Goal: Complete application form: Complete application form

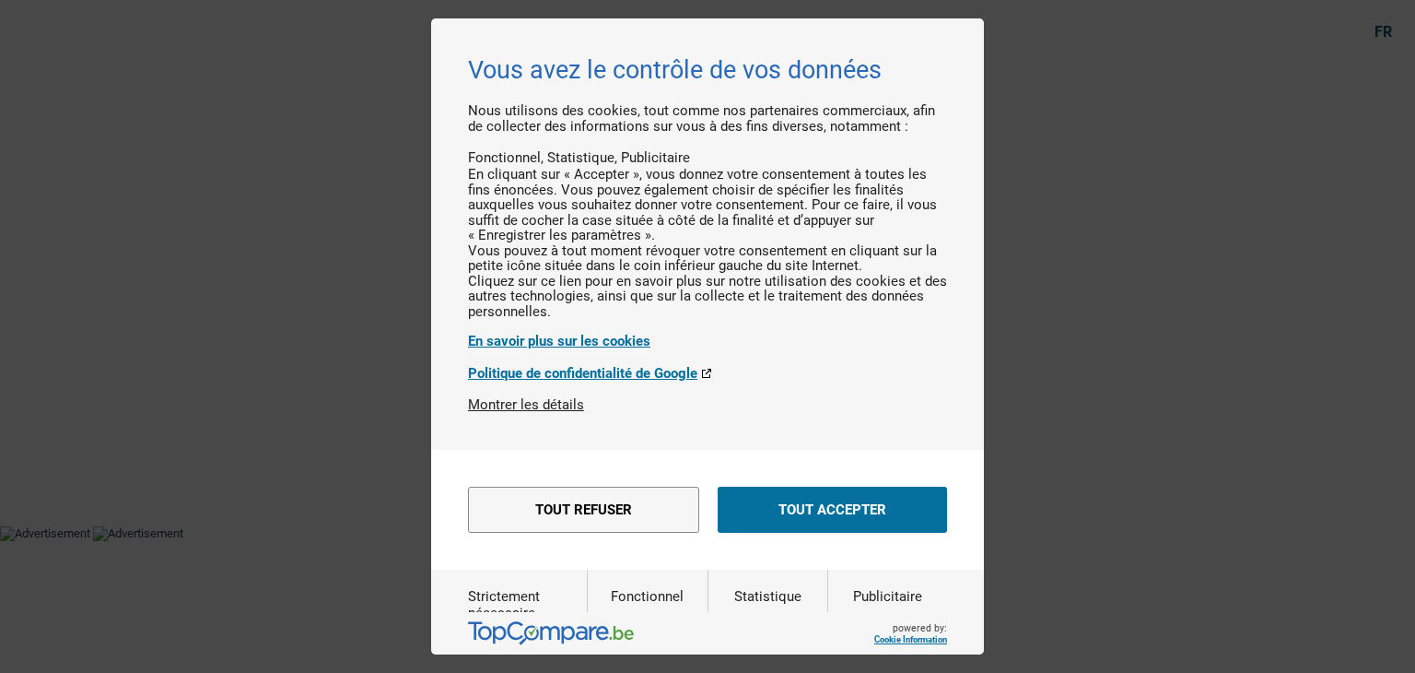
drag, startPoint x: 811, startPoint y: 559, endPoint x: 778, endPoint y: 546, distance: 34.7
click at [811, 533] on button "Tout accepter" at bounding box center [832, 509] width 229 height 46
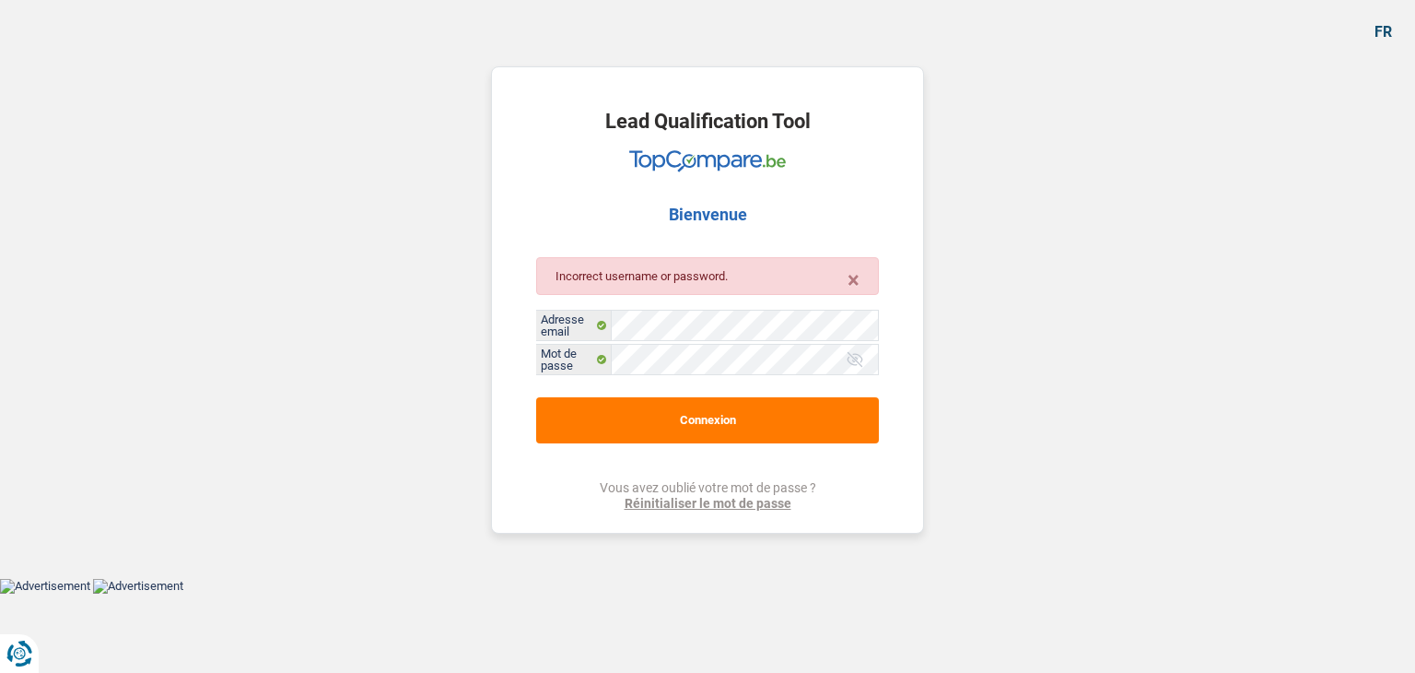
click at [854, 353] on div at bounding box center [855, 359] width 18 height 18
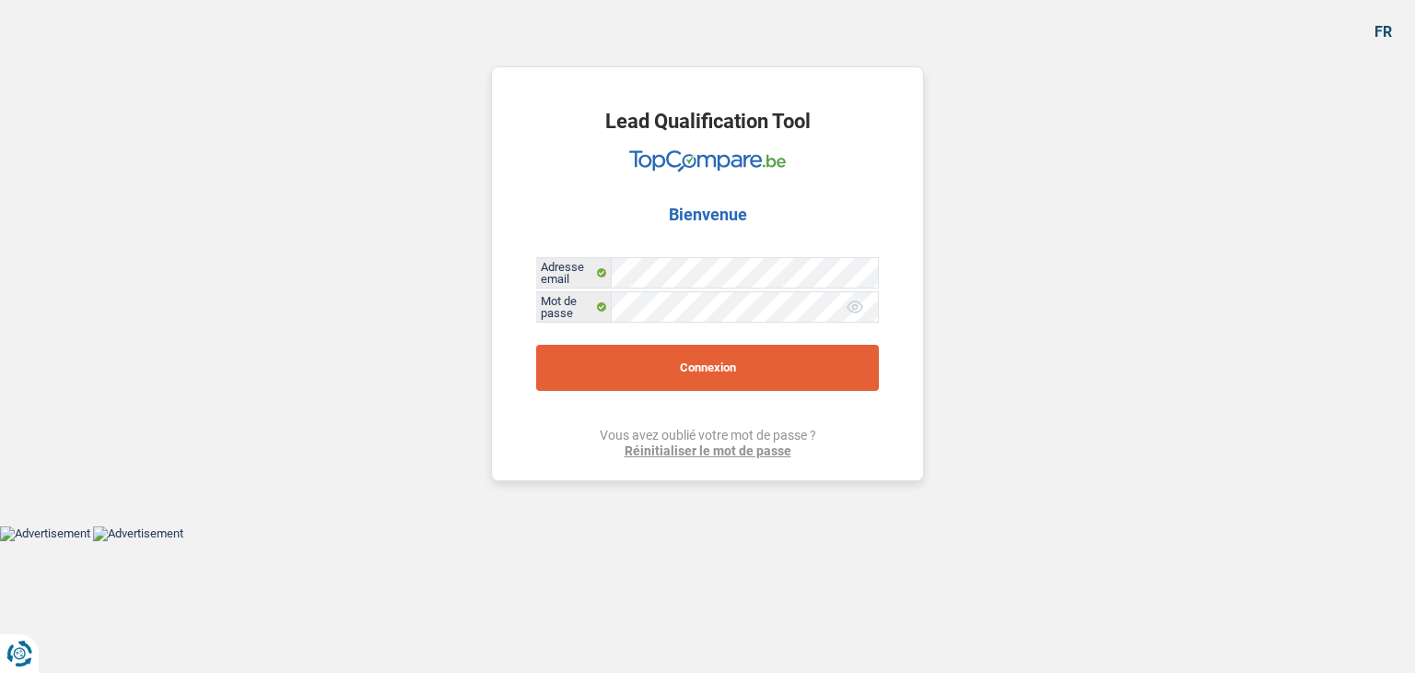
click at [706, 368] on button "Connexion" at bounding box center [707, 368] width 343 height 46
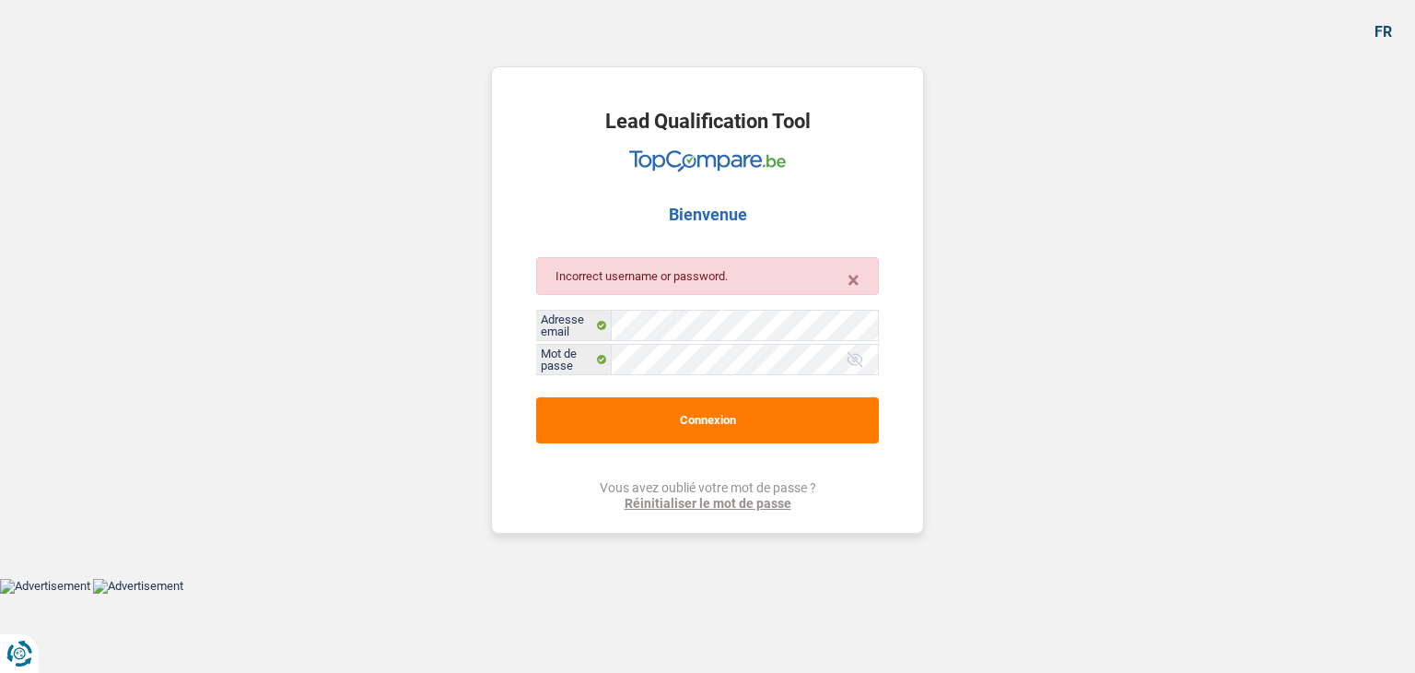
click at [848, 358] on div at bounding box center [855, 359] width 18 height 18
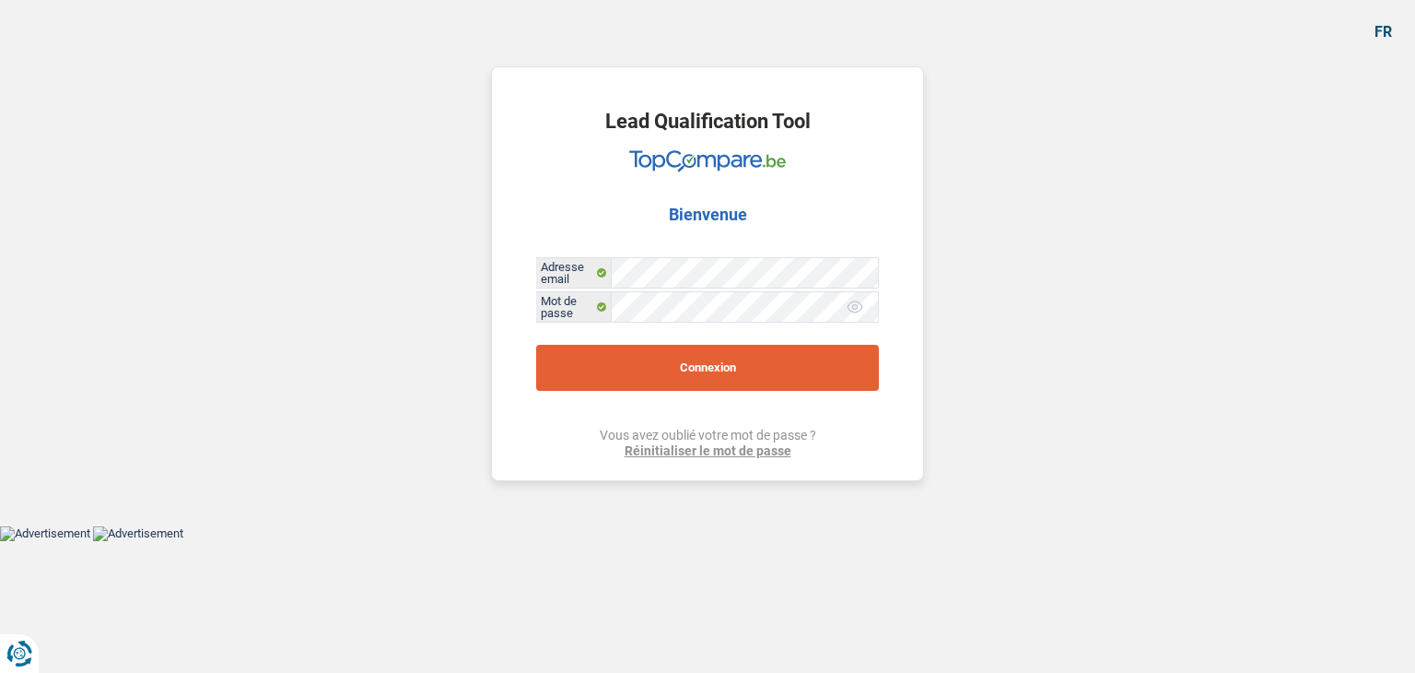
click at [764, 357] on button "Connexion" at bounding box center [707, 368] width 343 height 46
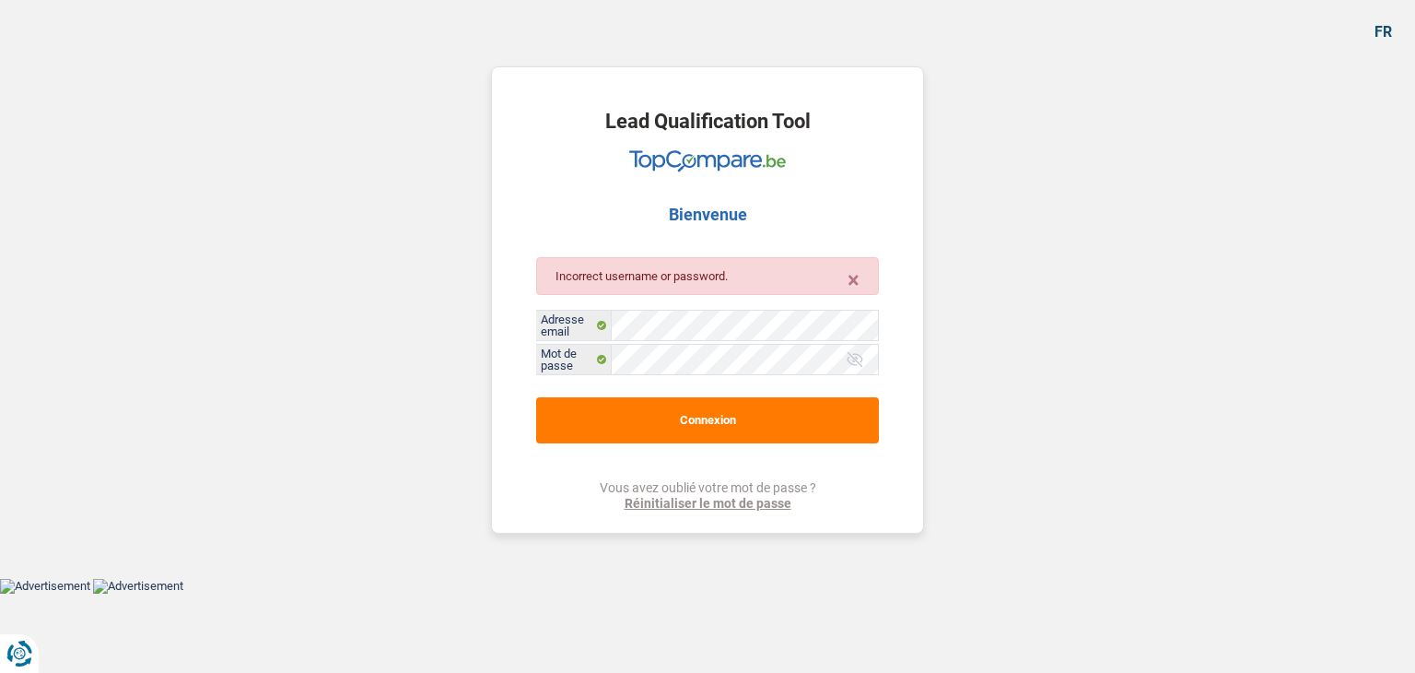
click at [852, 367] on div at bounding box center [855, 359] width 18 height 18
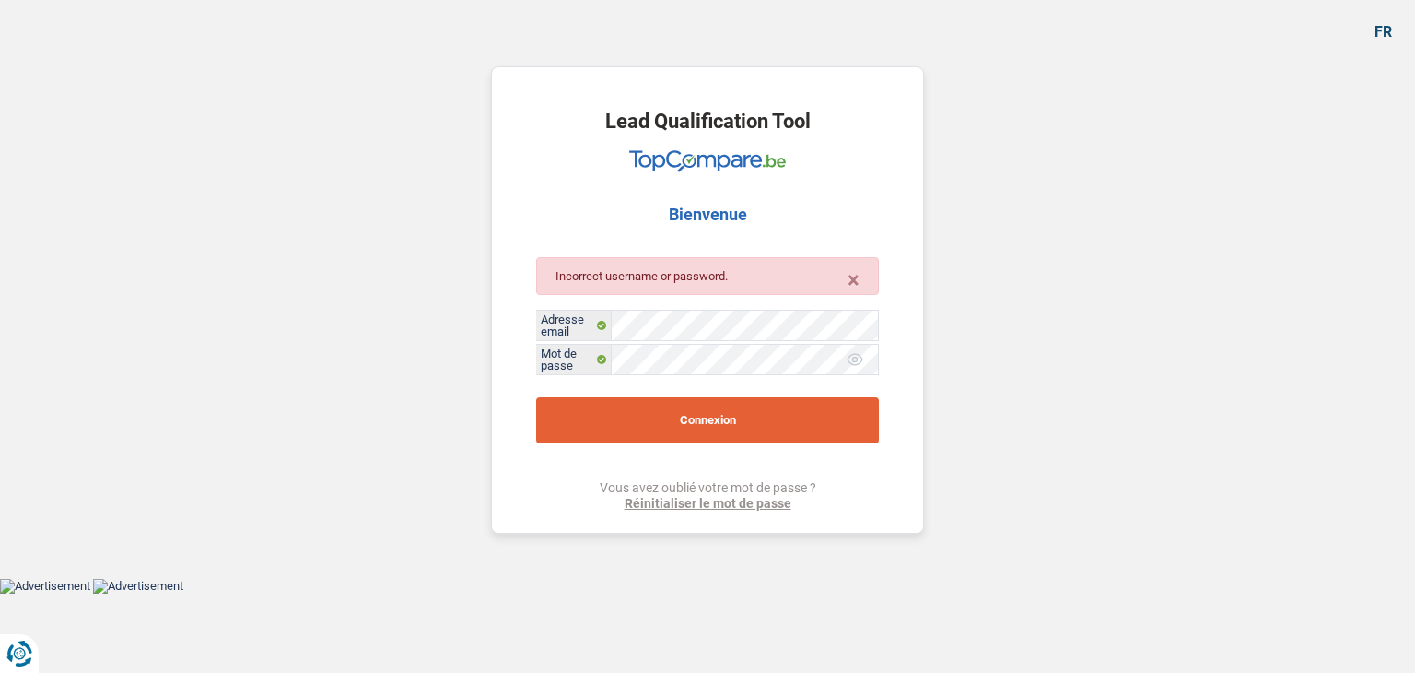
click at [715, 404] on button "Connexion" at bounding box center [707, 420] width 343 height 46
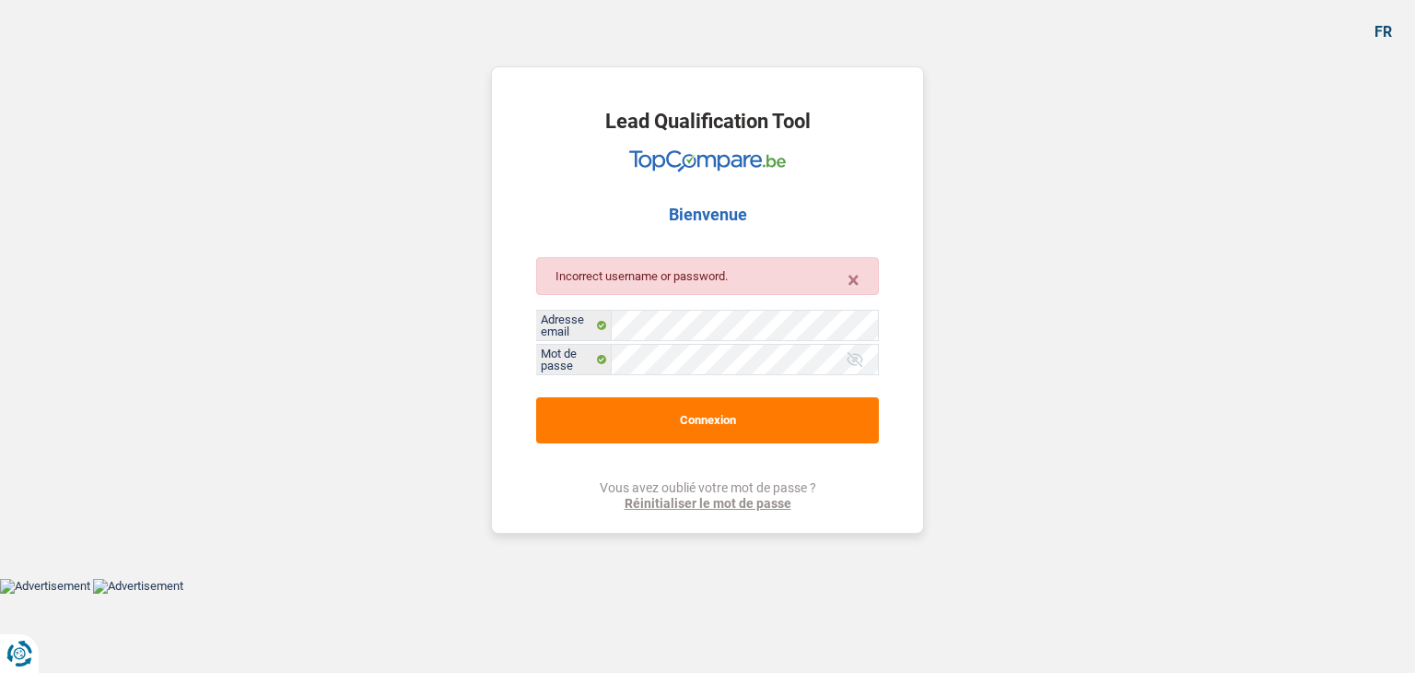
click at [704, 497] on link "Réinitialiser le mot de passe" at bounding box center [708, 504] width 217 height 16
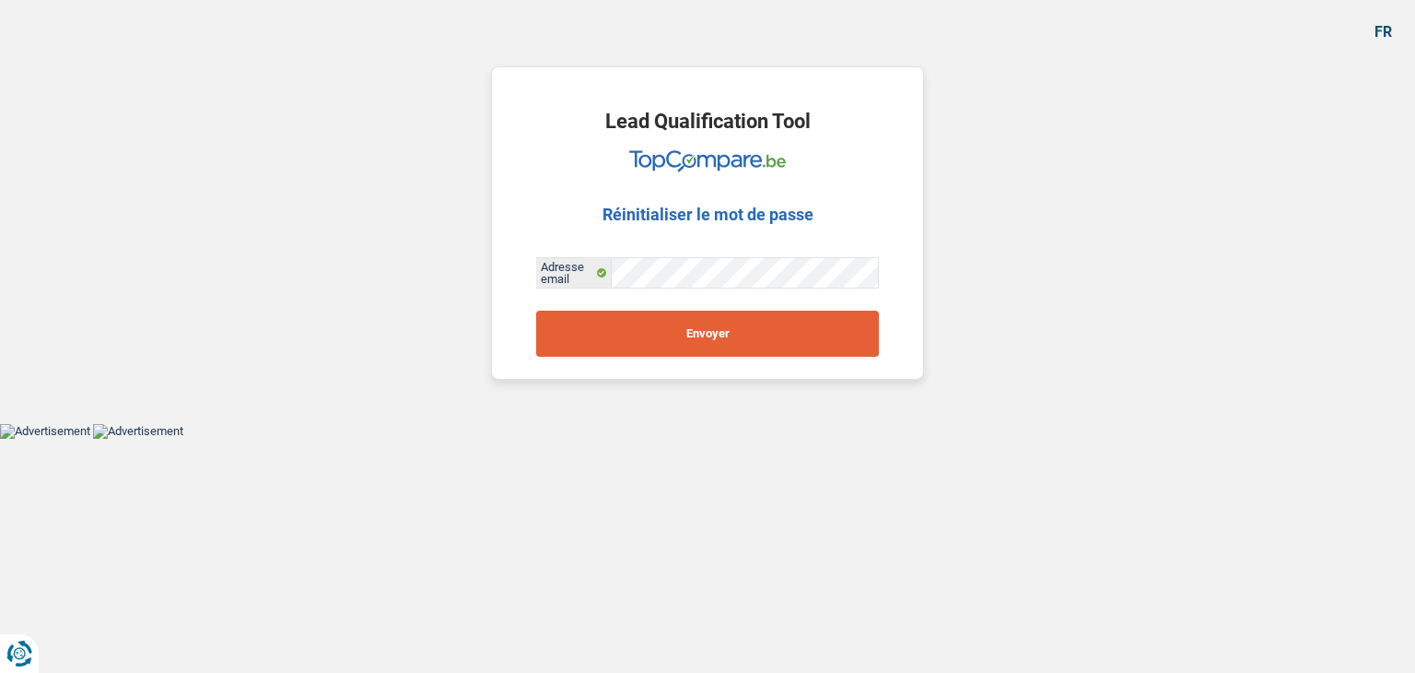
click at [726, 337] on button "Envoyer" at bounding box center [707, 333] width 343 height 46
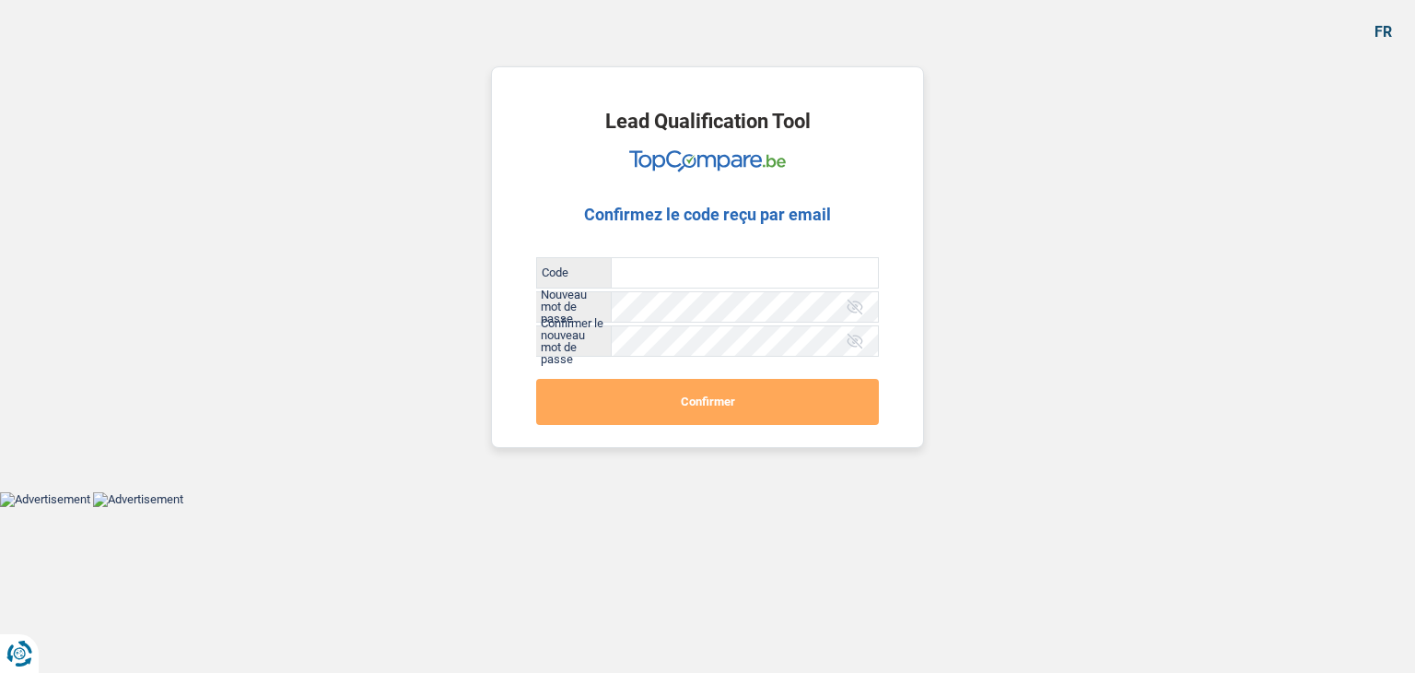
click at [621, 269] on input "Code" at bounding box center [745, 272] width 266 height 29
click at [859, 305] on div at bounding box center [855, 307] width 18 height 18
click at [763, 322] on div "Code Tous les champs sont obligatoires. Veuillez fournir une réponse plus longu…" at bounding box center [707, 306] width 343 height 99
click at [755, 315] on div "Minimum huit caractères, au moins une lettre majuscule, une lettre minuscule, u…" at bounding box center [733, 317] width 234 height 7
click at [732, 314] on div "Minimum huit caractères, au moins une lettre majuscule, une lettre minuscule, u…" at bounding box center [733, 317] width 234 height 7
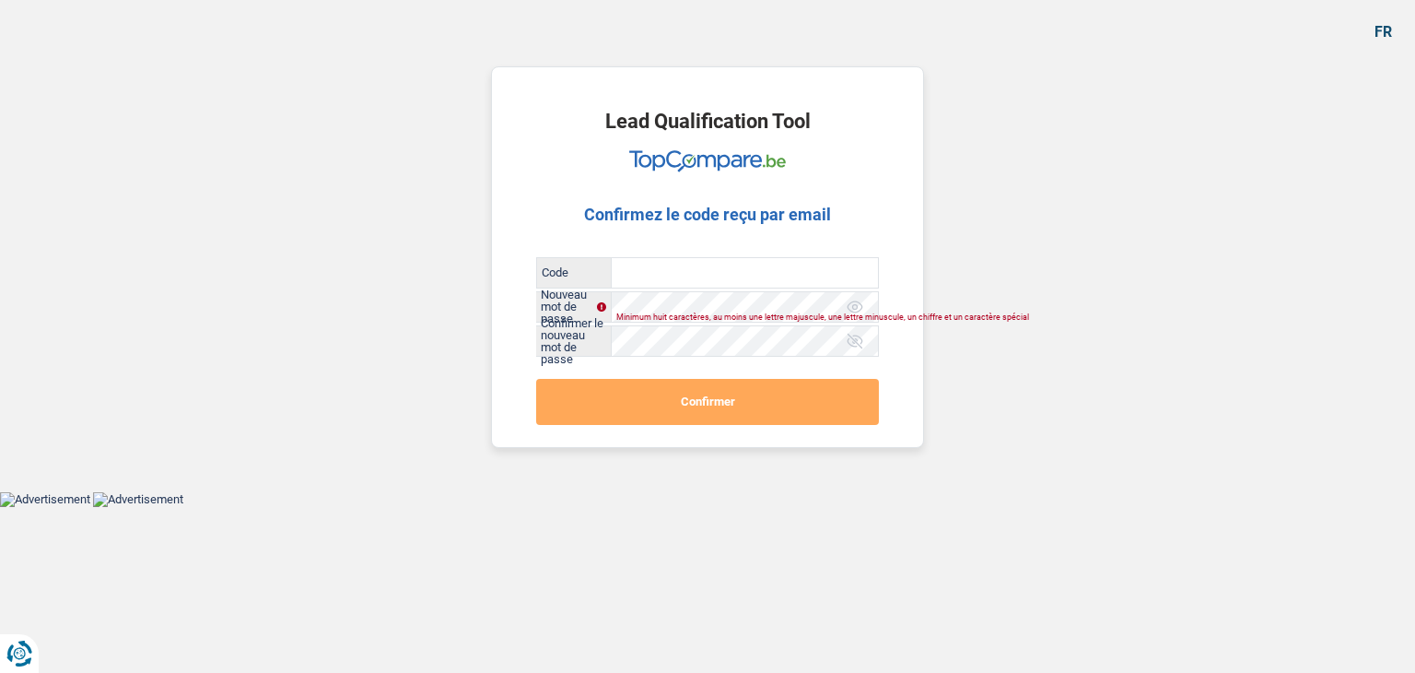
click at [719, 314] on div "Minimum huit caractères, au moins une lettre majuscule, une lettre minuscule, u…" at bounding box center [733, 317] width 234 height 7
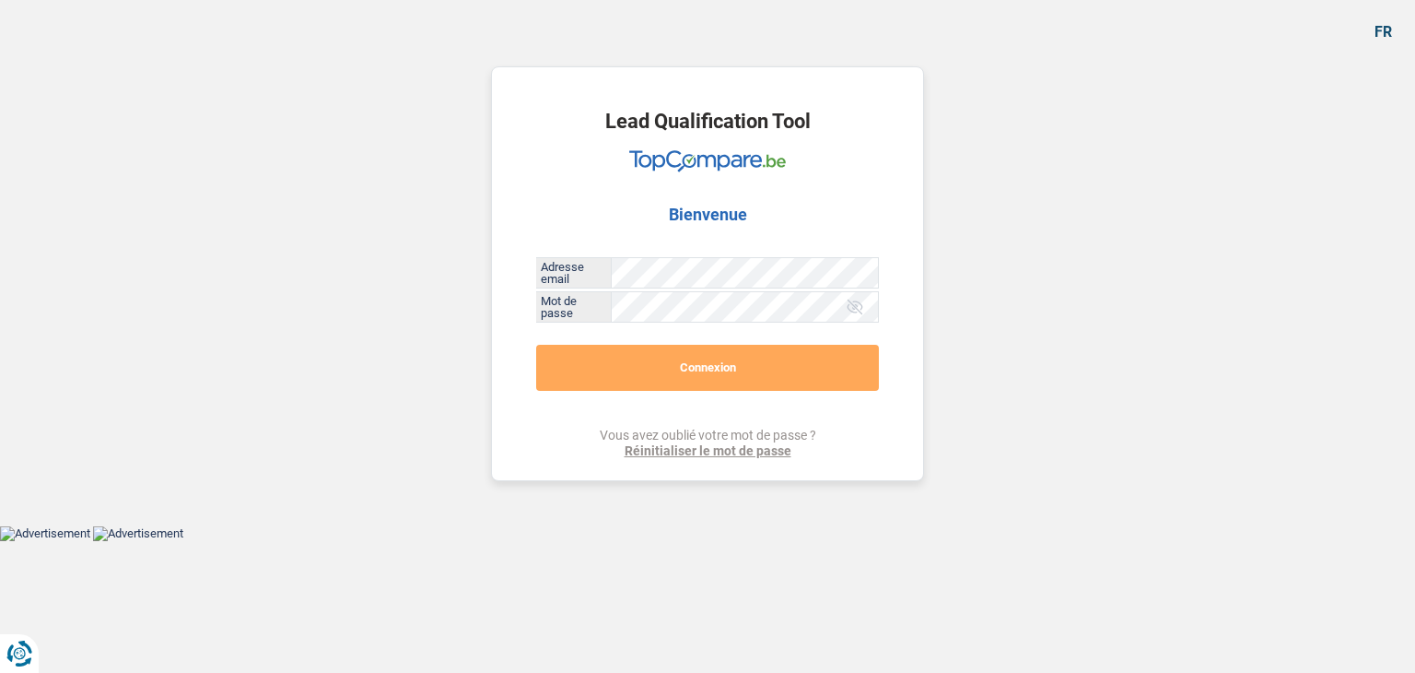
click at [692, 446] on link "Réinitialiser le mot de passe" at bounding box center [708, 451] width 217 height 16
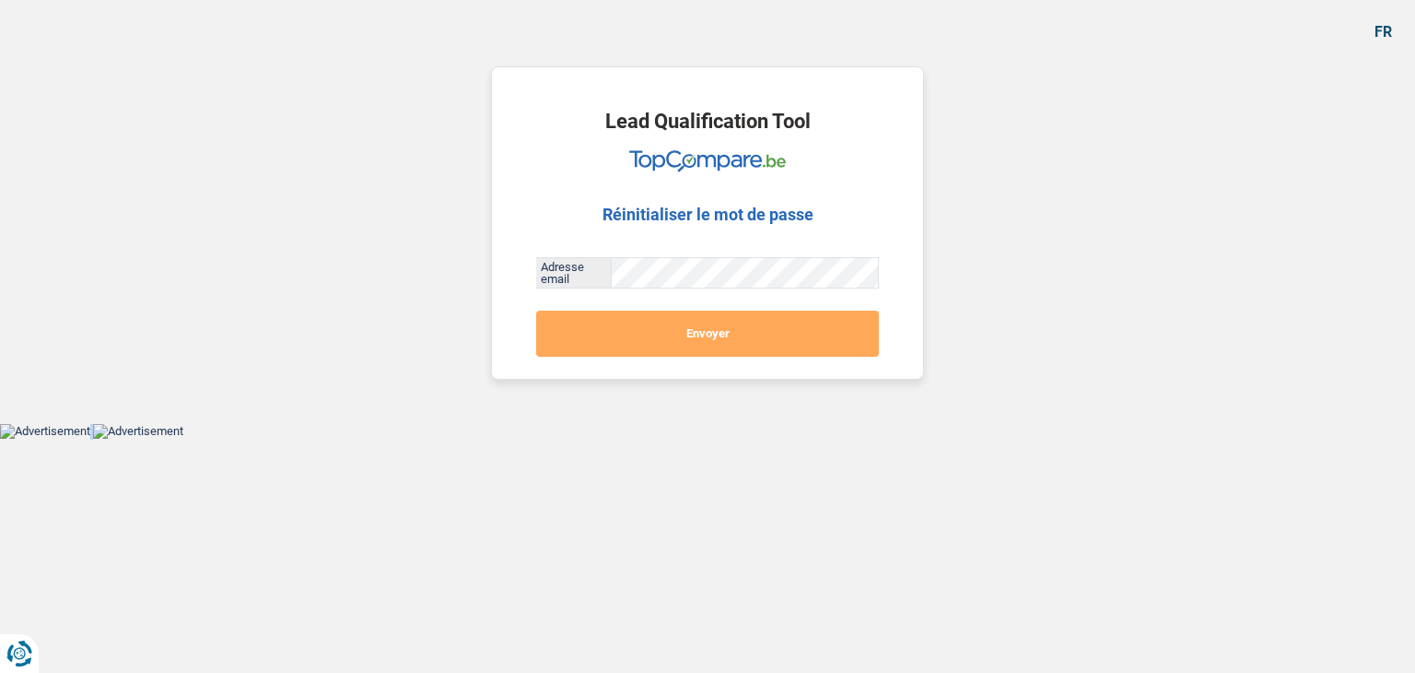
click at [692, 439] on html "Vous avez le contrôle de vos données Nous utilisons des cookies, tout comme nos…" at bounding box center [707, 219] width 1415 height 439
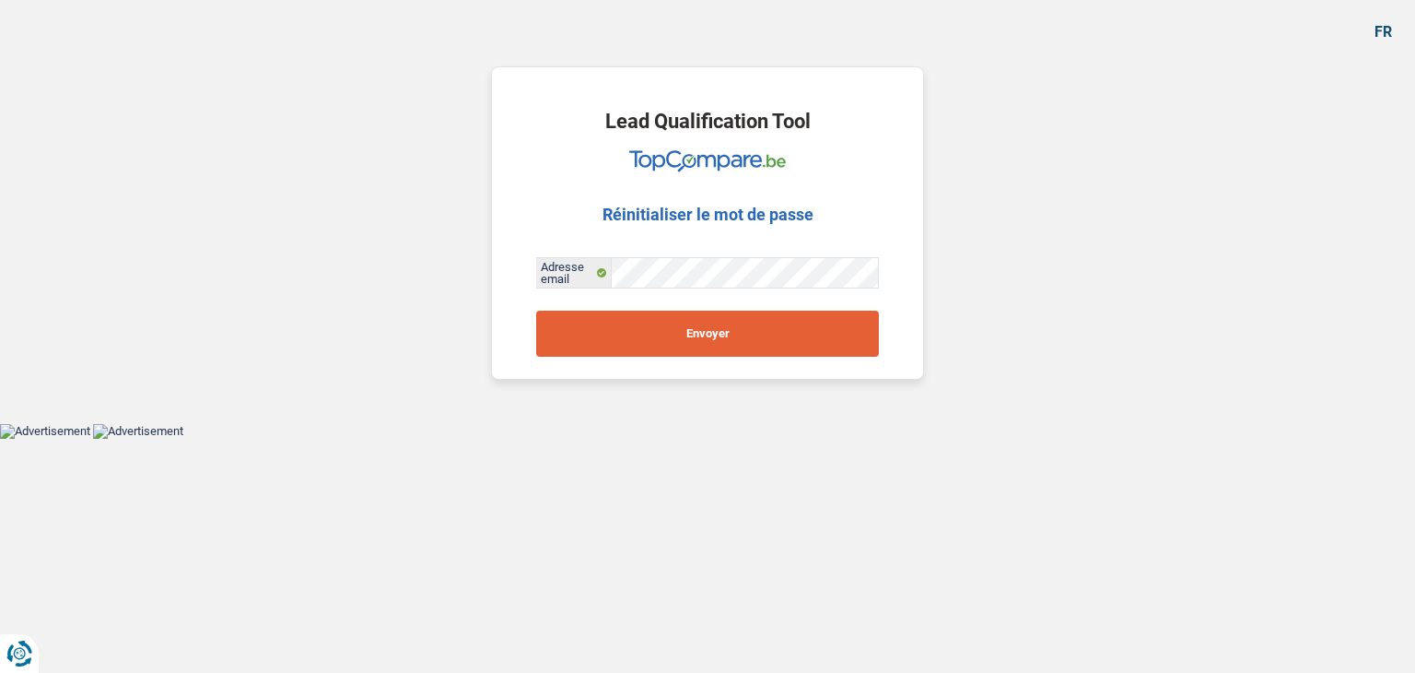
click at [735, 328] on button "Envoyer" at bounding box center [707, 333] width 343 height 46
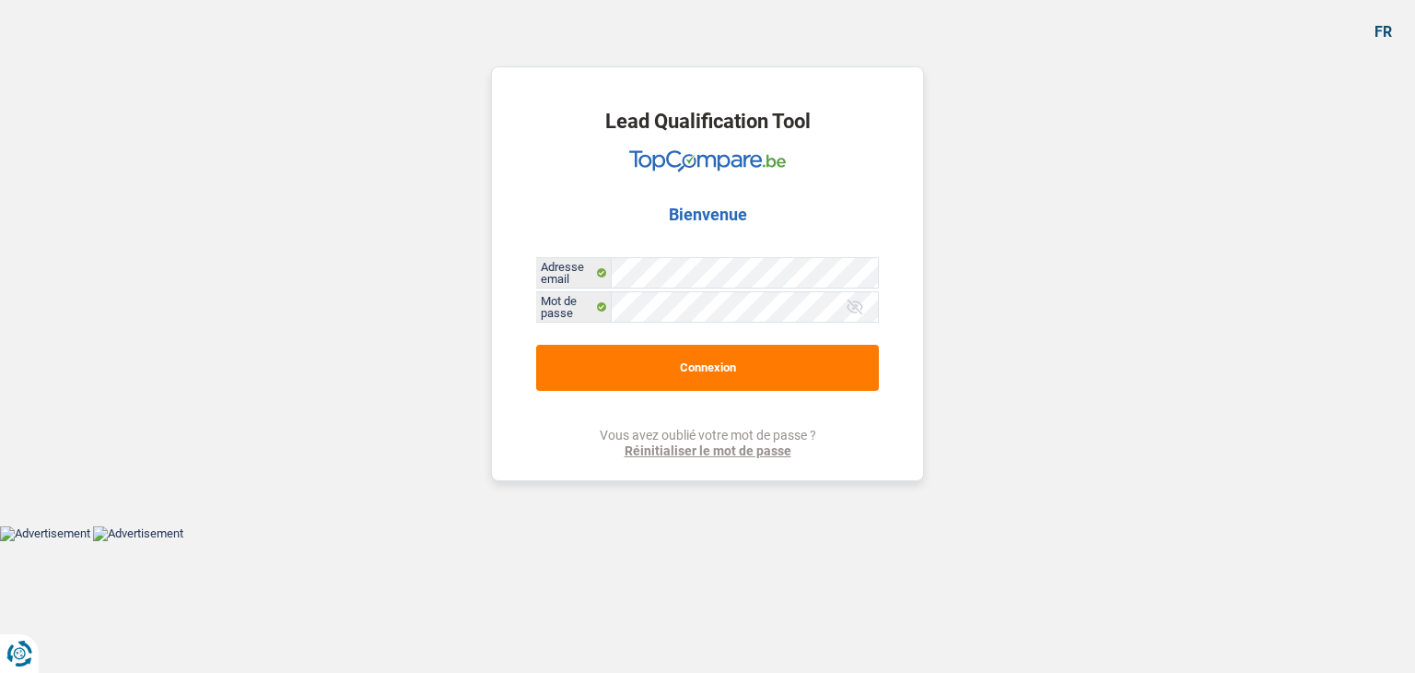
click at [862, 303] on div at bounding box center [855, 307] width 18 height 18
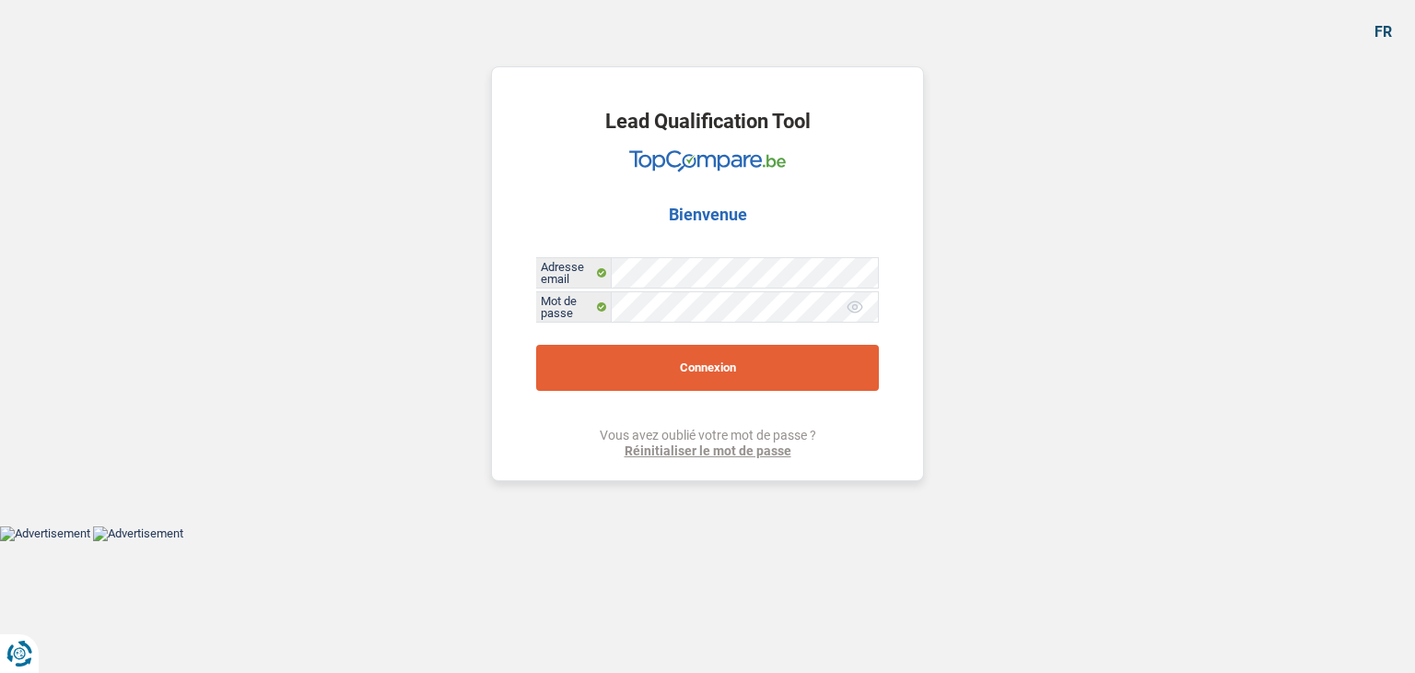
click at [701, 366] on button "Connexion" at bounding box center [707, 368] width 343 height 46
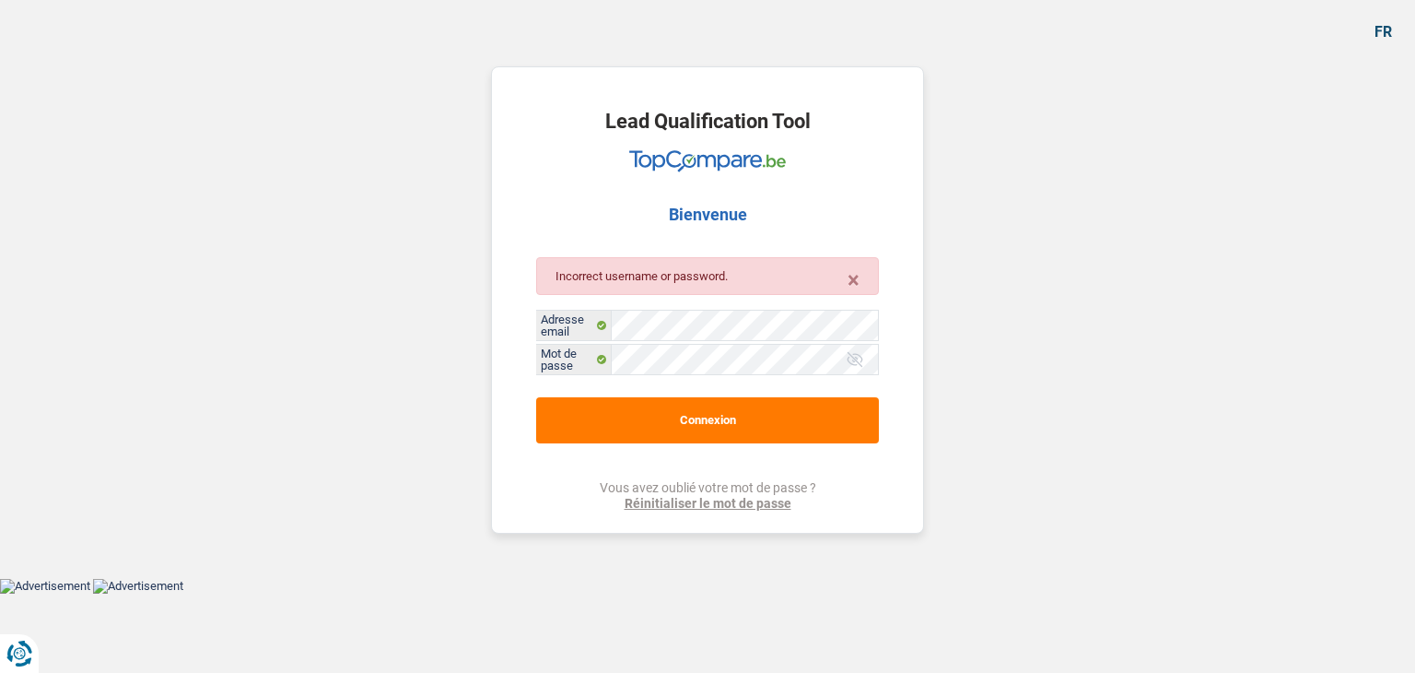
click at [701, 497] on link "Réinitialiser le mot de passe" at bounding box center [708, 504] width 217 height 16
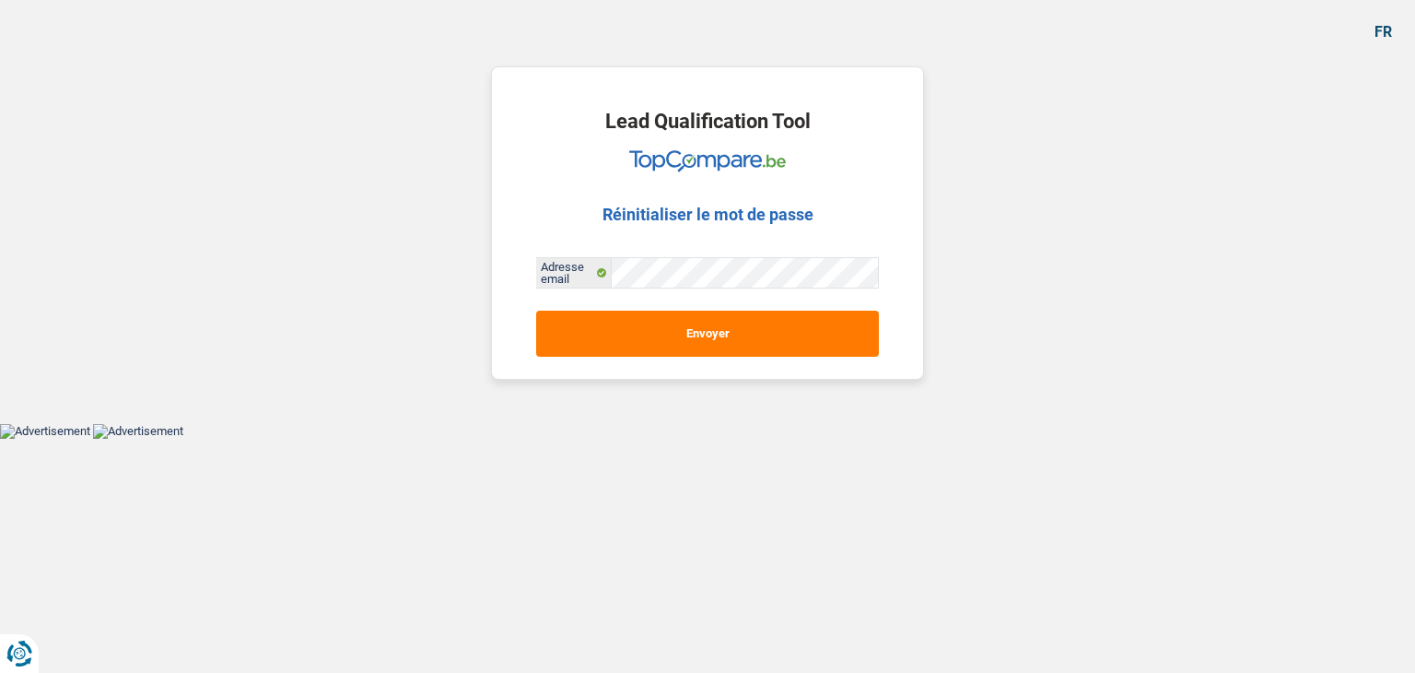
click at [769, 383] on div "Lead Qualification Tool Réinitialiser le mot de passe Adresse email Envoyer" at bounding box center [707, 212] width 461 height 424
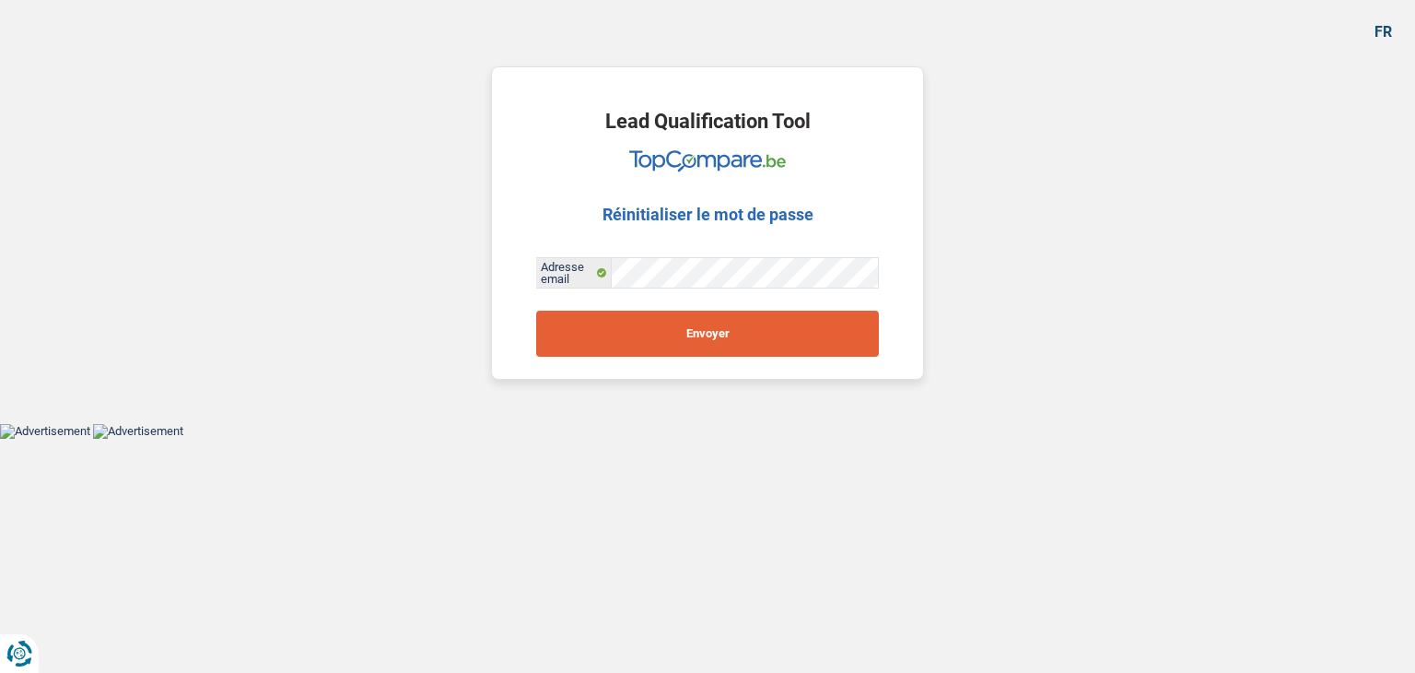
click at [722, 318] on button "Envoyer" at bounding box center [707, 333] width 343 height 46
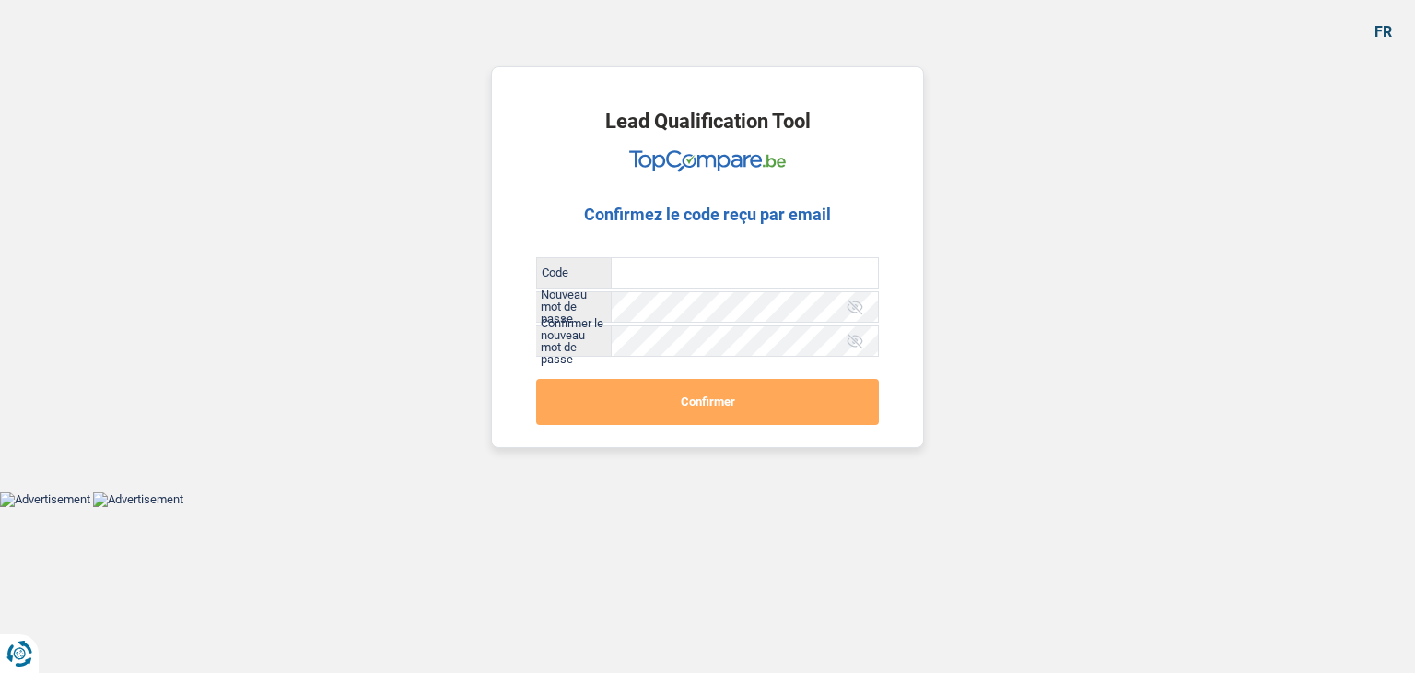
click at [664, 270] on input "Code" at bounding box center [745, 272] width 266 height 29
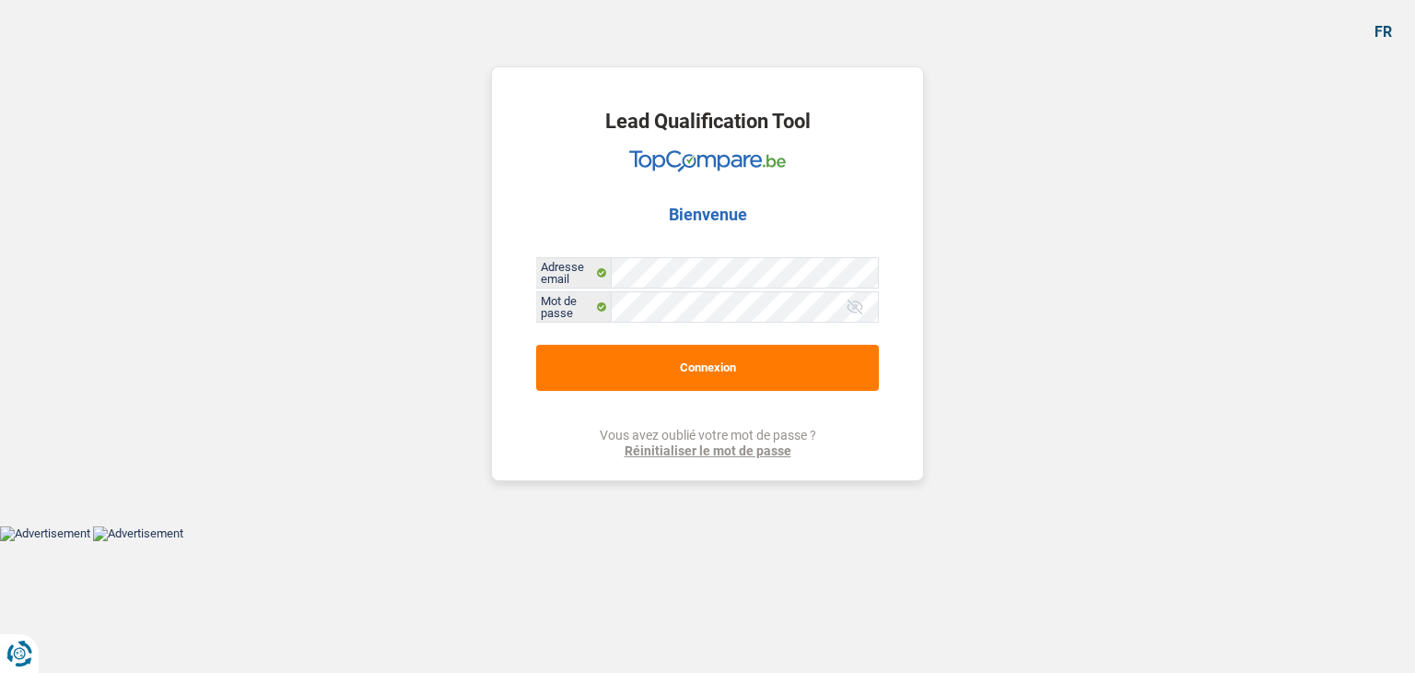
click at [858, 309] on div at bounding box center [855, 307] width 18 height 18
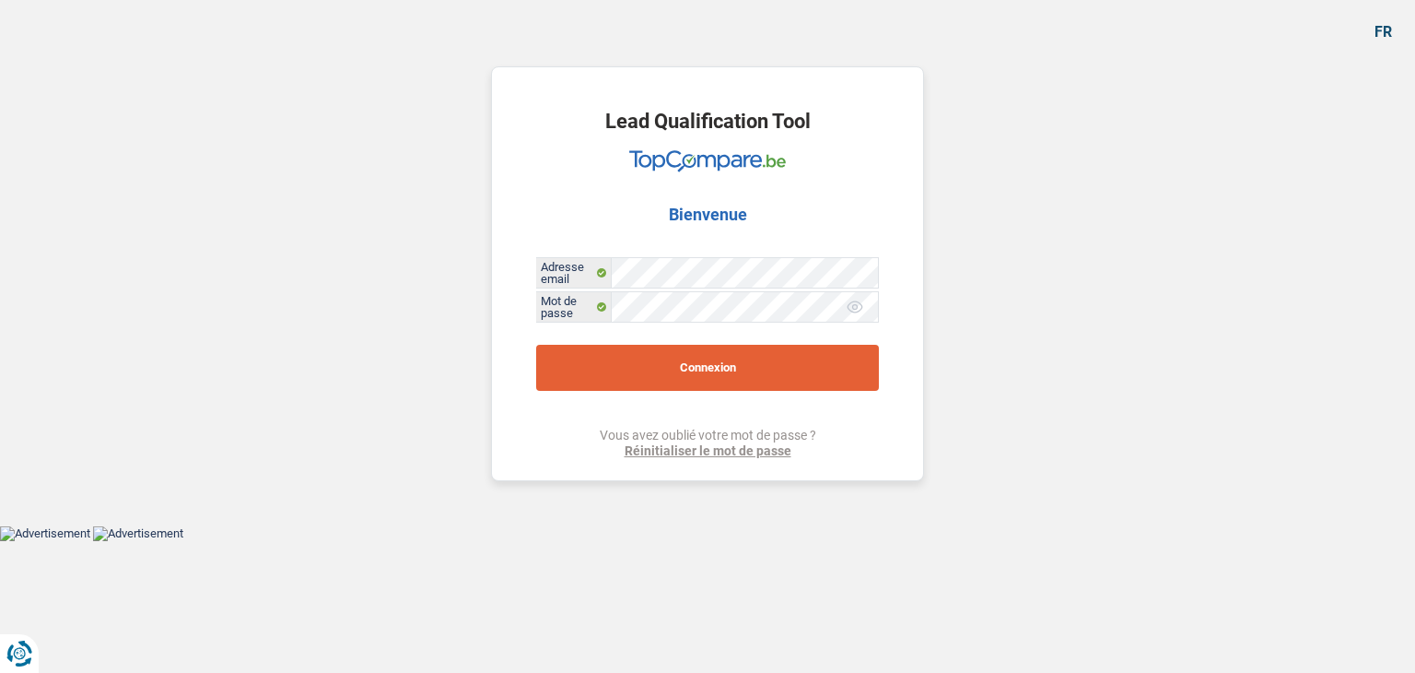
click at [776, 351] on button "Connexion" at bounding box center [707, 368] width 343 height 46
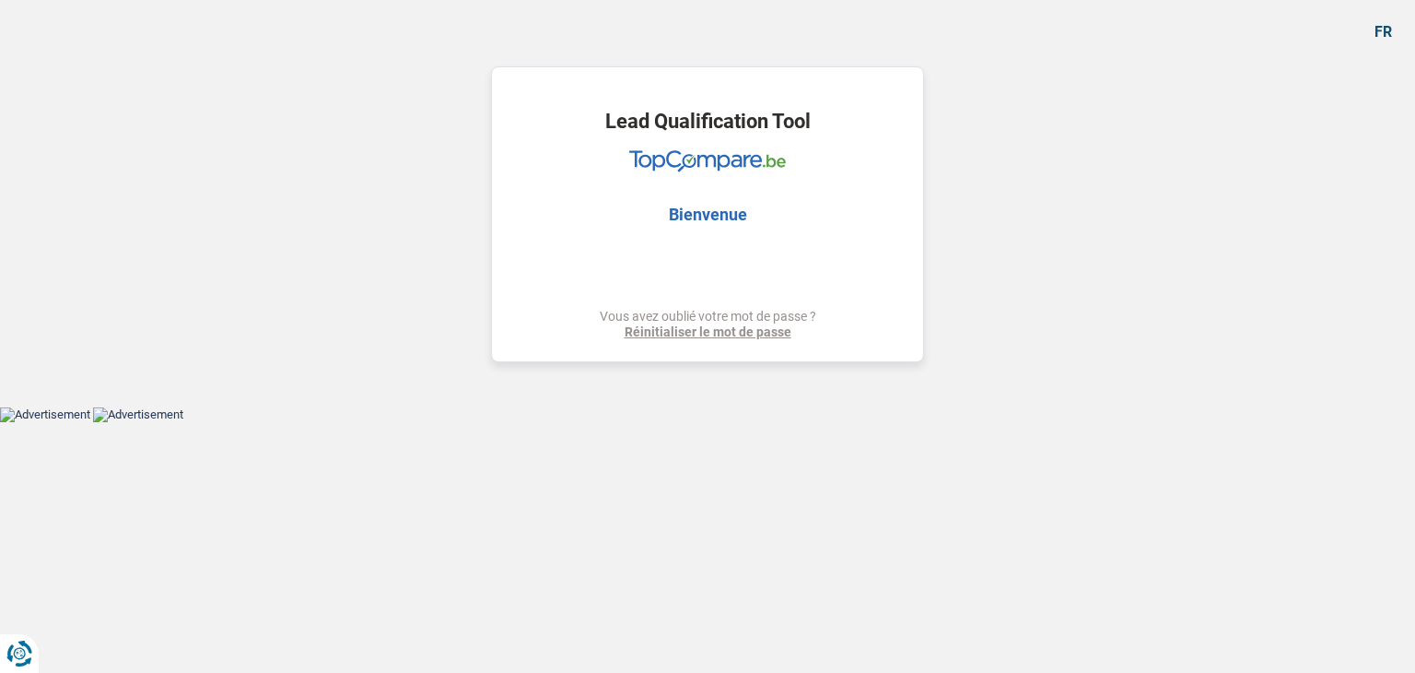
select select "72"
select select "publicEmployee"
select select "netSalary"
select select "mealVouchers"
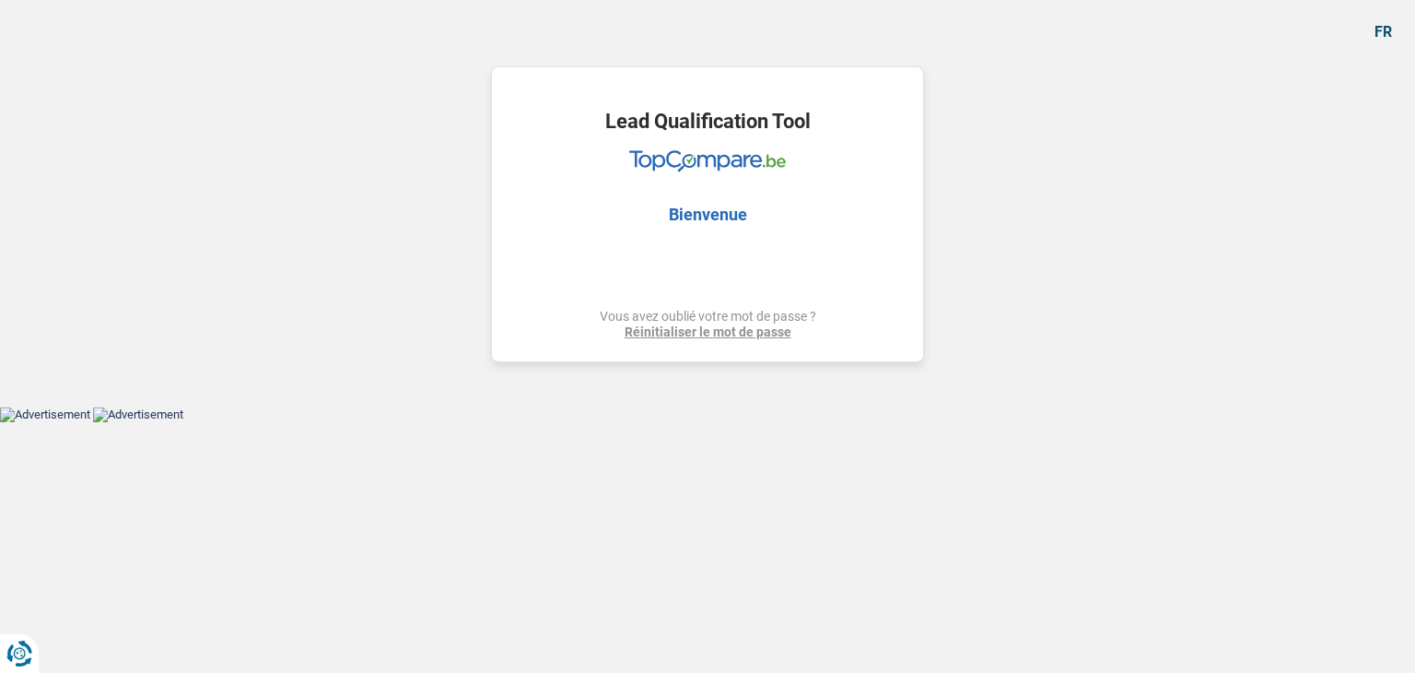
select select "72"
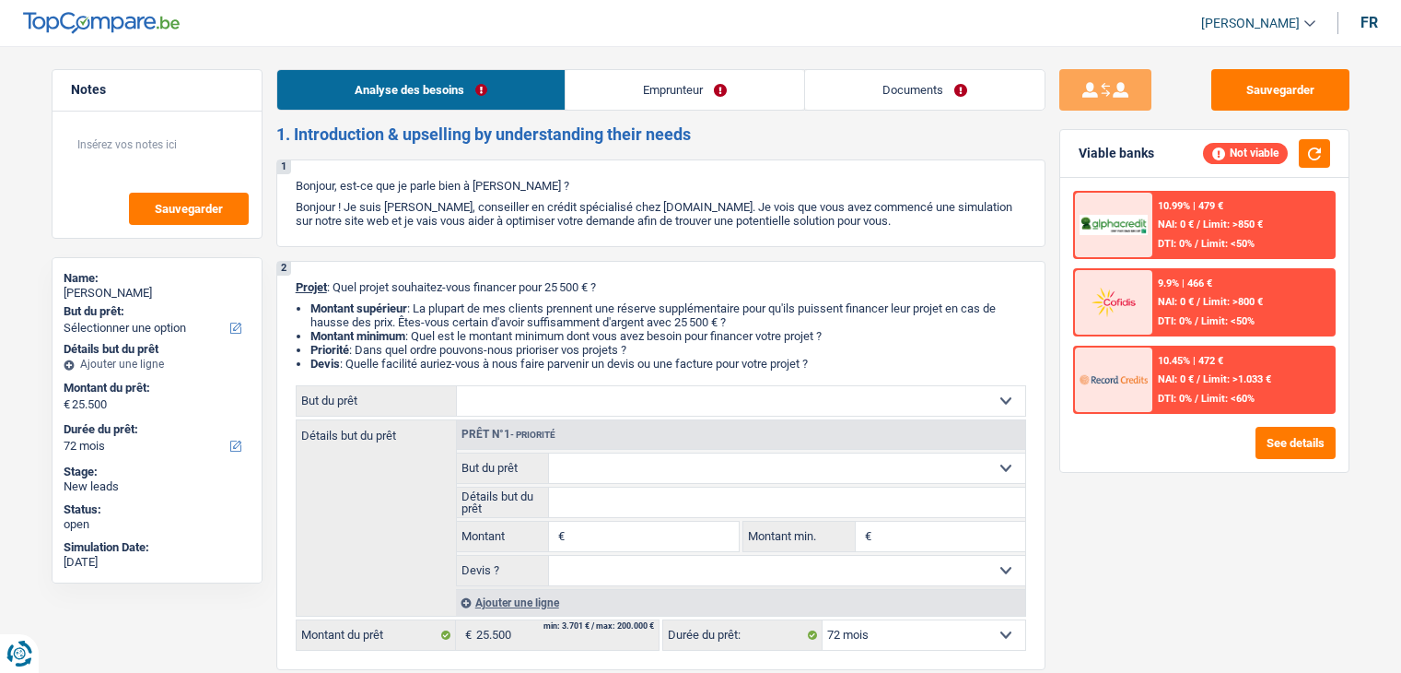
select select "72"
select select "publicEmployee"
select select "netSalary"
select select "mealVouchers"
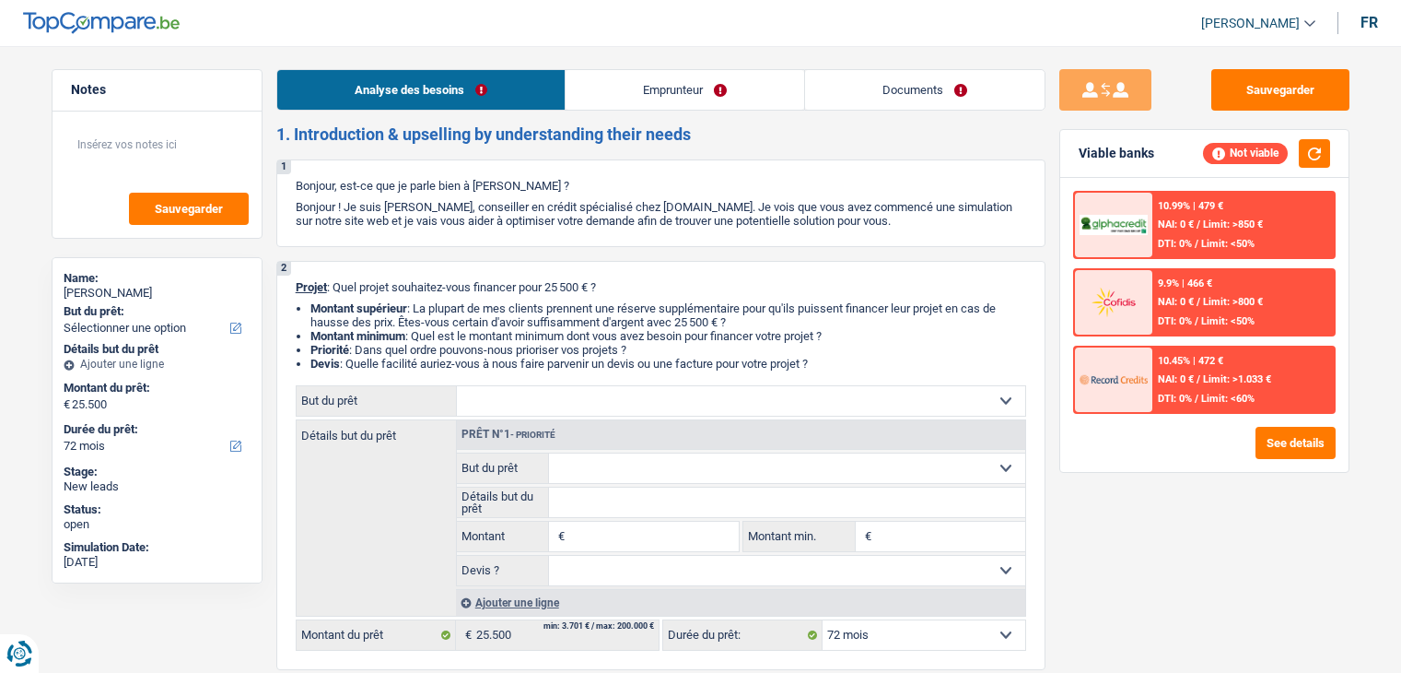
select select "72"
click at [533, 396] on select "Confort maison: meubles, textile, peinture, électroménager, outillage non-profe…" at bounding box center [741, 400] width 568 height 29
select select "car"
click at [457, 386] on select "Confort maison: meubles, textile, peinture, électroménager, outillage non-profe…" at bounding box center [741, 400] width 568 height 29
select select "car"
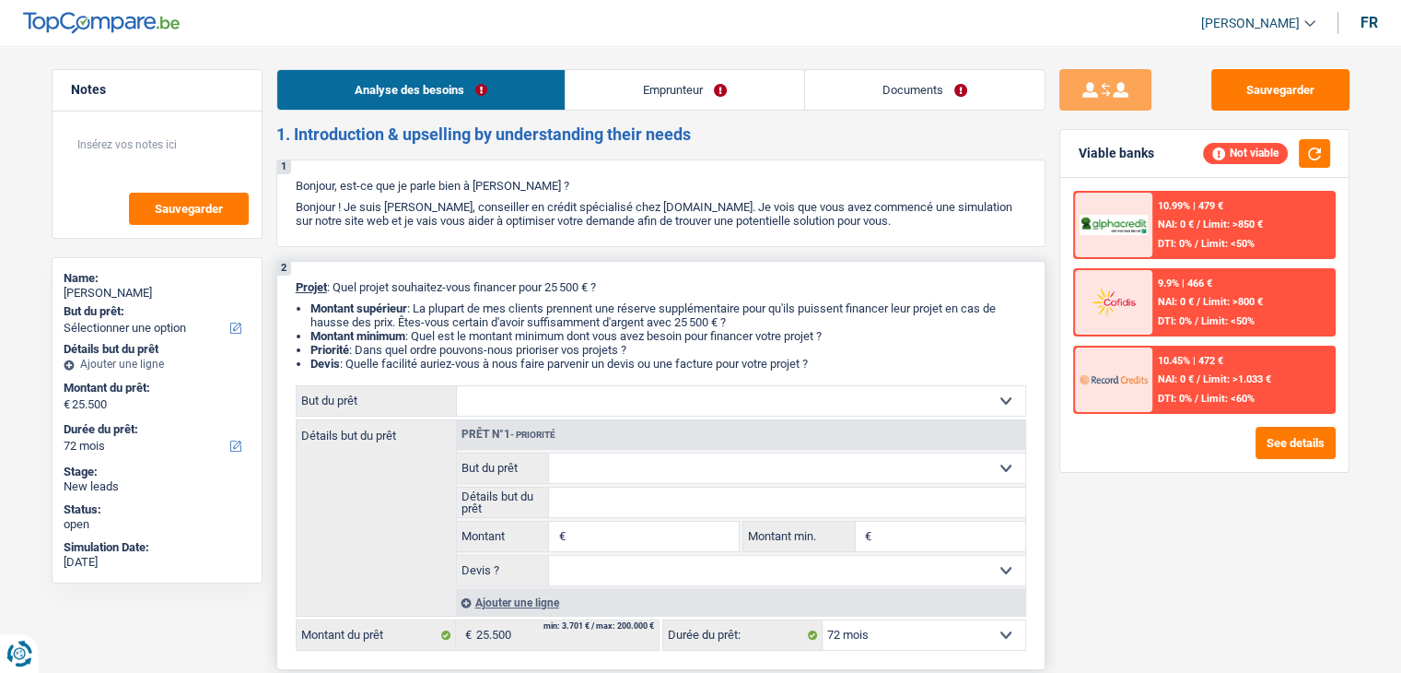
select select "60"
select select "car"
type input "25.500"
select select "60"
select select "car"
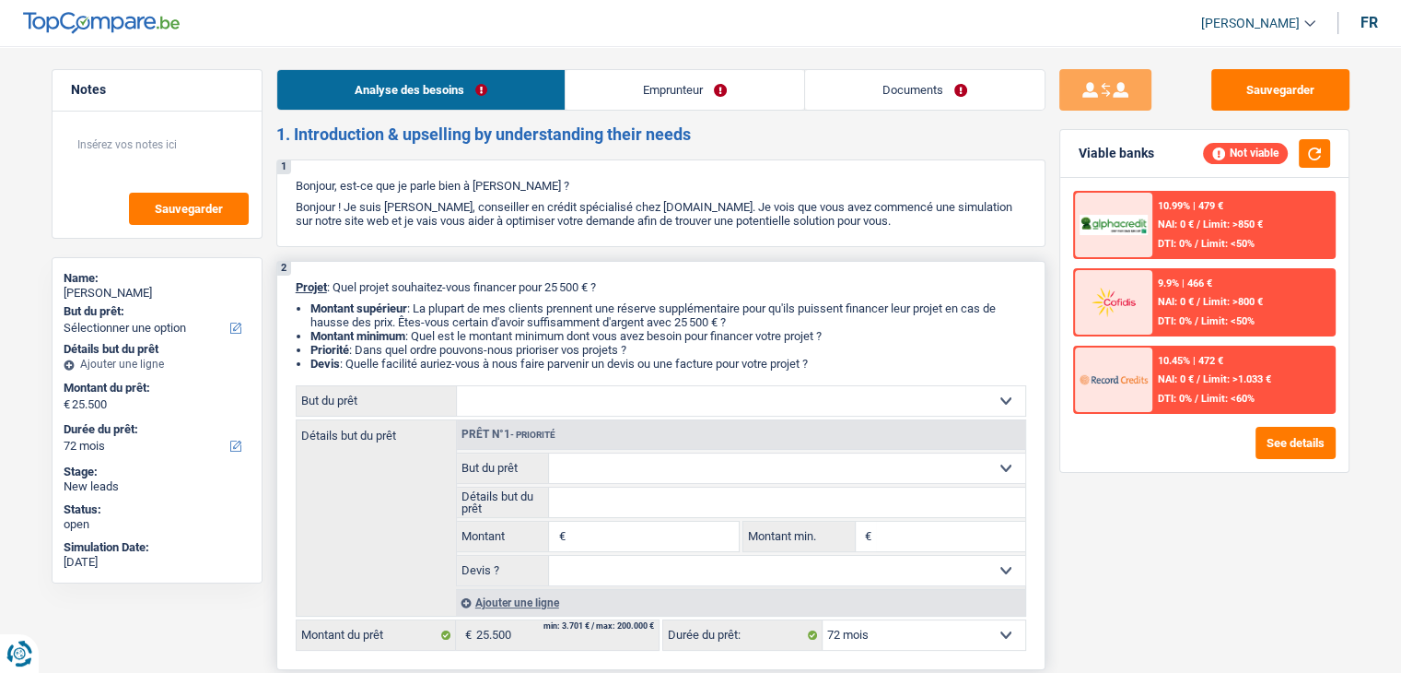
select select "car"
type input "25.500"
select select "60"
select select "car"
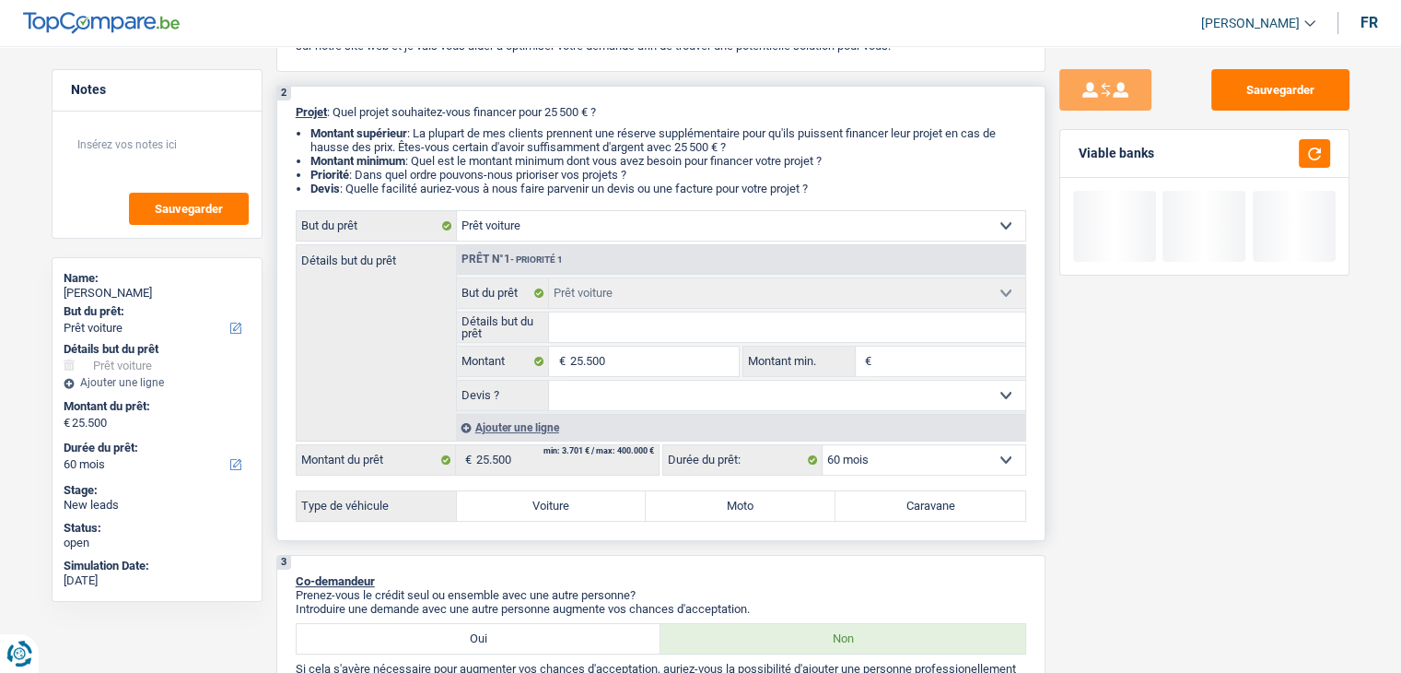
scroll to position [177, 0]
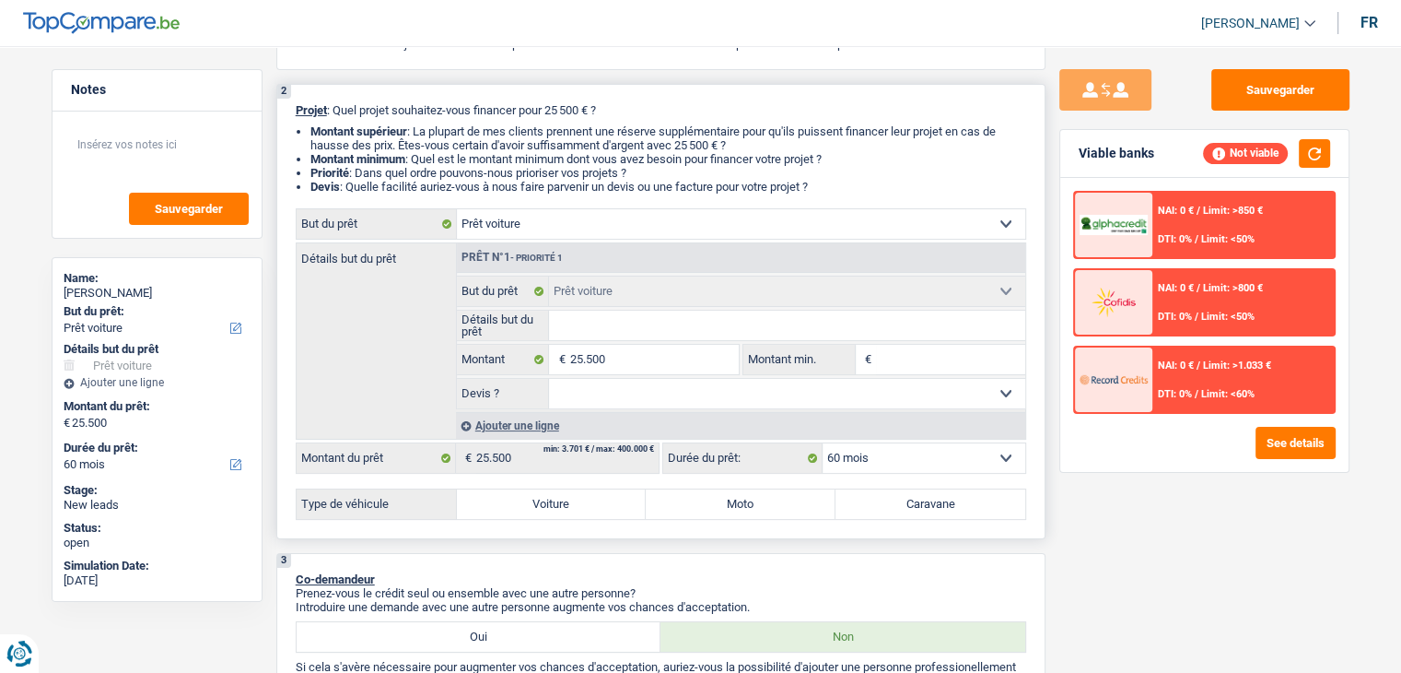
click at [509, 226] on select "Confort maison: meubles, textile, peinture, électroménager, outillage non-profe…" at bounding box center [741, 223] width 568 height 29
select select "household"
click at [457, 209] on select "Confort maison: meubles, textile, peinture, électroménager, outillage non-profe…" at bounding box center [741, 223] width 568 height 29
select select "household"
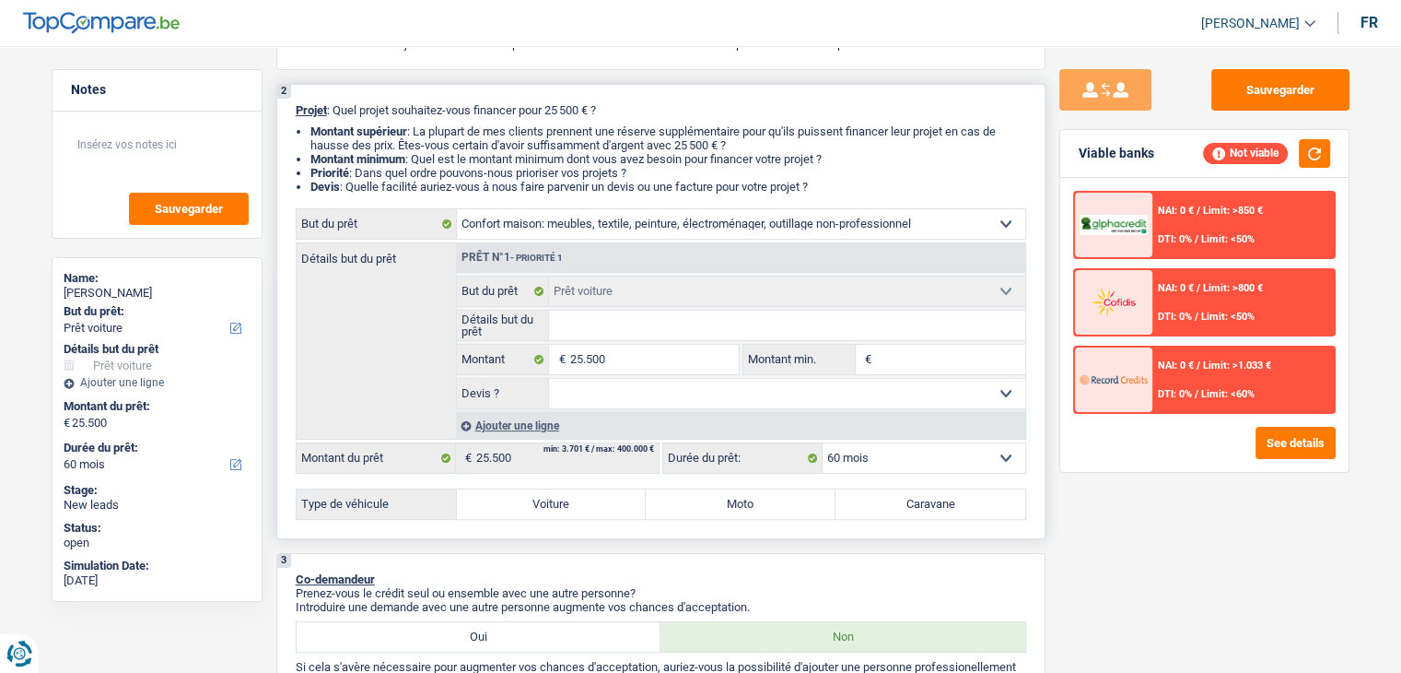
select select "household"
select select "car"
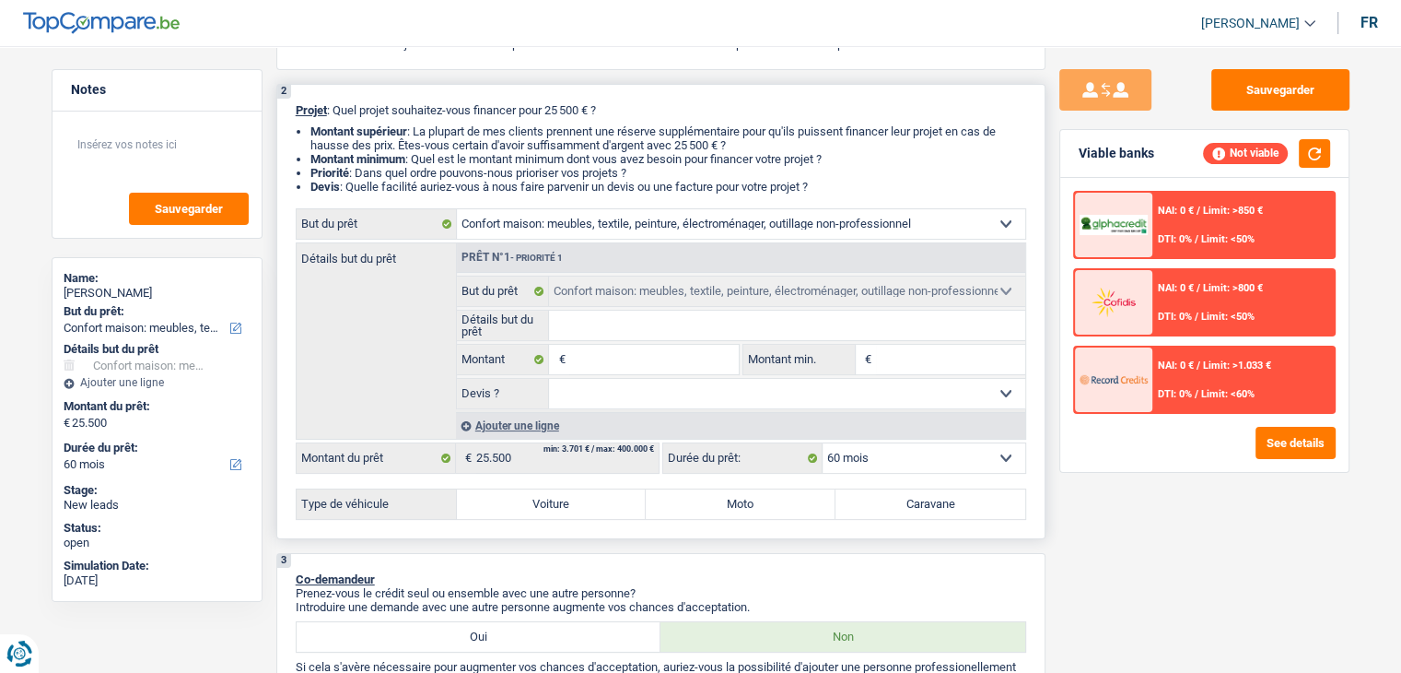
select select "car"
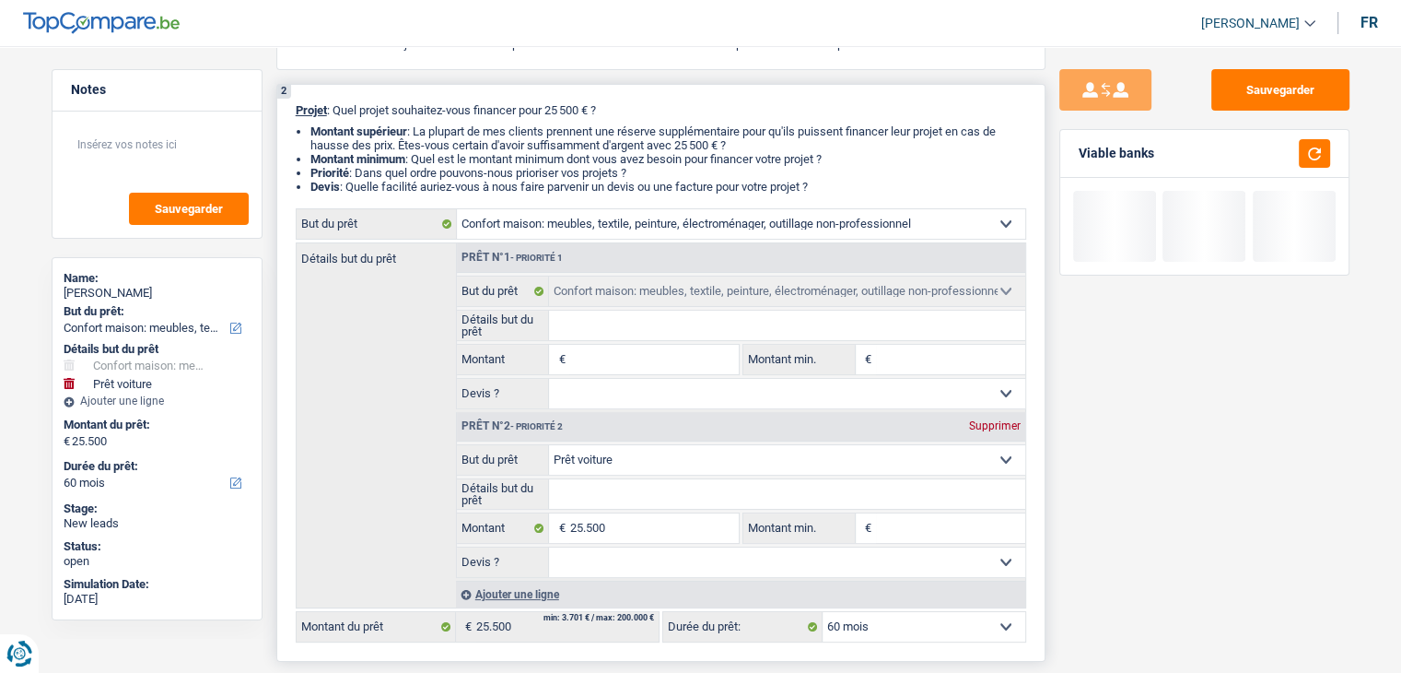
click at [608, 333] on input "Détails but du prêt" at bounding box center [787, 324] width 476 height 29
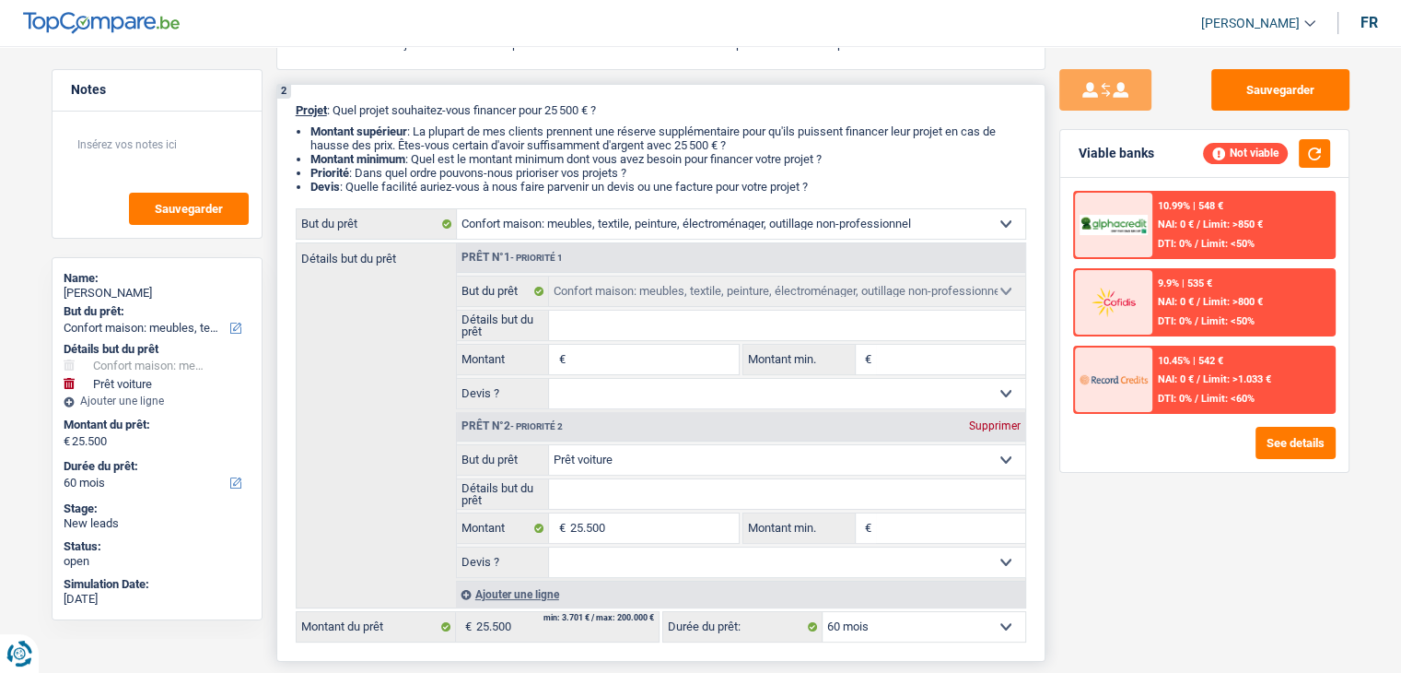
click at [595, 322] on input "Détails but du prêt" at bounding box center [787, 324] width 476 height 29
click at [538, 296] on label "But du prêt" at bounding box center [503, 290] width 93 height 29
click at [533, 222] on select "Confort maison: meubles, textile, peinture, électroménager, outillage non-profe…" at bounding box center [741, 223] width 568 height 29
drag, startPoint x: 436, startPoint y: 309, endPoint x: 469, endPoint y: 267, distance: 53.1
click at [436, 303] on div "Détails but du prêt Prêt n°1 - Priorité 1 Confort maison: meubles, textile, pei…" at bounding box center [661, 425] width 731 height 366
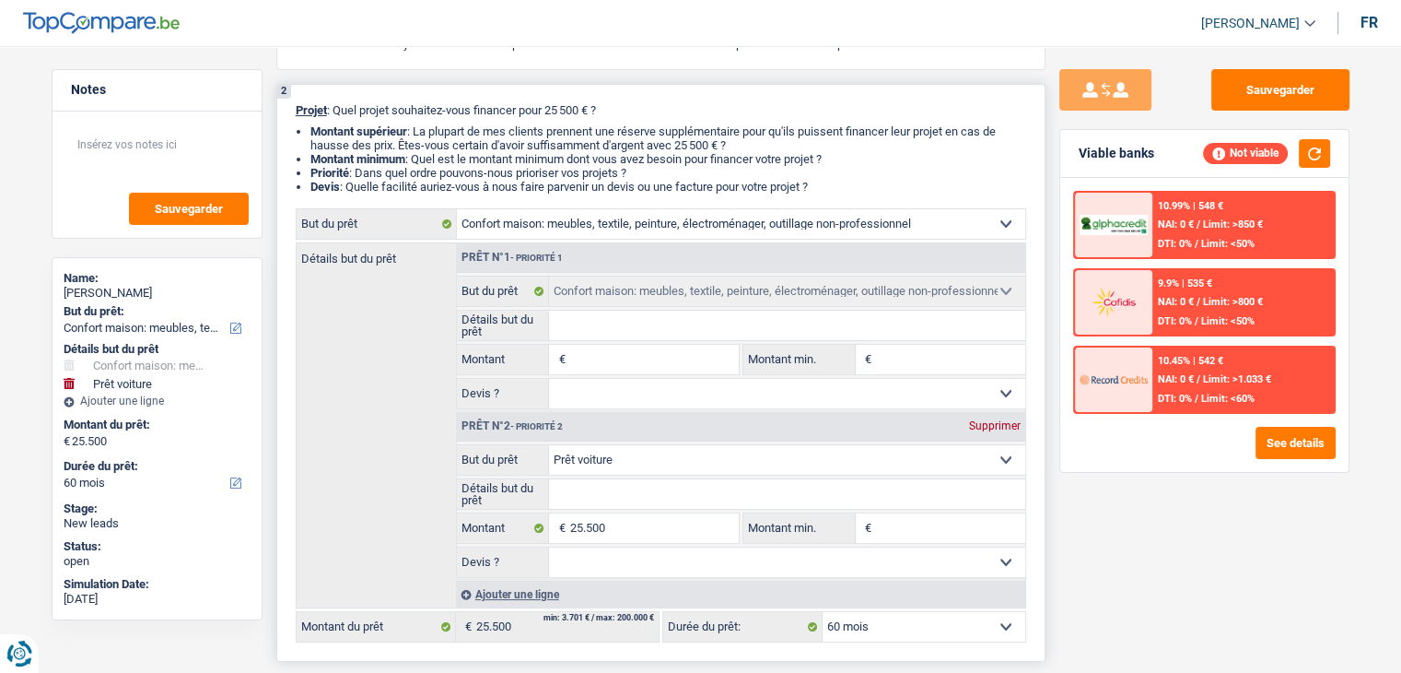
click at [497, 212] on select "Confort maison: meubles, textile, peinture, électroménager, outillage non-profe…" at bounding box center [741, 223] width 568 height 29
select select "houseOrGarden"
click at [457, 209] on select "Confort maison: meubles, textile, peinture, électroménager, outillage non-profe…" at bounding box center [741, 223] width 568 height 29
select select "car"
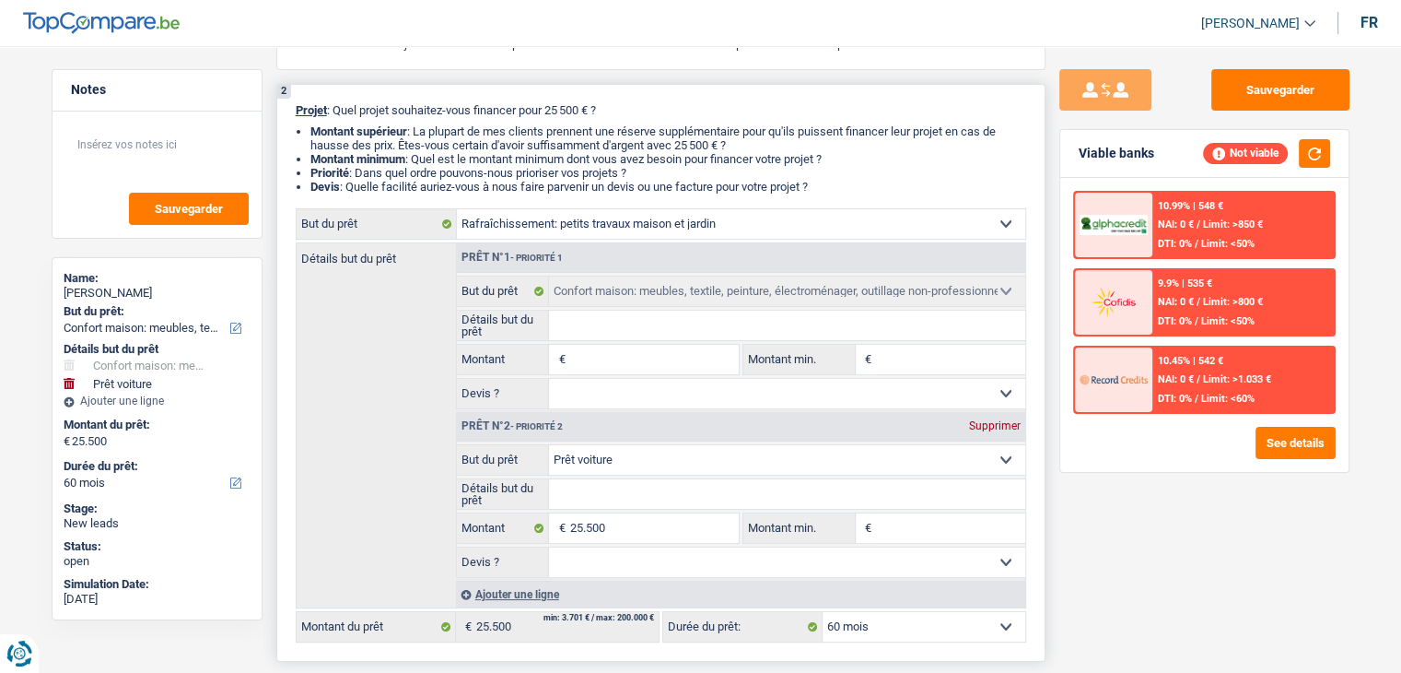
select select "car"
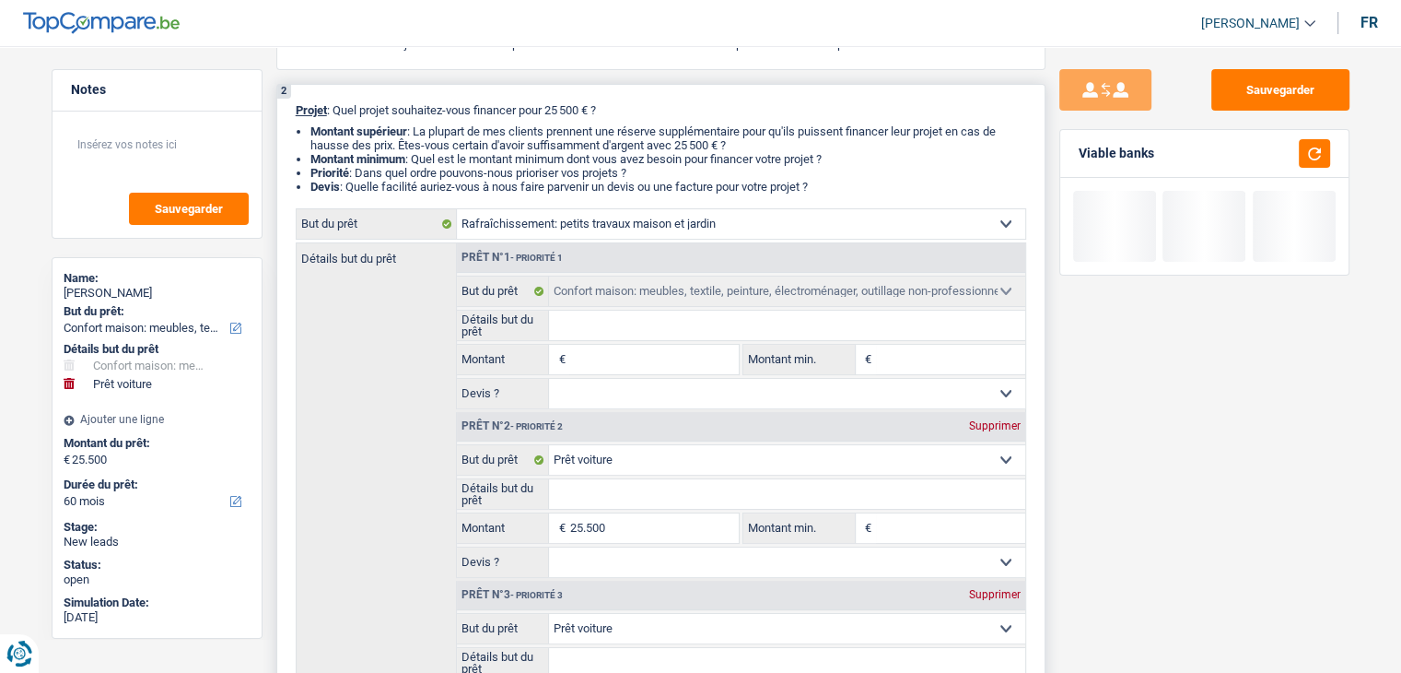
select select "houseOrGarden"
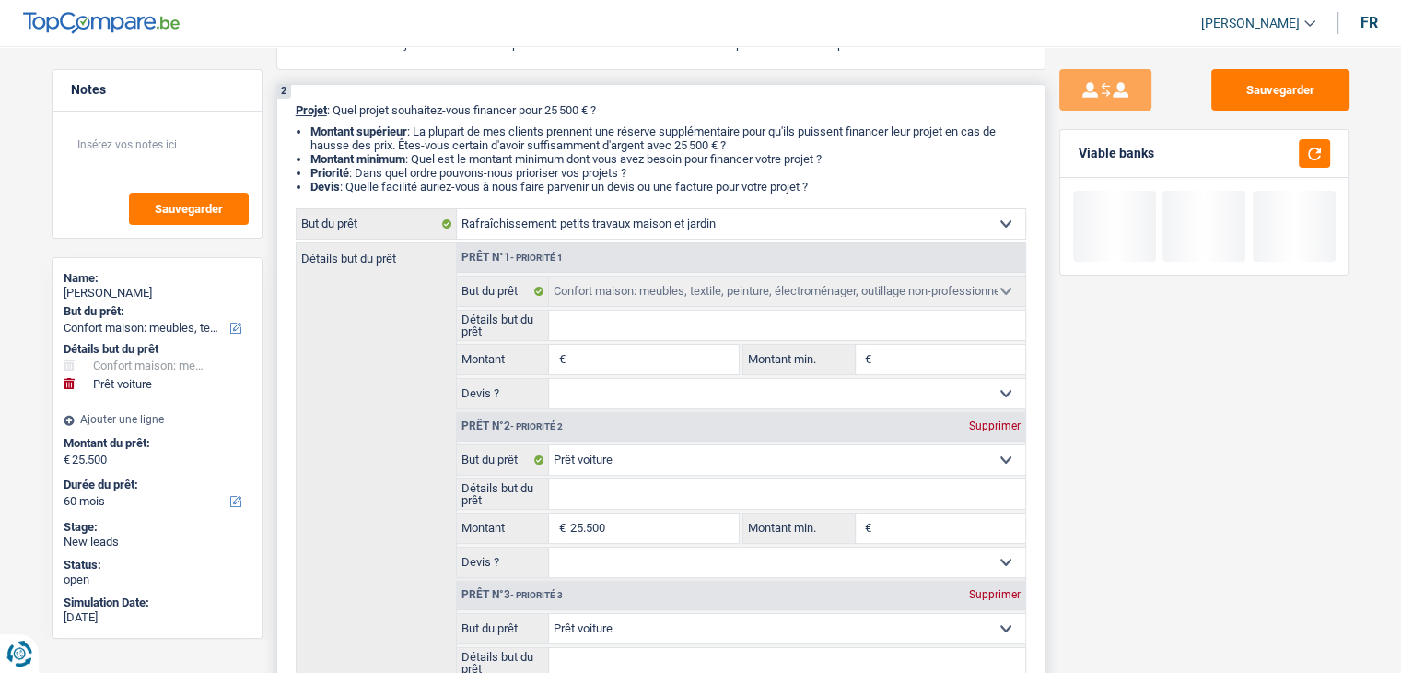
select select "household"
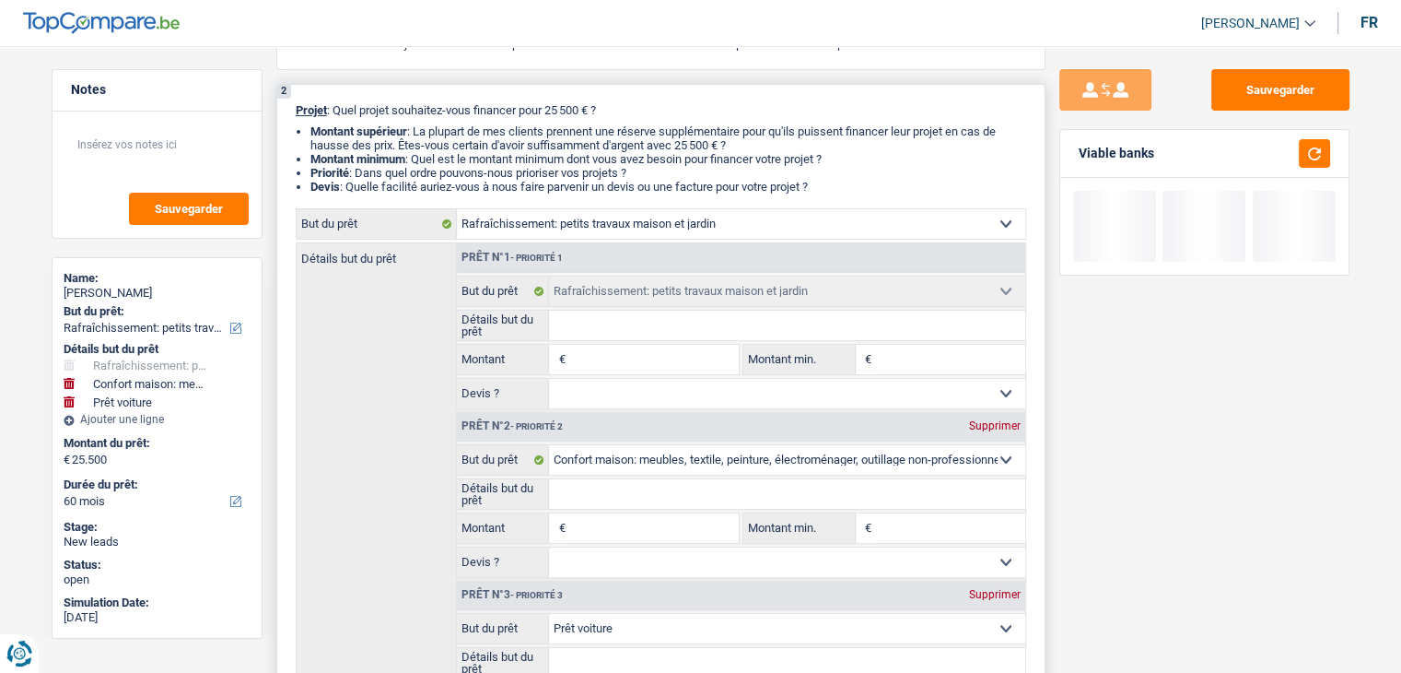
click at [570, 322] on input "Détails but du prêt" at bounding box center [787, 324] width 476 height 29
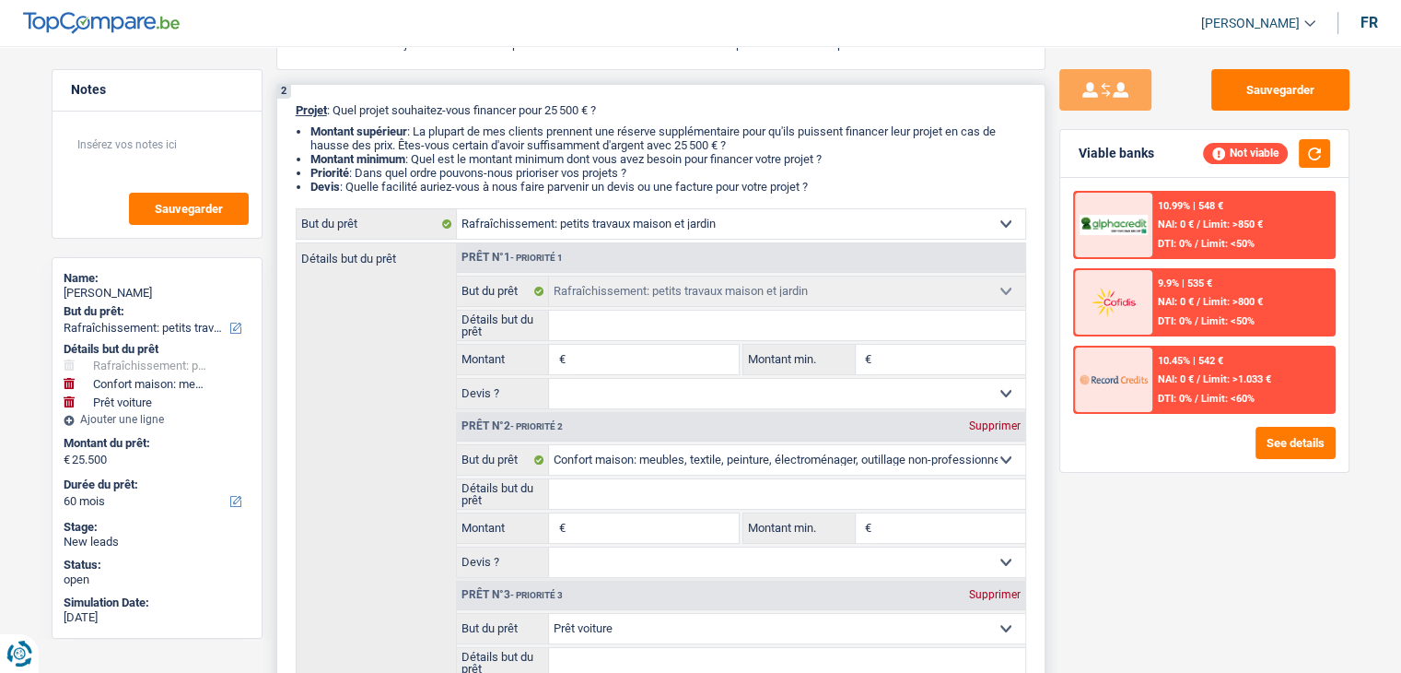
type input "r"
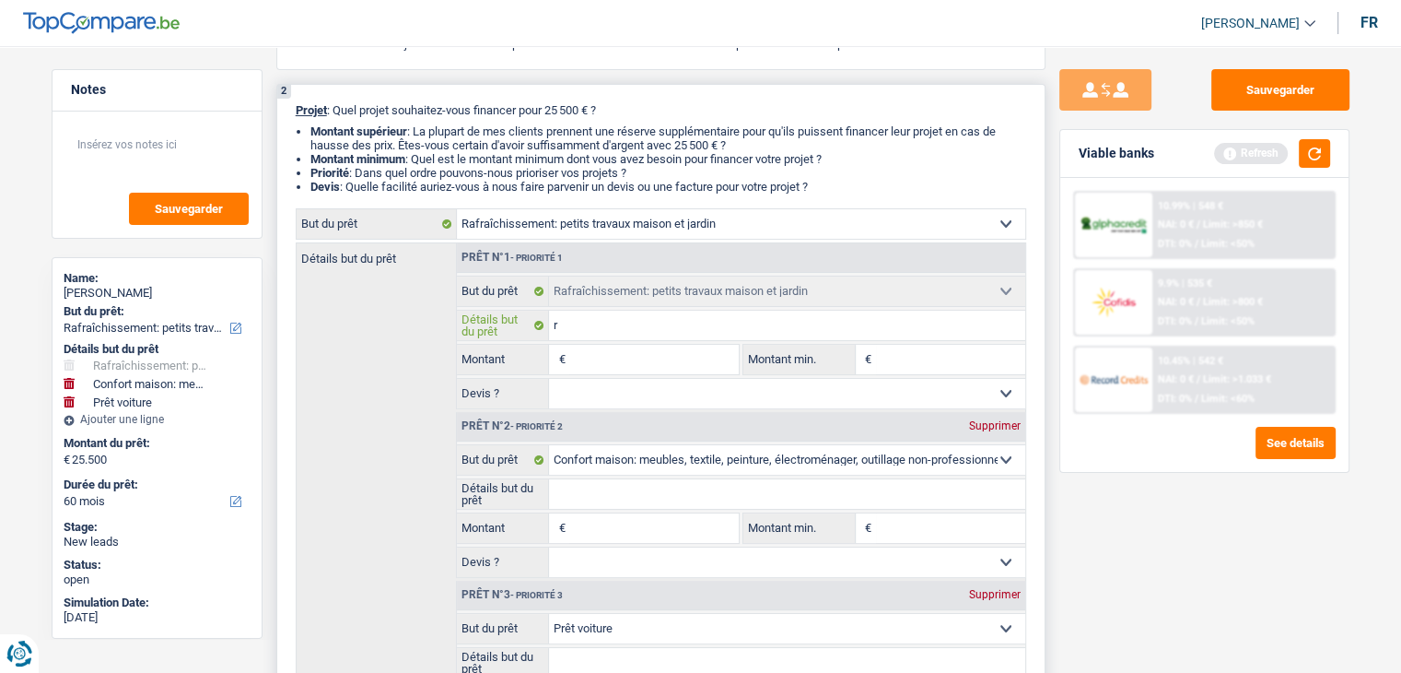
type input "re"
type input "ren"
type input "reno"
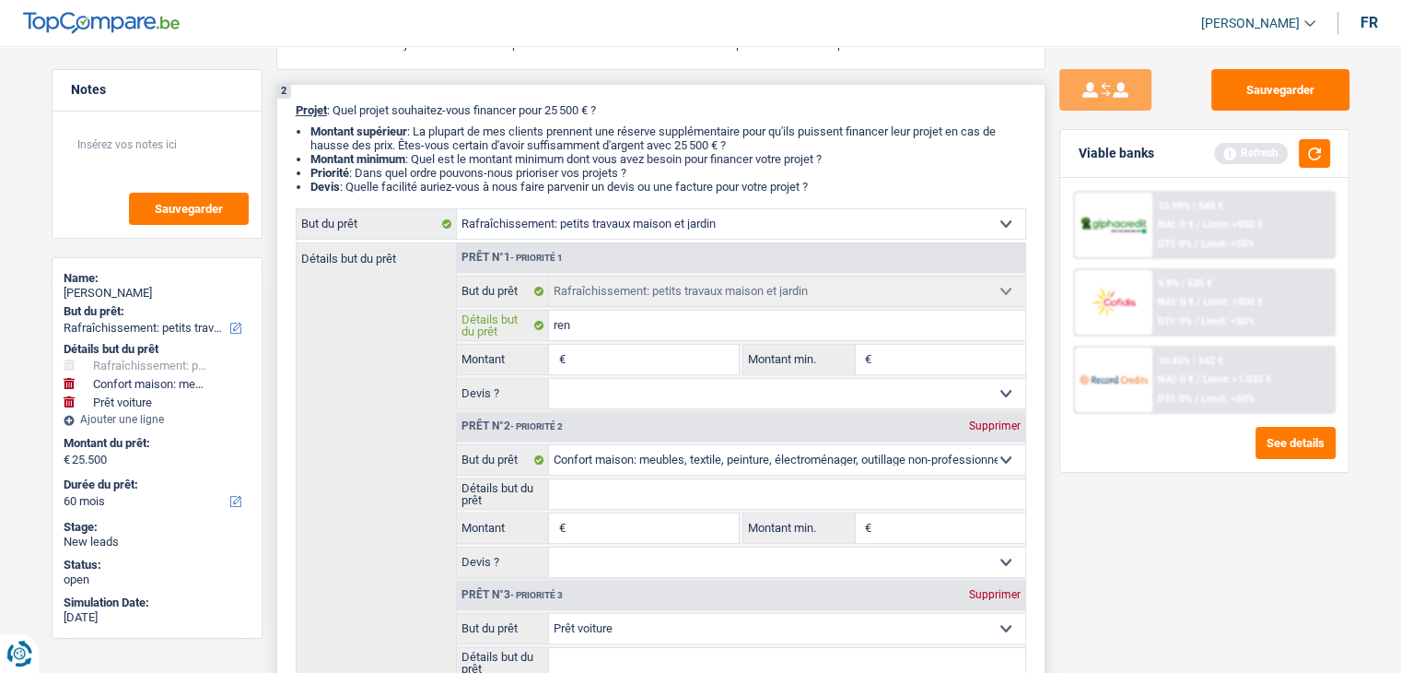
type input "reno"
type input "renov"
type input "renova"
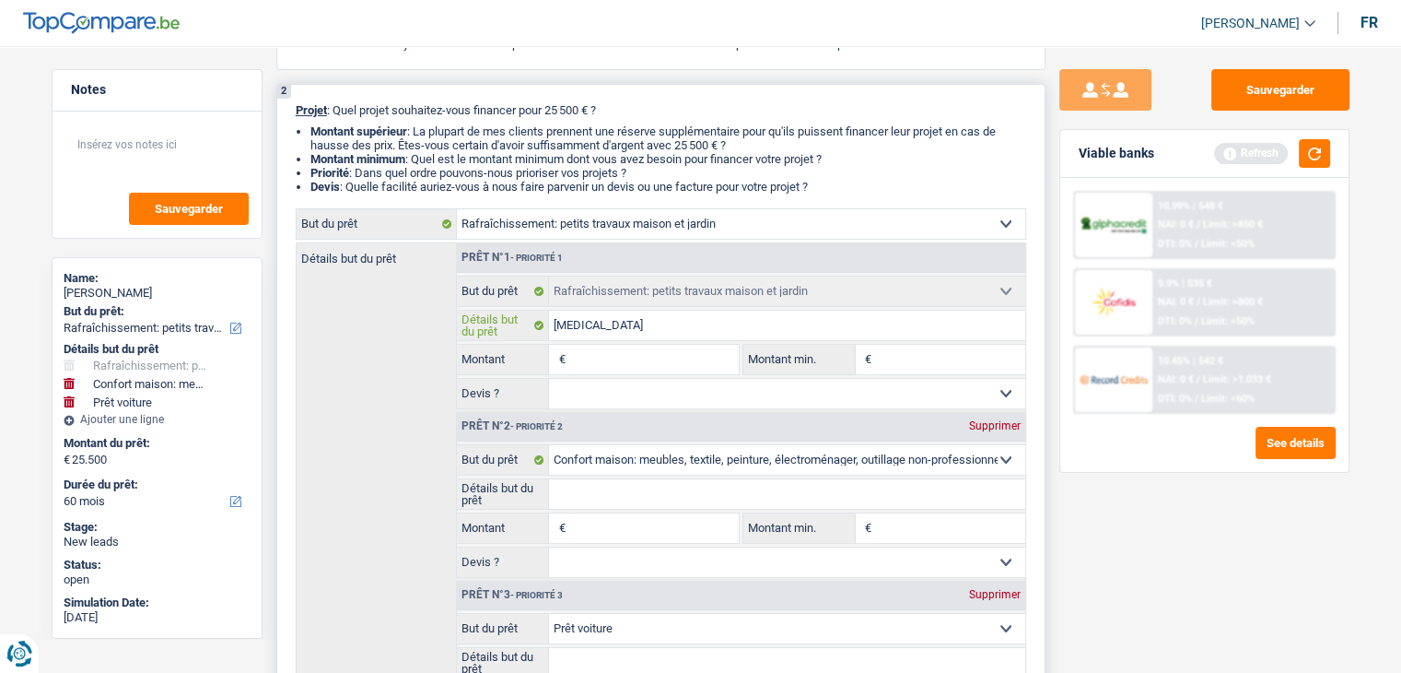
type input "renovat"
type input "renovati"
type input "renovatio"
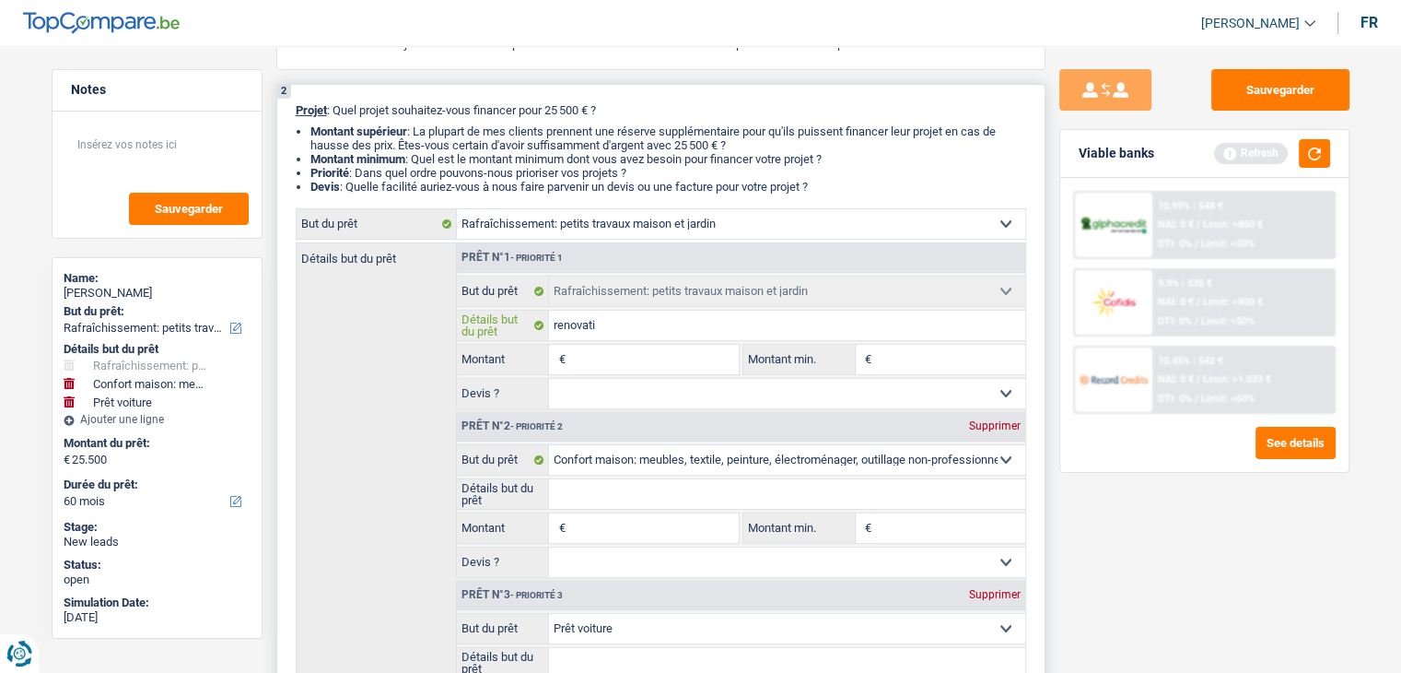
type input "renovatio"
type input "renovation"
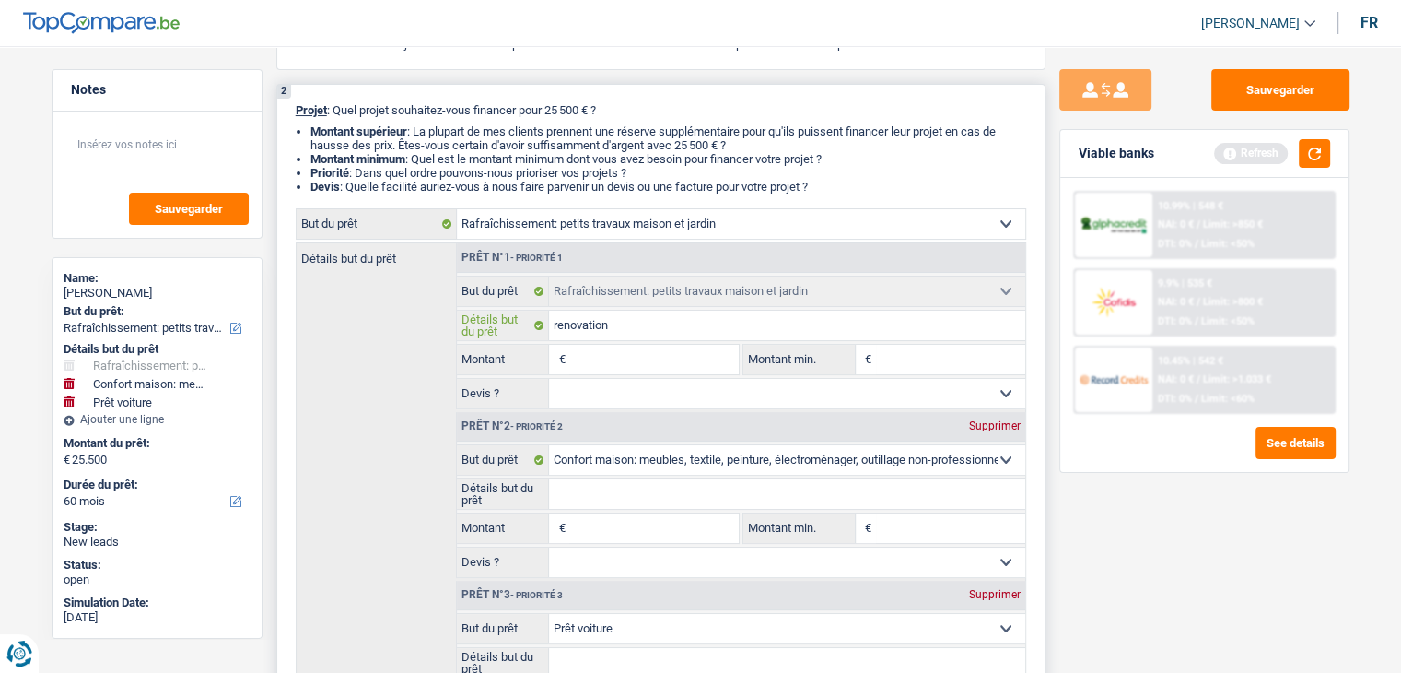
type input "renovation a"
type input "renovation ap"
type input "renovation app"
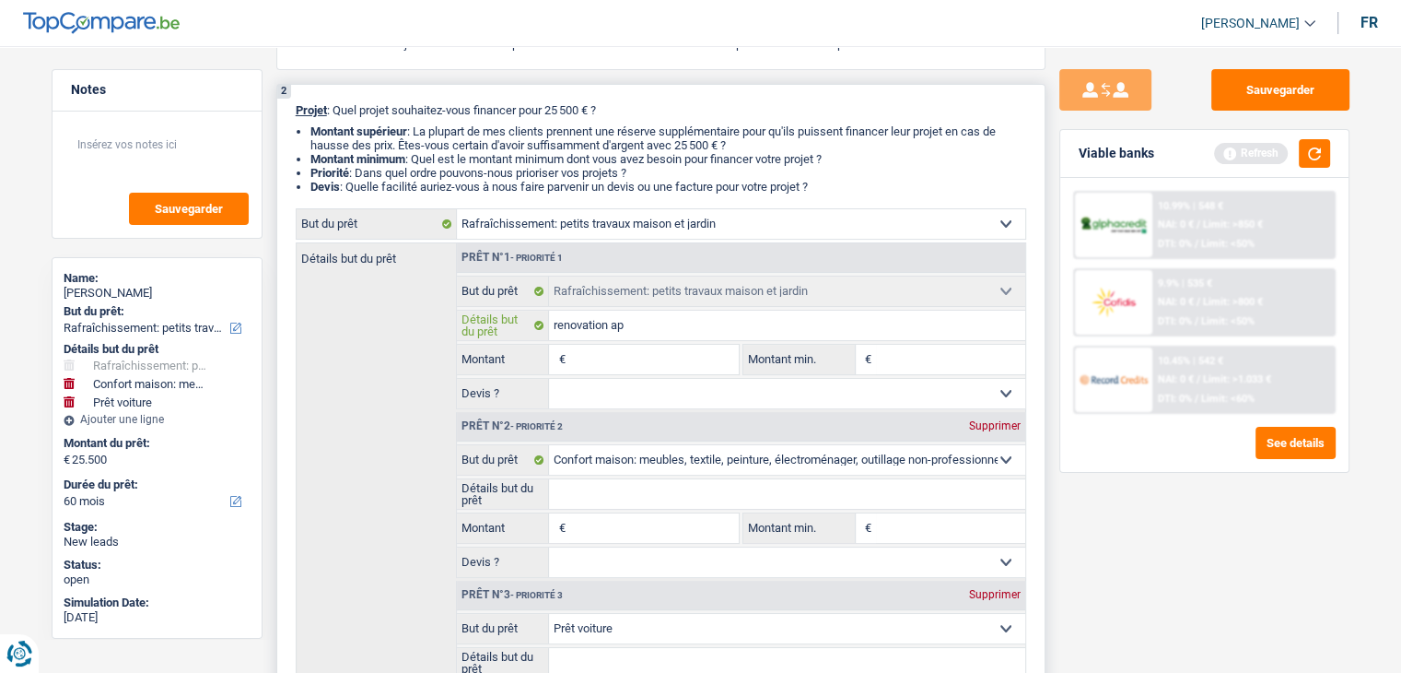
type input "renovation app"
type input "renovation appa"
type input "renovation appar"
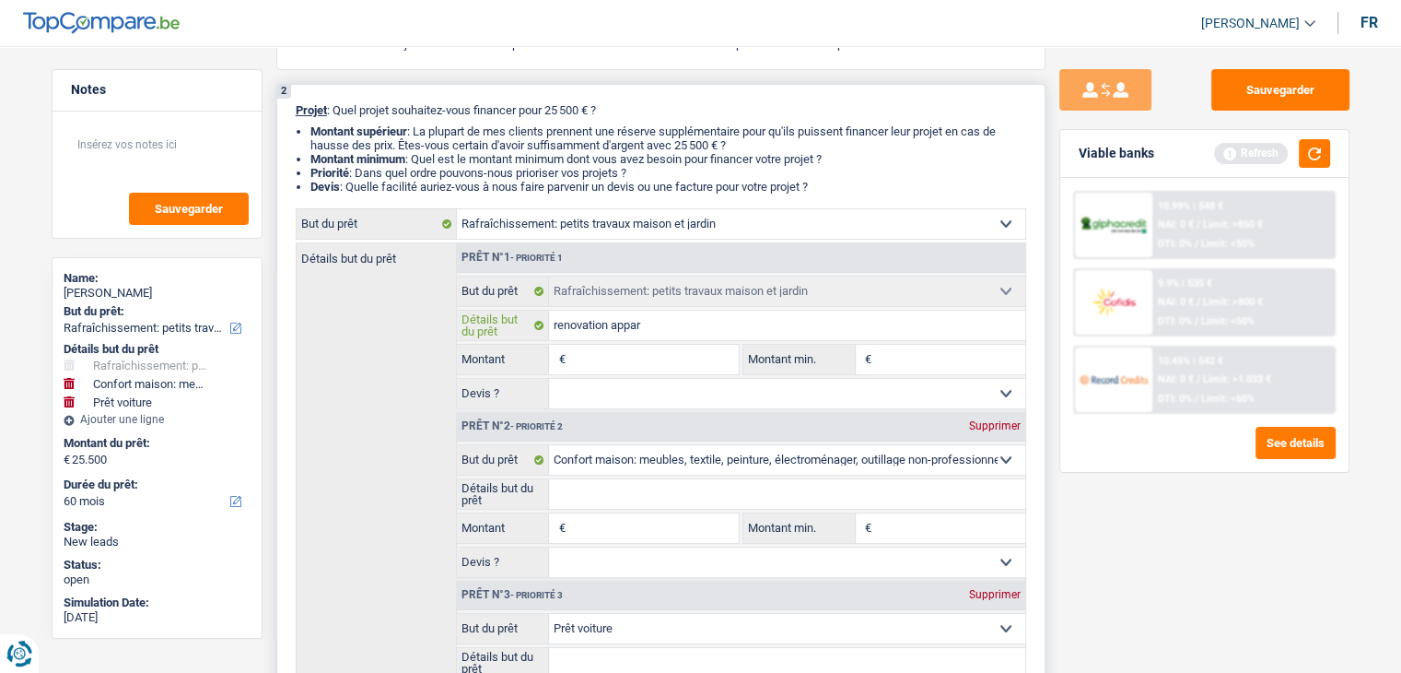
type input "renovation appart"
type input "renovation apparte"
type input "renovation appartem"
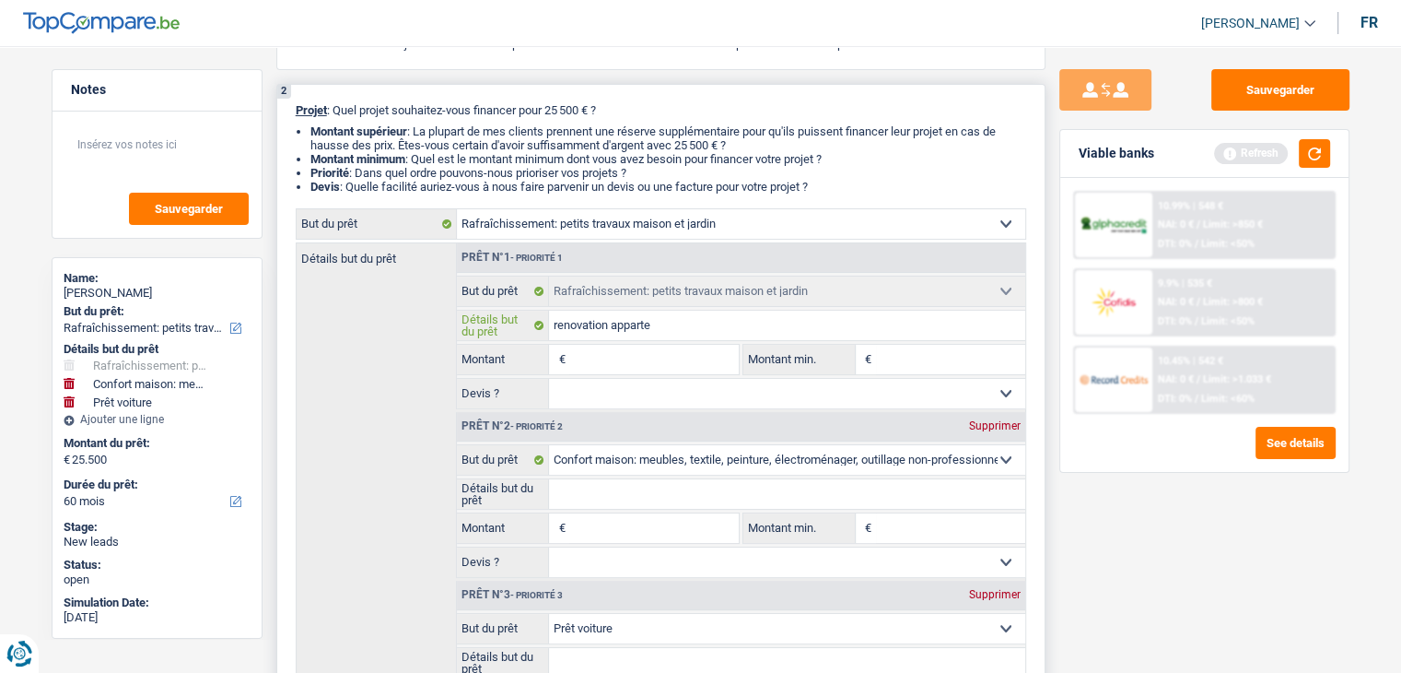
type input "renovation appartem"
type input "renovation apparteme"
type input "renovation appartemen"
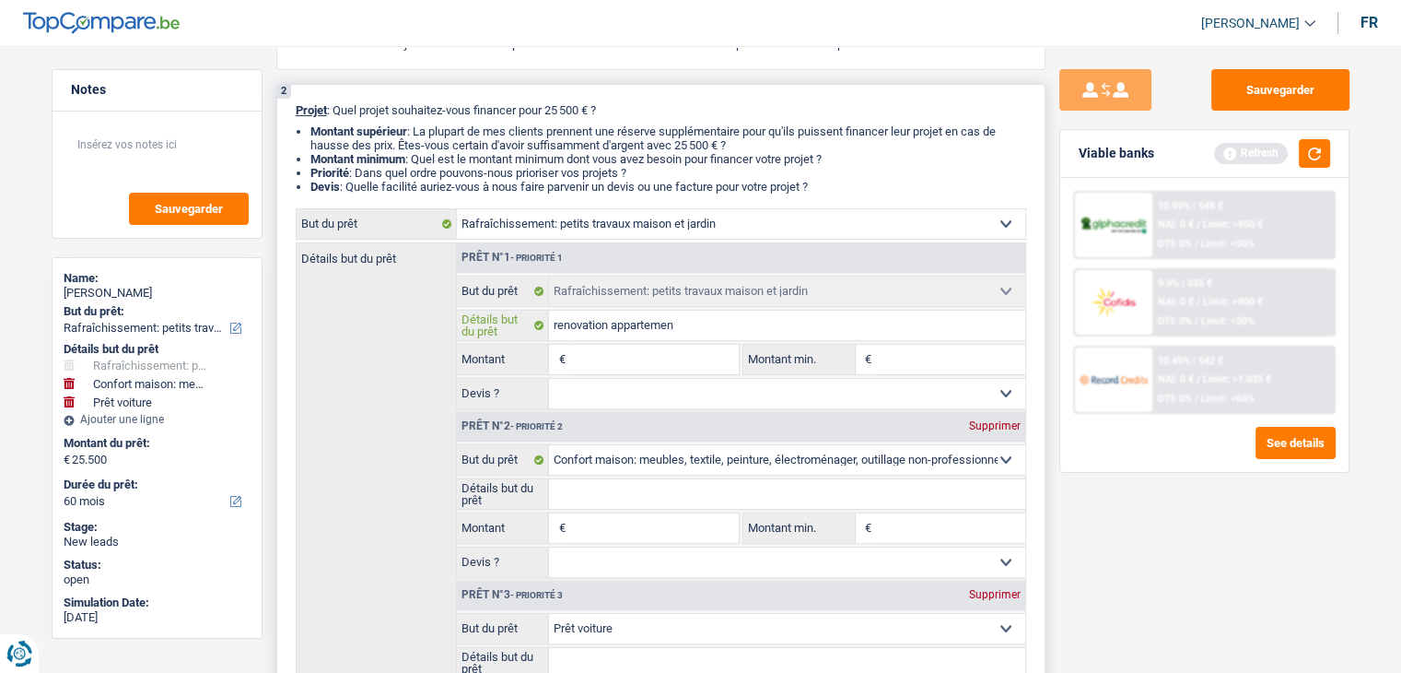
type input "renovation appartement"
click at [629, 379] on select "Oui Non Non répondu Sélectionner une option" at bounding box center [787, 393] width 476 height 29
click at [619, 360] on input "Montant" at bounding box center [653, 359] width 169 height 29
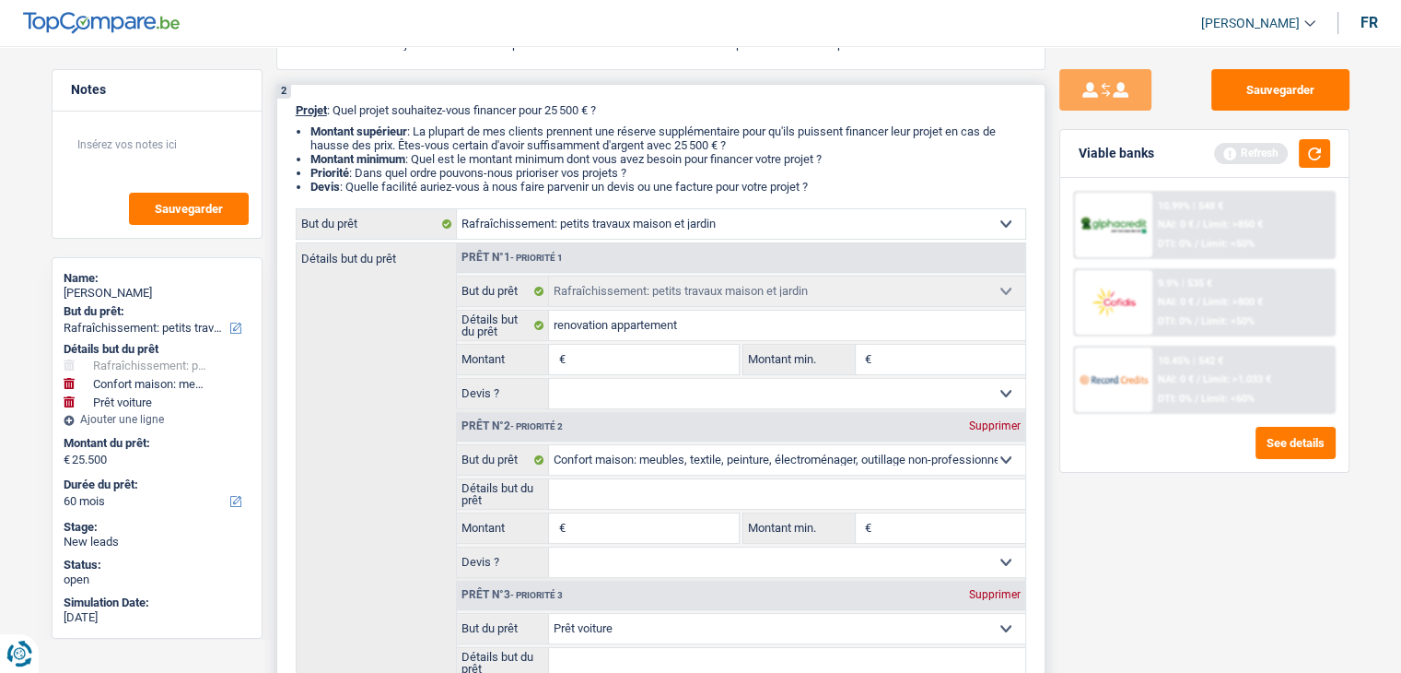
click at [619, 360] on input "Montant" at bounding box center [653, 359] width 169 height 29
type input "2"
type input "25"
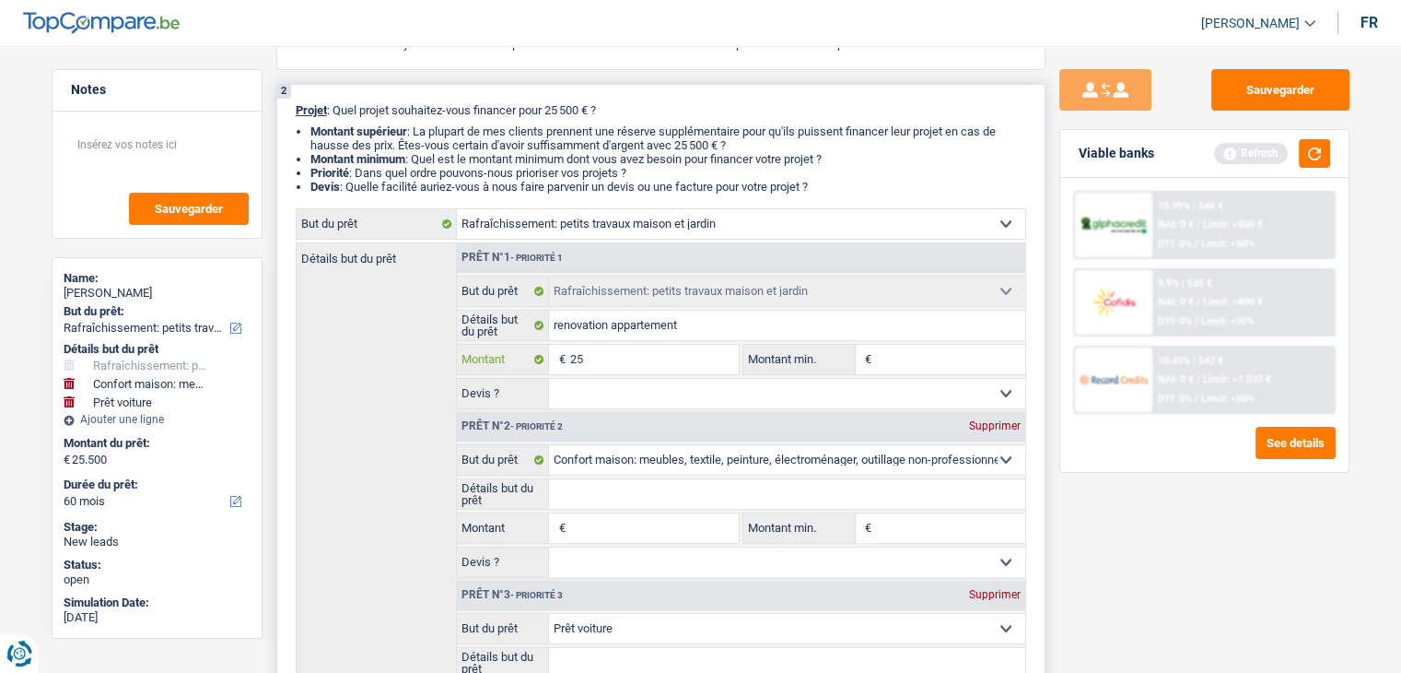
type input "255"
type input "2.550"
type input "25.500"
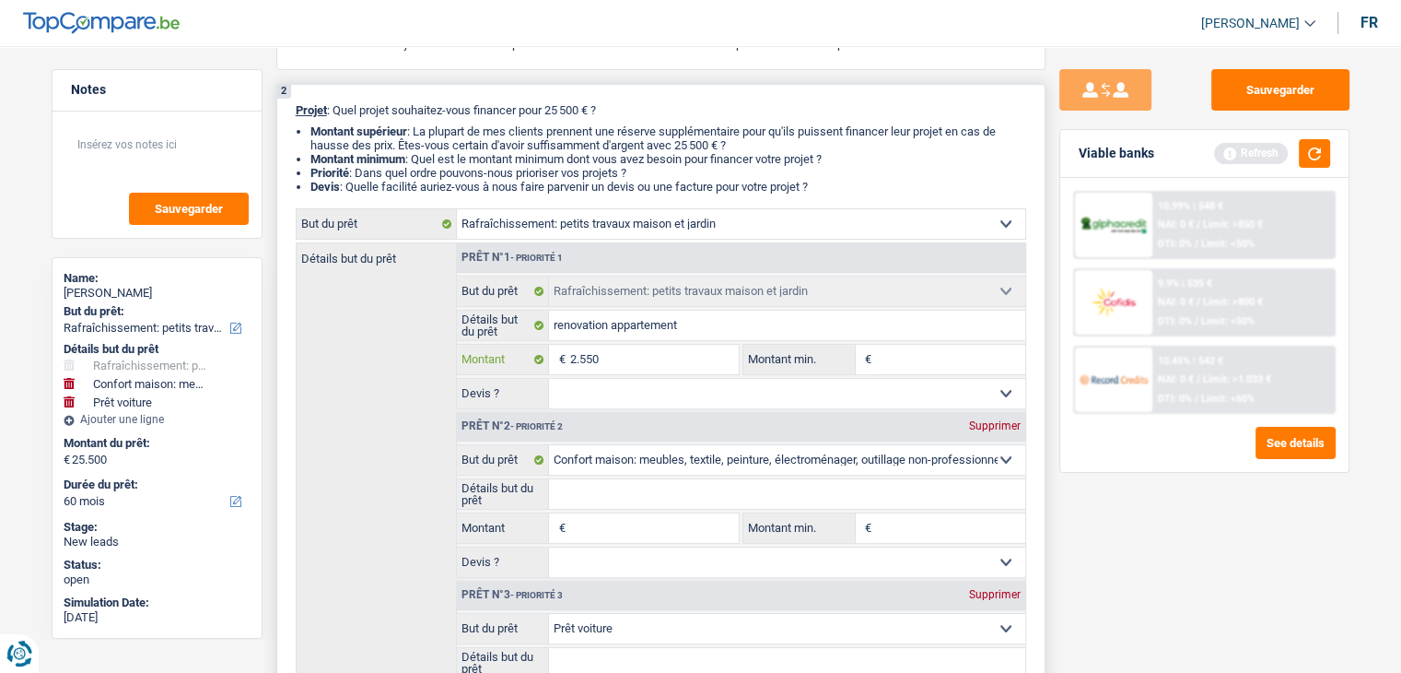
type input "25.500"
type input "51.000"
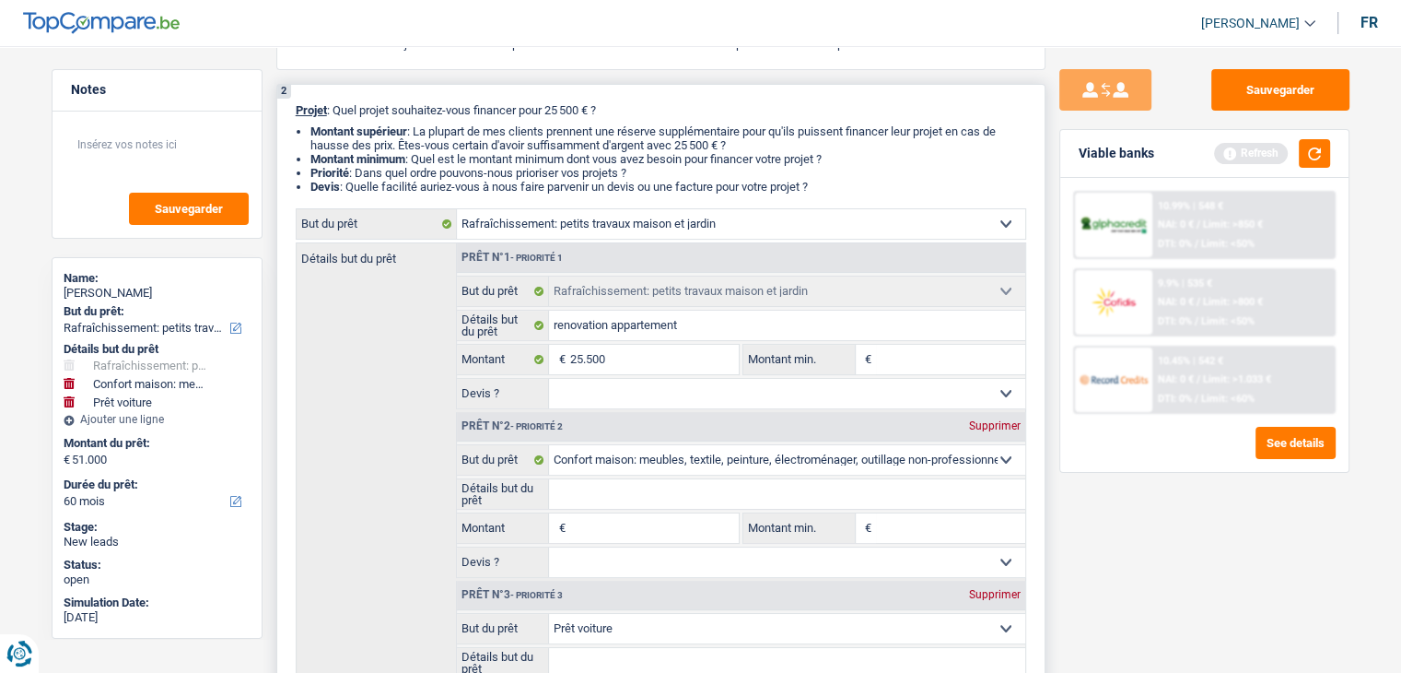
click at [588, 397] on select "Oui Non Non répondu Sélectionner une option" at bounding box center [787, 393] width 476 height 29
select select "144"
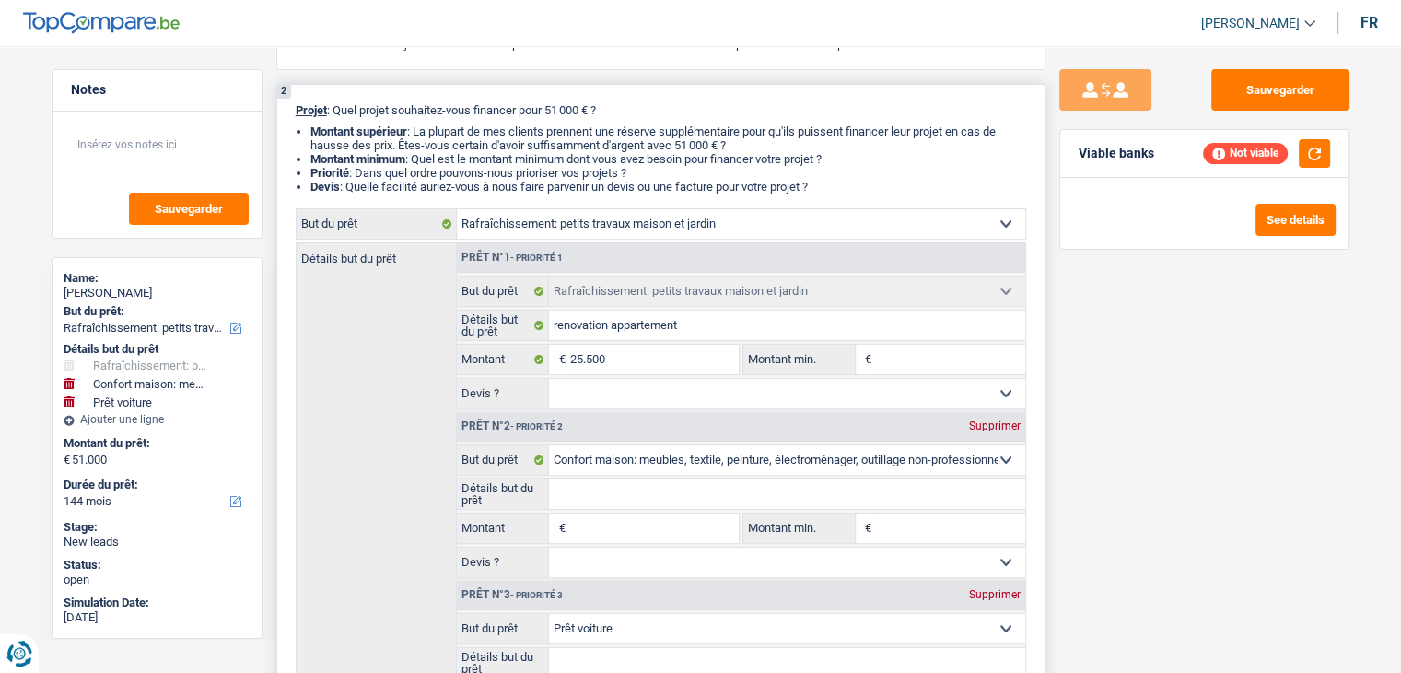
select select "yes"
click at [549, 379] on select "Oui Non Non répondu Sélectionner une option" at bounding box center [787, 393] width 476 height 29
select select "yes"
click at [951, 359] on input "Montant min." at bounding box center [950, 359] width 149 height 29
type input "1"
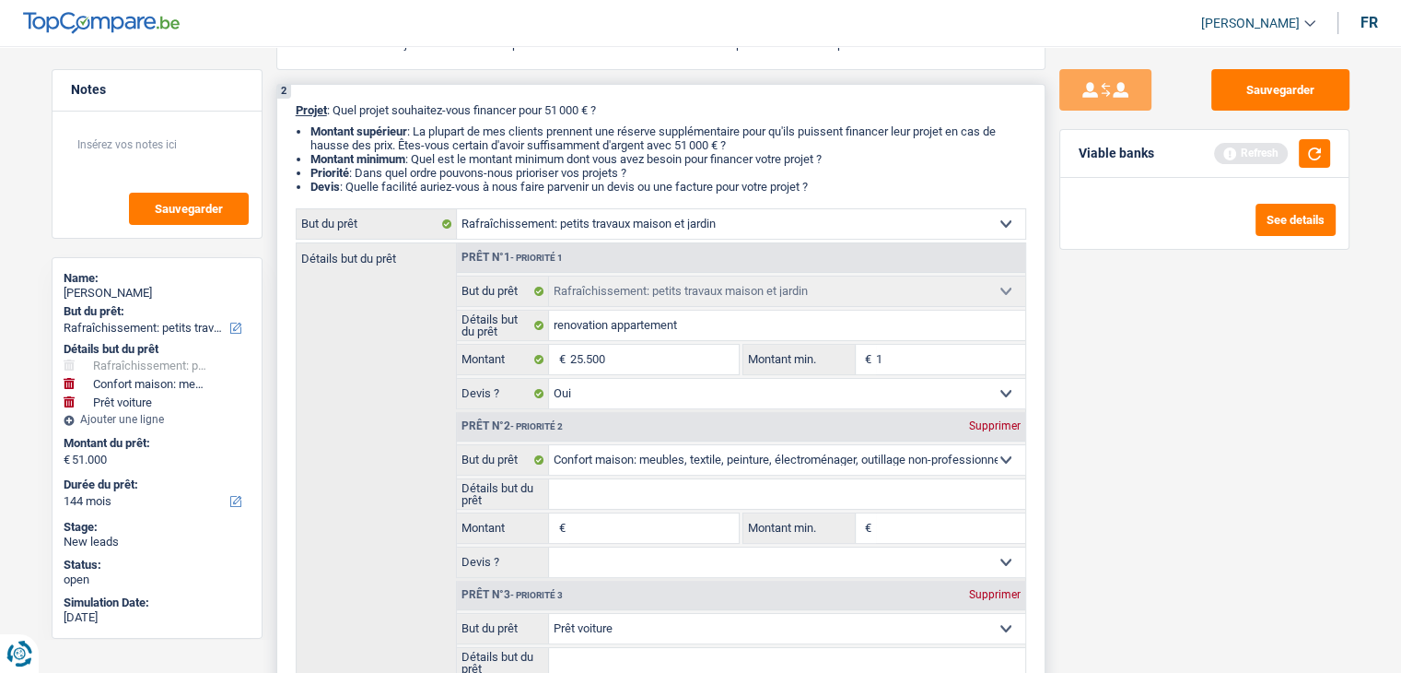
type input "1"
type input "10"
type input "100"
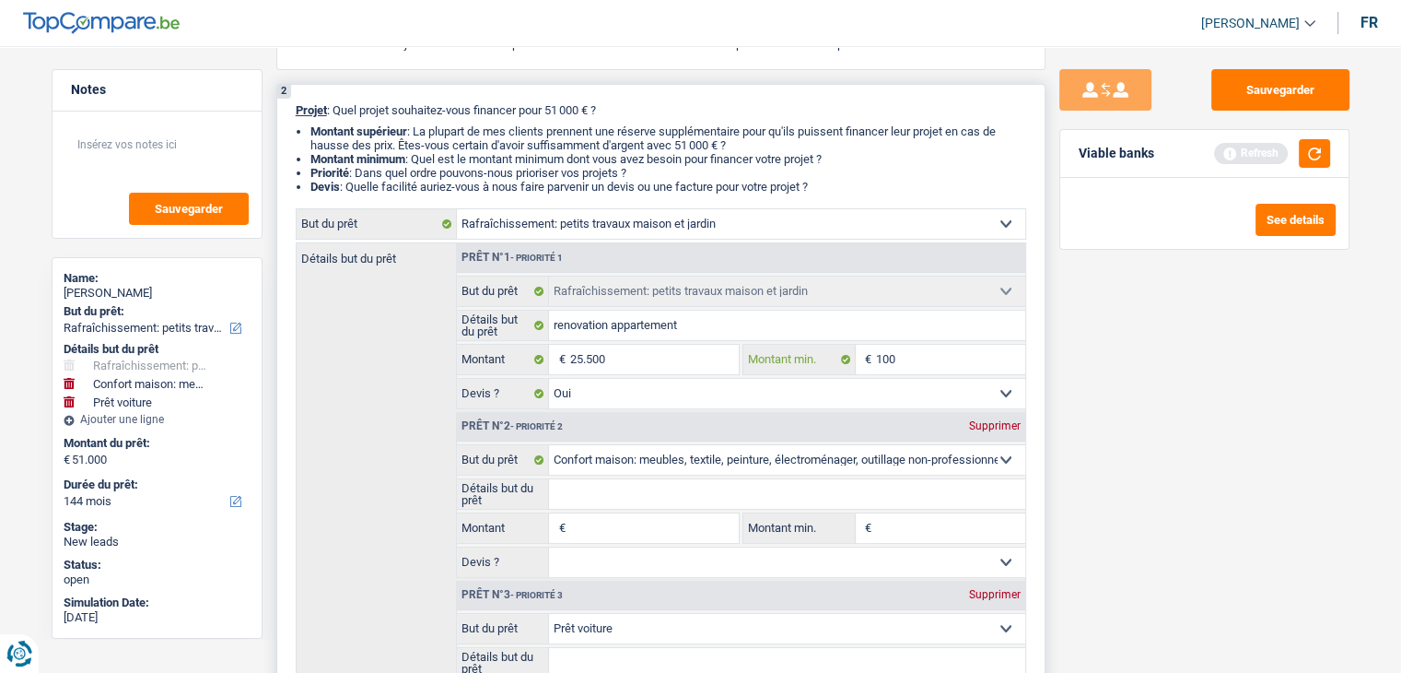
type input "1.000"
type input "10.000"
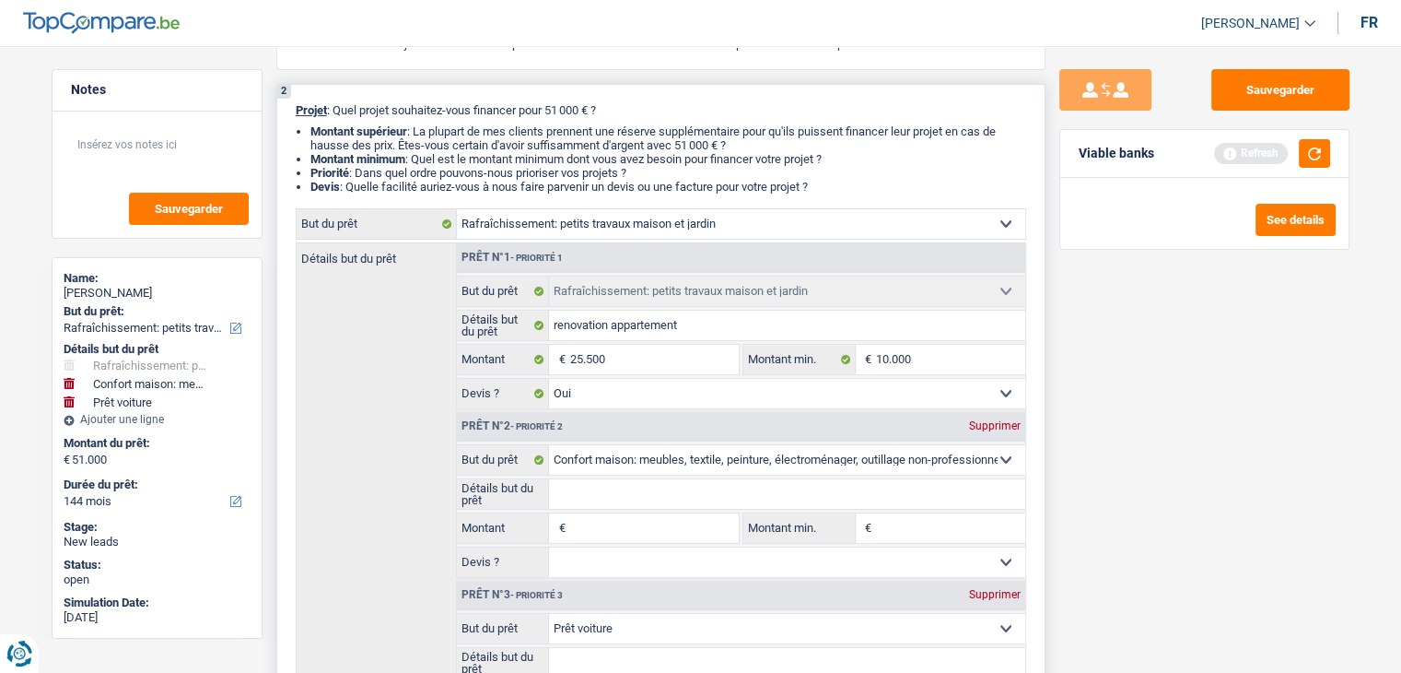
click at [390, 414] on div "Détails but du prêt Prêt n°1 - Priorité 1 Confort maison: meubles, textile, pei…" at bounding box center [661, 509] width 731 height 534
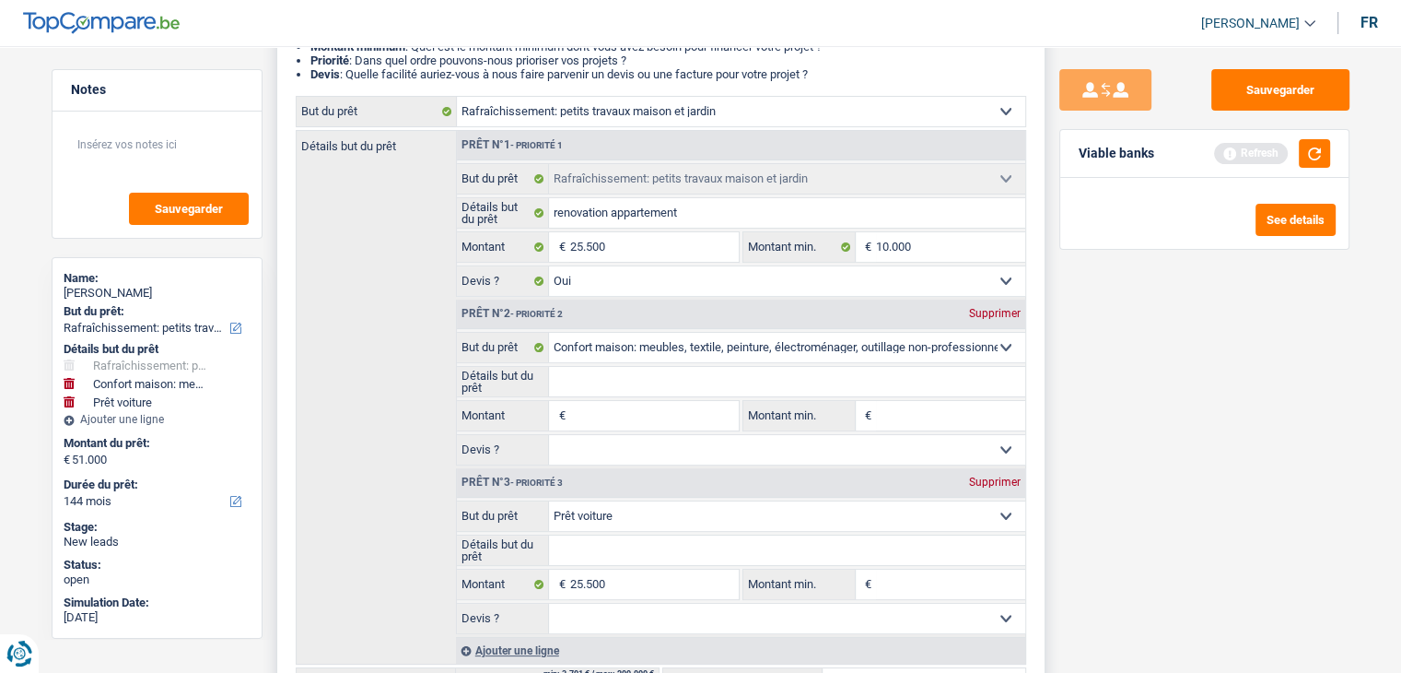
scroll to position [287, 0]
click at [989, 304] on div "Prêt n°2 - Priorité 2 Supprimer" at bounding box center [741, 315] width 568 height 29
click at [980, 310] on div "Supprimer" at bounding box center [995, 315] width 61 height 11
select select "car"
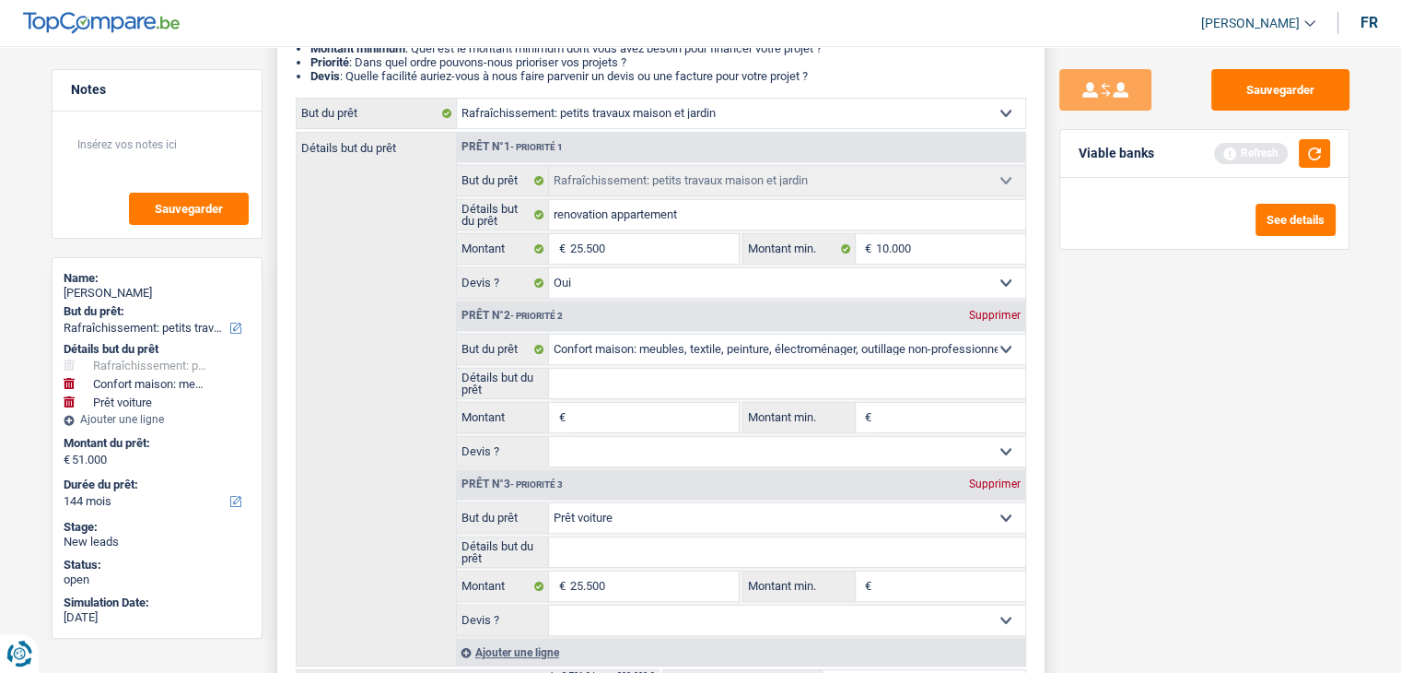
select select "car"
type input "25.500"
select select "car"
type input "25.500"
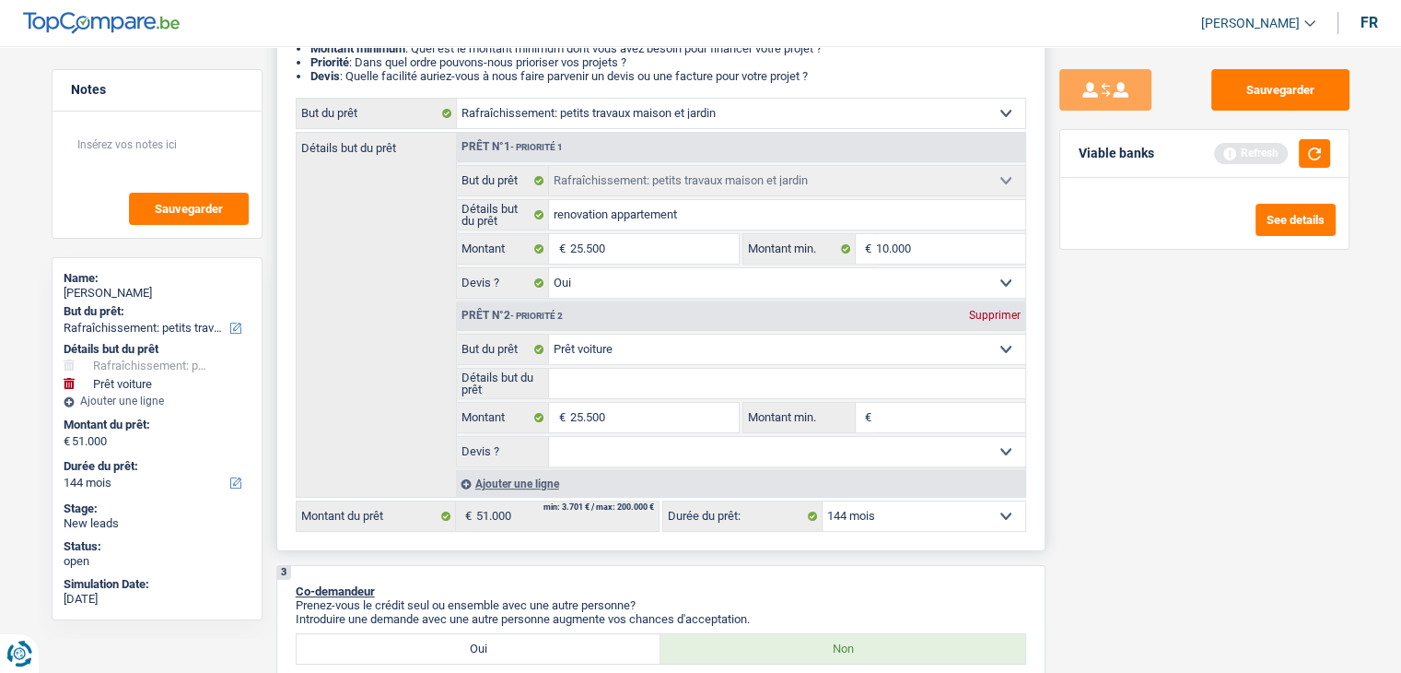
click at [980, 302] on div "Prêt n°2 - Priorité 2 Supprimer" at bounding box center [741, 315] width 568 height 29
click at [980, 310] on div "Supprimer" at bounding box center [995, 315] width 61 height 11
type input "25.500"
select select "120"
type input "25.500"
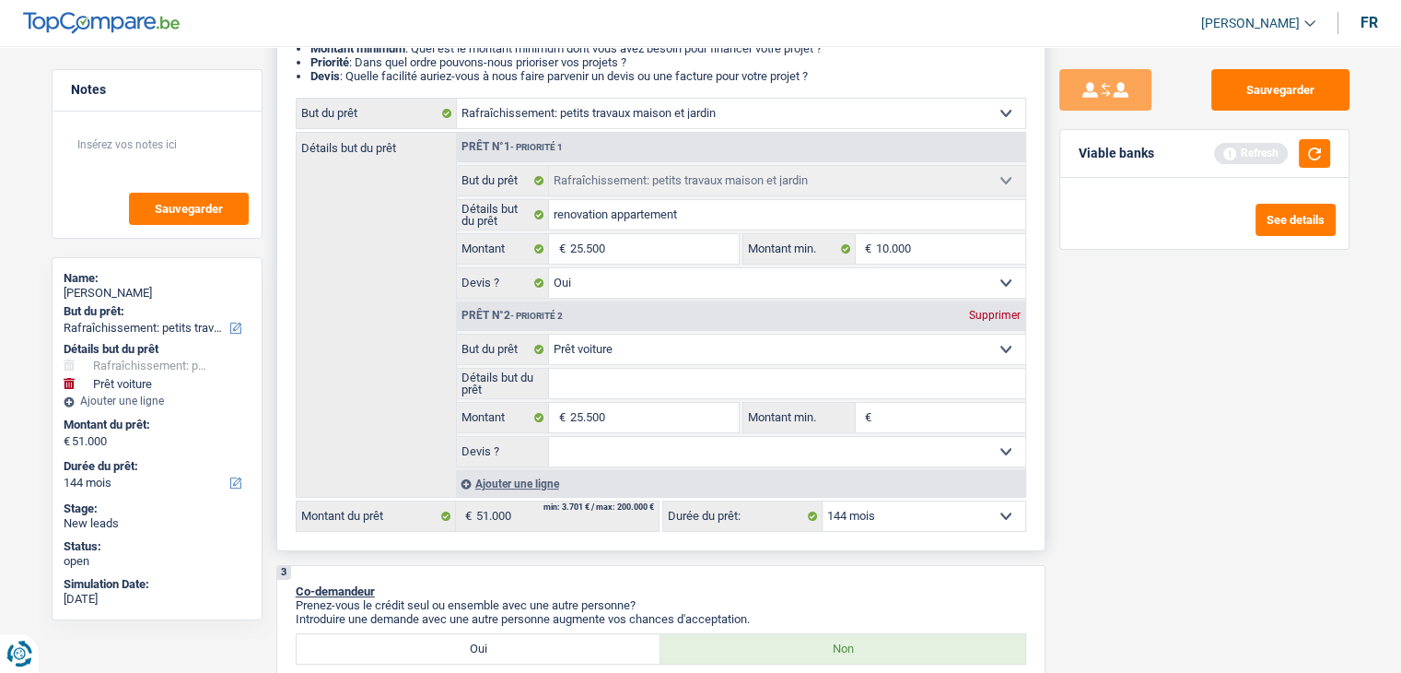
select select "120"
type input "25.500"
select select "120"
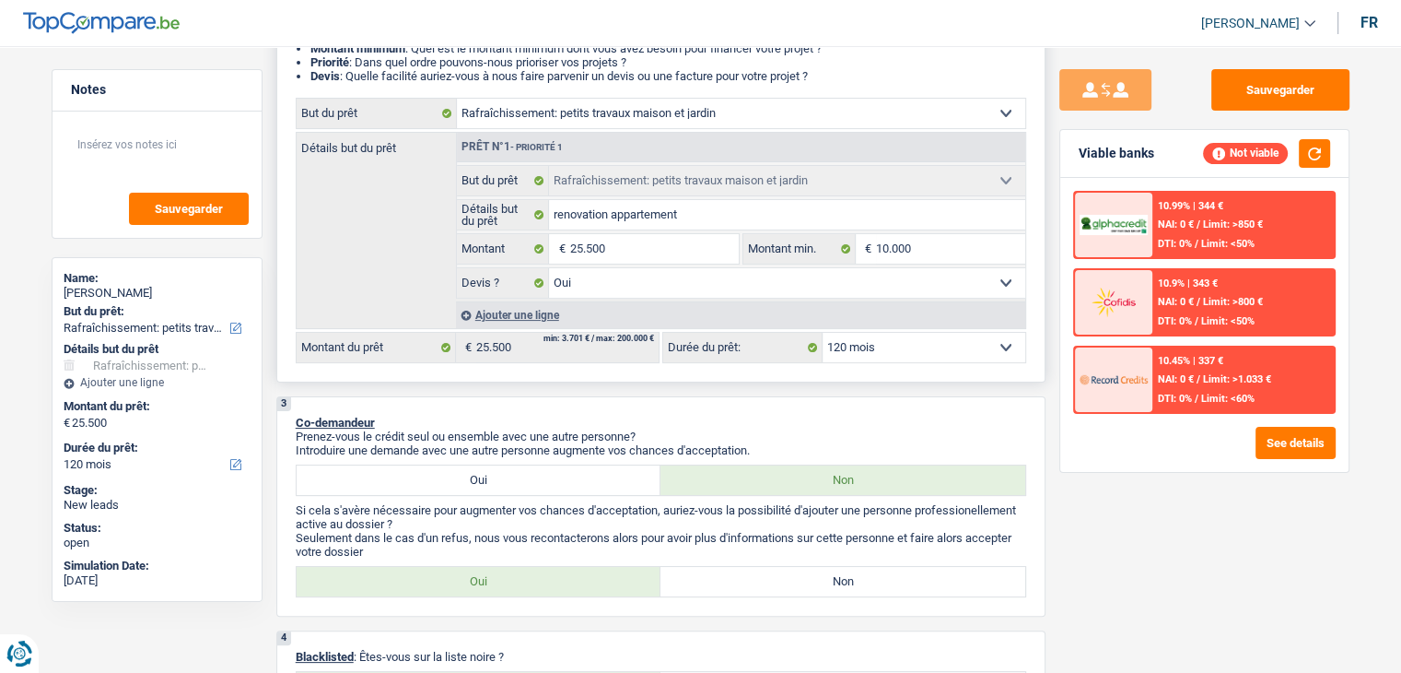
click at [849, 337] on select "12 mois 18 mois 24 mois 30 mois 36 mois 42 mois 48 mois 60 mois 72 mois 84 mois…" at bounding box center [924, 347] width 203 height 29
select select "84"
click at [823, 333] on select "12 mois 18 mois 24 mois 30 mois 36 mois 42 mois 48 mois 60 mois 72 mois 84 mois…" at bounding box center [924, 347] width 203 height 29
select select "84"
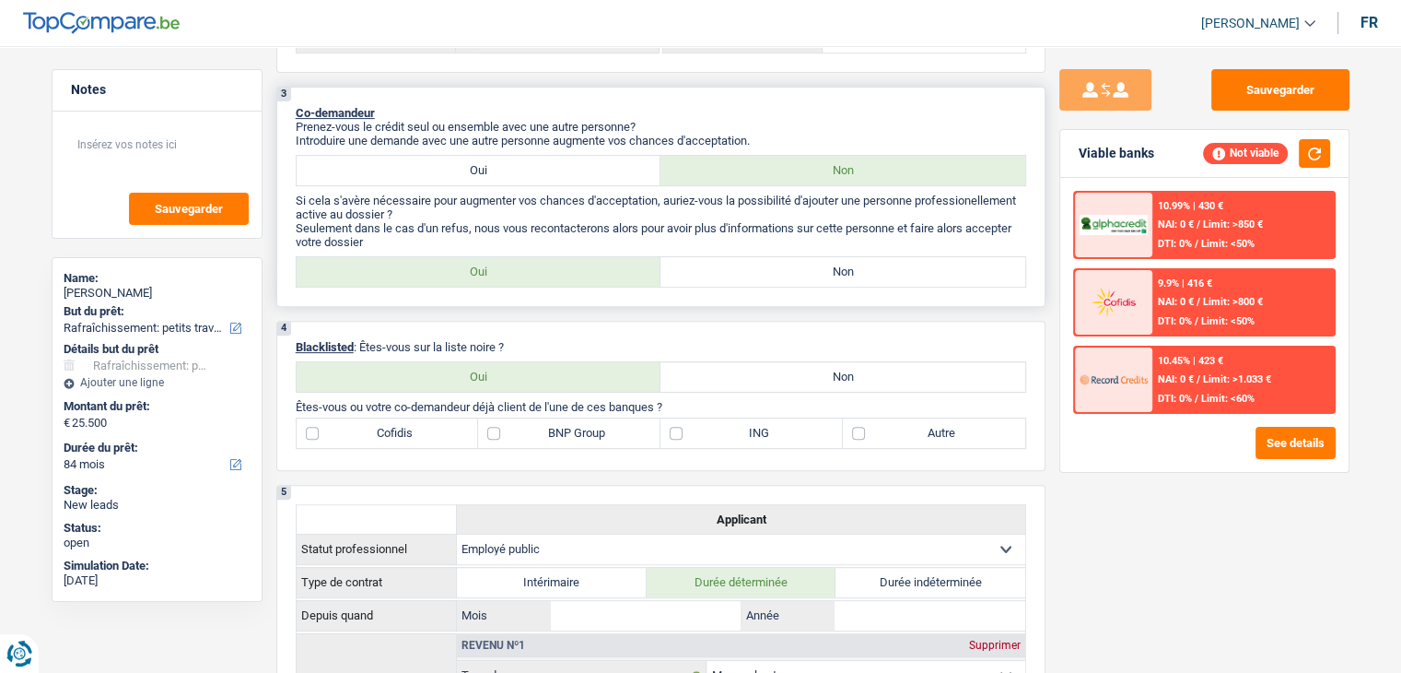
scroll to position [472, 0]
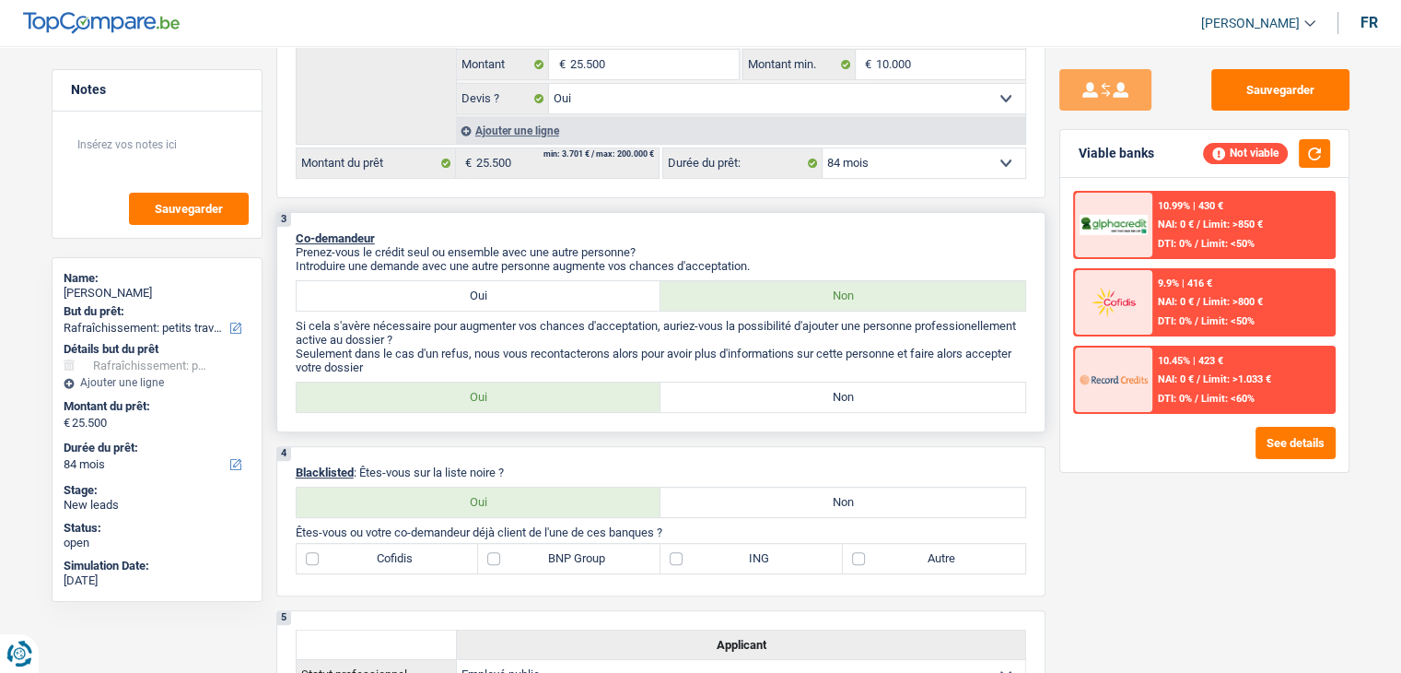
click at [551, 285] on label "Oui" at bounding box center [479, 295] width 365 height 29
click at [551, 285] on input "Oui" at bounding box center [479, 295] width 365 height 29
radio input "true"
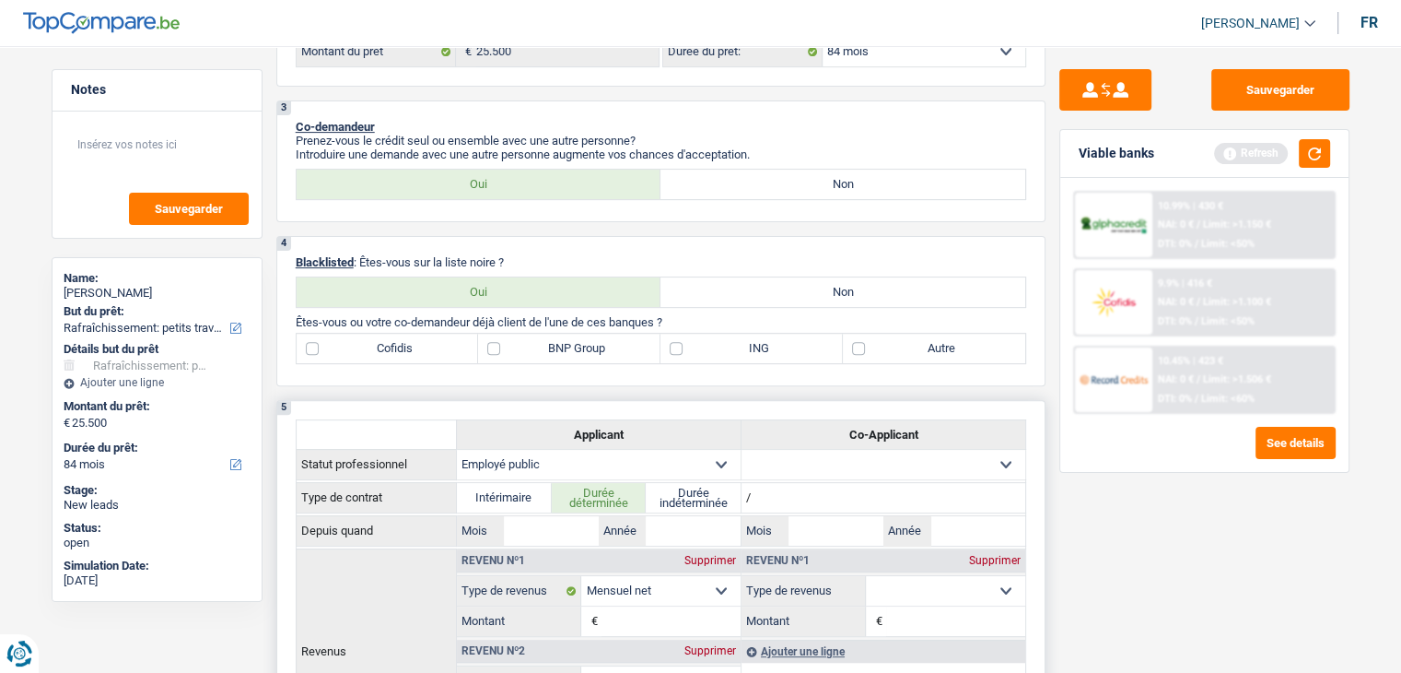
scroll to position [656, 0]
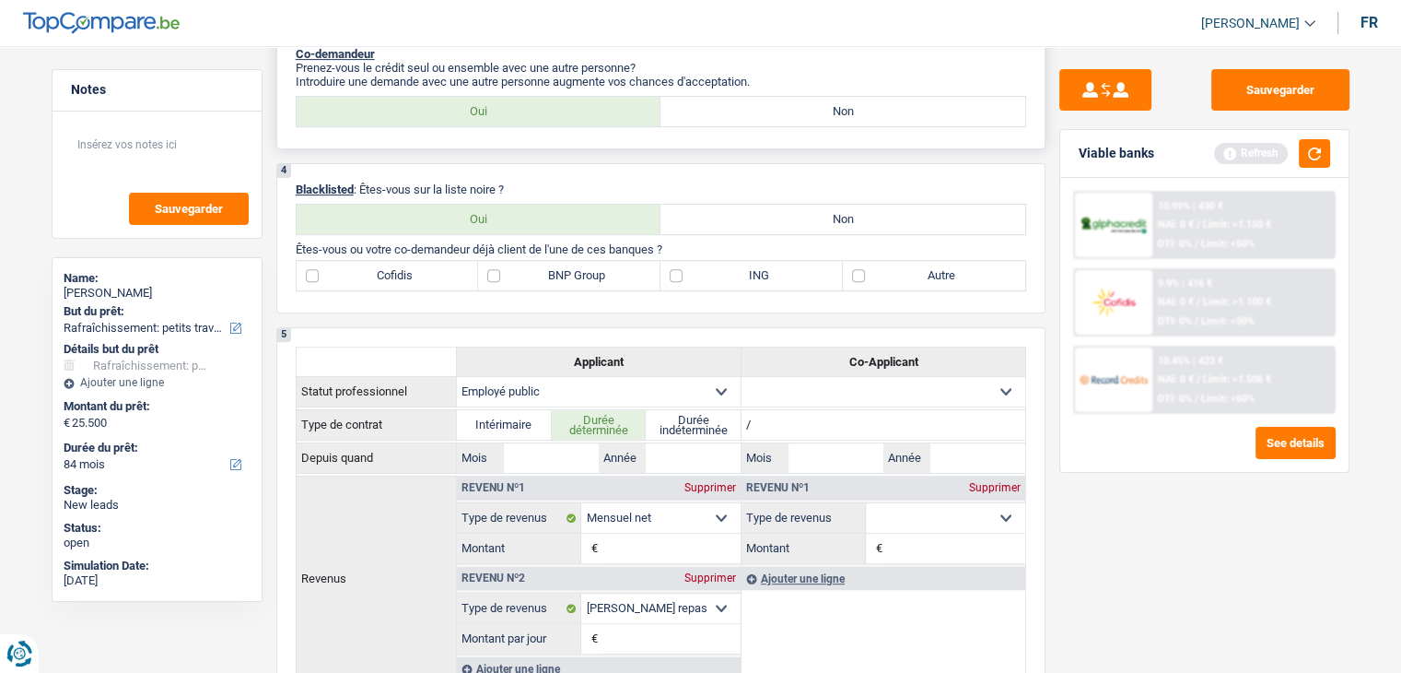
click at [720, 97] on label "Non" at bounding box center [843, 111] width 365 height 29
click at [720, 97] on input "Non" at bounding box center [843, 111] width 365 height 29
radio input "true"
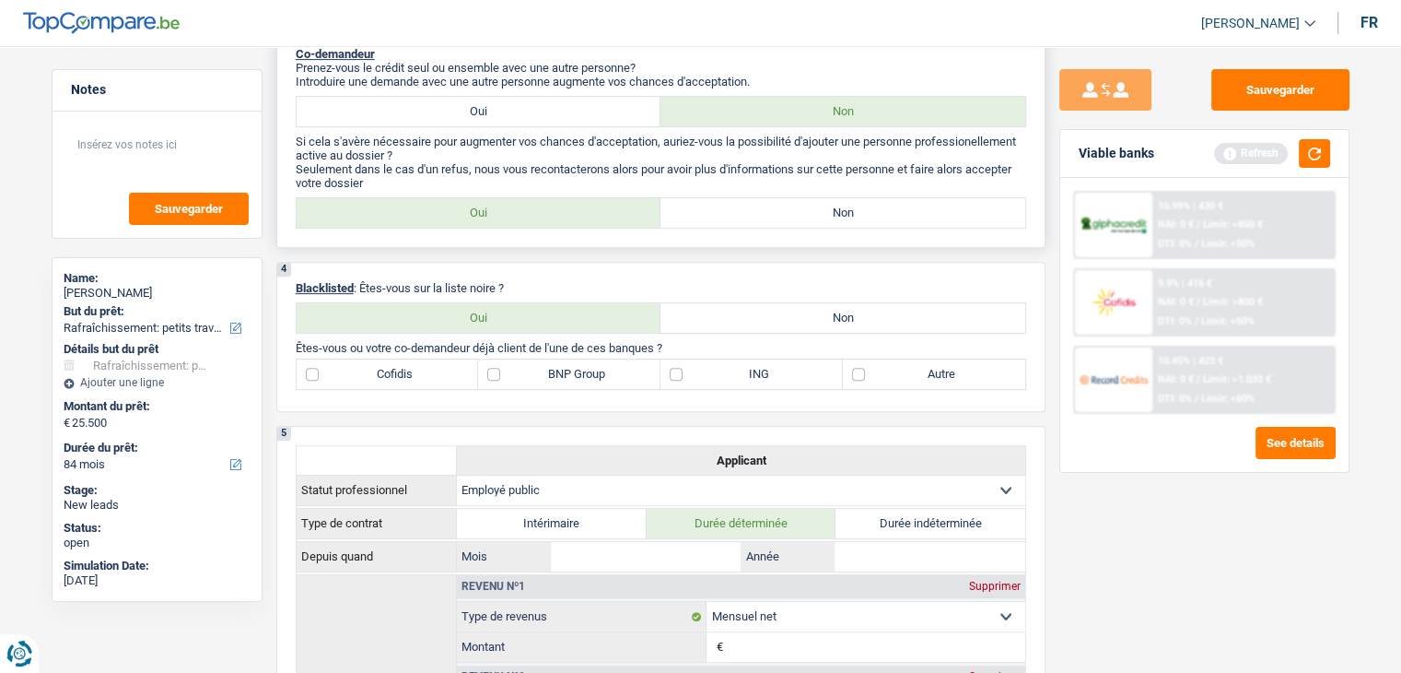
click at [579, 212] on label "Oui" at bounding box center [479, 212] width 365 height 29
click at [579, 212] on input "Oui" at bounding box center [479, 212] width 365 height 29
radio input "true"
click at [579, 212] on label "Oui" at bounding box center [479, 212] width 365 height 29
click at [579, 212] on input "Oui" at bounding box center [479, 212] width 365 height 29
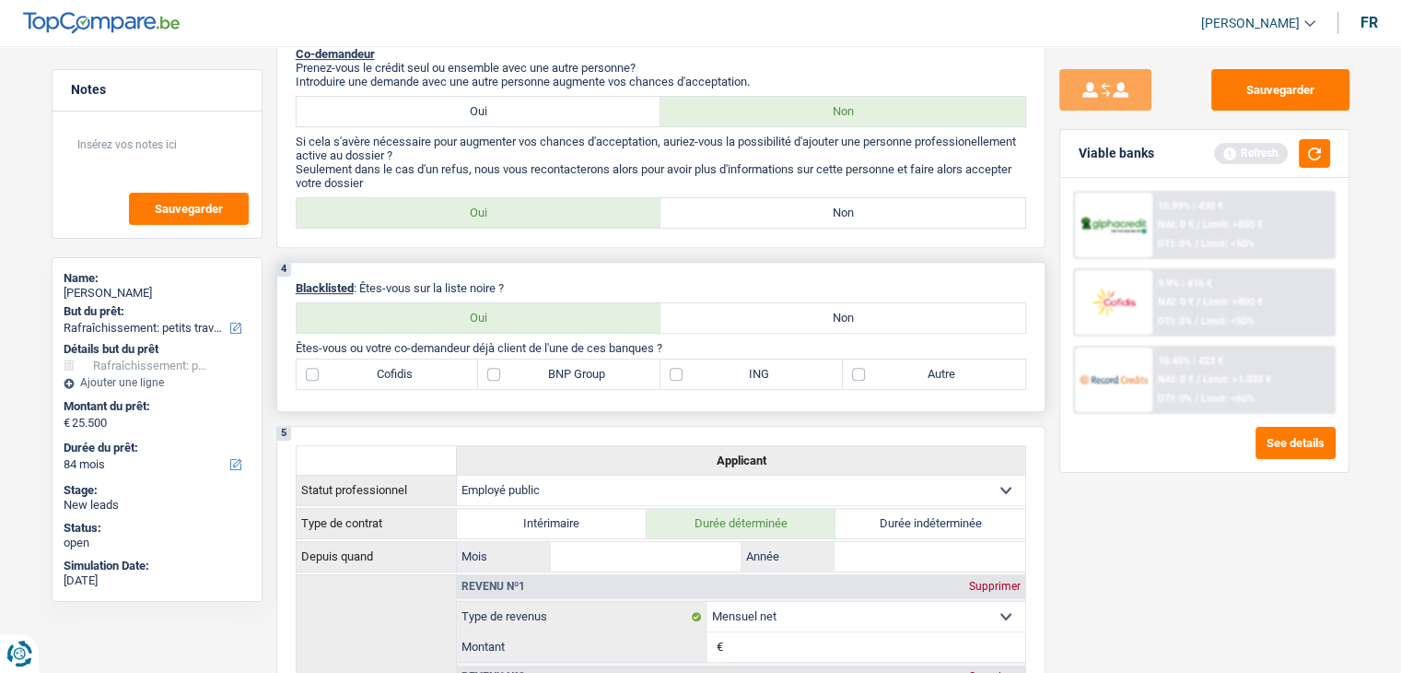
click at [703, 318] on label "Non" at bounding box center [843, 317] width 365 height 29
click at [703, 318] on input "Non" at bounding box center [843, 317] width 365 height 29
radio input "true"
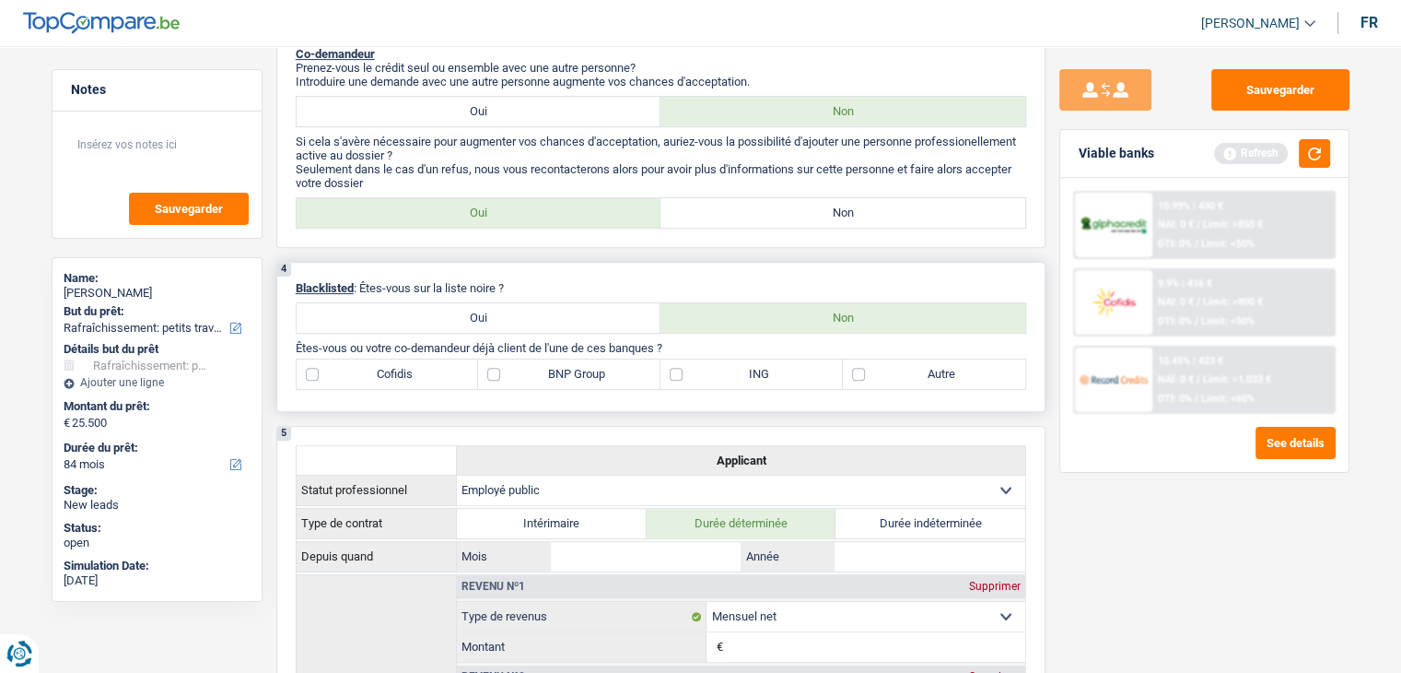
click at [854, 369] on label "Autre" at bounding box center [934, 373] width 182 height 29
click at [854, 369] on input "Autre" at bounding box center [934, 373] width 182 height 29
checkbox input "true"
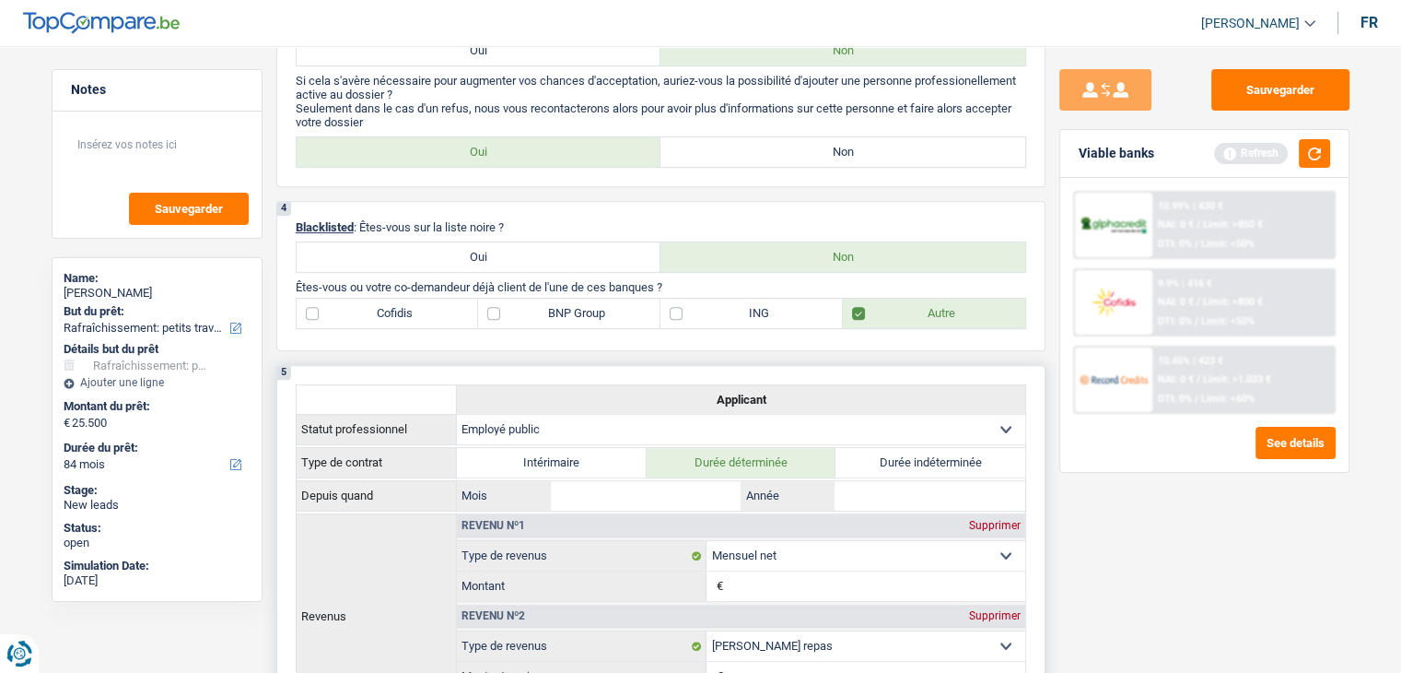
scroll to position [748, 0]
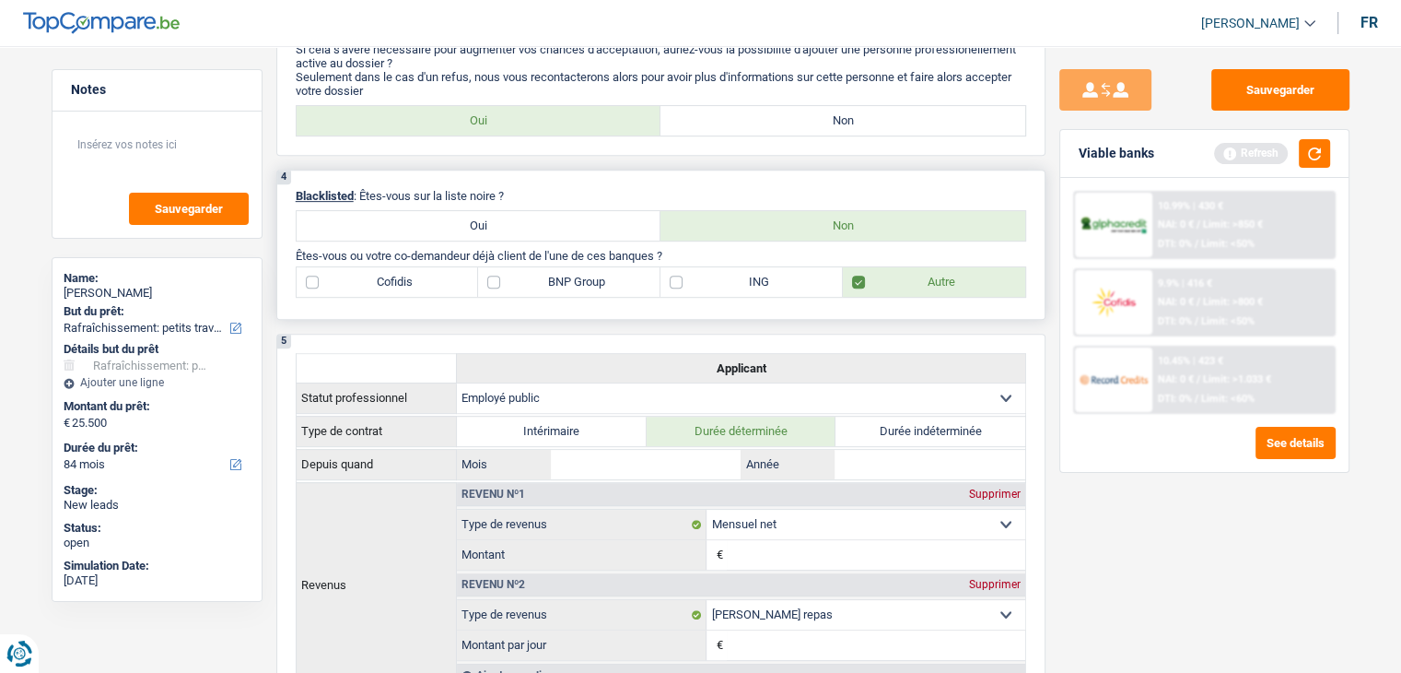
click at [689, 287] on label "ING" at bounding box center [752, 281] width 182 height 29
click at [689, 287] on input "ING" at bounding box center [752, 281] width 182 height 29
checkbox input "true"
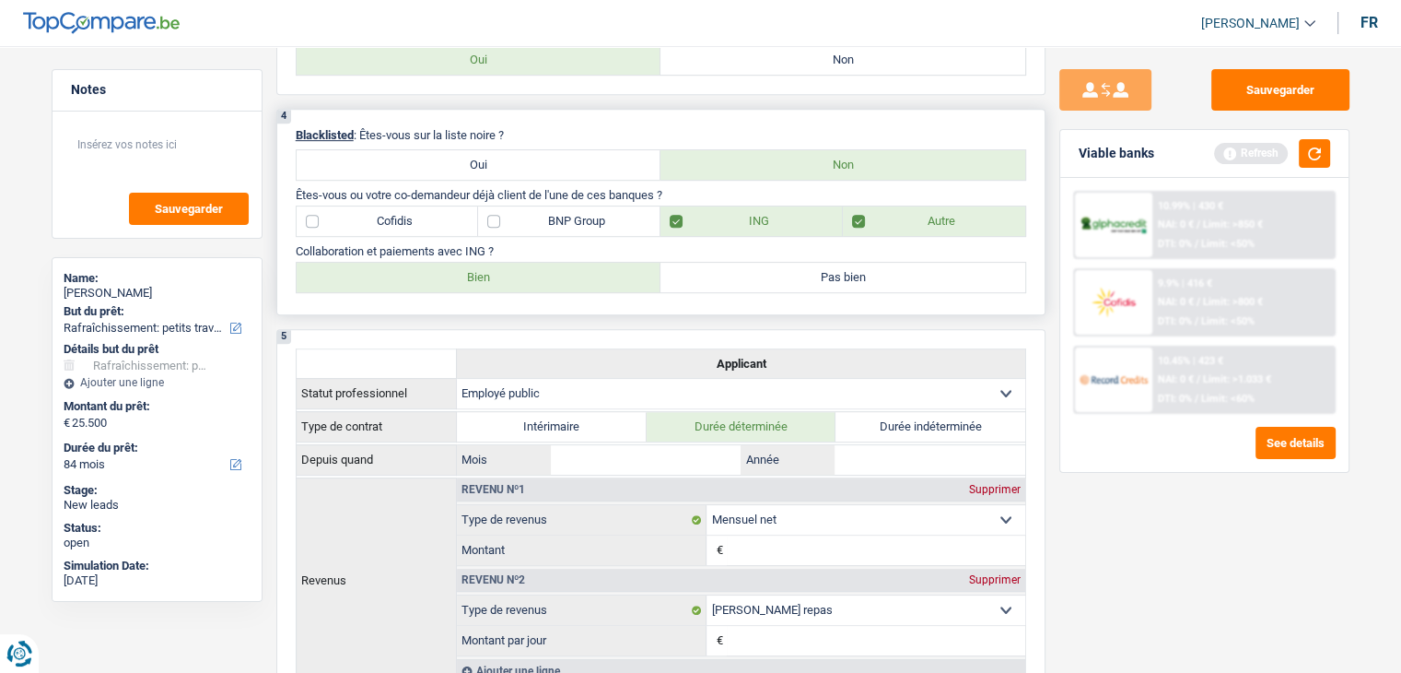
scroll to position [840, 0]
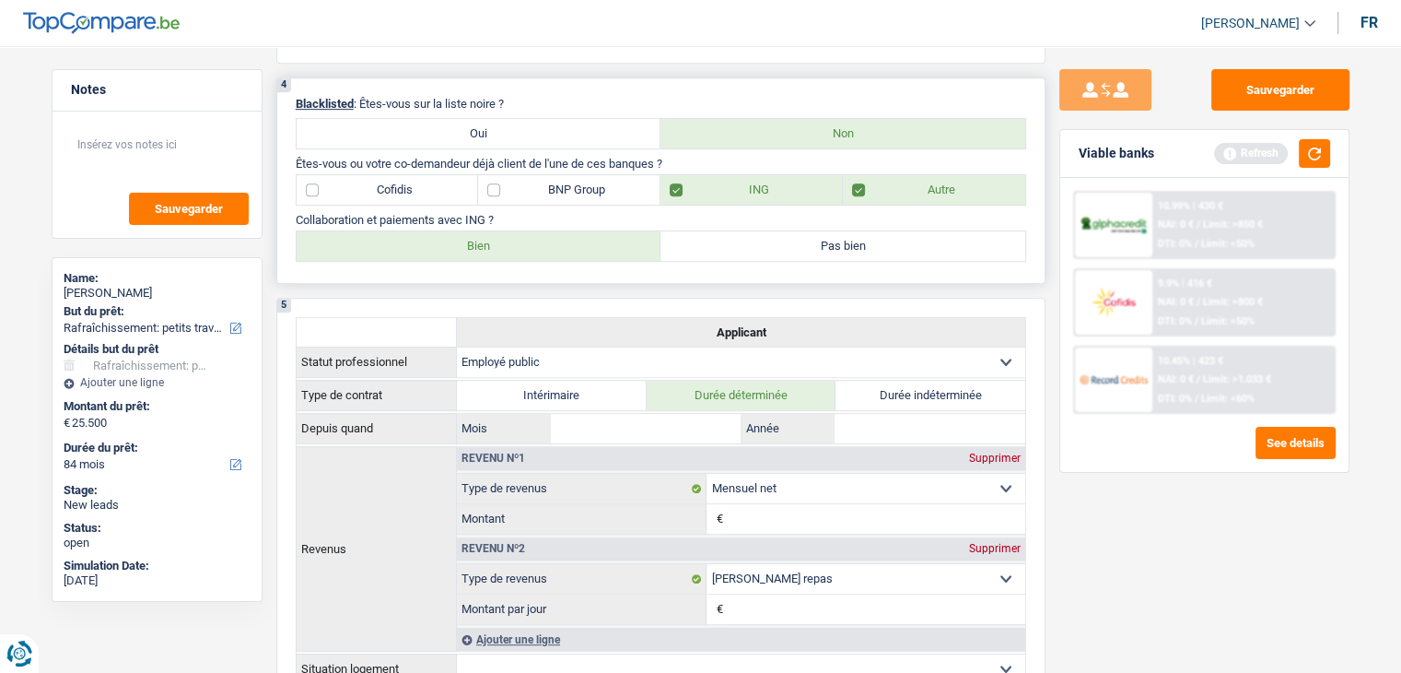
click at [609, 250] on label "Bien" at bounding box center [479, 245] width 365 height 29
click at [609, 250] on input "Bien" at bounding box center [479, 245] width 365 height 29
radio input "true"
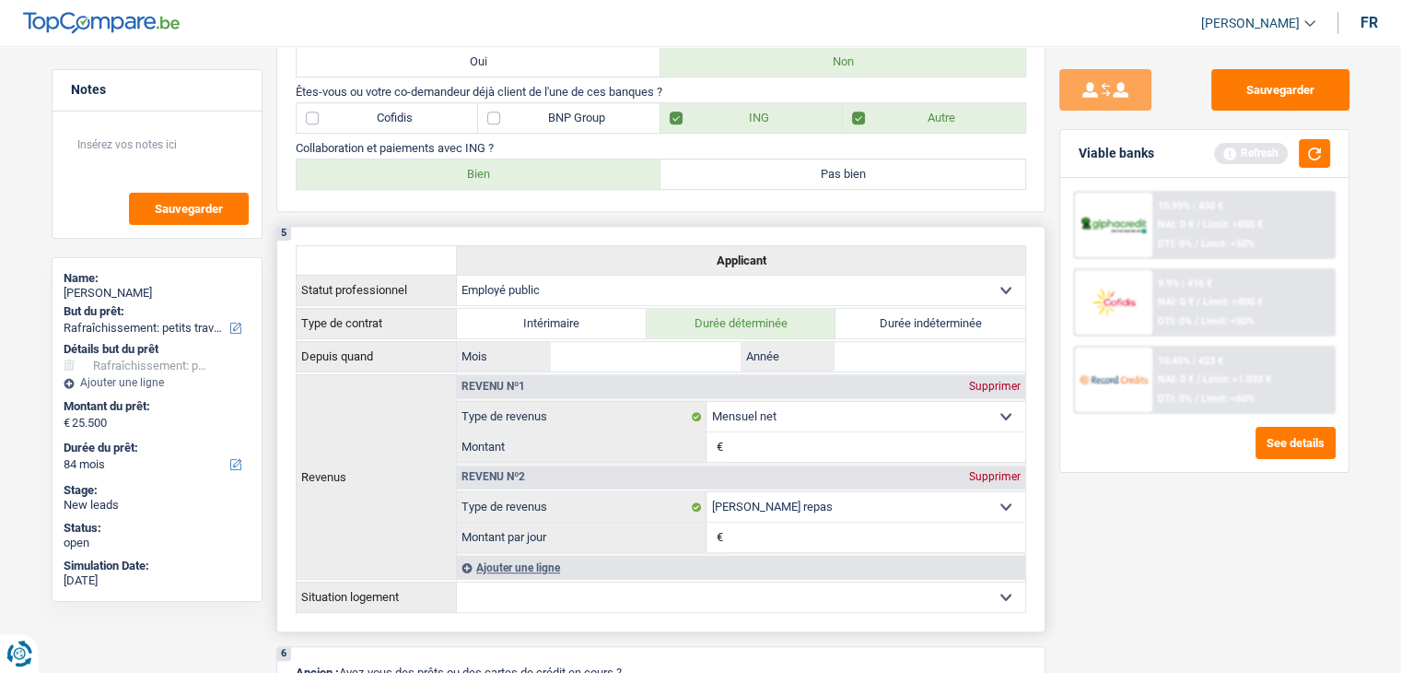
scroll to position [1024, 0]
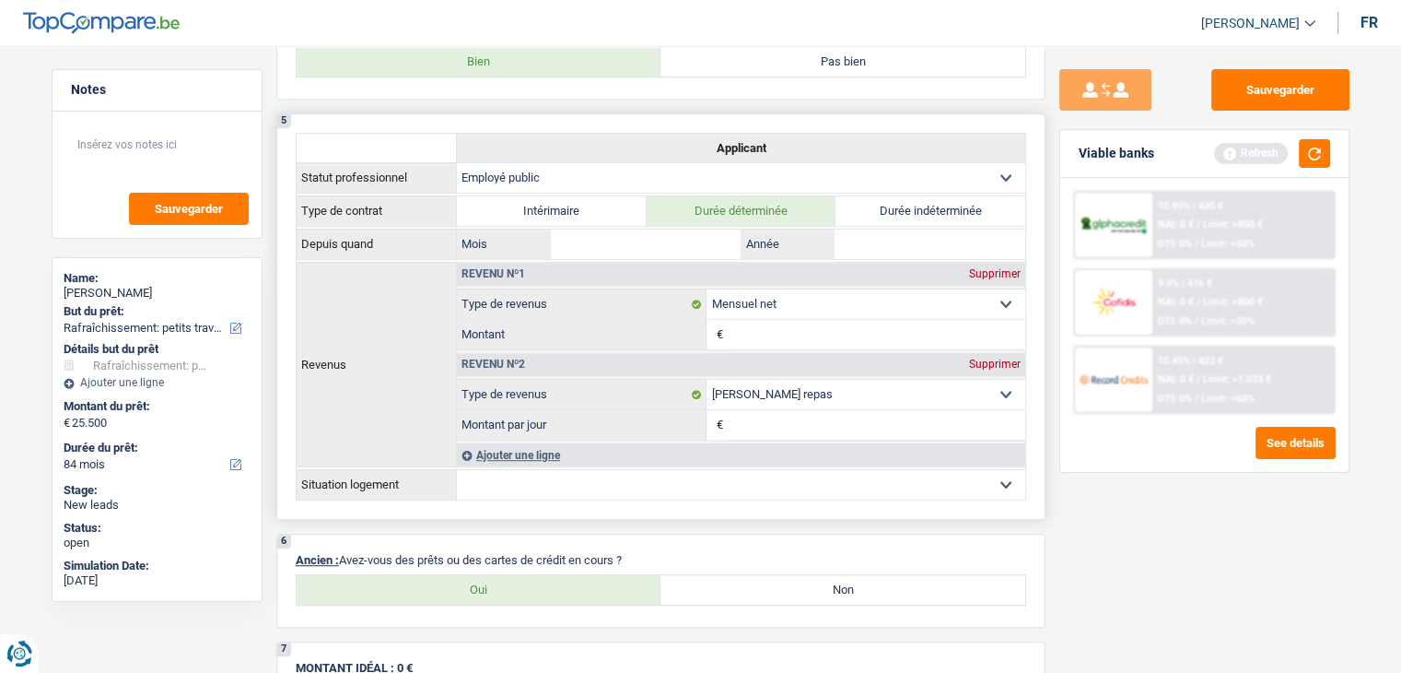
click at [616, 181] on select "Ouvrier Employé privé Employé public Invalide Indépendant Pensionné Chômeur Mut…" at bounding box center [741, 177] width 568 height 29
click at [618, 242] on input "Mois" at bounding box center [646, 243] width 191 height 29
type input "10"
type input "2024"
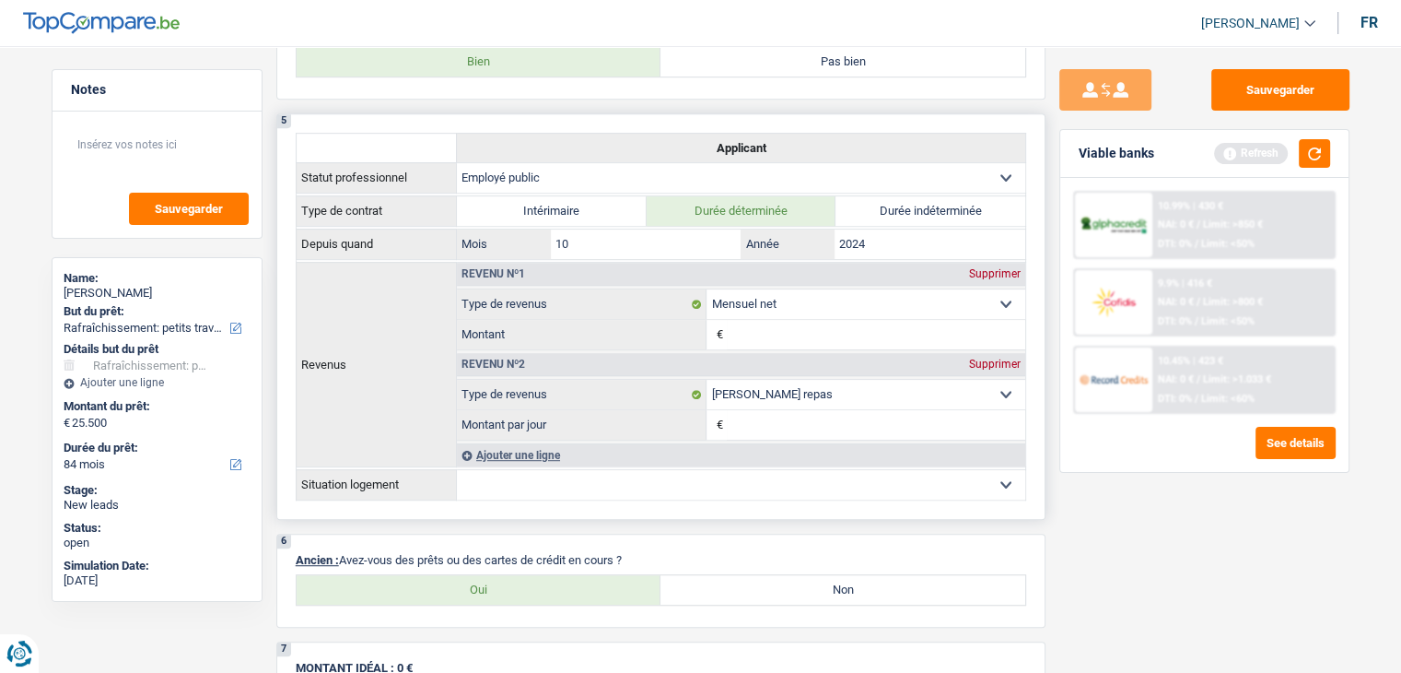
click at [737, 336] on input "Montant" at bounding box center [876, 334] width 298 height 29
type input "2.224"
click at [829, 422] on input "Montant par jour" at bounding box center [876, 424] width 298 height 29
type input "8,0"
click at [1127, 518] on div "Sauvegarder Viable banks Refresh 10.99% | 430 € NAI: 0 € / Limit: >850 € DTI: 0…" at bounding box center [1205, 353] width 318 height 569
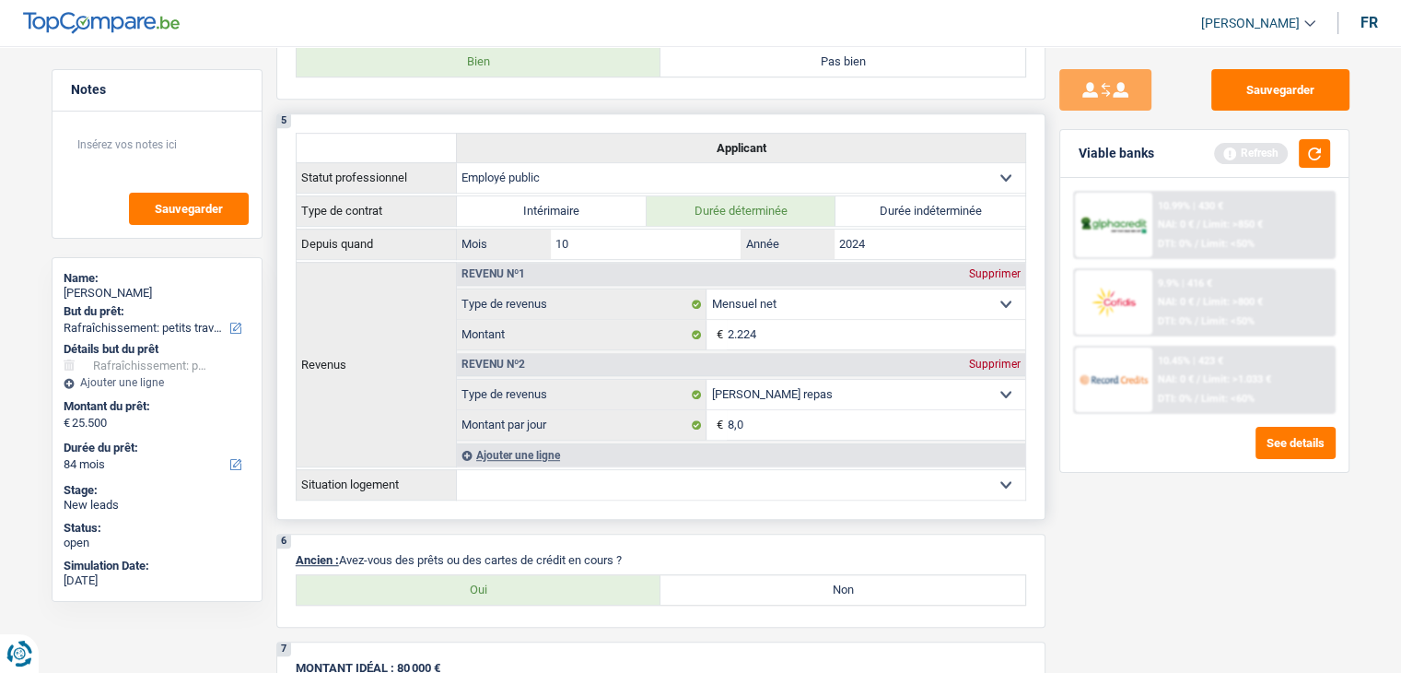
click at [499, 458] on div "Ajouter une ligne" at bounding box center [741, 454] width 568 height 23
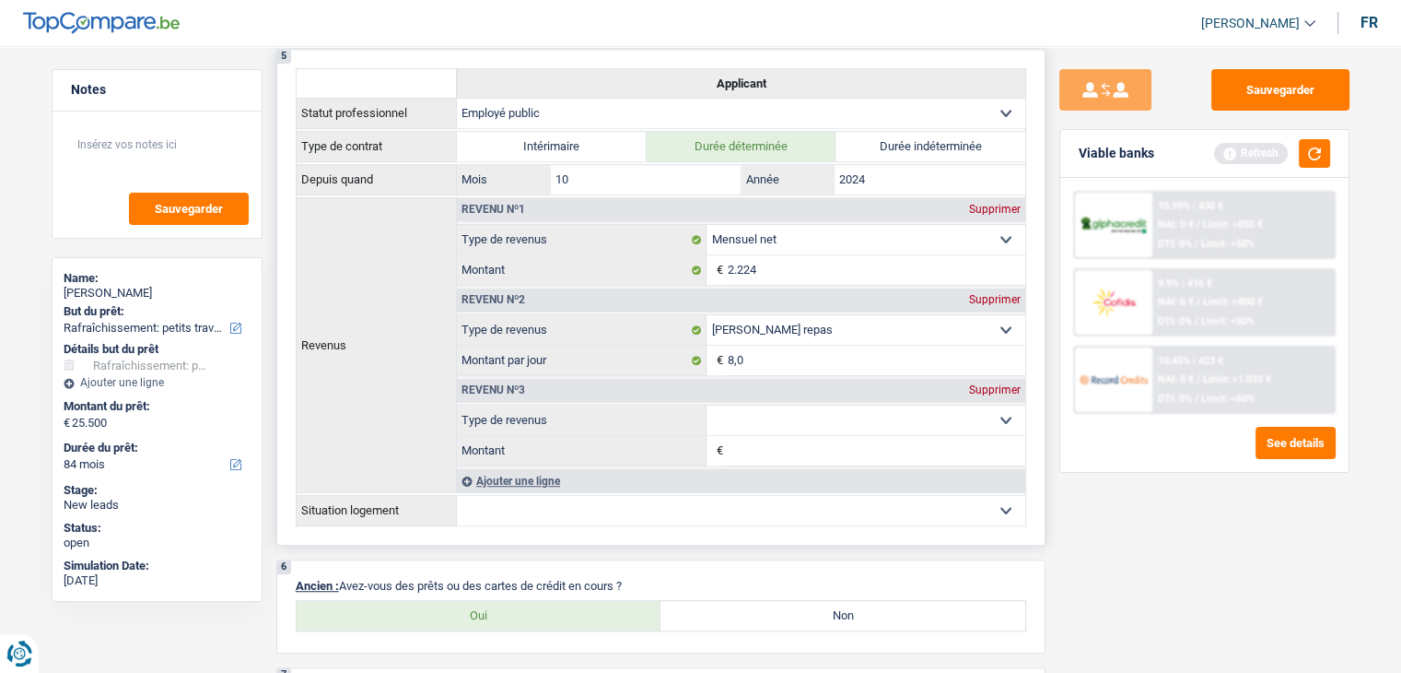
scroll to position [1090, 0]
click at [990, 383] on div "Supprimer" at bounding box center [995, 388] width 61 height 11
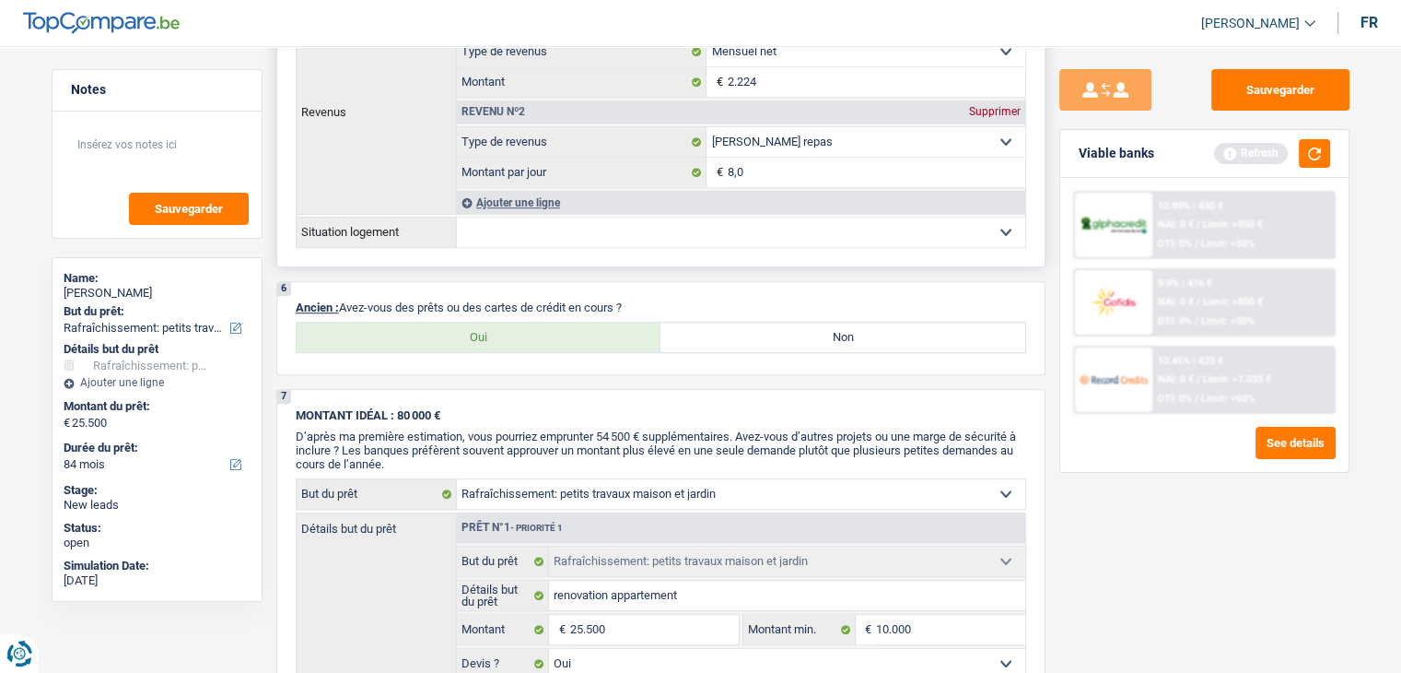
scroll to position [1278, 0]
click at [511, 229] on select "Locataire Propriétaire avec prêt hypothécaire Propriétaire sans prêt hypothécai…" at bounding box center [741, 231] width 568 height 29
select select "rents"
click at [457, 217] on select "Locataire Propriétaire avec prêt hypothécaire Propriétaire sans prêt hypothécai…" at bounding box center [741, 231] width 568 height 29
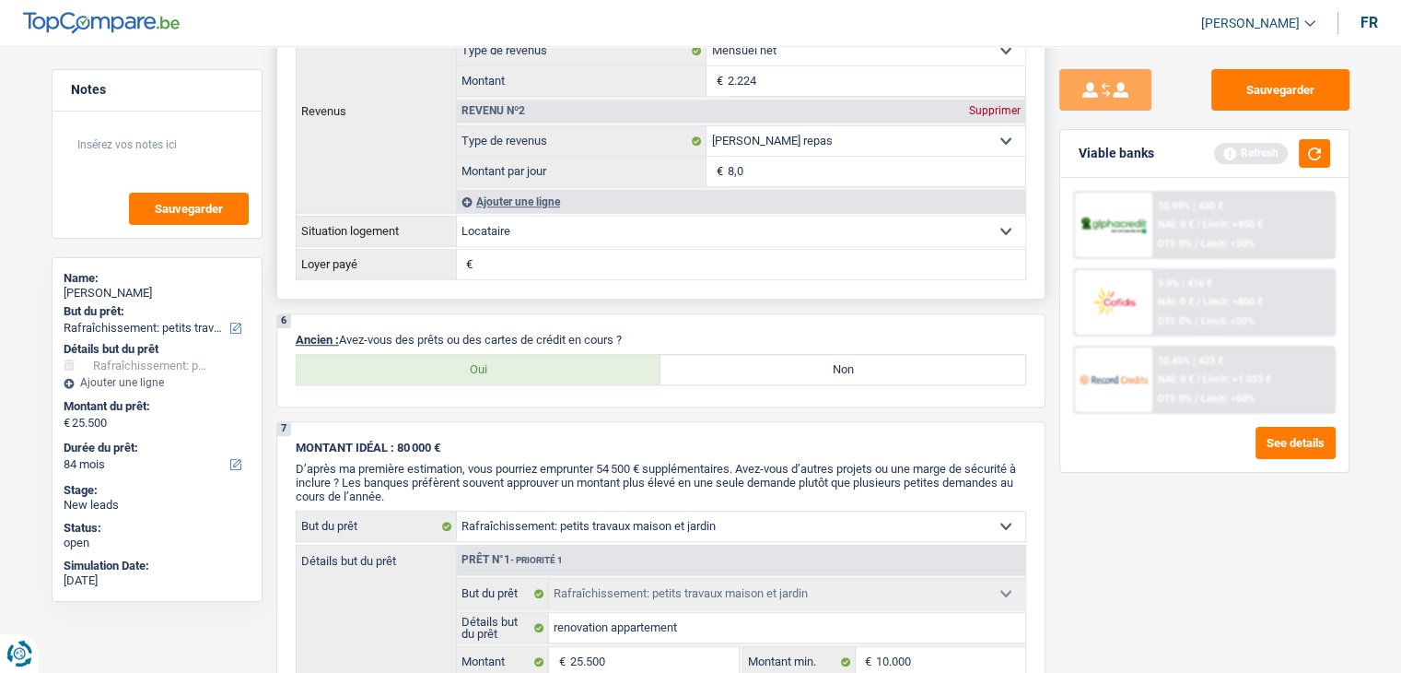
click at [523, 264] on input "Loyer payé" at bounding box center [751, 264] width 548 height 29
type input "7"
type input "700"
click at [685, 391] on div "6 Ancien : Avez-vous des prêts ou des cartes de crédit en cours ? Oui Non Tous …" at bounding box center [660, 360] width 769 height 94
click at [746, 369] on label "Non" at bounding box center [843, 369] width 365 height 29
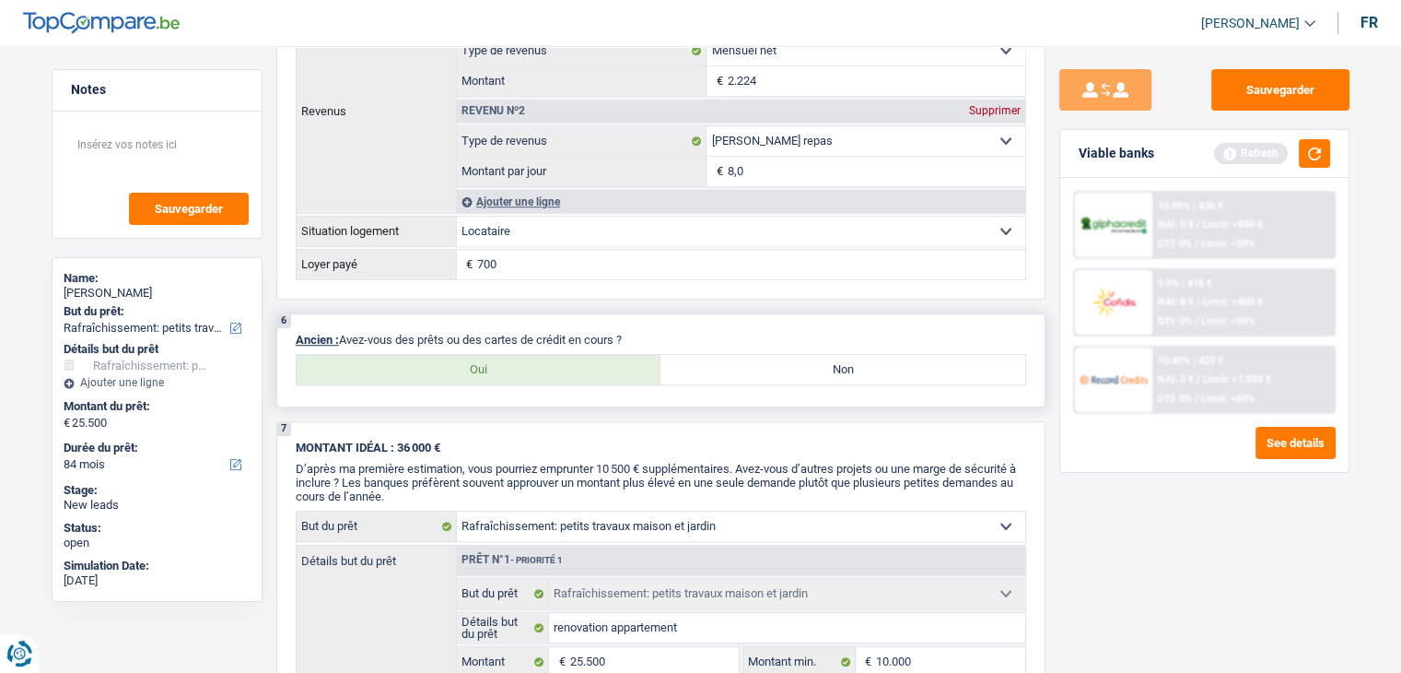
click at [746, 369] on input "Non" at bounding box center [843, 369] width 365 height 29
radio input "true"
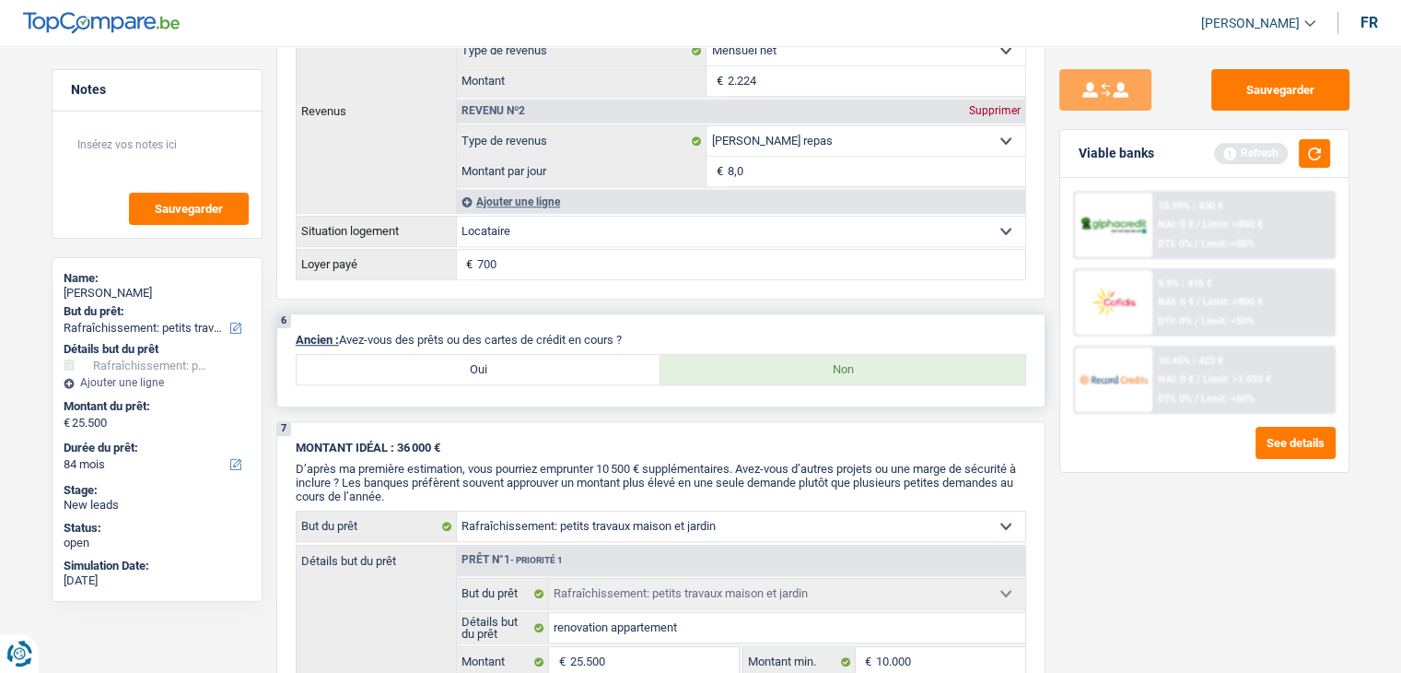
click at [551, 355] on label "Oui" at bounding box center [479, 369] width 365 height 29
click at [551, 355] on input "Oui" at bounding box center [479, 369] width 365 height 29
radio input "true"
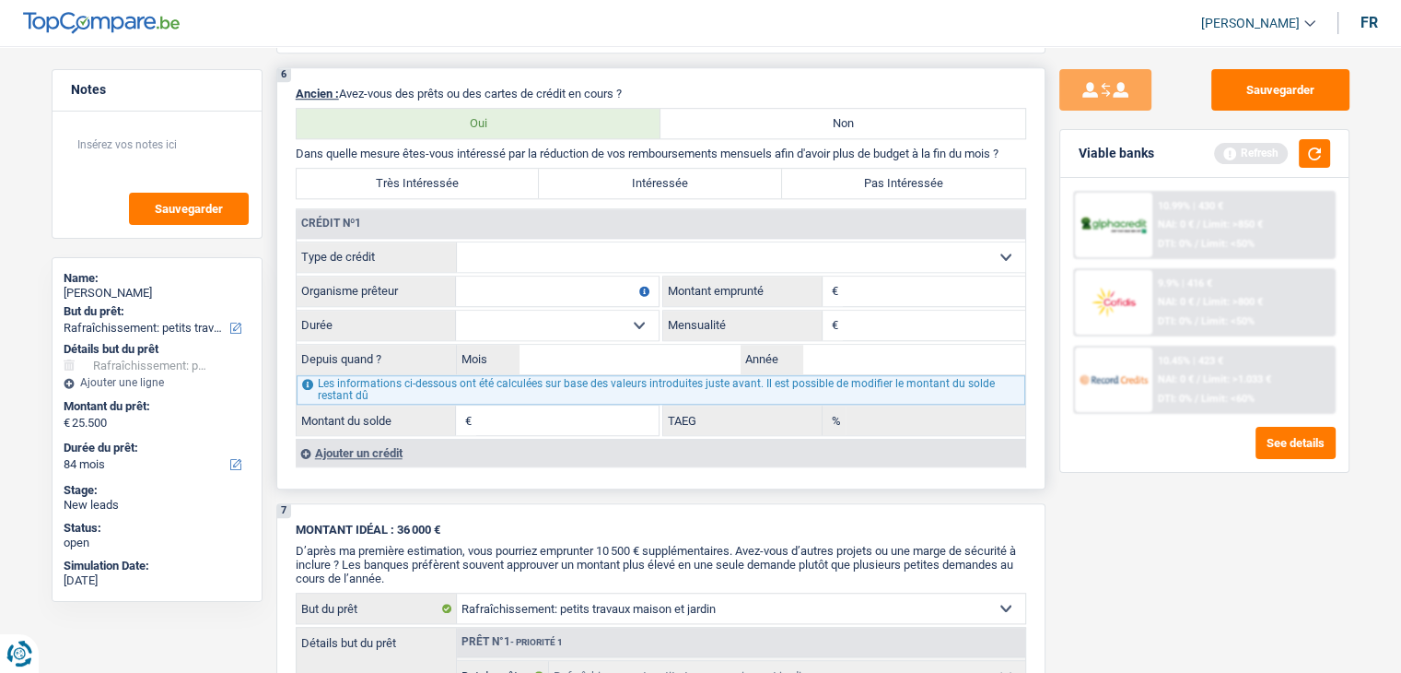
scroll to position [1528, 0]
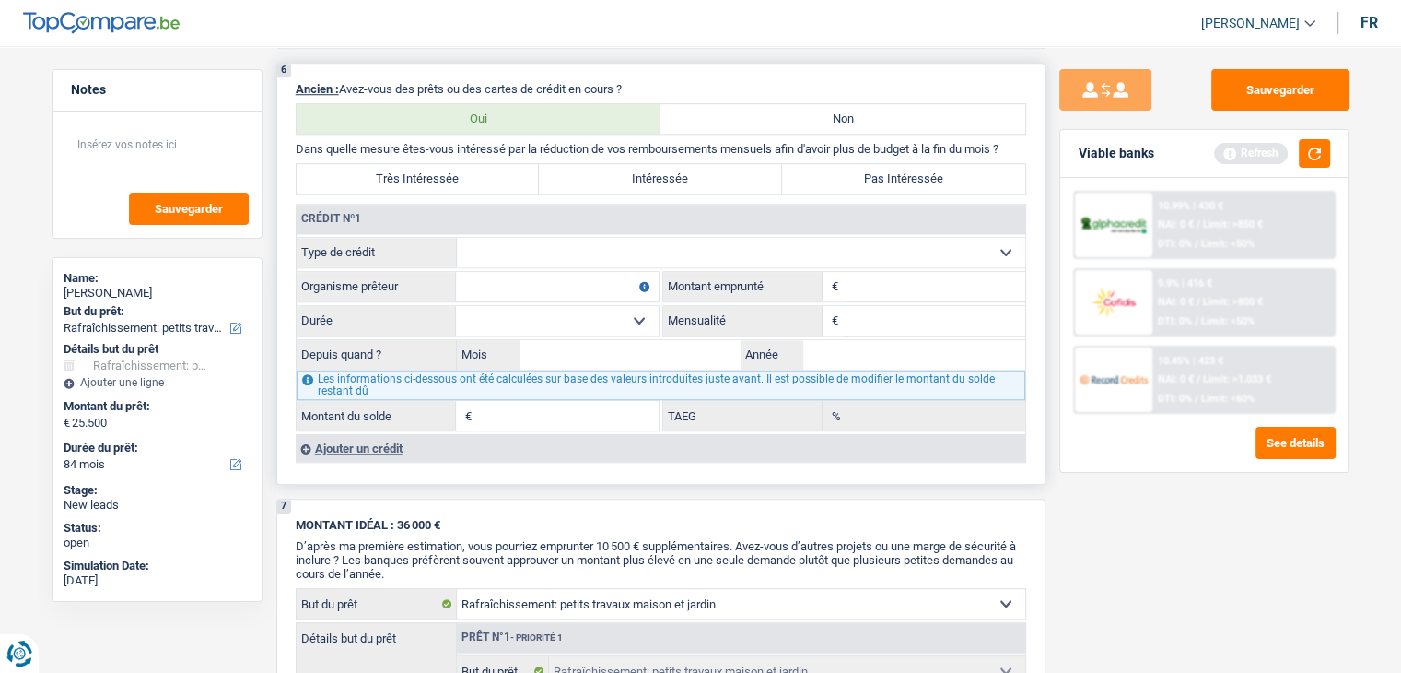
click at [778, 104] on label "Non" at bounding box center [843, 118] width 365 height 29
click at [778, 104] on input "Non" at bounding box center [843, 118] width 365 height 29
radio input "true"
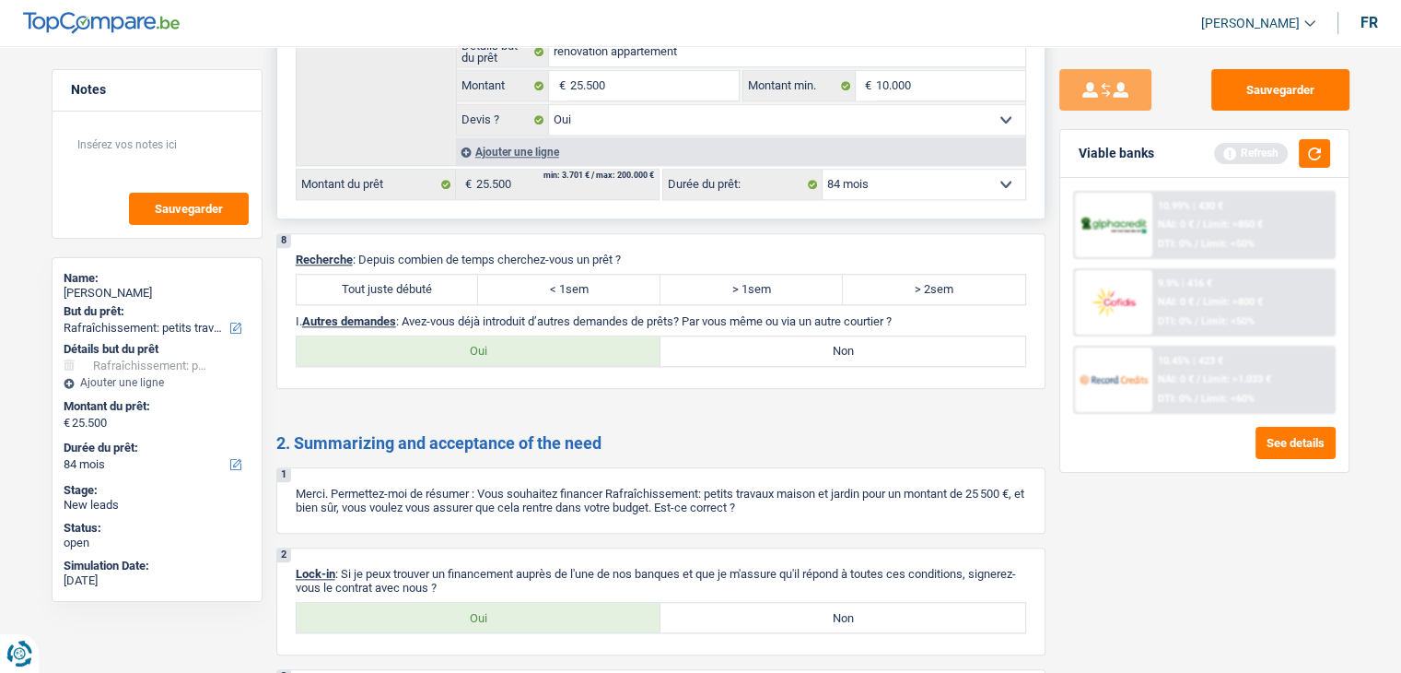
scroll to position [1855, 0]
click at [873, 277] on label "> 2sem" at bounding box center [934, 287] width 182 height 29
click at [873, 277] on input "> 2sem" at bounding box center [934, 287] width 182 height 29
radio input "true"
click at [812, 346] on label "Non" at bounding box center [843, 348] width 365 height 29
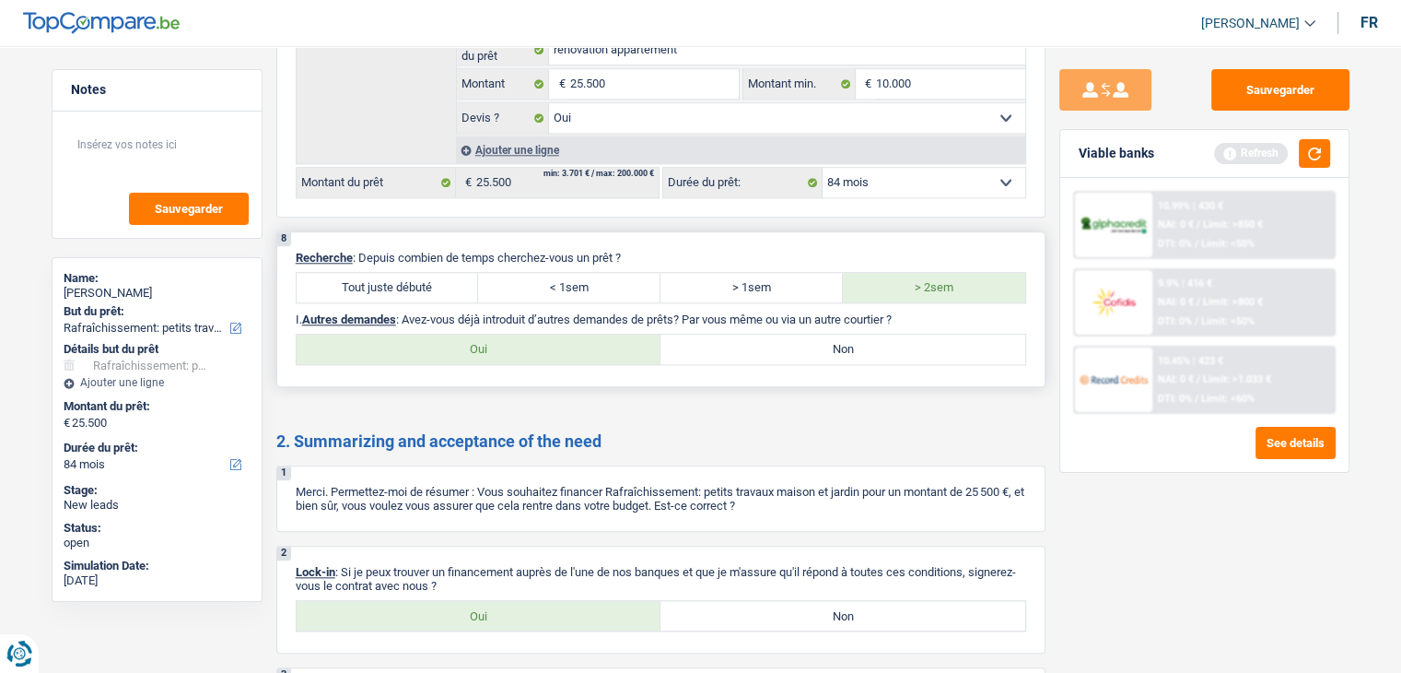
click at [812, 346] on input "Non" at bounding box center [843, 348] width 365 height 29
radio input "true"
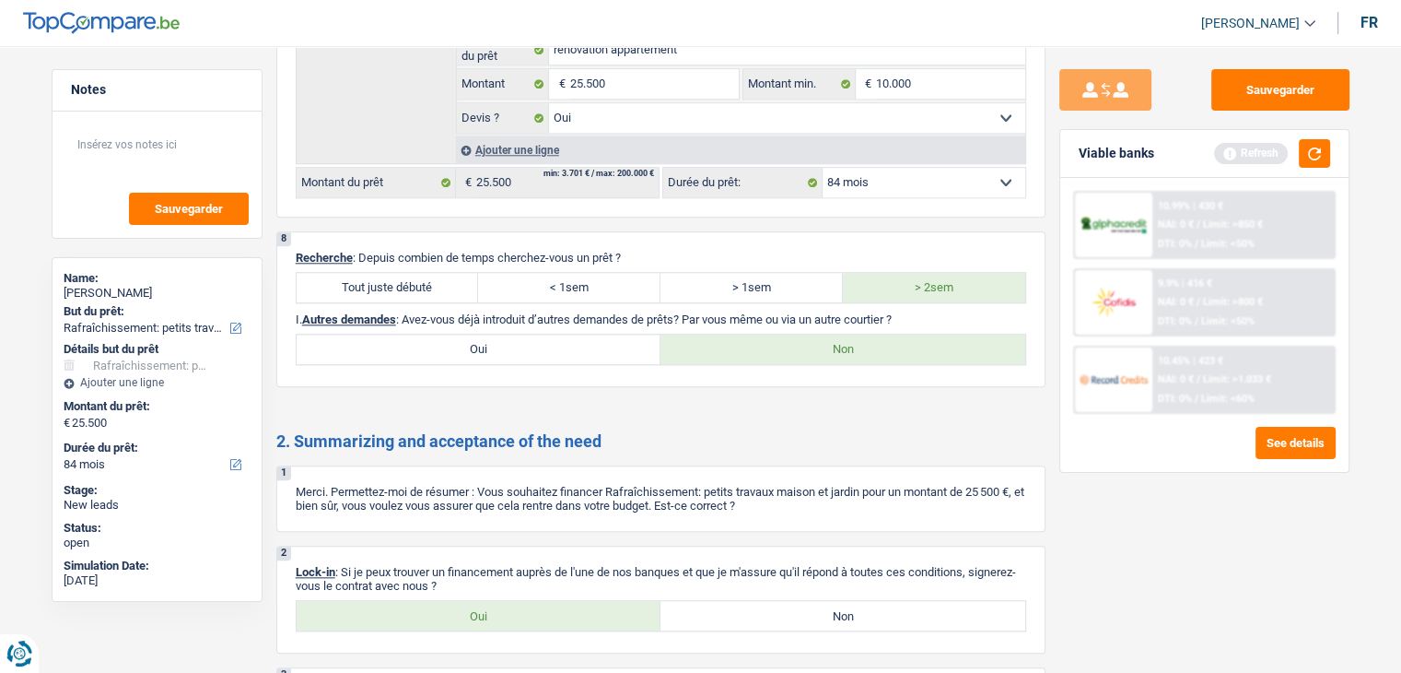
scroll to position [1997, 0]
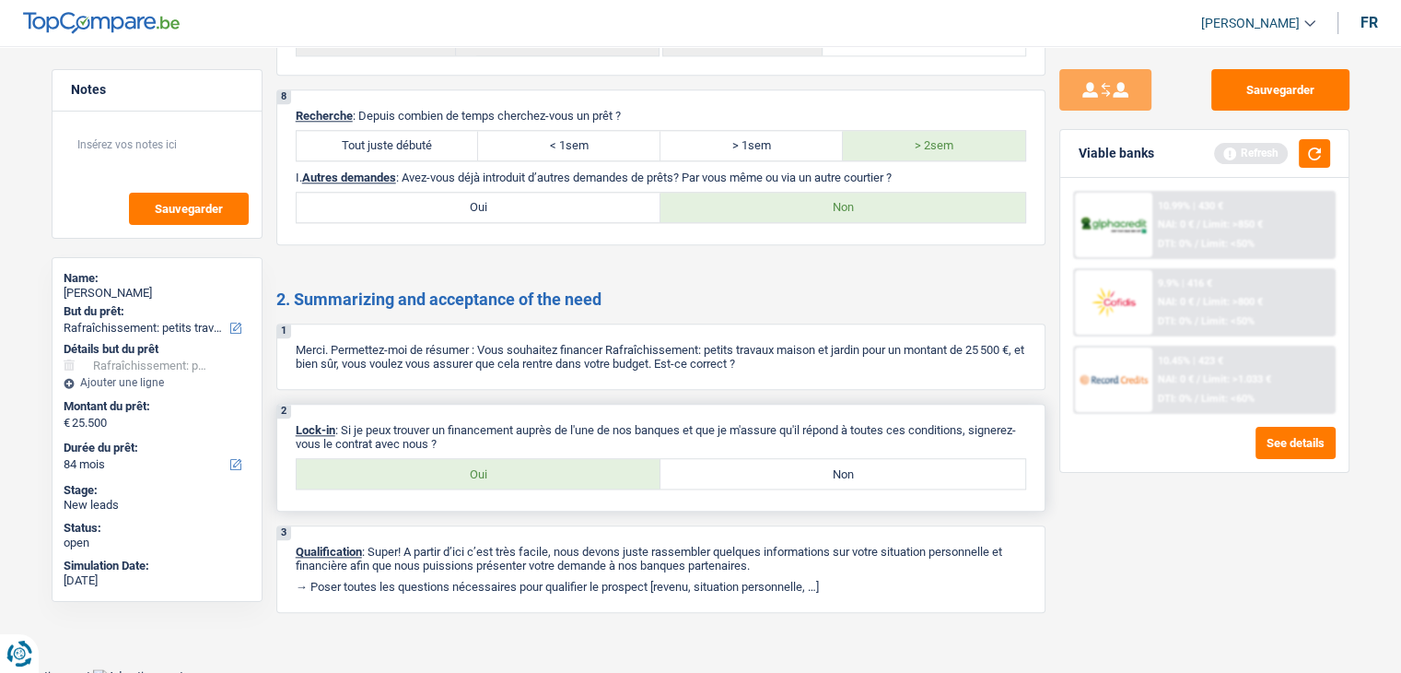
click at [463, 465] on label "Oui" at bounding box center [479, 473] width 365 height 29
click at [463, 465] on input "Oui" at bounding box center [479, 473] width 365 height 29
radio input "true"
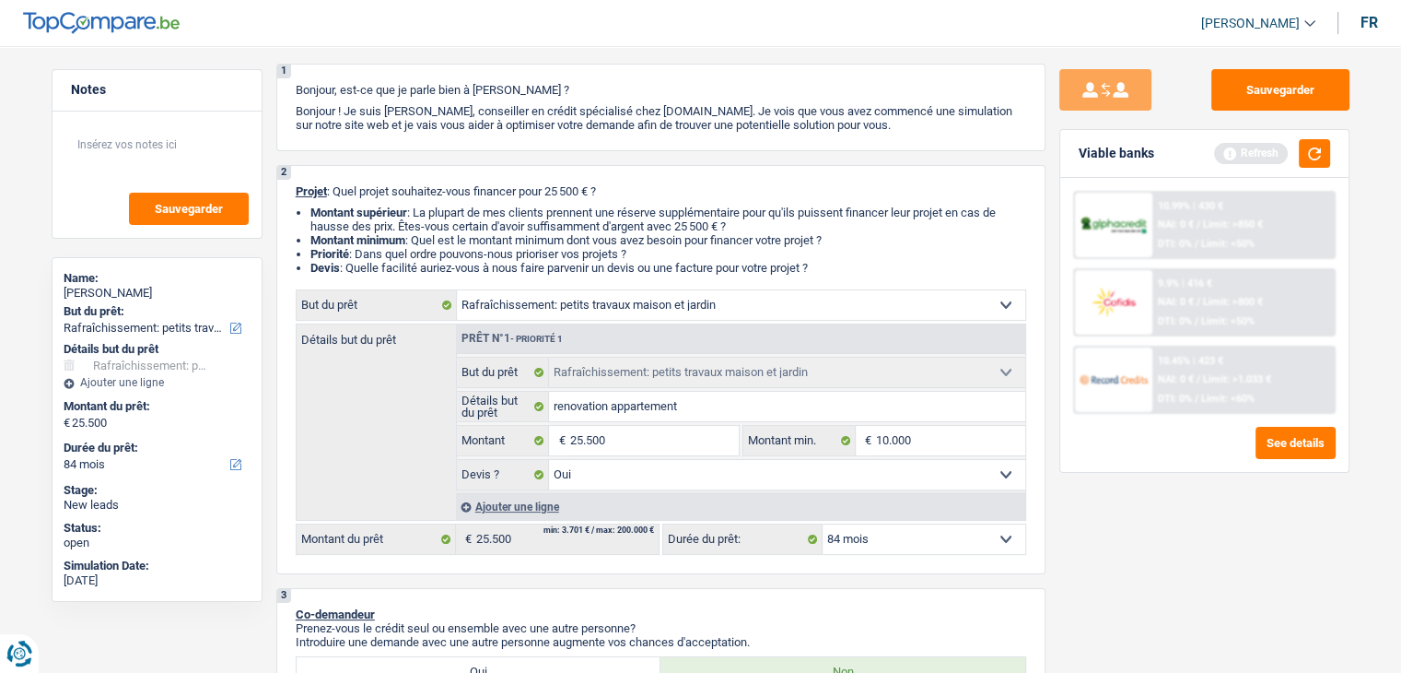
scroll to position [0, 0]
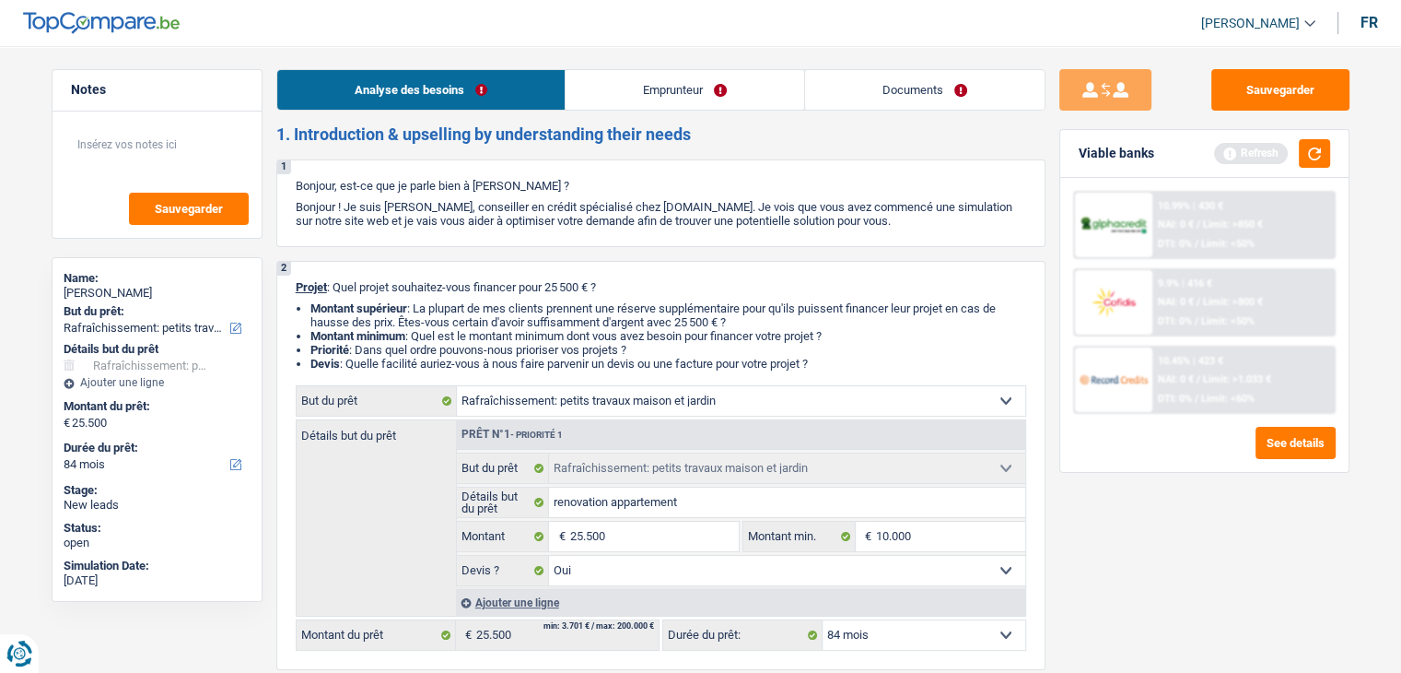
click at [673, 104] on link "Emprunteur" at bounding box center [685, 90] width 239 height 40
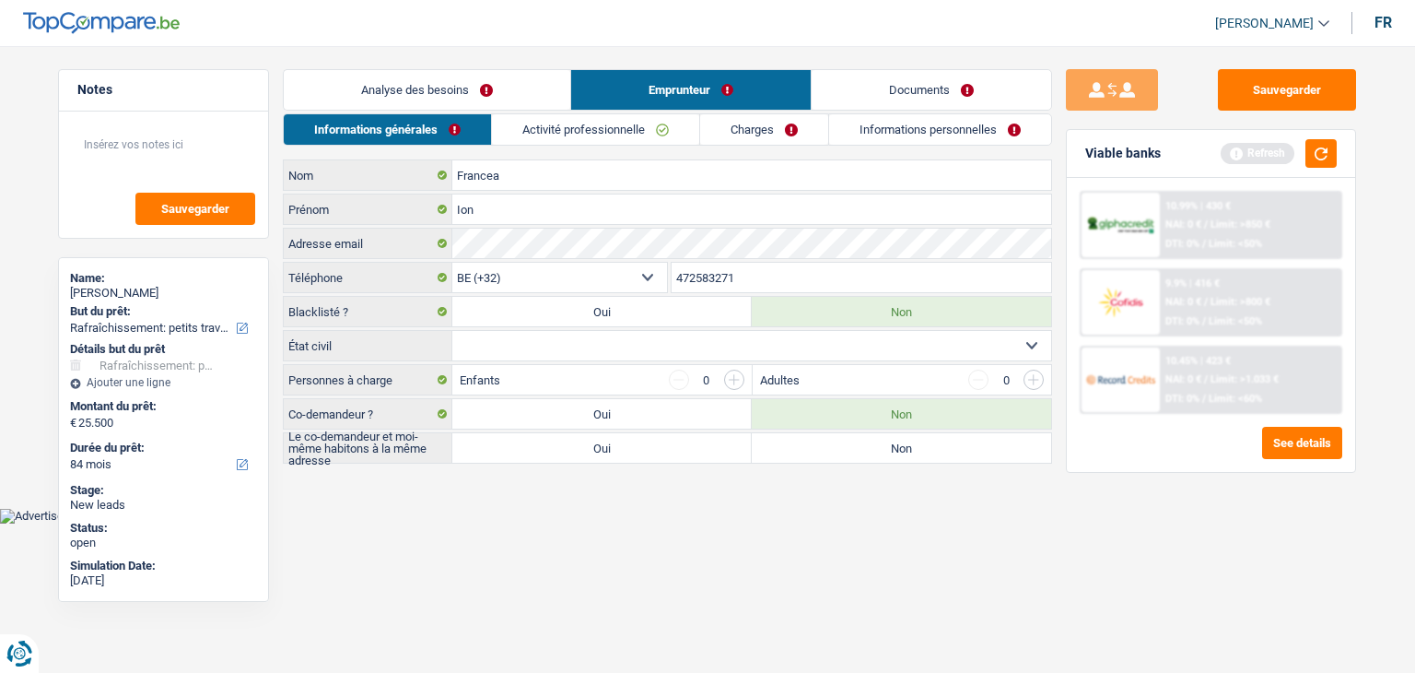
click at [673, 104] on link "Emprunteur" at bounding box center [691, 90] width 240 height 40
click at [600, 167] on input "Francea" at bounding box center [751, 174] width 599 height 29
click at [563, 337] on select "Célibataire Marié(e) Cohabitant(e) légal(e) Divorcé(e) Veuf(ve) Séparé (de fait…" at bounding box center [751, 345] width 599 height 29
select select "single"
click at [452, 331] on select "Célibataire Marié(e) Cohabitant(e) légal(e) Divorcé(e) Veuf(ve) Séparé (de fait…" at bounding box center [751, 345] width 599 height 29
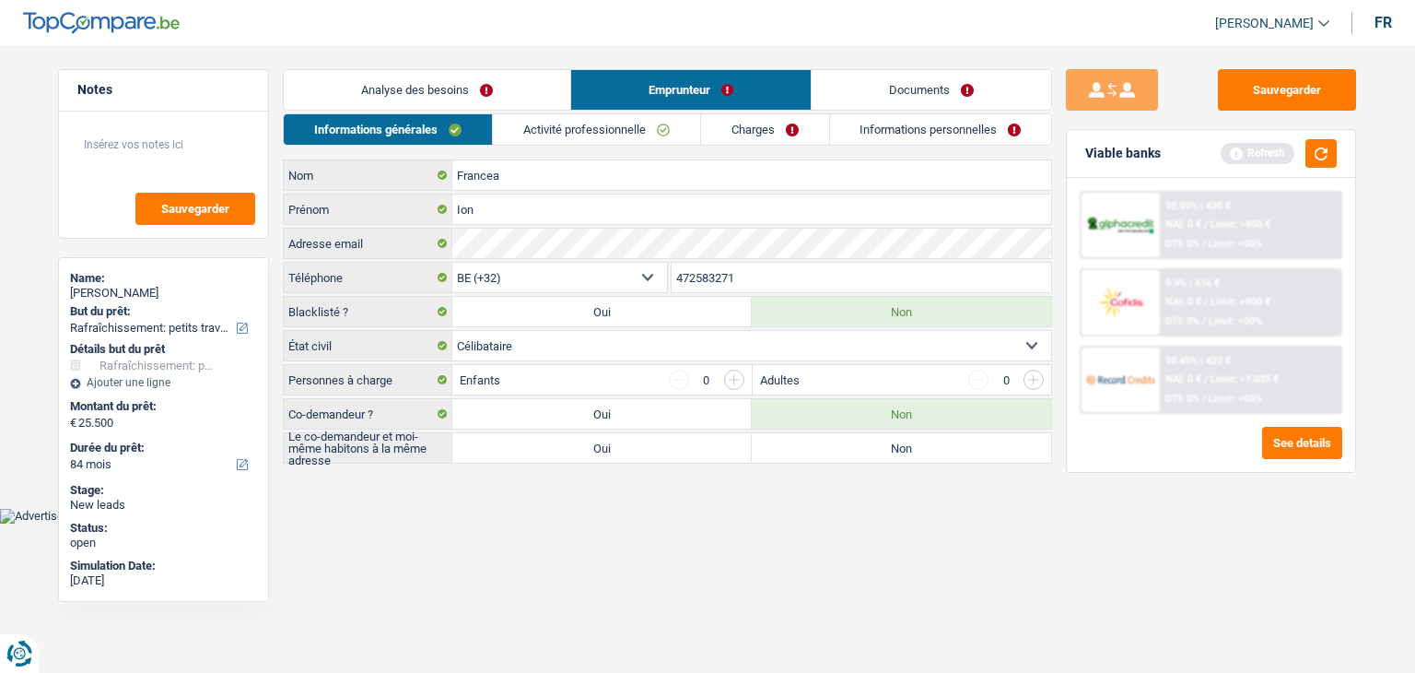
click at [1025, 340] on select "Célibataire Marié(e) Cohabitant(e) légal(e) Divorcé(e) Veuf(ve) Séparé (de fait…" at bounding box center [751, 345] width 599 height 29
click at [826, 523] on html "Vous avez le contrôle de vos données Nous utilisons des cookies, tout comme nos…" at bounding box center [707, 261] width 1415 height 523
click at [732, 380] on input "button" at bounding box center [734, 379] width 20 height 20
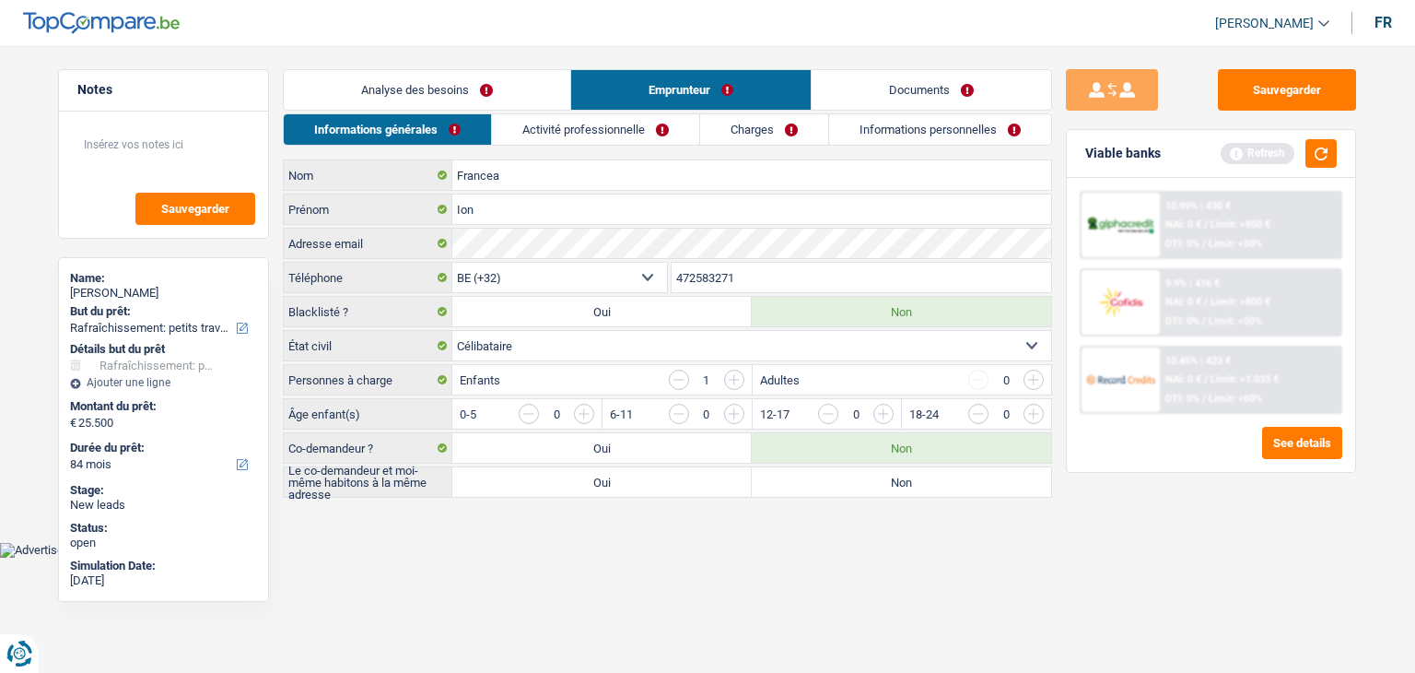
click at [732, 380] on input "button" at bounding box center [734, 379] width 20 height 20
click at [742, 410] on input "button" at bounding box center [1107, 418] width 767 height 29
click at [733, 408] on input "button" at bounding box center [1107, 418] width 767 height 29
click at [670, 414] on input "button" at bounding box center [679, 414] width 20 height 20
click at [579, 415] on input "button" at bounding box center [957, 418] width 767 height 29
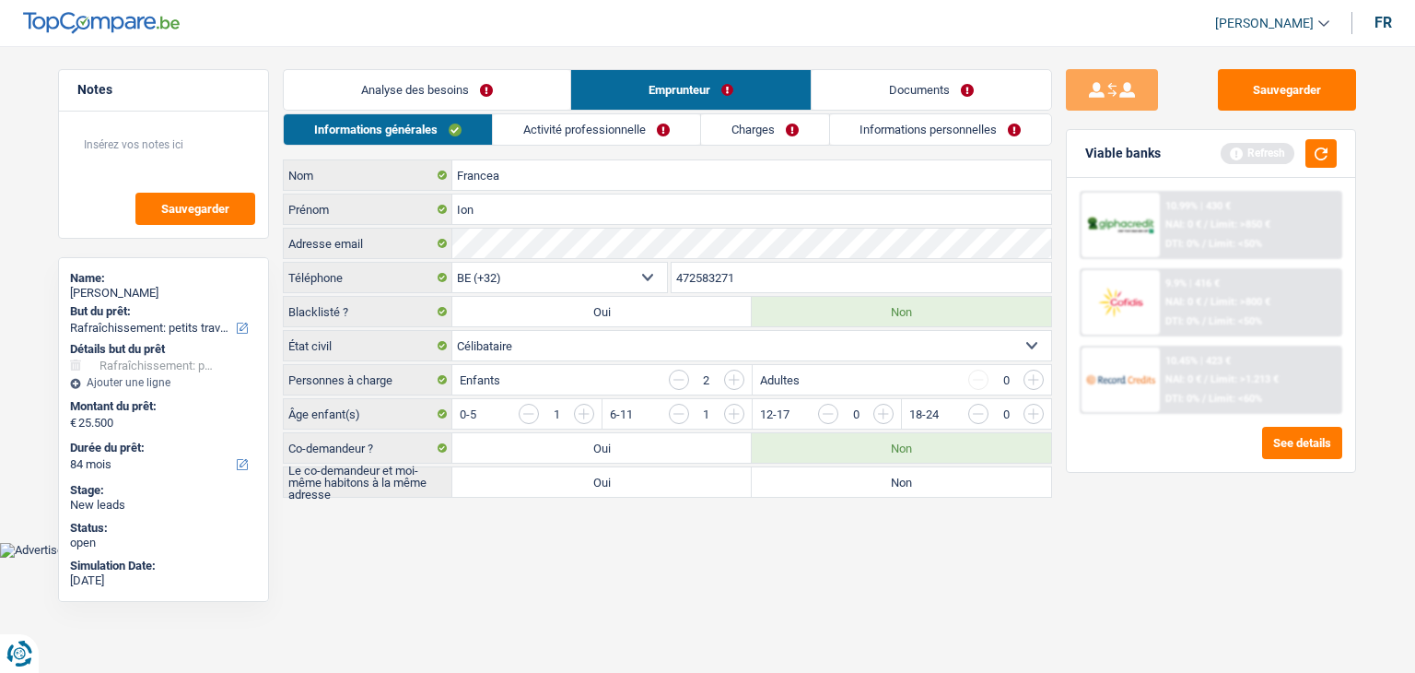
click at [867, 477] on label "Non" at bounding box center [901, 481] width 299 height 29
click at [867, 477] on input "Non" at bounding box center [901, 481] width 299 height 29
radio input "true"
click at [599, 128] on link "Activité professionnelle" at bounding box center [596, 129] width 207 height 30
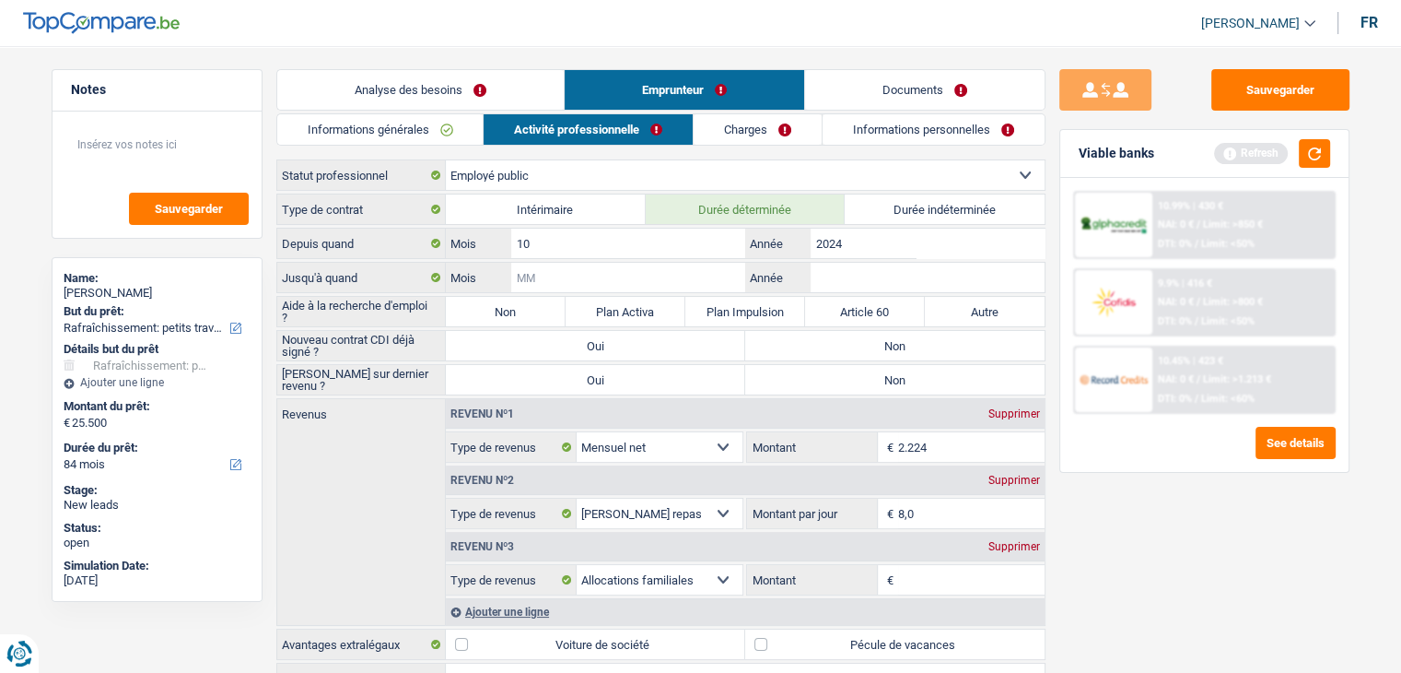
click at [523, 274] on input "Mois" at bounding box center [627, 277] width 233 height 29
click at [826, 336] on label "Non" at bounding box center [894, 345] width 299 height 29
click at [826, 336] on input "Non" at bounding box center [894, 345] width 299 height 29
radio input "true"
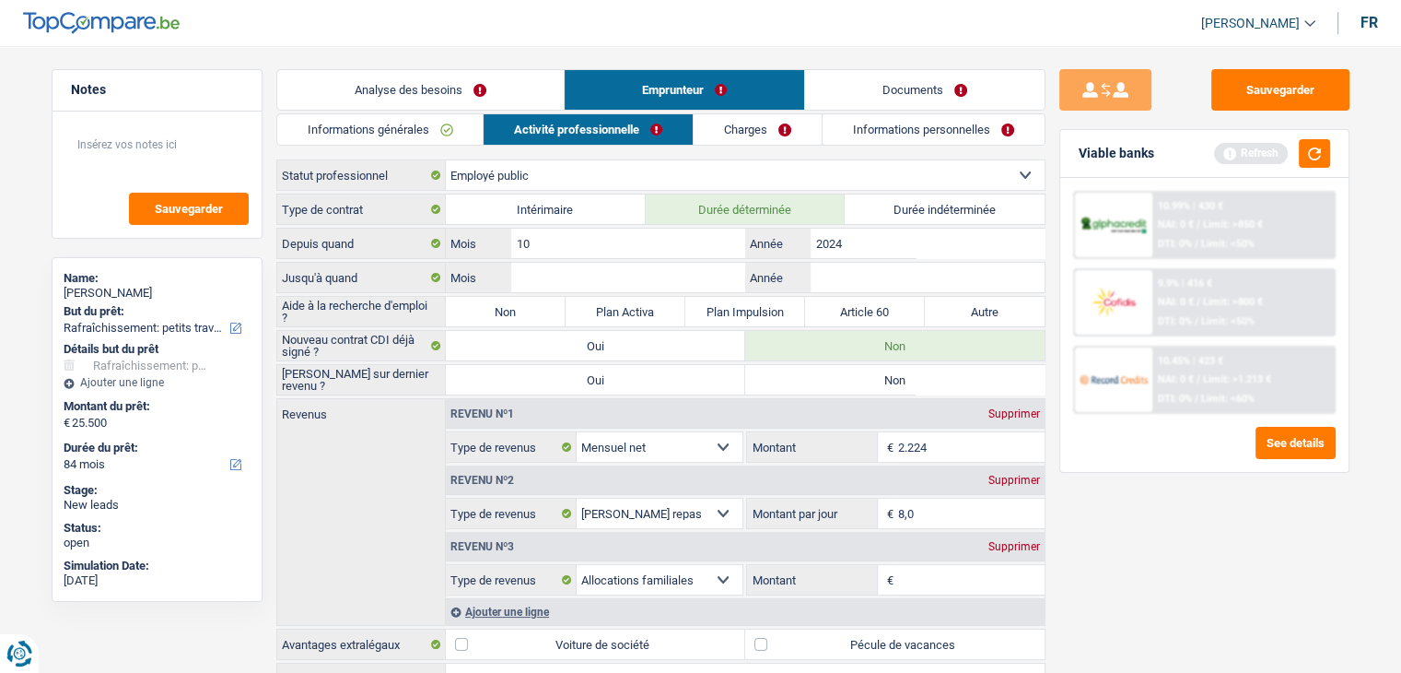
click at [884, 378] on label "Non" at bounding box center [894, 379] width 299 height 29
click at [884, 378] on input "Non" at bounding box center [894, 379] width 299 height 29
radio input "true"
click at [693, 267] on input "Mois" at bounding box center [627, 277] width 233 height 29
type input "0"
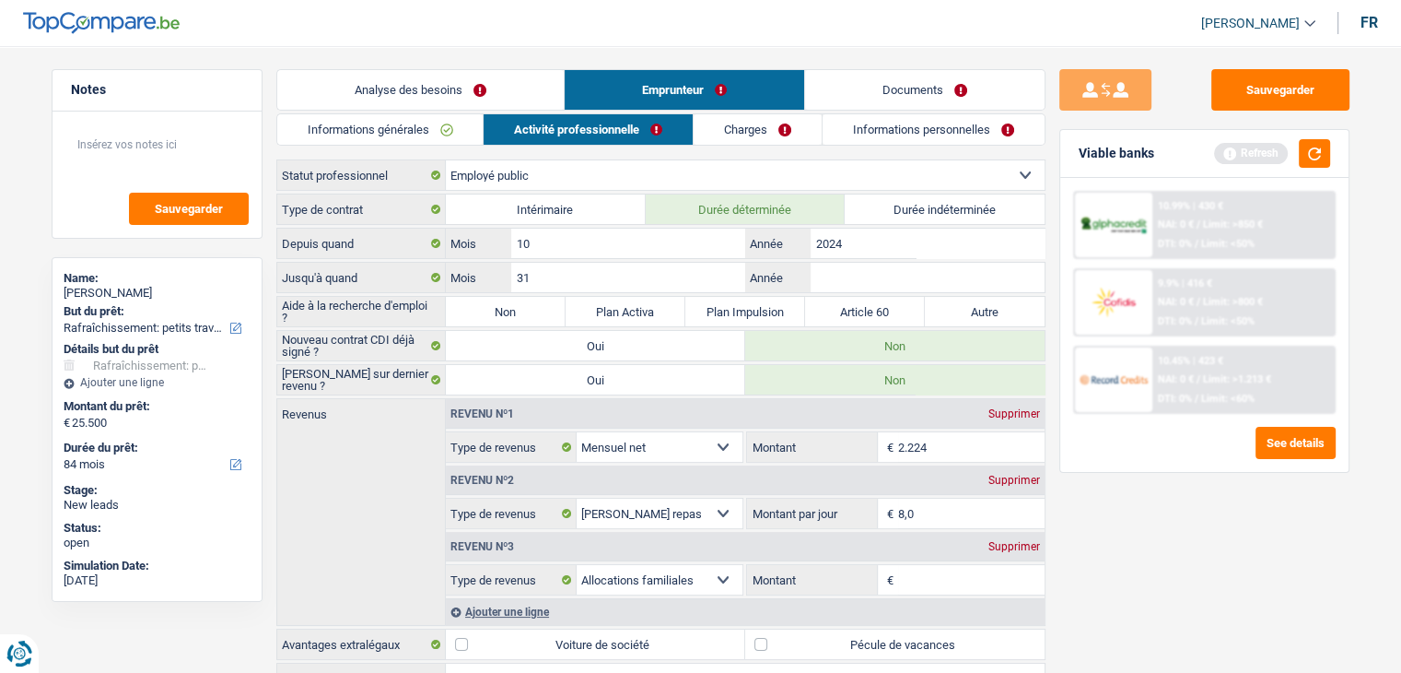
type input "3"
type input "07"
type input "09"
click at [638, 268] on input "07" at bounding box center [627, 277] width 233 height 29
type input "07"
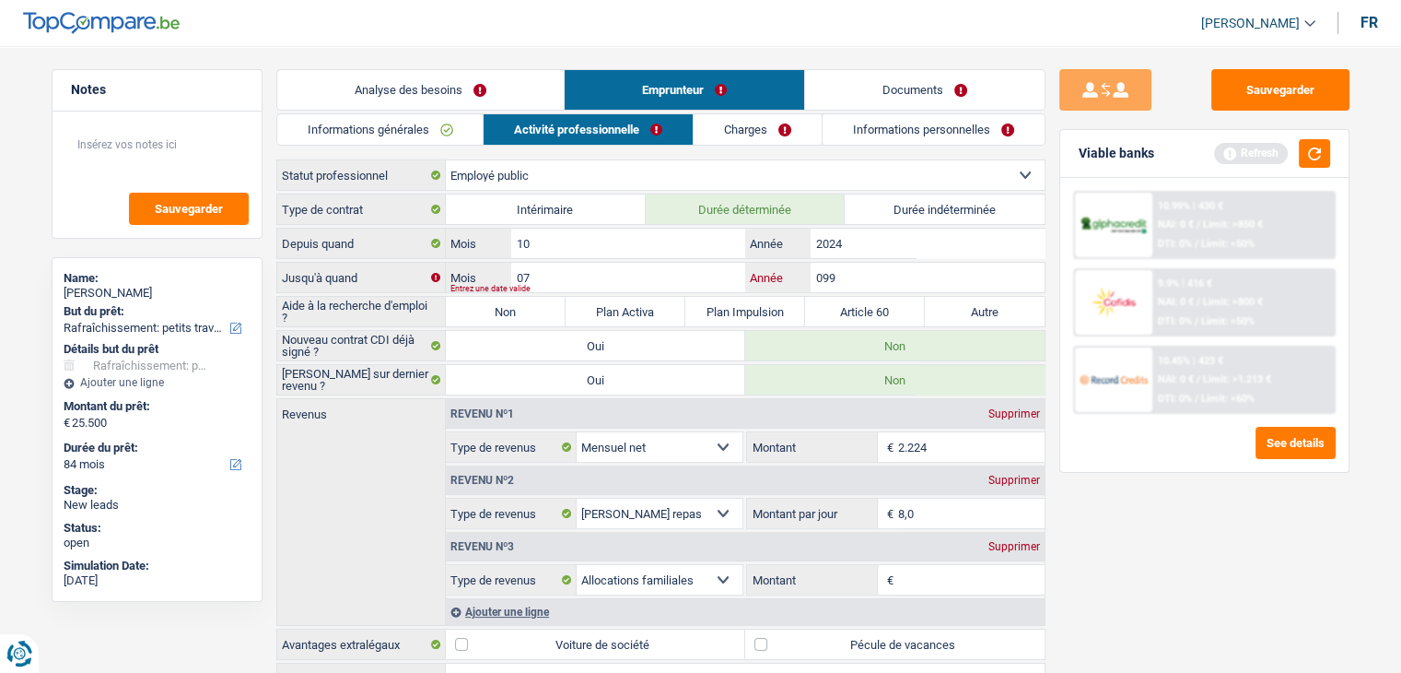
type input "099"
click at [638, 268] on input "07" at bounding box center [627, 277] width 233 height 29
type input "09"
click at [839, 277] on input "099" at bounding box center [927, 277] width 233 height 29
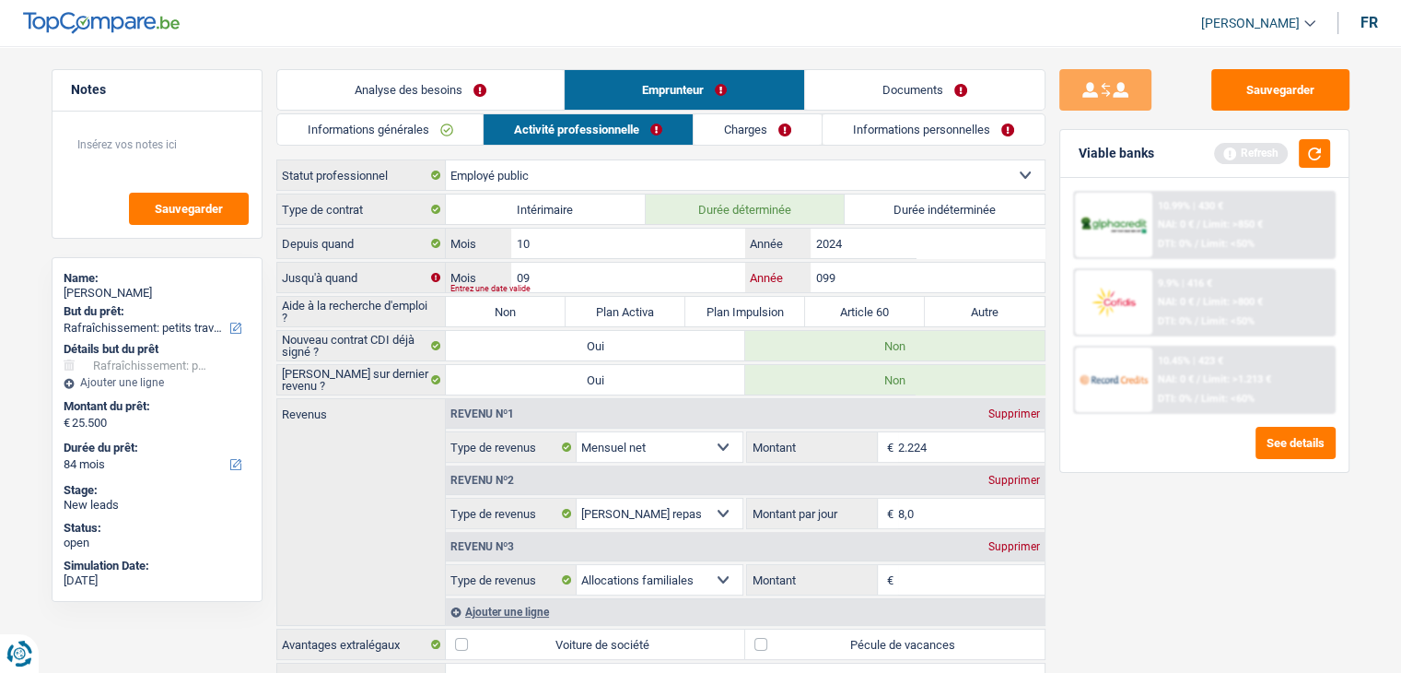
click at [839, 277] on input "099" at bounding box center [927, 277] width 233 height 29
type input "2025"
click at [859, 302] on label "Article 60" at bounding box center [865, 311] width 120 height 29
click at [859, 302] on input "Article 60" at bounding box center [865, 311] width 120 height 29
radio input "true"
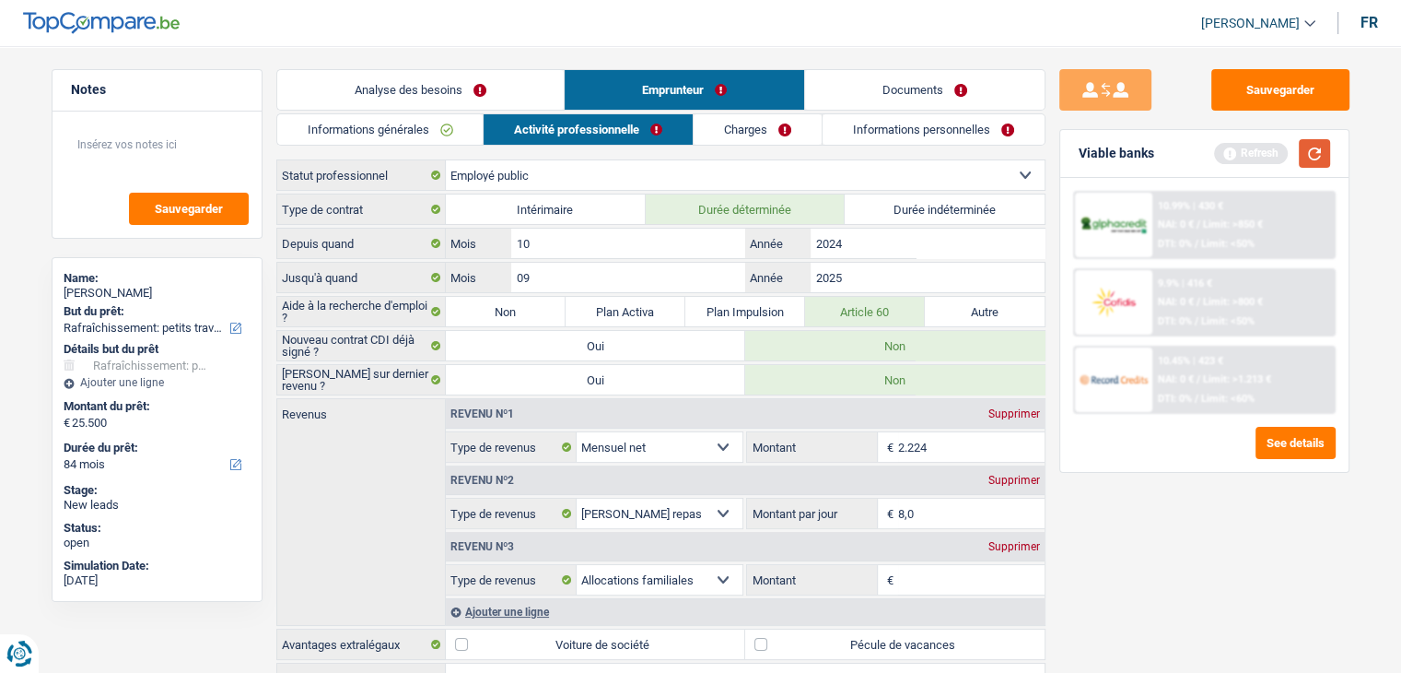
click at [1320, 144] on button "button" at bounding box center [1314, 153] width 31 height 29
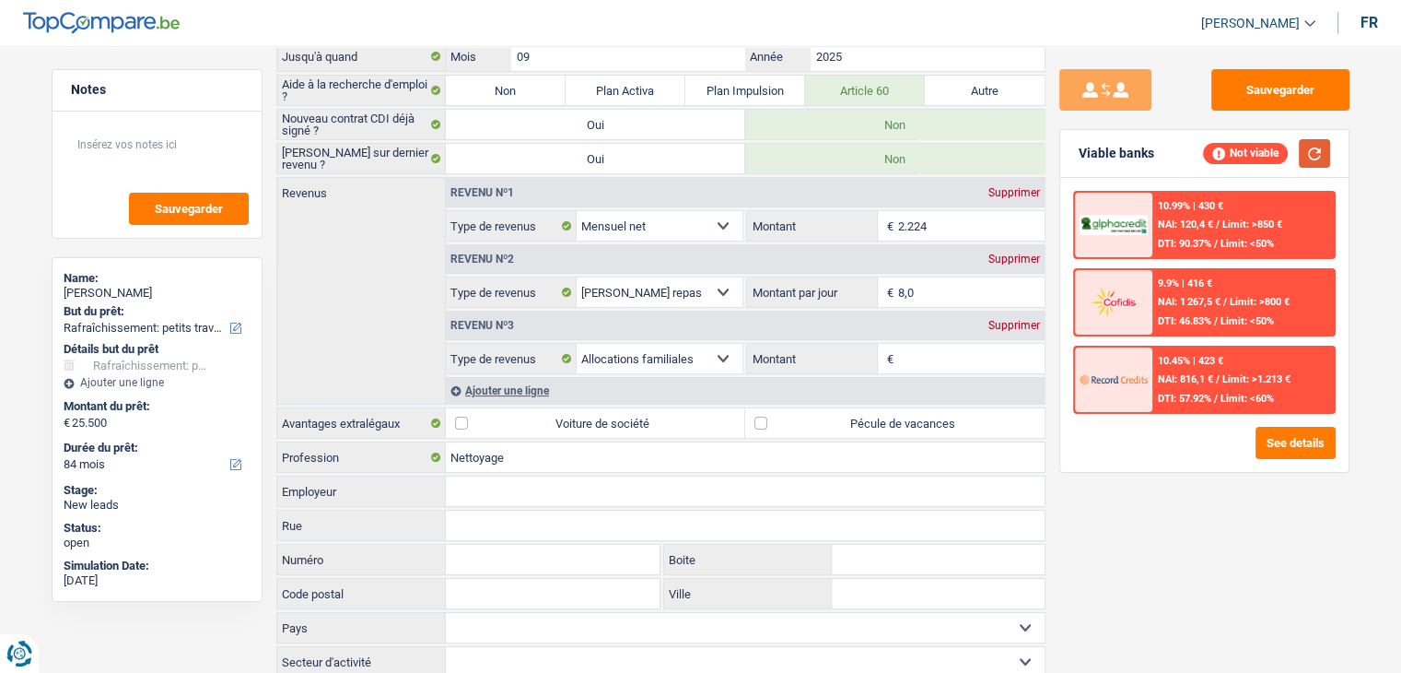
scroll to position [230, 0]
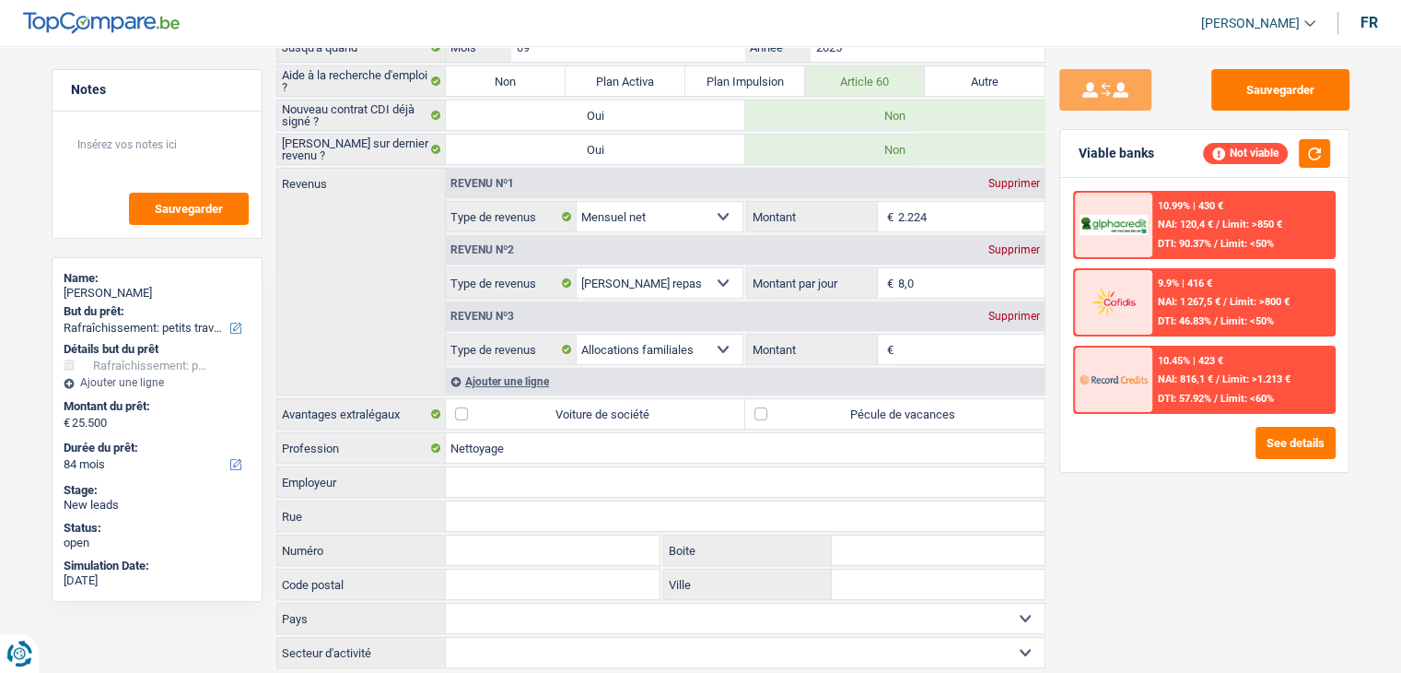
click at [1015, 310] on div "Supprimer" at bounding box center [1014, 315] width 61 height 11
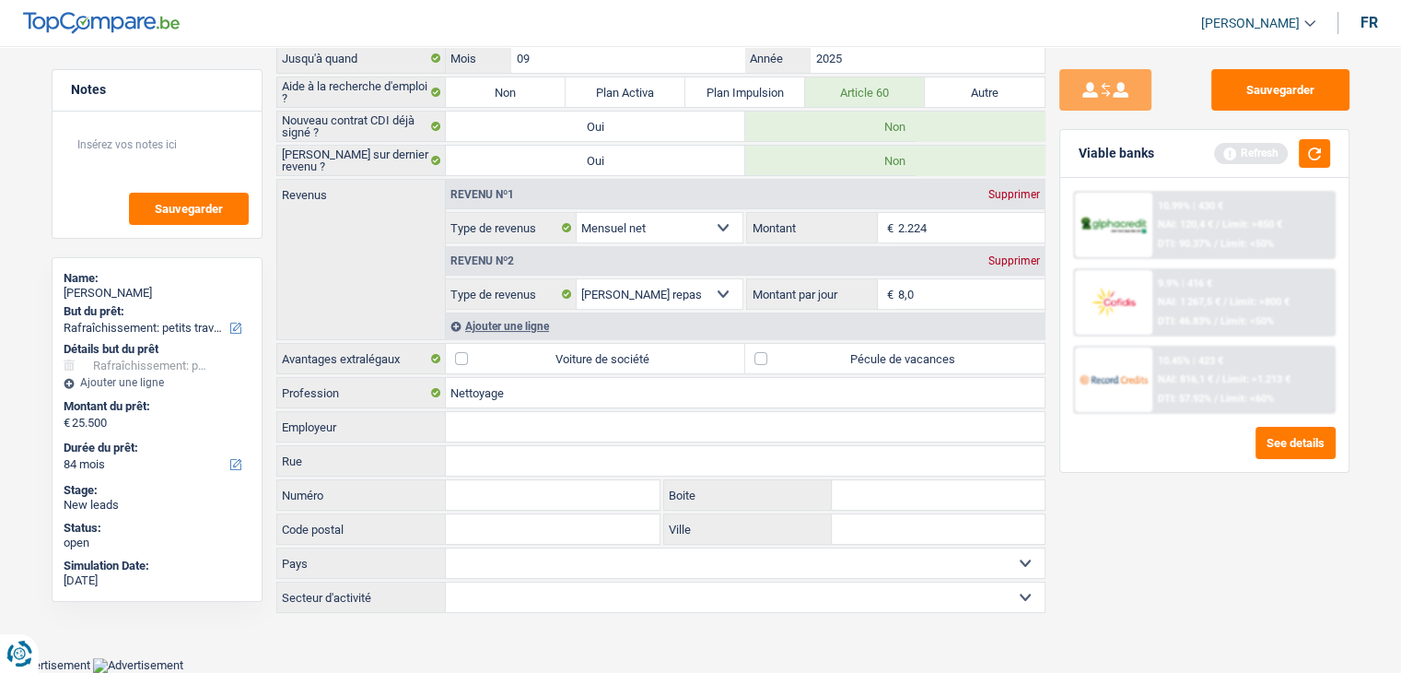
scroll to position [211, 0]
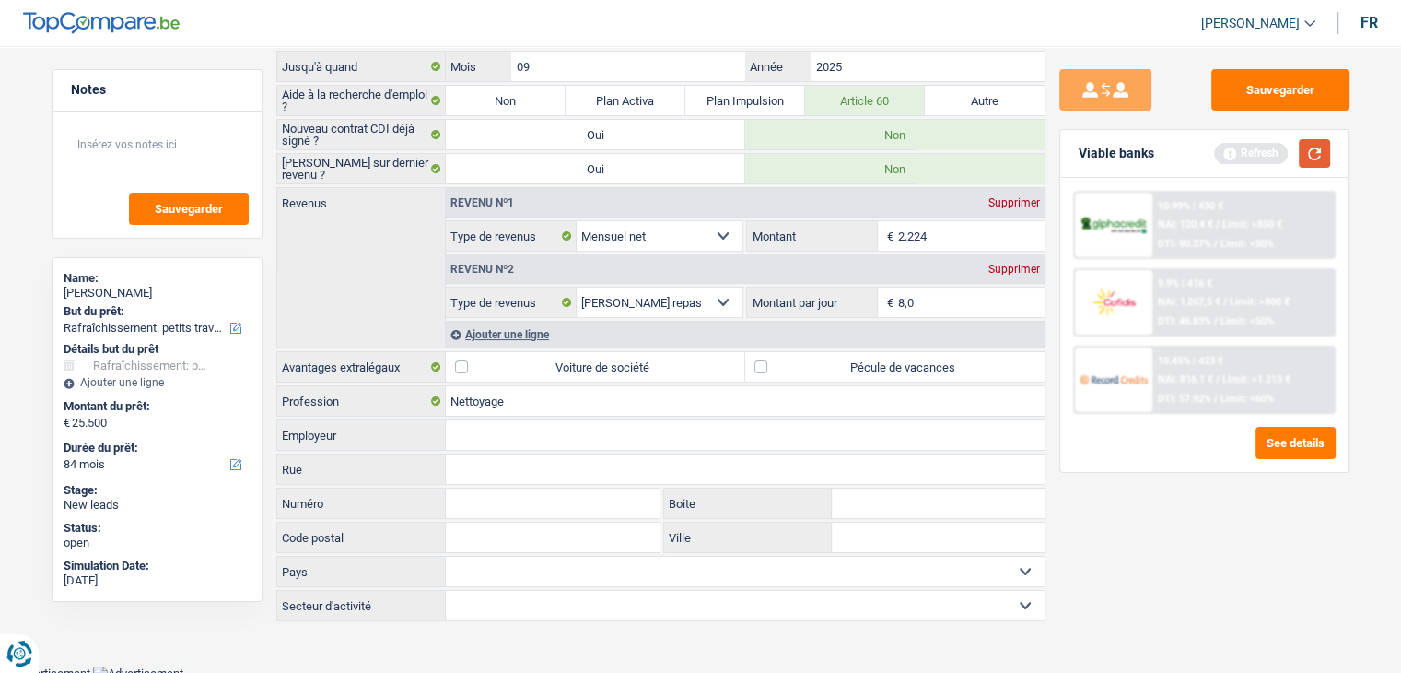
click at [1319, 158] on button "button" at bounding box center [1314, 153] width 31 height 29
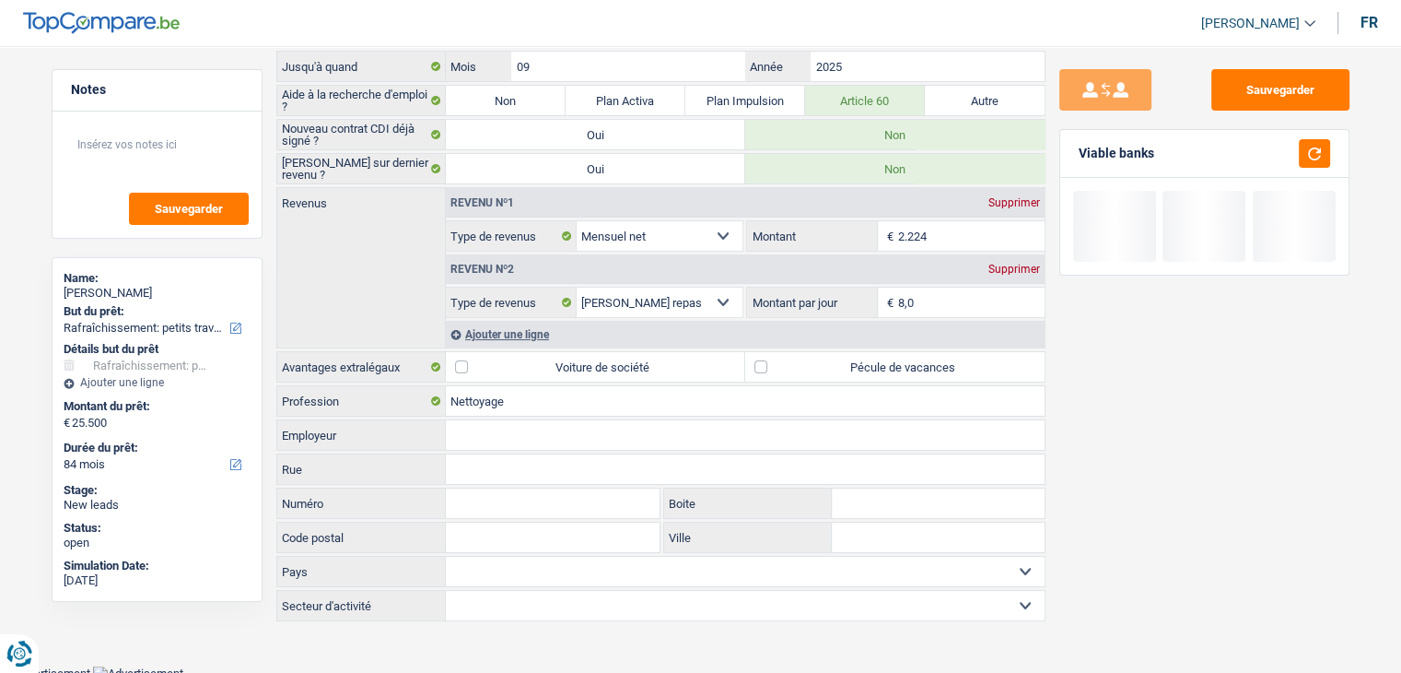
click at [765, 362] on label "Pécule de vacances" at bounding box center [894, 366] width 299 height 29
click at [765, 362] on input "Pécule de vacances" at bounding box center [894, 366] width 299 height 29
checkbox input "true"
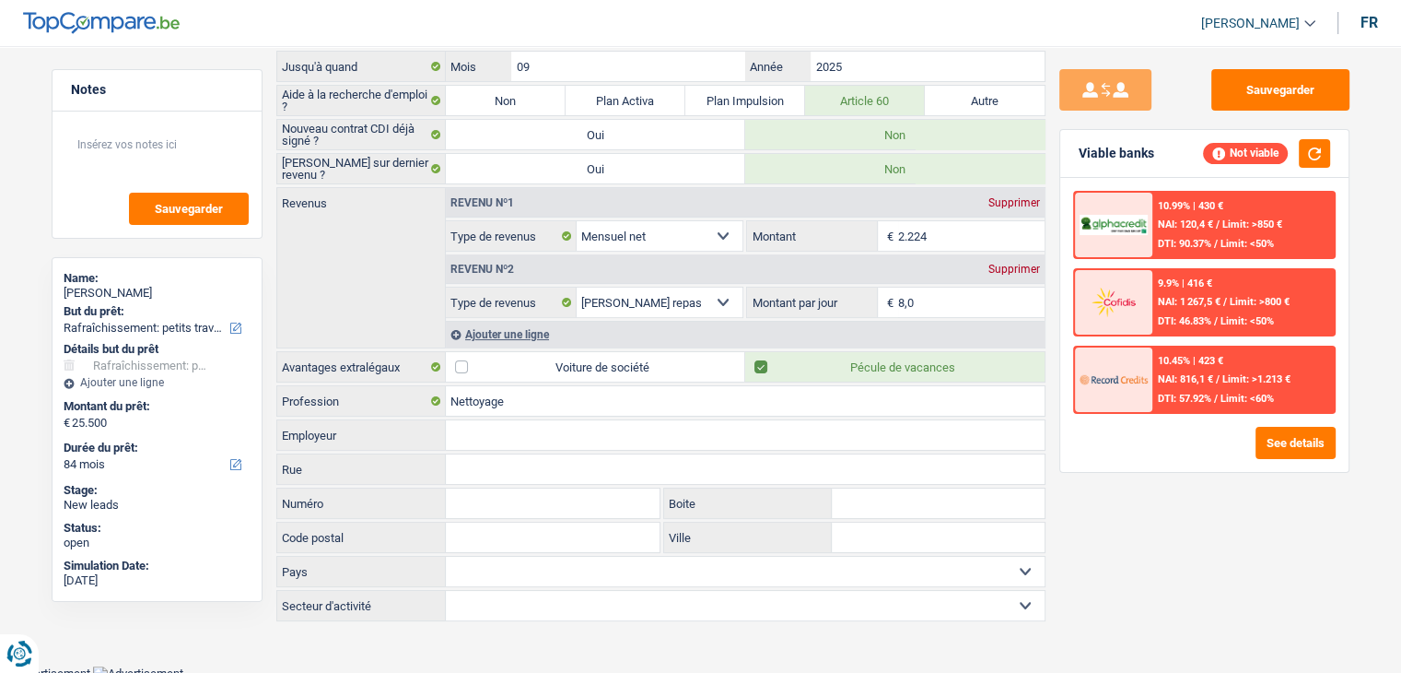
click at [479, 425] on input "Employeur" at bounding box center [745, 434] width 599 height 29
type input ","
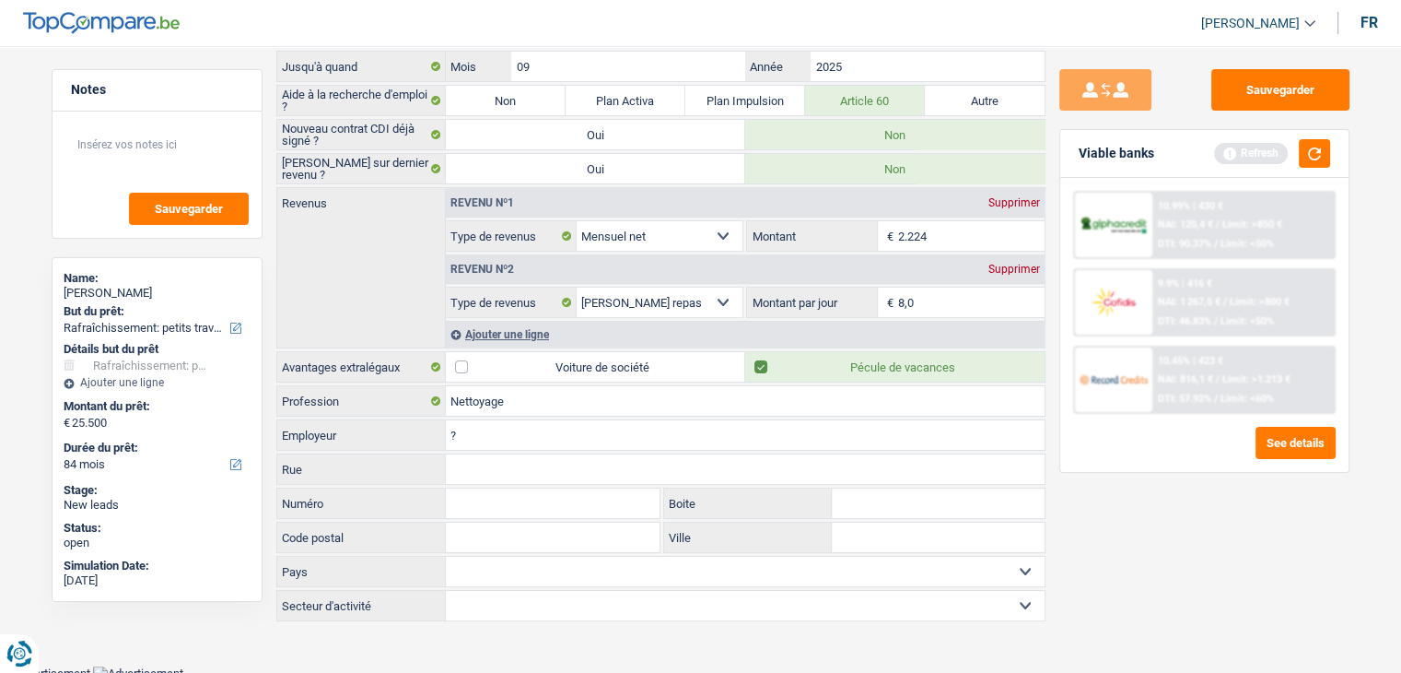
type input "?"
click at [468, 460] on input "Rue" at bounding box center [745, 468] width 599 height 29
type input ","
type input "?"
click at [505, 444] on div "Vous devez fournir une réponse plus longue" at bounding box center [717, 445] width 533 height 7
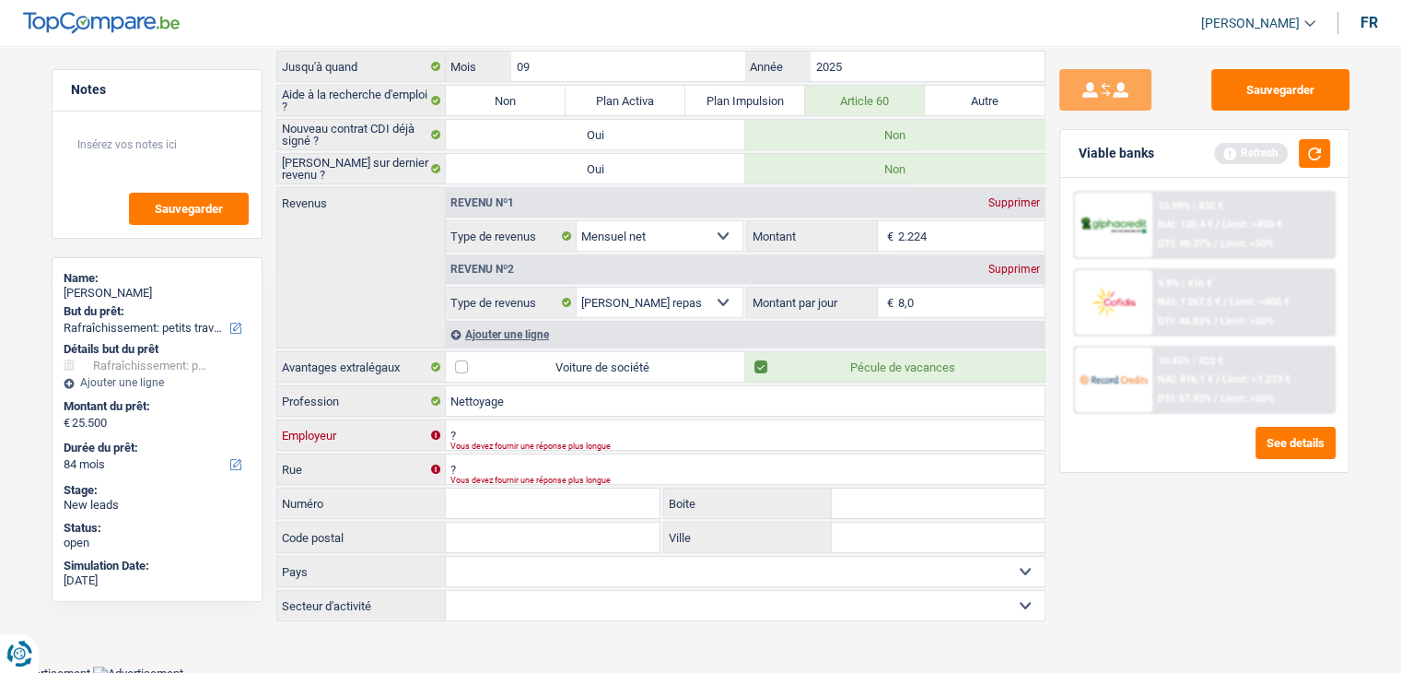
click at [501, 421] on input "?" at bounding box center [745, 434] width 599 height 29
type input "?"
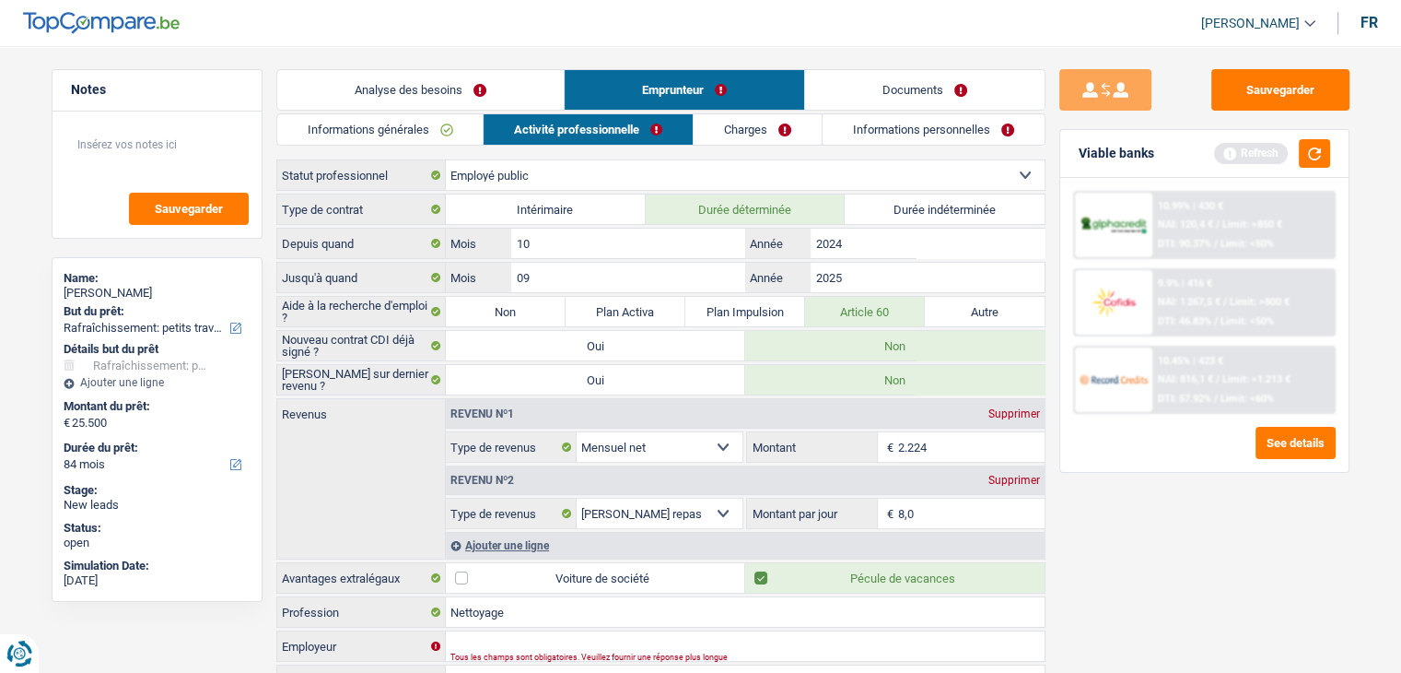
click at [753, 117] on link "Charges" at bounding box center [758, 129] width 128 height 30
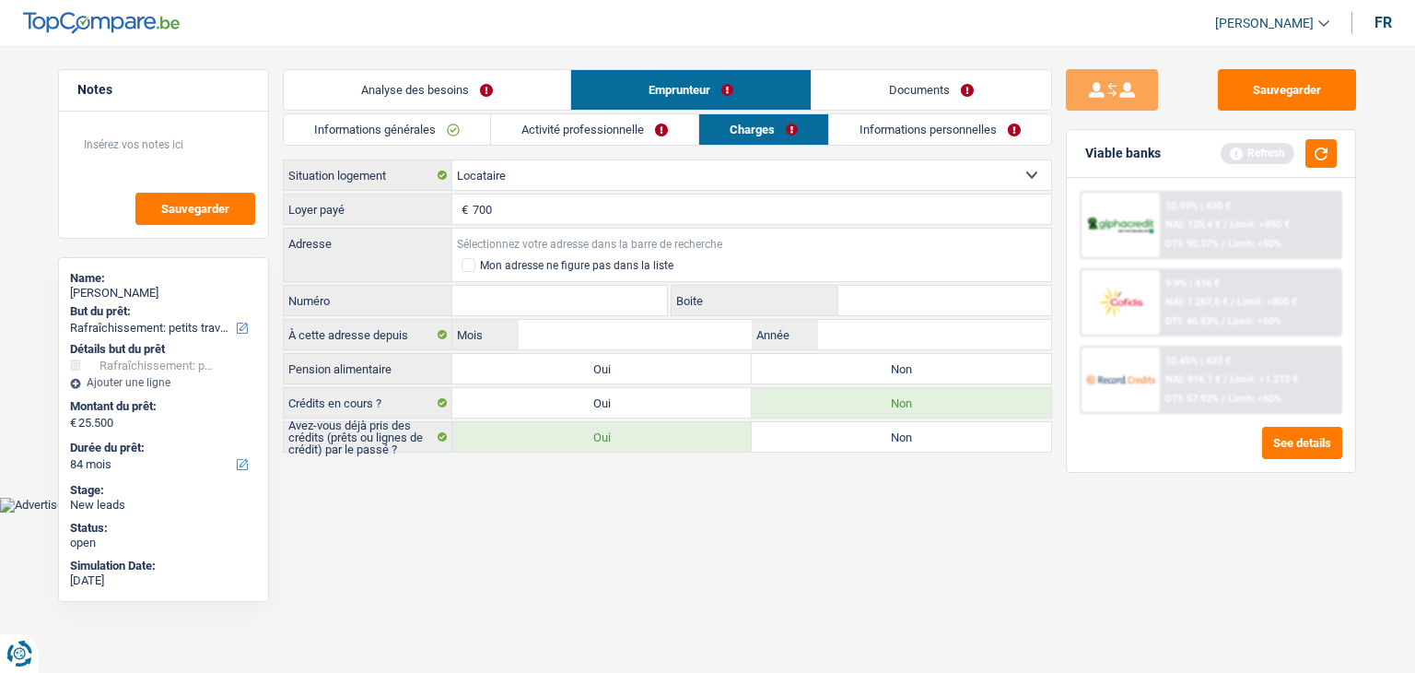
click at [471, 250] on input "Adresse" at bounding box center [751, 242] width 599 height 29
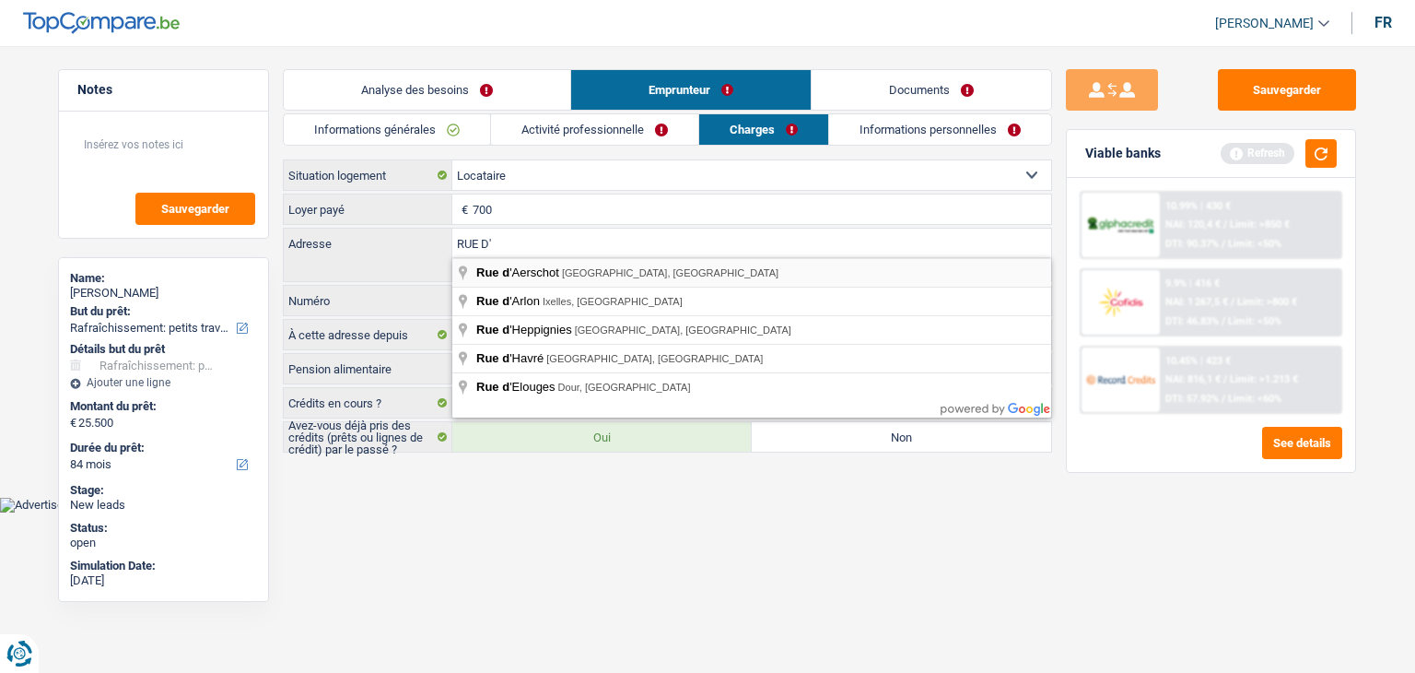
type input "Rue d'Aerschot, Saint-Josse-ten-Noode, Belgium"
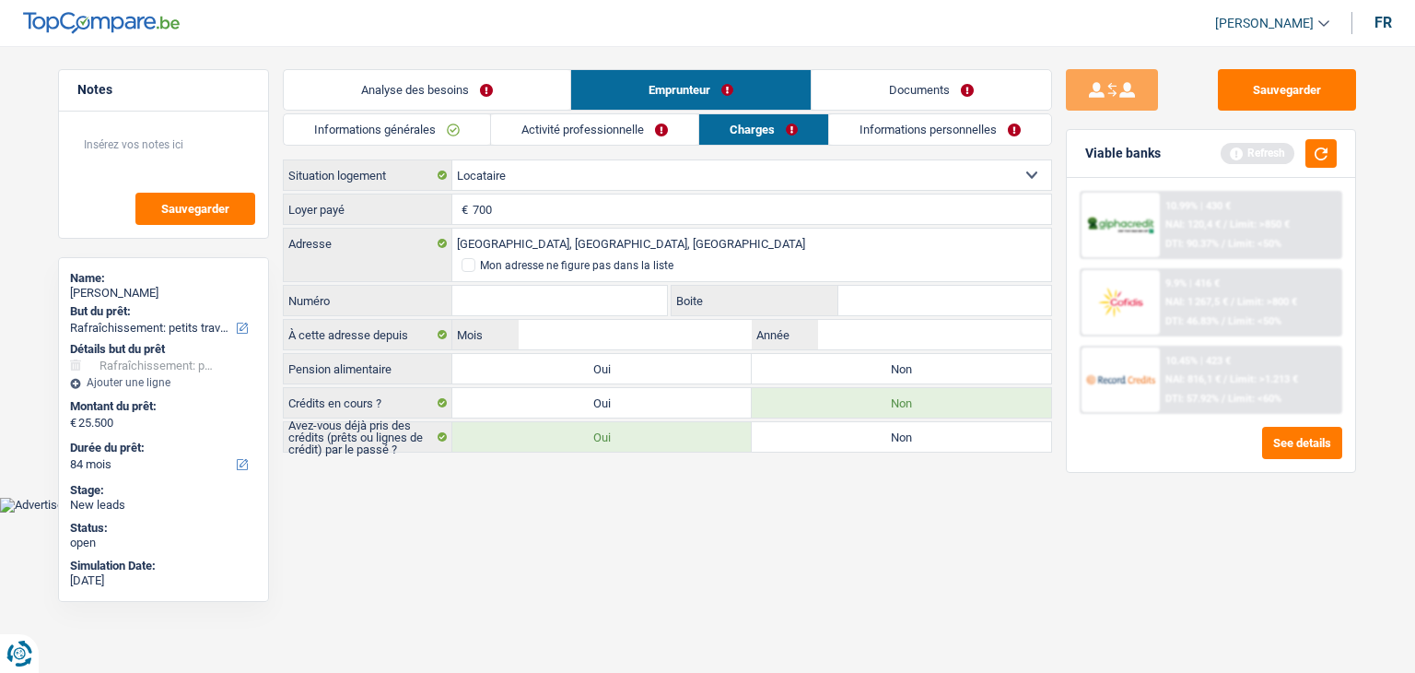
select select "BE"
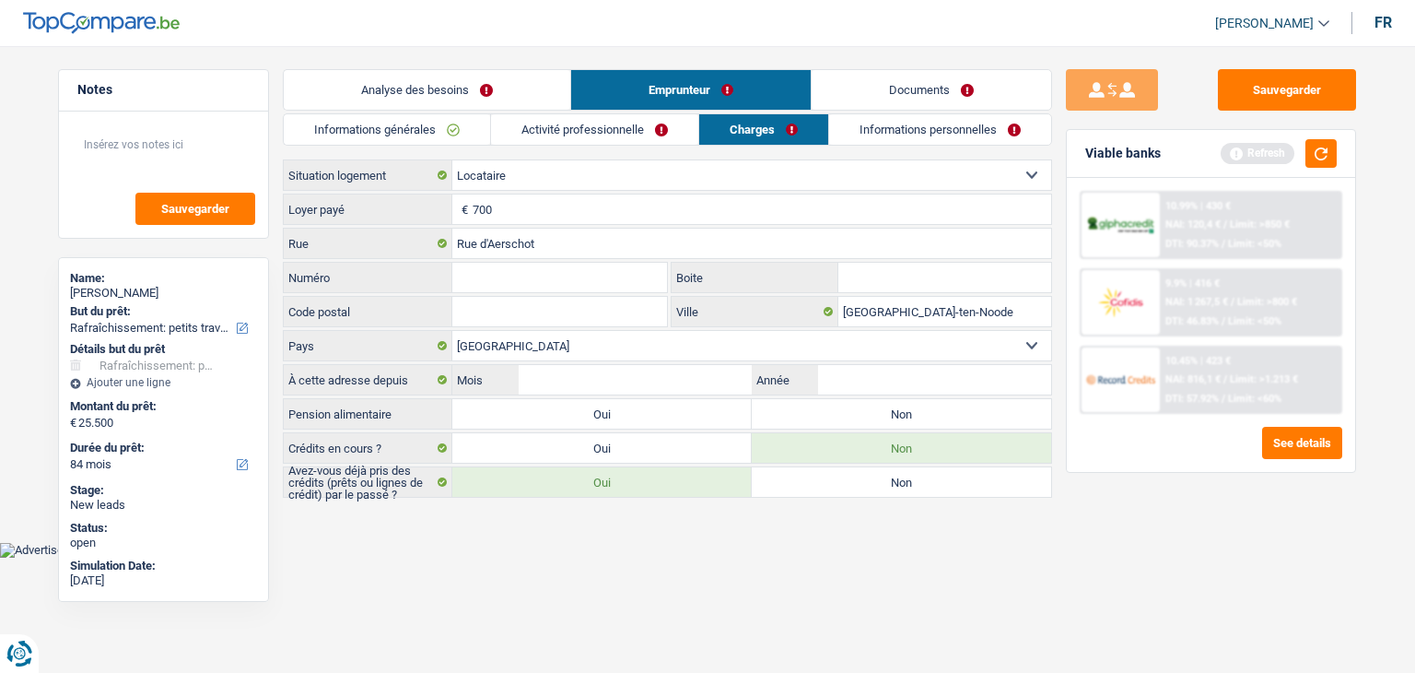
click at [506, 267] on input "Numéro" at bounding box center [559, 277] width 215 height 29
type input "210"
click at [893, 277] on input "Boite" at bounding box center [944, 277] width 213 height 29
type input "2"
click at [501, 309] on input "Code postal" at bounding box center [559, 311] width 215 height 29
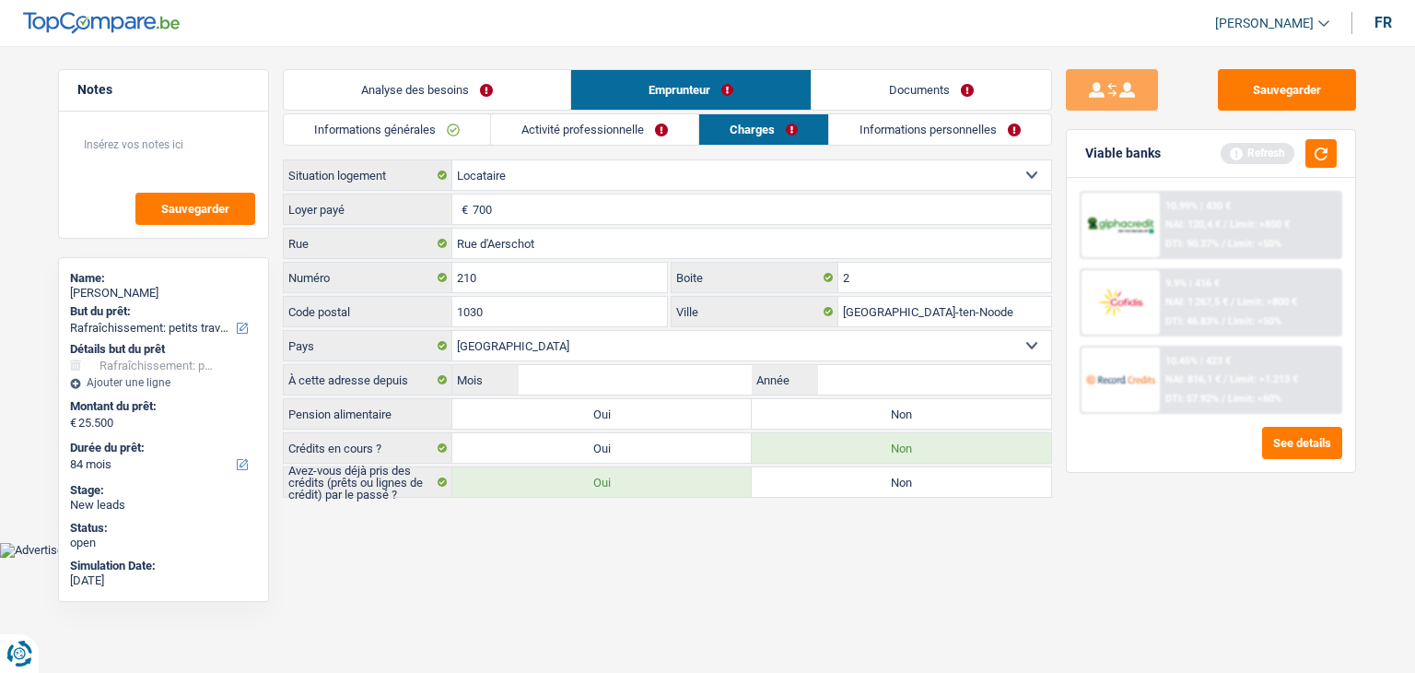
type input "1030"
click at [980, 307] on input "Saint-Josse-ten-Noode" at bounding box center [944, 311] width 213 height 29
type input "S"
type input "SCHARBEEK"
click at [581, 375] on input "Mois" at bounding box center [635, 379] width 233 height 29
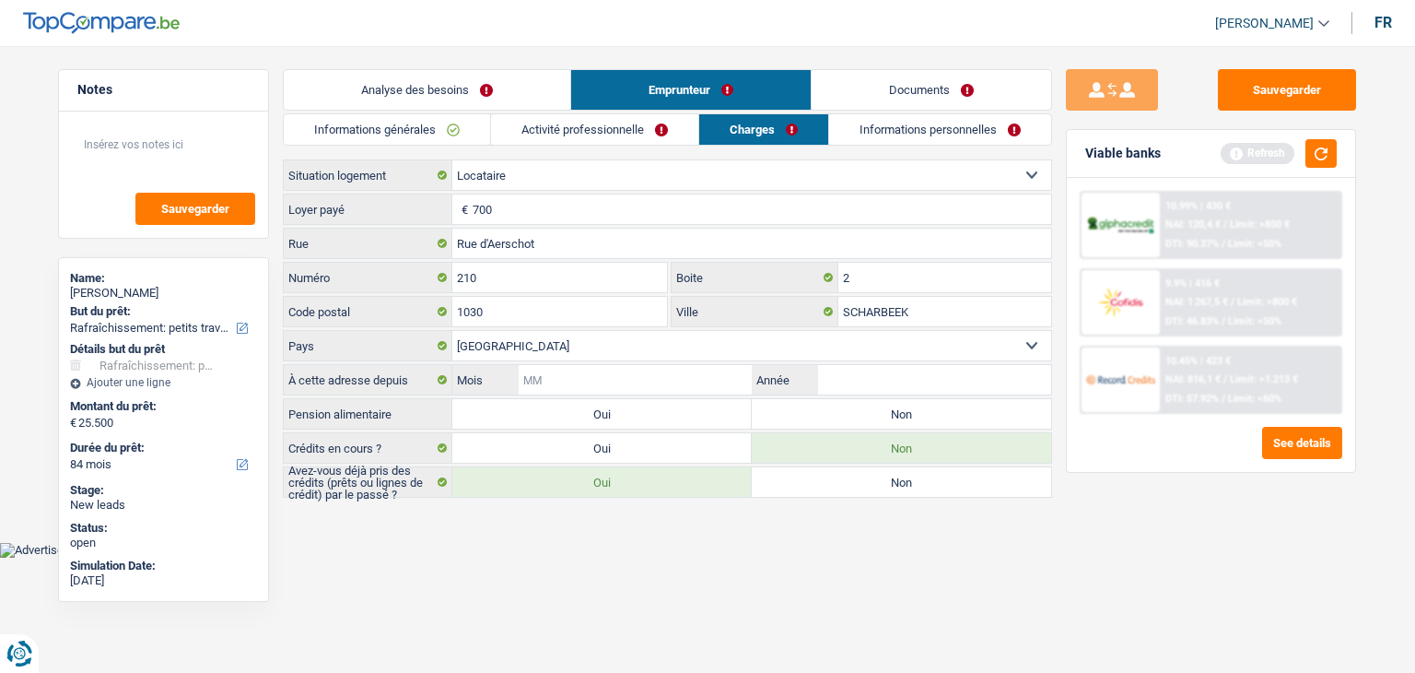
type input "0"
type input "10"
type input "2022"
click at [896, 406] on label "Non" at bounding box center [901, 413] width 299 height 29
click at [896, 406] on input "Non" at bounding box center [901, 413] width 299 height 29
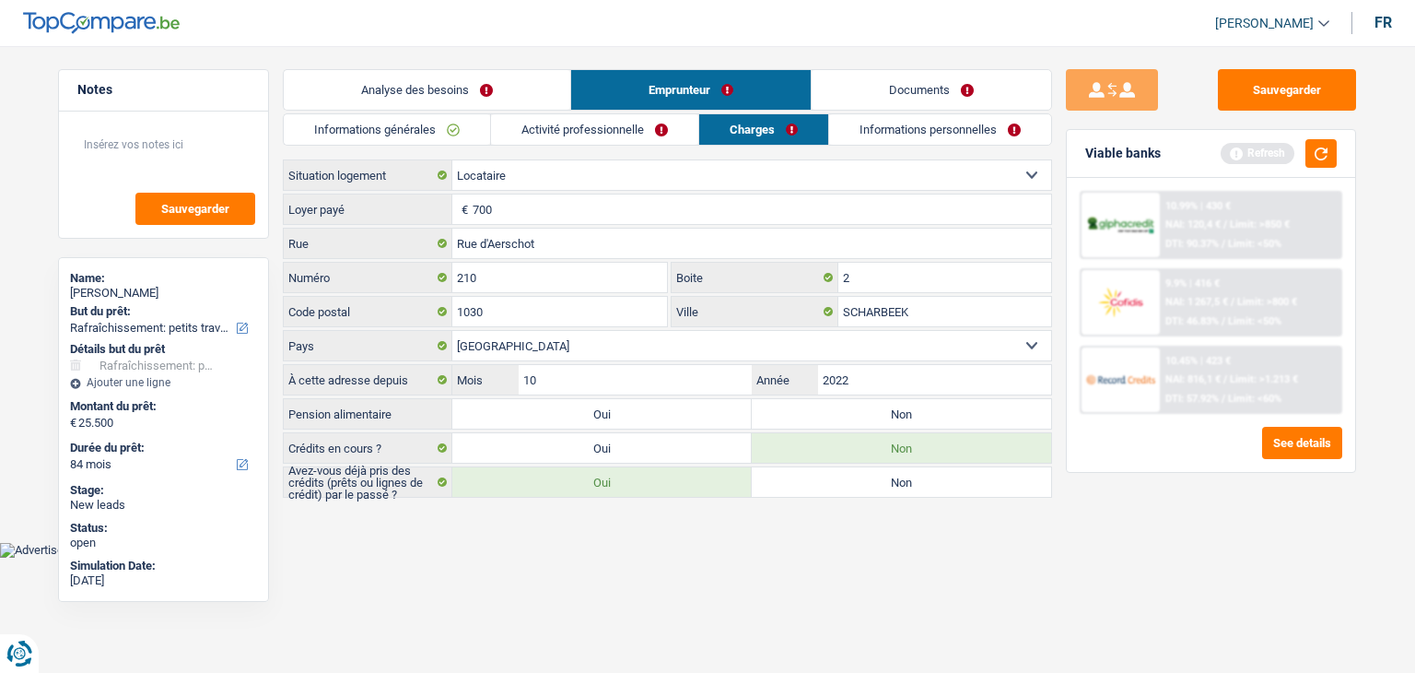
radio input "true"
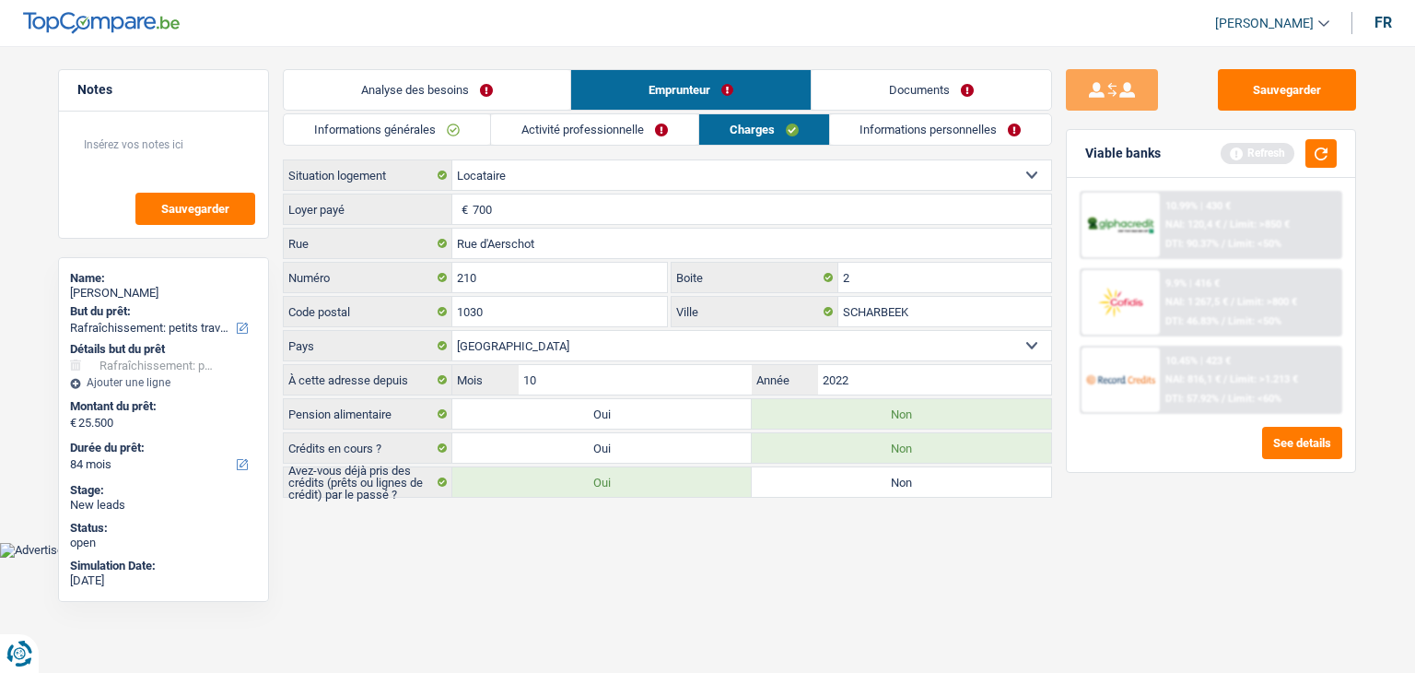
click at [860, 477] on label "Non" at bounding box center [901, 481] width 299 height 29
click at [860, 477] on input "Non" at bounding box center [901, 481] width 299 height 29
radio input "true"
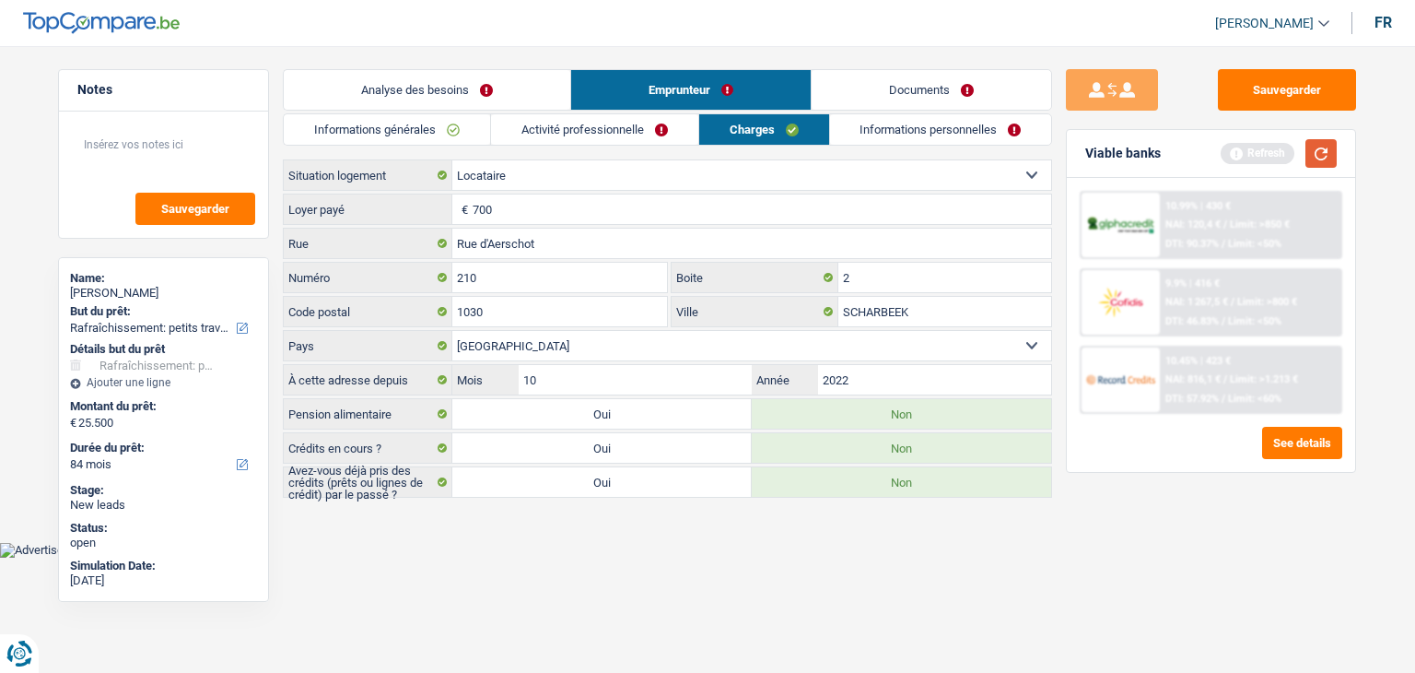
click at [1308, 154] on button "button" at bounding box center [1320, 153] width 31 height 29
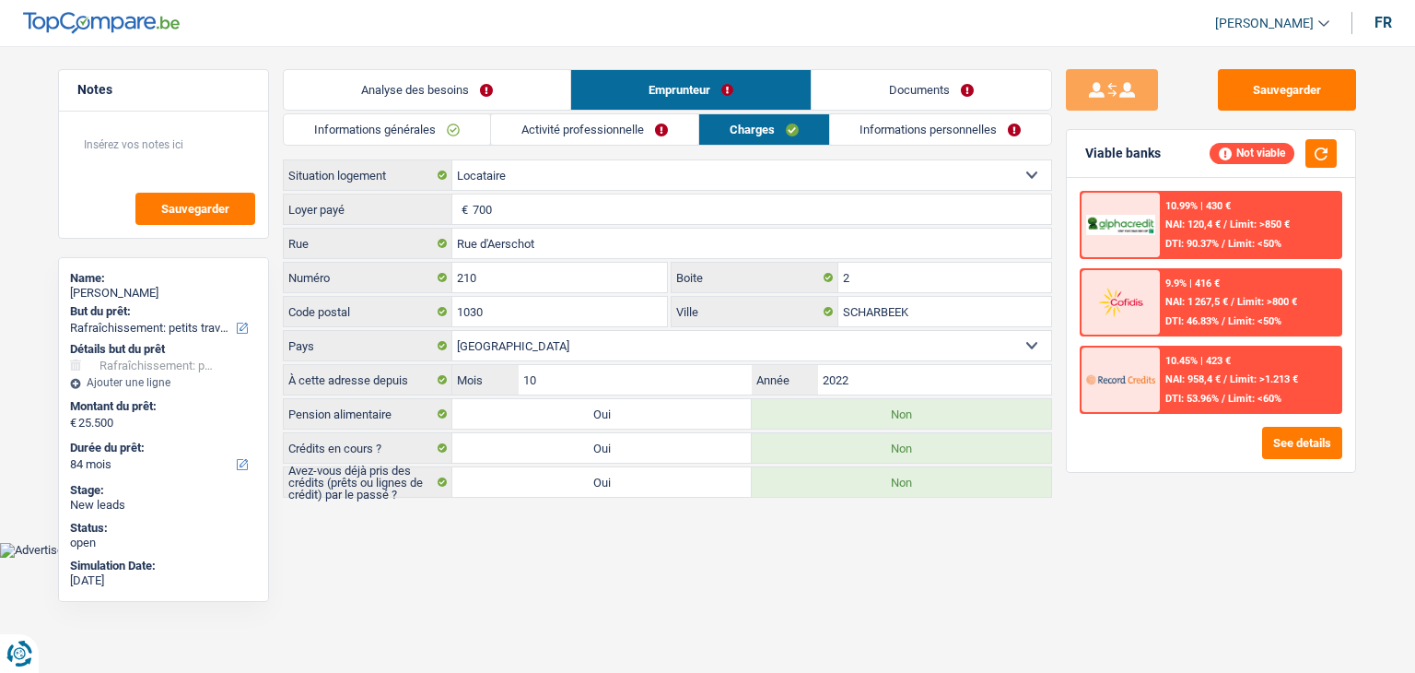
click at [886, 81] on link "Documents" at bounding box center [932, 90] width 240 height 40
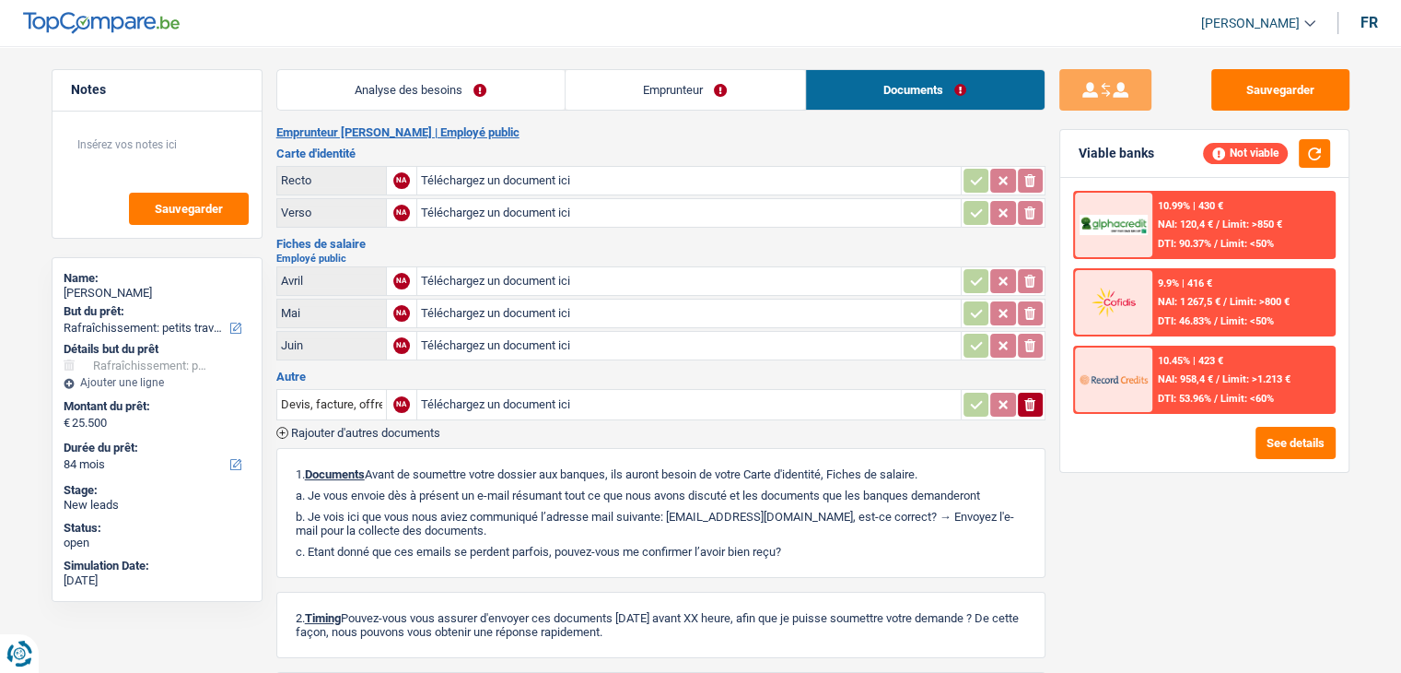
click at [750, 83] on link "Emprunteur" at bounding box center [686, 90] width 240 height 40
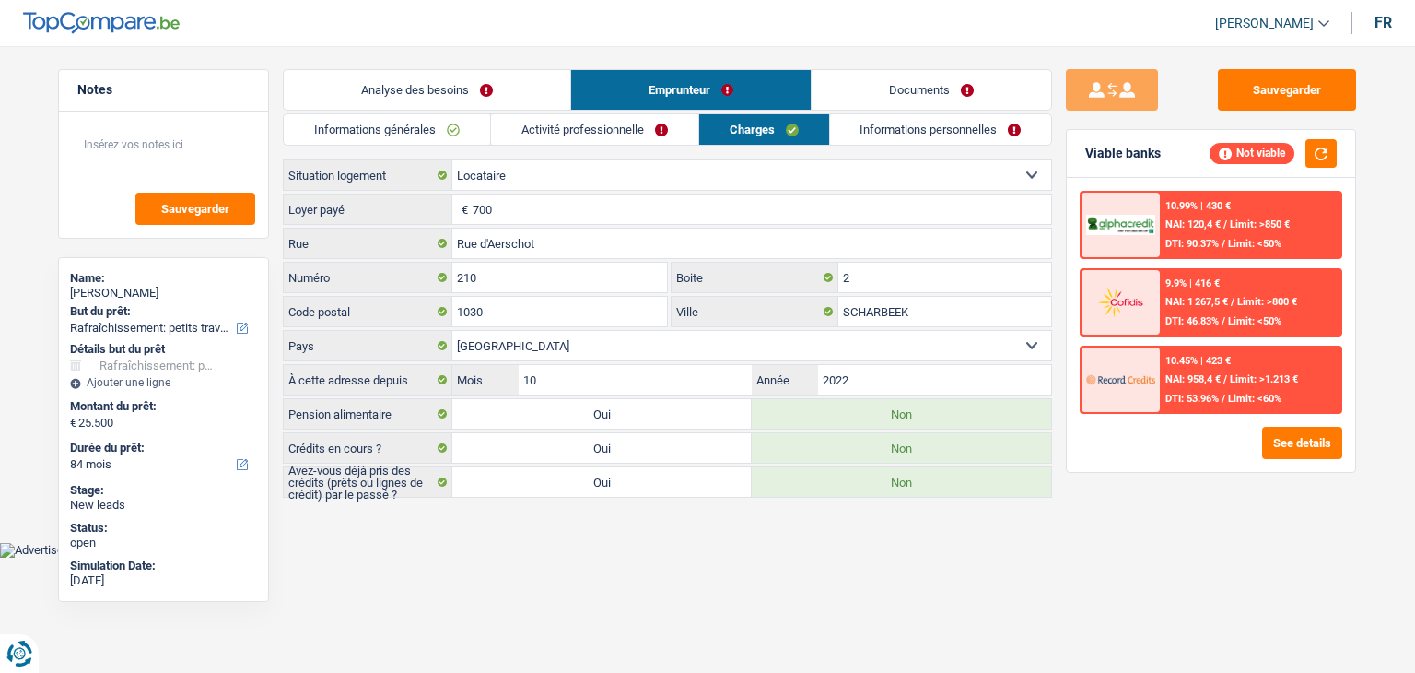
click at [921, 125] on link "Informations personnelles" at bounding box center [941, 129] width 222 height 30
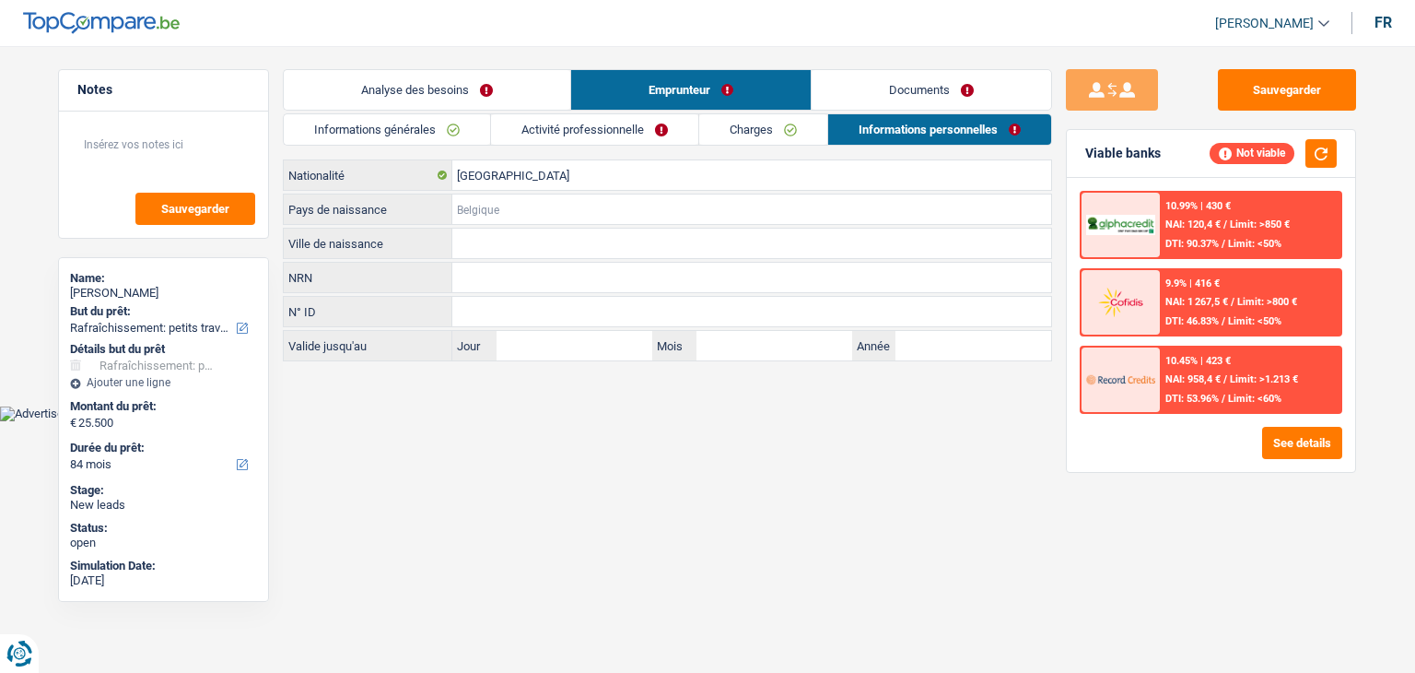
click at [516, 204] on input "Pays de naissance" at bounding box center [751, 208] width 599 height 29
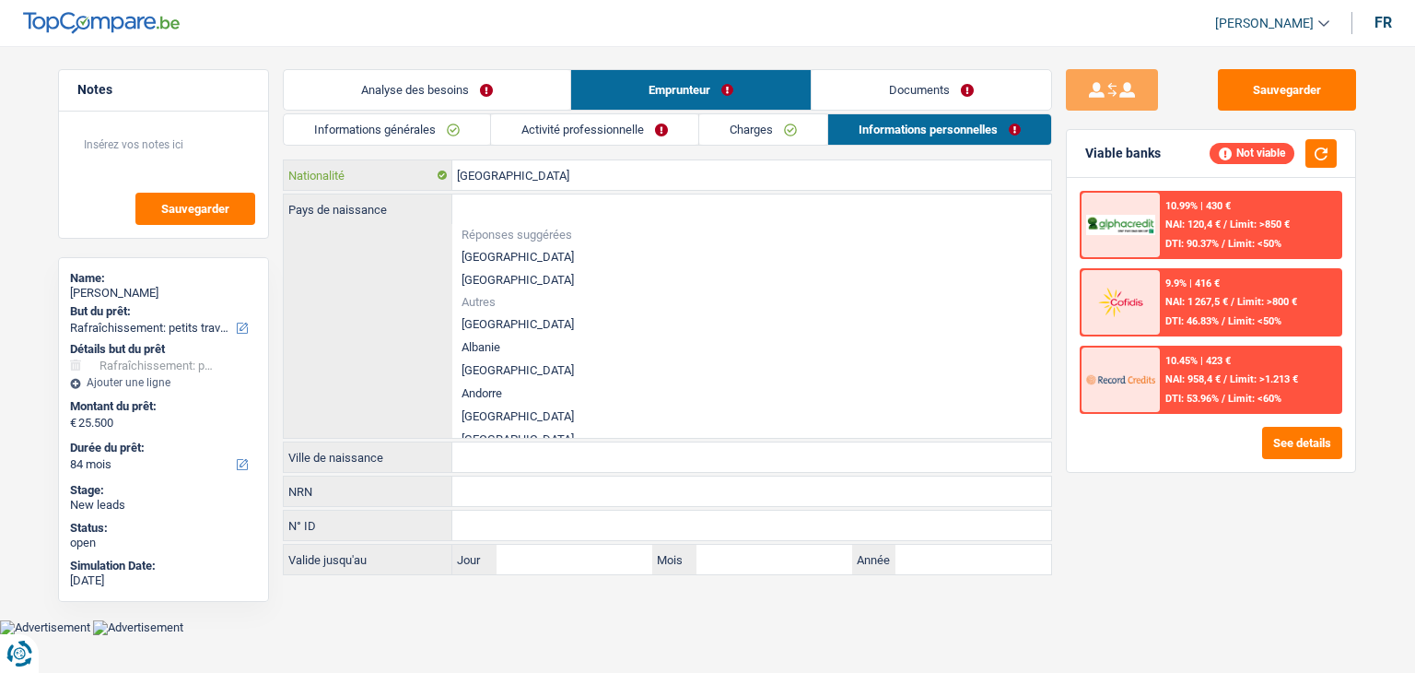
click at [516, 185] on input "[GEOGRAPHIC_DATA]" at bounding box center [751, 174] width 599 height 29
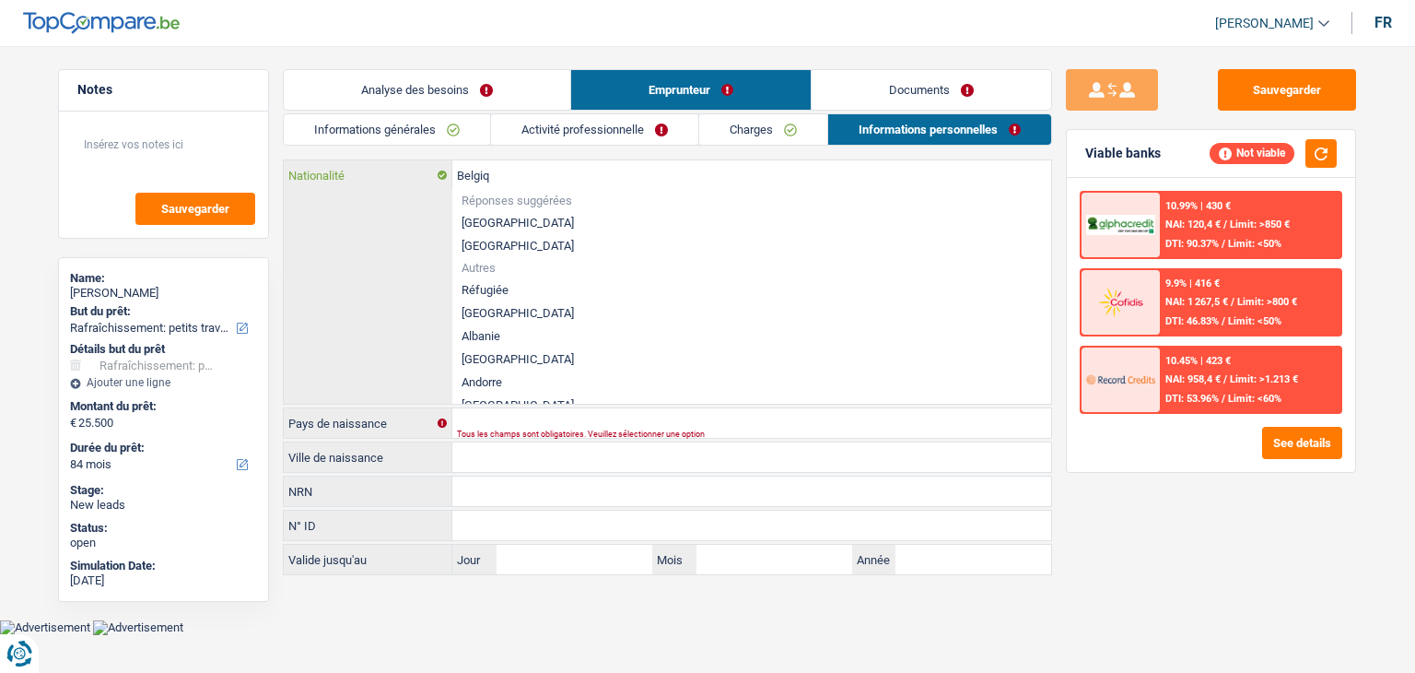
type input "Belgi"
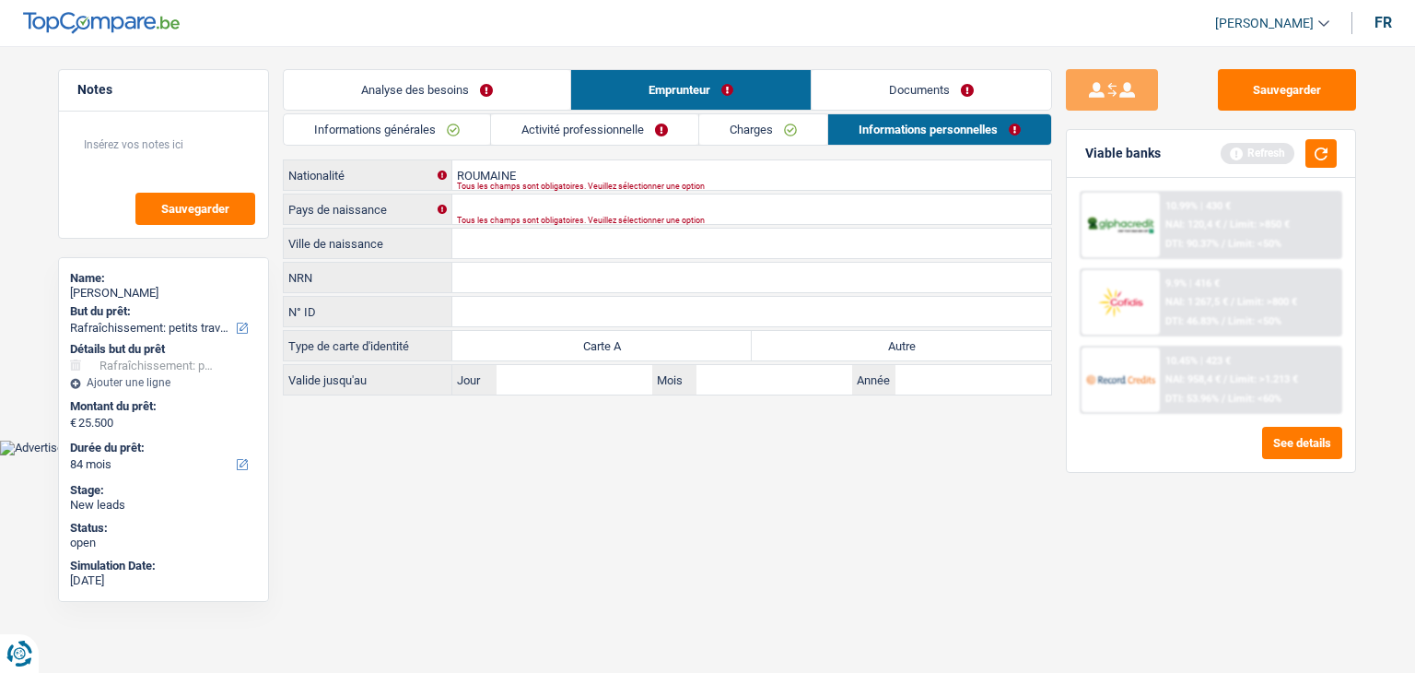
click at [473, 222] on div "Tous les champs sont obligatoires. Veuillez sélectionner une option" at bounding box center [723, 220] width 533 height 7
click at [483, 217] on div "Tous les champs sont obligatoires. Veuillez sélectionner une option" at bounding box center [723, 220] width 533 height 7
click at [534, 220] on div "Tous les champs sont obligatoires. Veuillez sélectionner une option" at bounding box center [723, 220] width 533 height 7
click at [540, 169] on input "ROUMAINE" at bounding box center [751, 174] width 599 height 29
click at [540, 169] on input "ROUMAIN" at bounding box center [751, 174] width 599 height 29
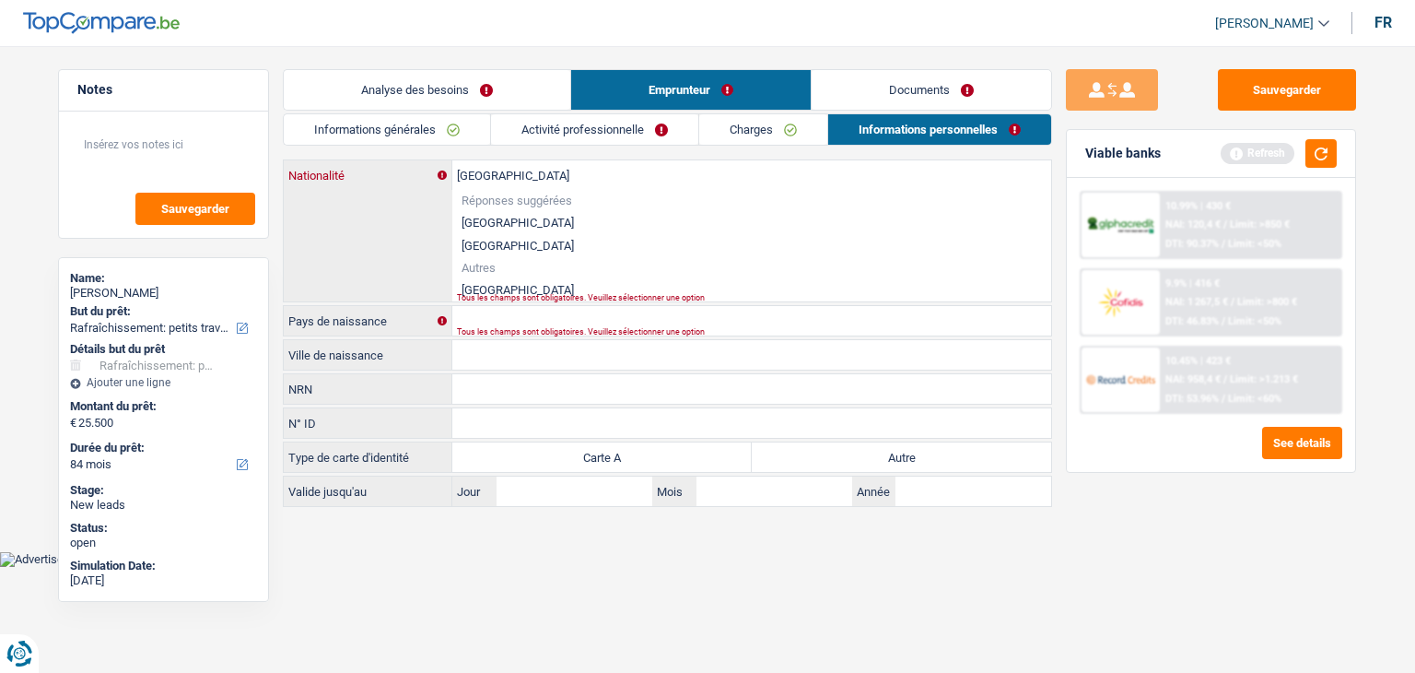
type input "ROUMANIE"
click at [428, 204] on div "ROUMANIE Nationalité Réponses suggérées Belgique Luxembourg Autres Roumanie Tou…" at bounding box center [667, 230] width 767 height 141
click at [417, 219] on div "ROUMANIE Nationalité Réponses suggérées Belgique Luxembourg Autres Roumanie Tou…" at bounding box center [667, 230] width 767 height 141
click at [488, 334] on div "Tous les champs sont obligatoires. Veuillez sélectionner une option" at bounding box center [723, 331] width 533 height 7
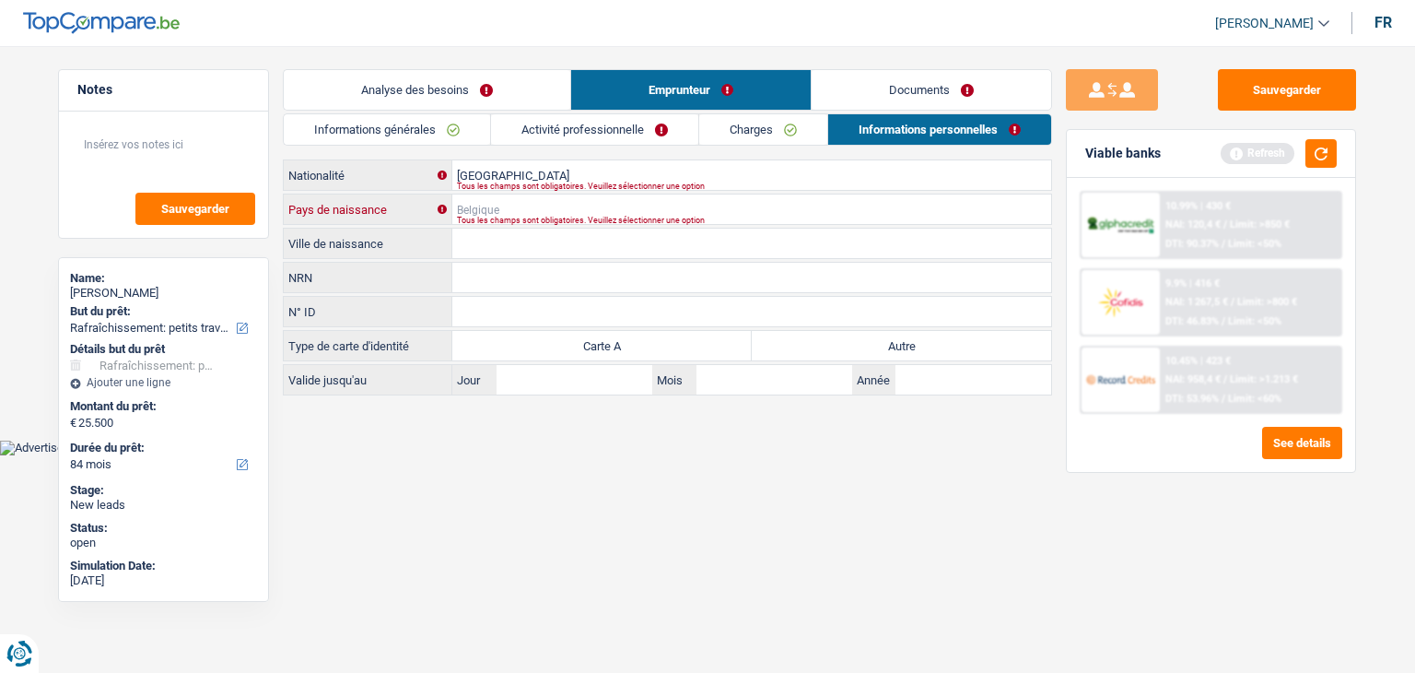
click at [475, 201] on input "Pays de naissance" at bounding box center [751, 208] width 599 height 29
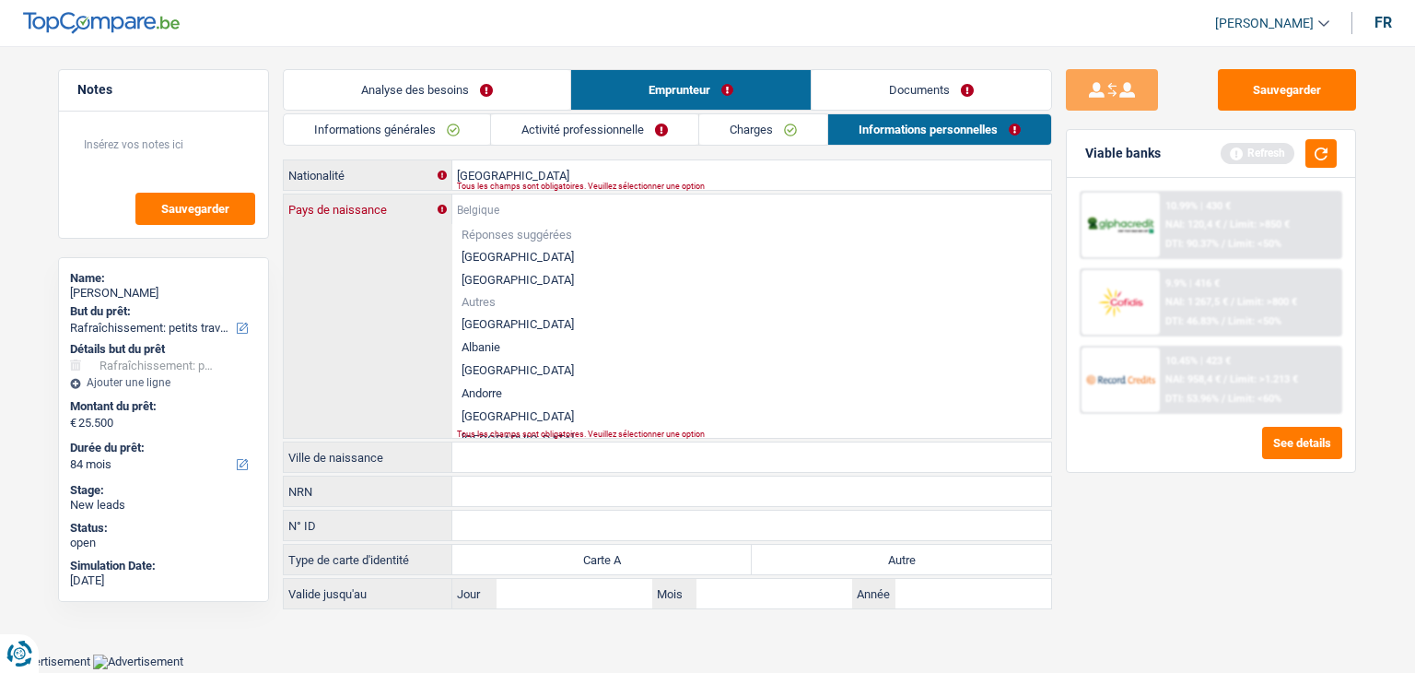
type input "R"
type input "O"
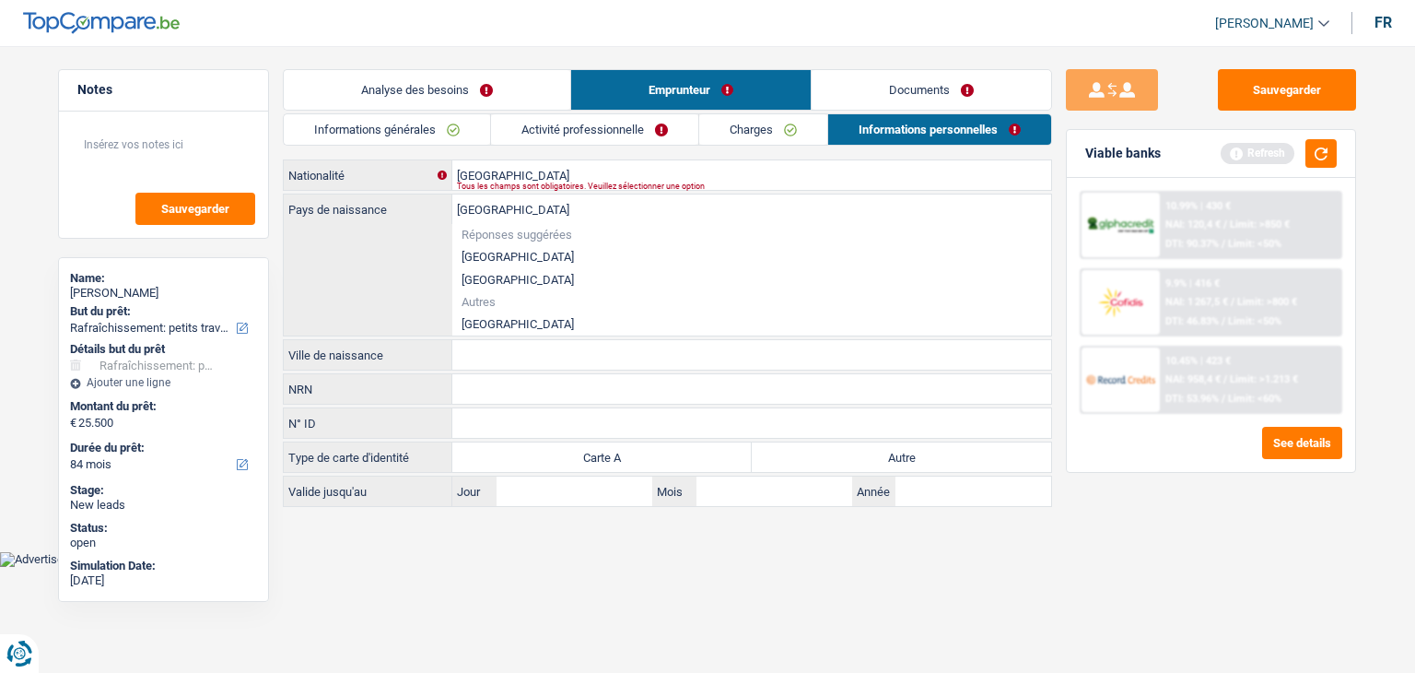
type input "ROUMANIE"
click at [360, 246] on div "ROUMANIE Pays de naissance Réponses suggérées Belgique Luxembourg Autres Rouman…" at bounding box center [667, 264] width 767 height 141
click at [493, 369] on div "Ville de naissance Tous les champs sont obligatoires. Veuillez fournir une répo…" at bounding box center [667, 354] width 769 height 31
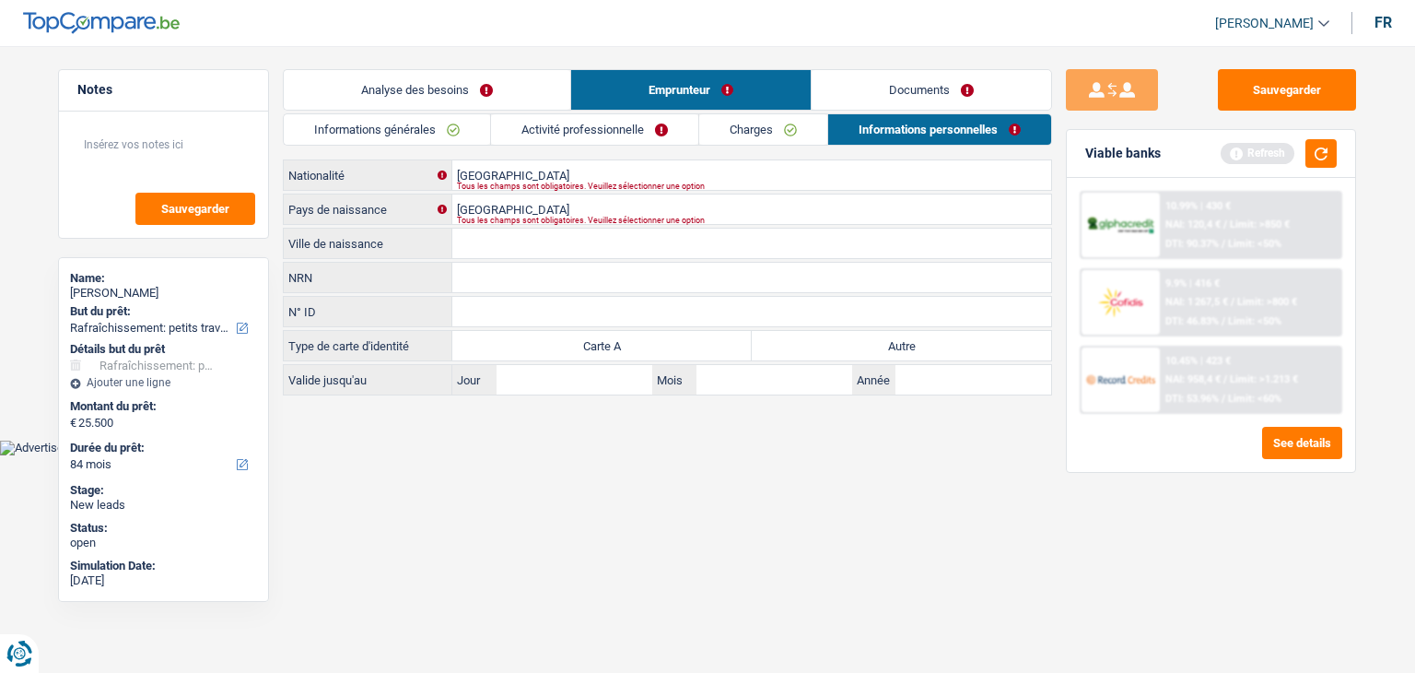
click at [505, 255] on input "Ville de naissance" at bounding box center [751, 242] width 599 height 29
type input "N"
click at [491, 264] on input "NRN" at bounding box center [751, 277] width 599 height 29
click at [565, 255] on input "VANGU" at bounding box center [751, 242] width 599 height 29
type input "VANGU MARE"
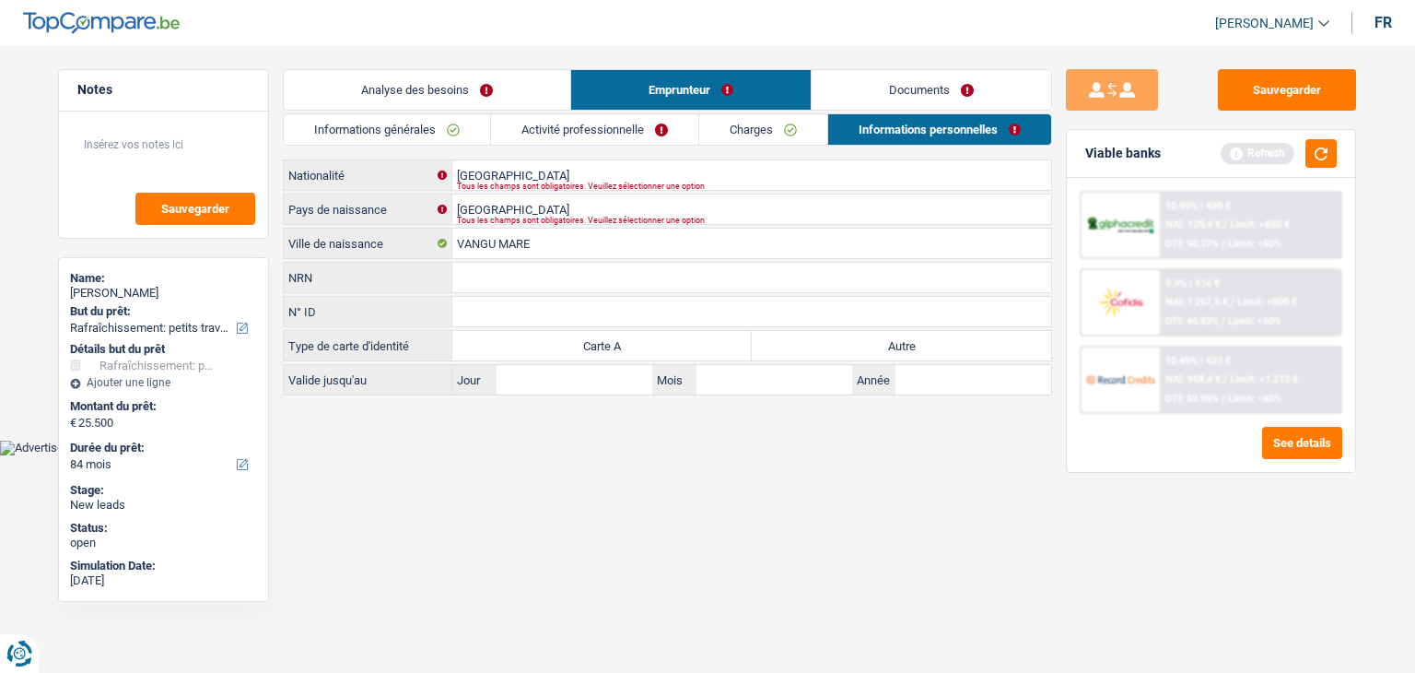
click at [895, 350] on label "Autre" at bounding box center [901, 345] width 299 height 29
click at [895, 350] on input "Autre" at bounding box center [901, 345] width 299 height 29
radio input "true"
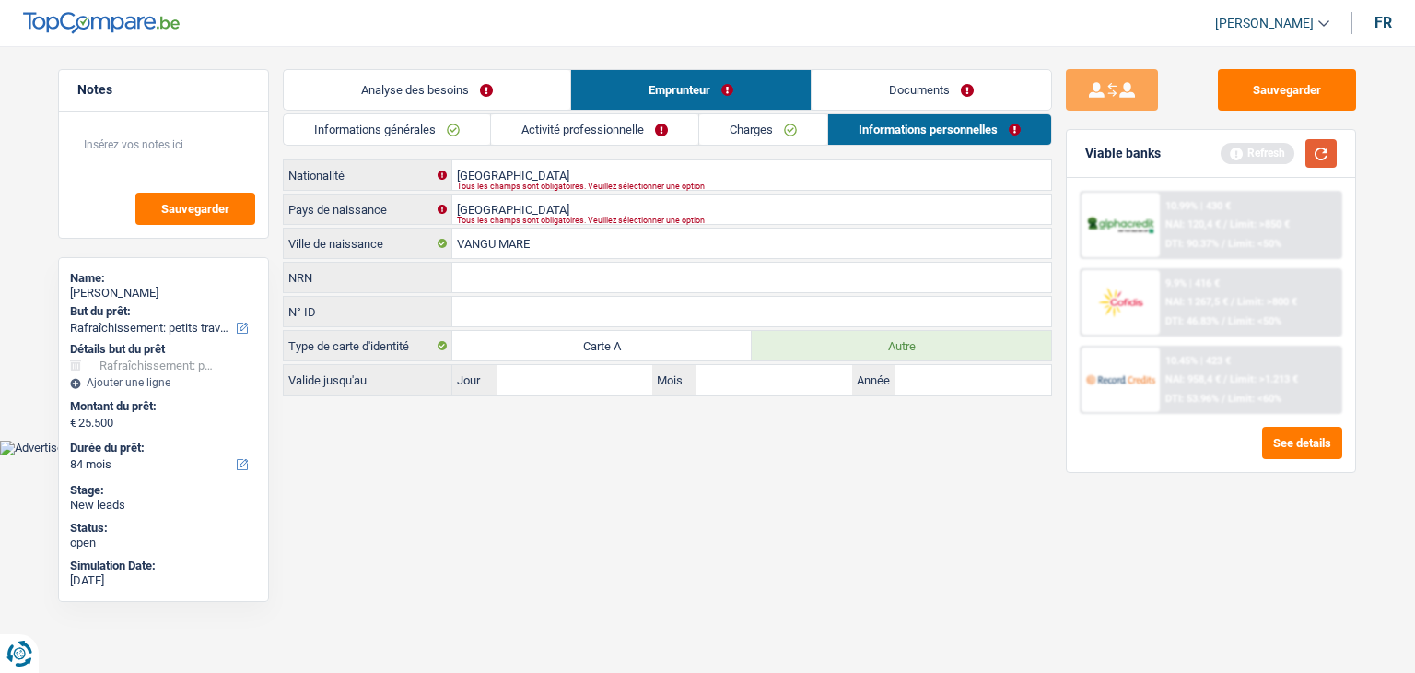
click at [1319, 148] on button "button" at bounding box center [1320, 153] width 31 height 29
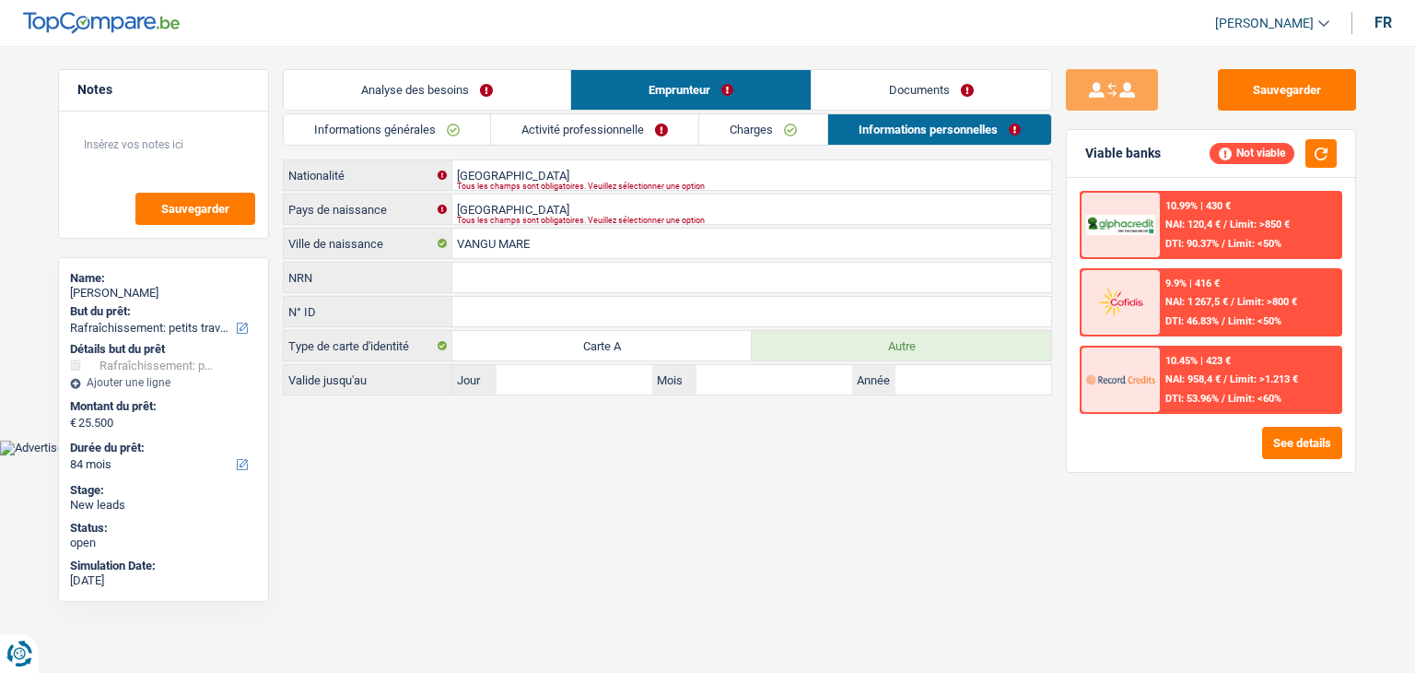
click at [950, 89] on link "Documents" at bounding box center [932, 90] width 240 height 40
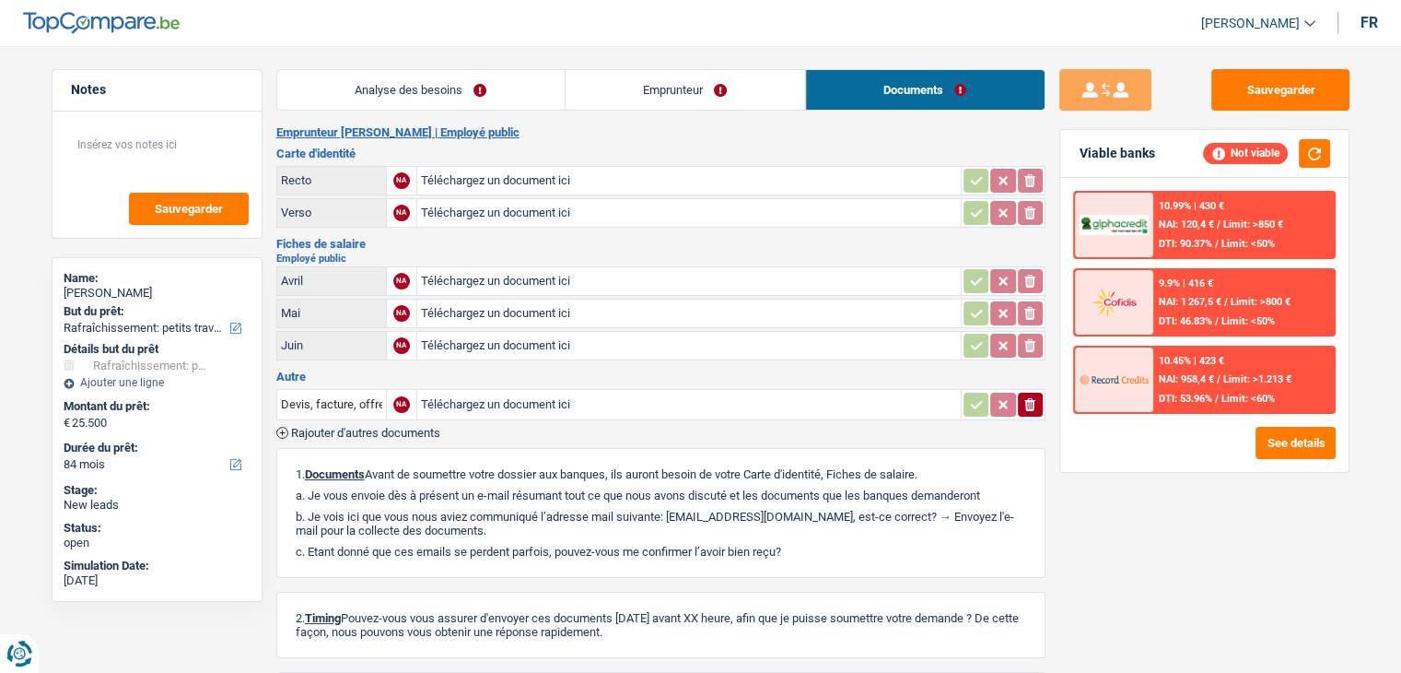
click at [684, 89] on link "Emprunteur" at bounding box center [686, 90] width 240 height 40
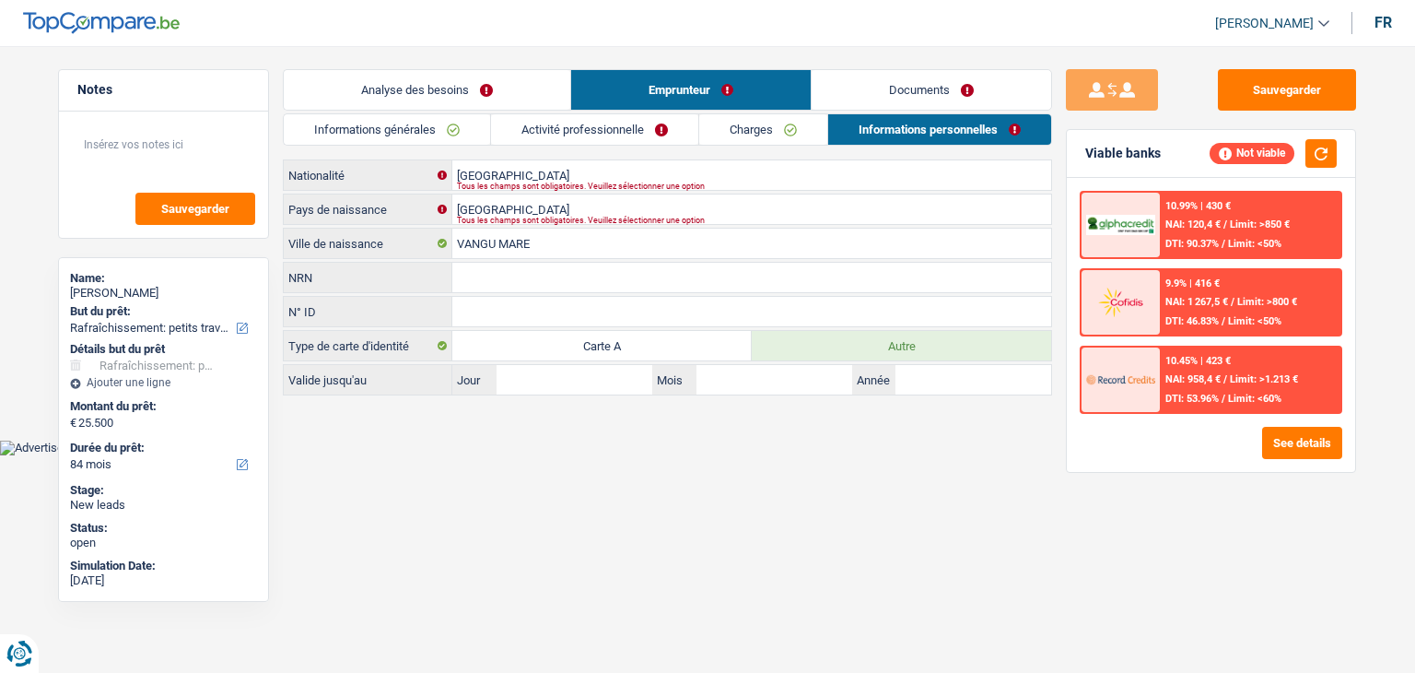
click at [477, 80] on link "Analyse des besoins" at bounding box center [427, 90] width 287 height 40
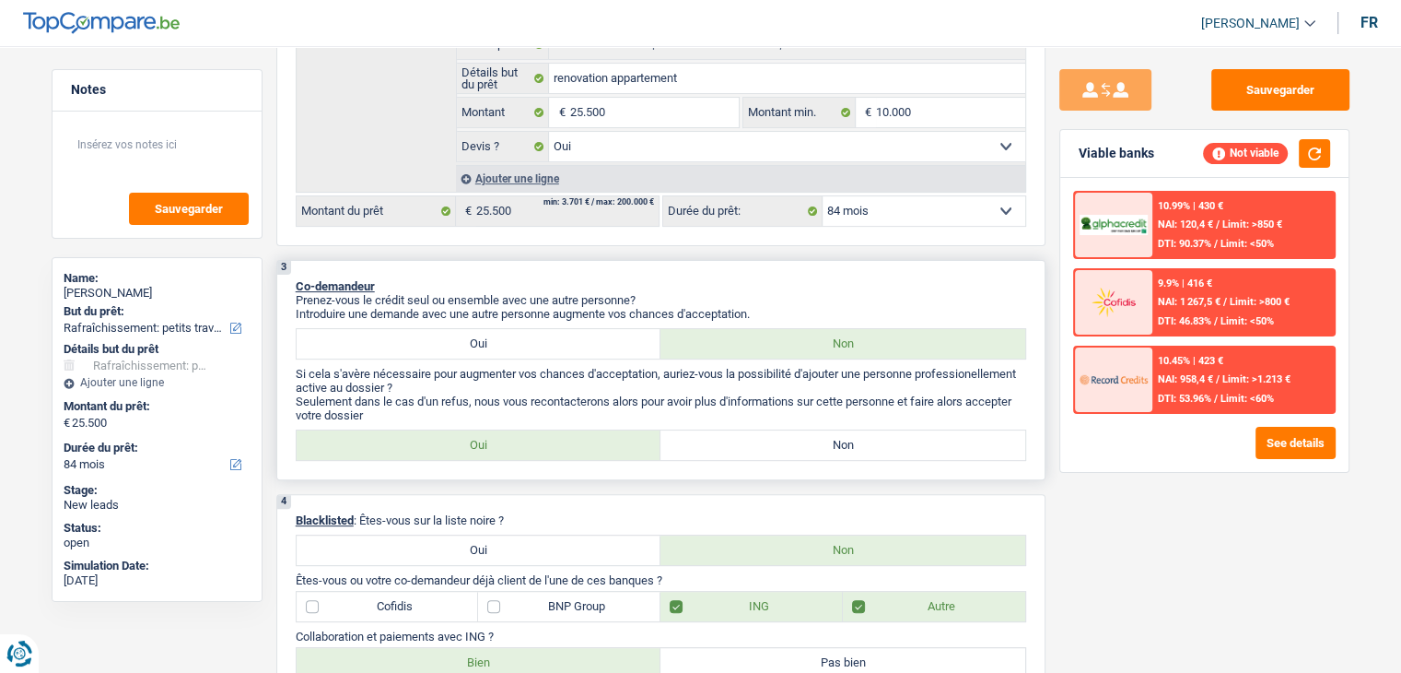
scroll to position [417, 0]
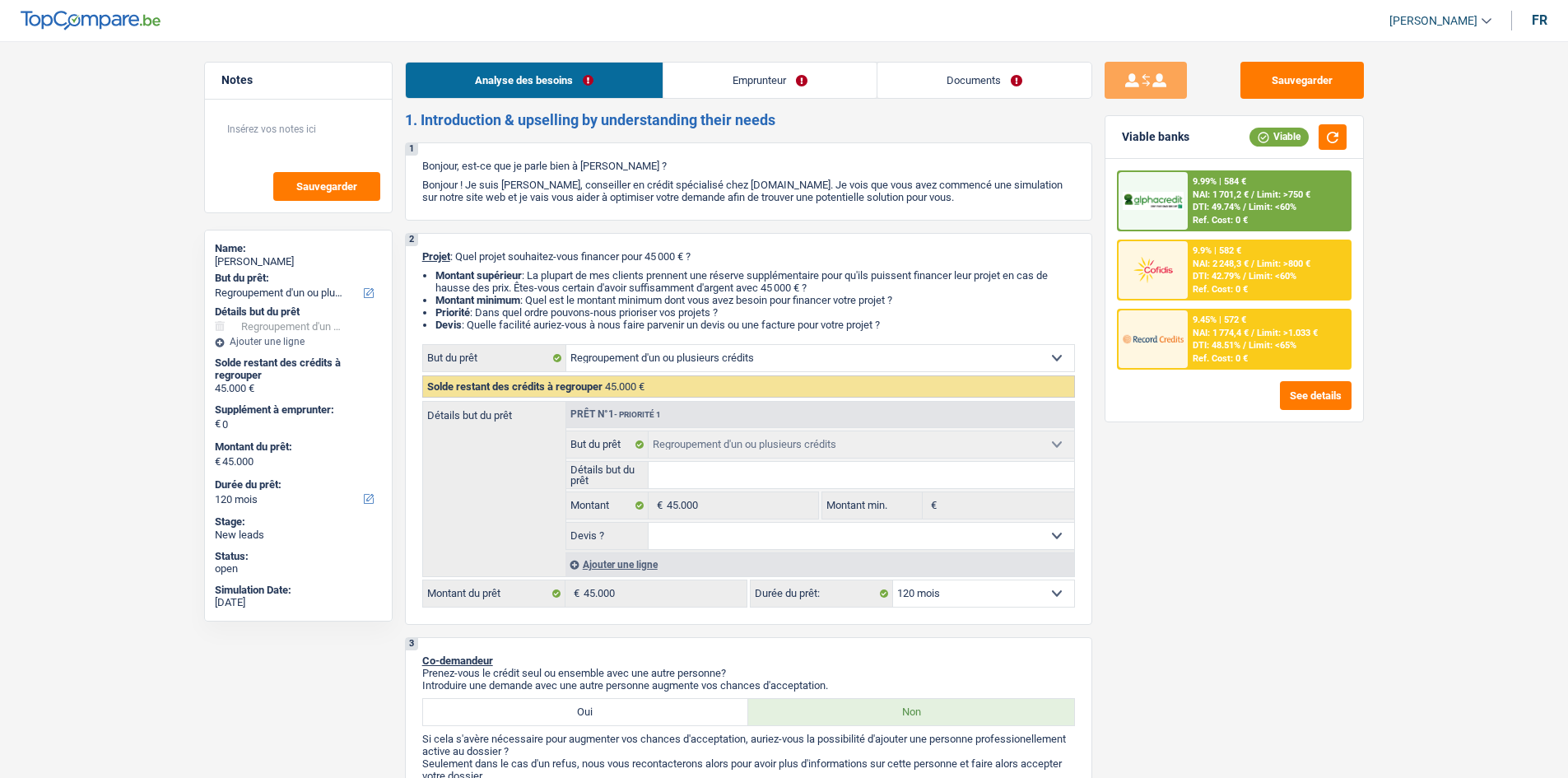
select select "refinancing"
select select "120"
select select "refinancing"
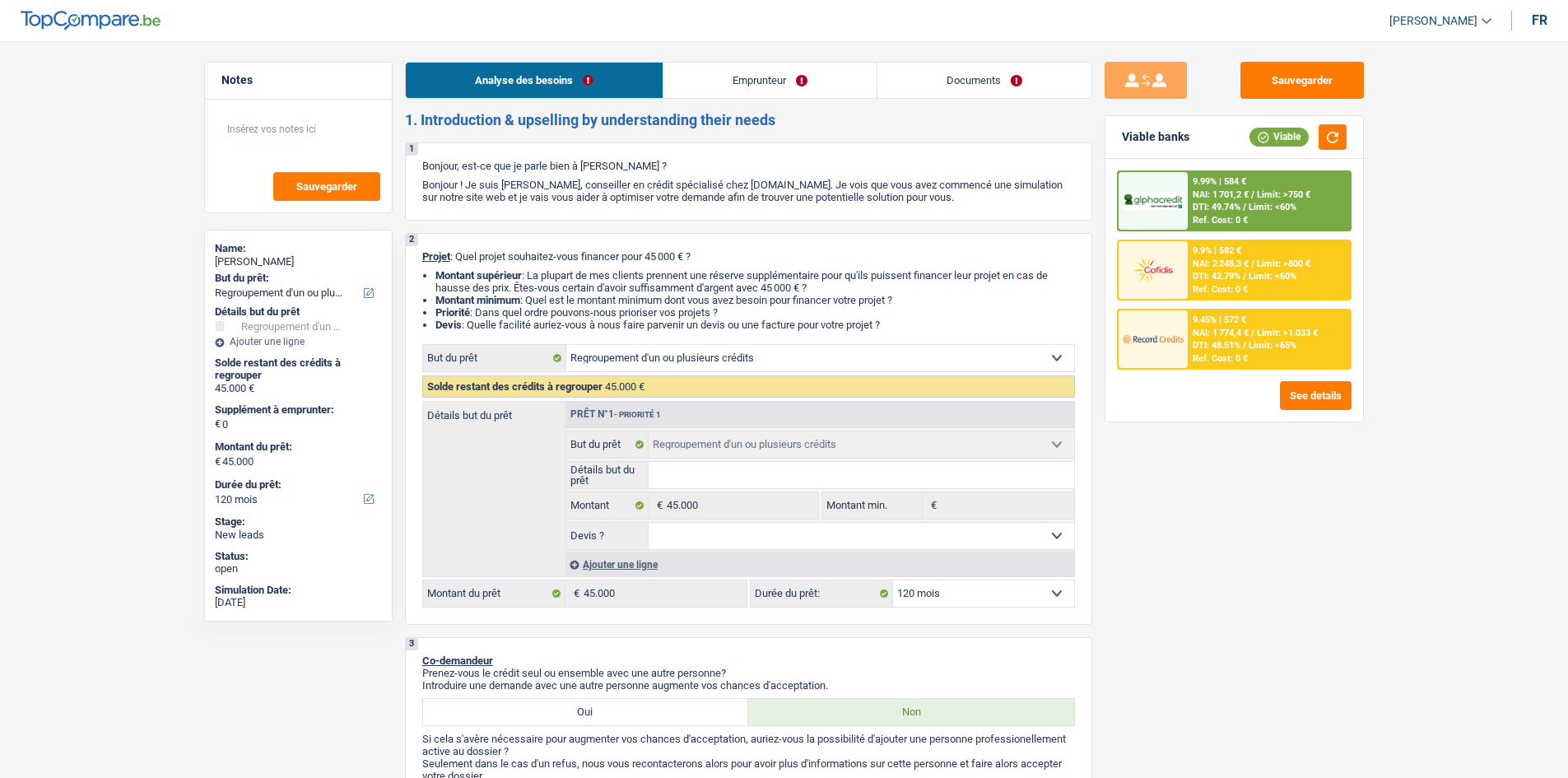
select select "120"
select select "privateEmployee"
select select "familyAllowances"
select select "netSalary"
select select "mealVouchers"
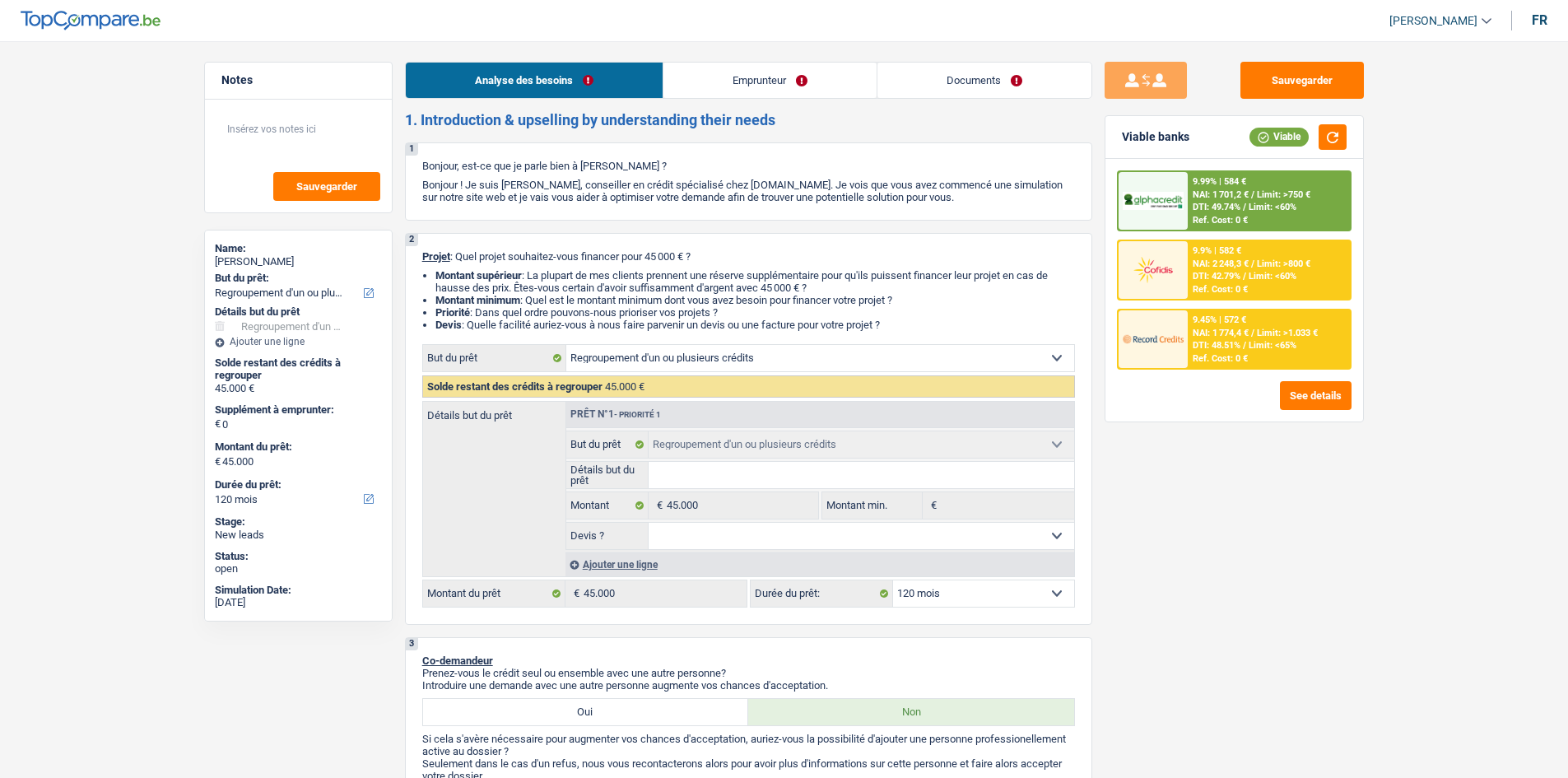
select select "ownerWithMortgage"
select select "mortgage"
select select "300"
select select "refinancing"
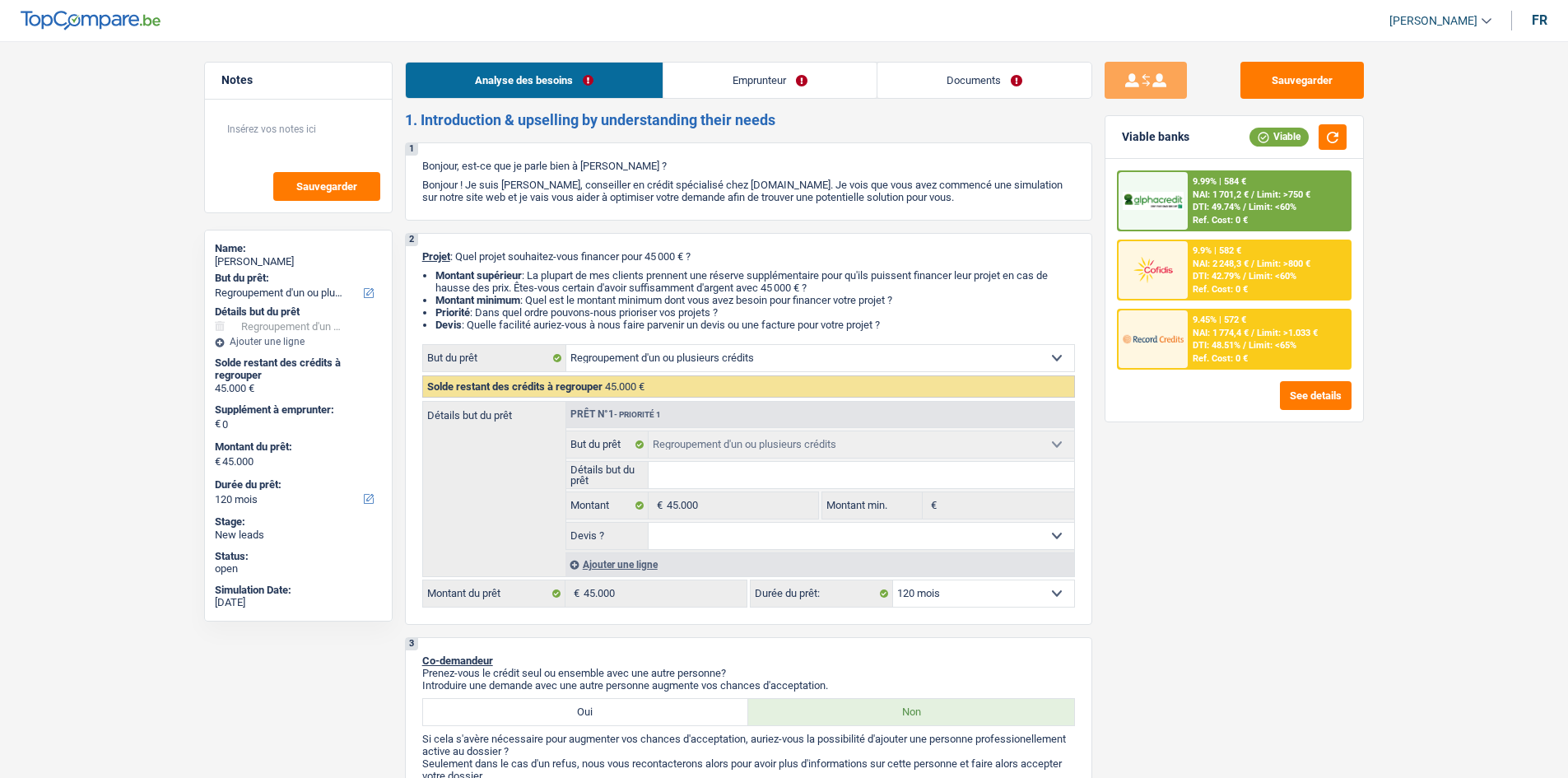
select select "120"
select select "refinancing"
select select "120"
select select "refinancing"
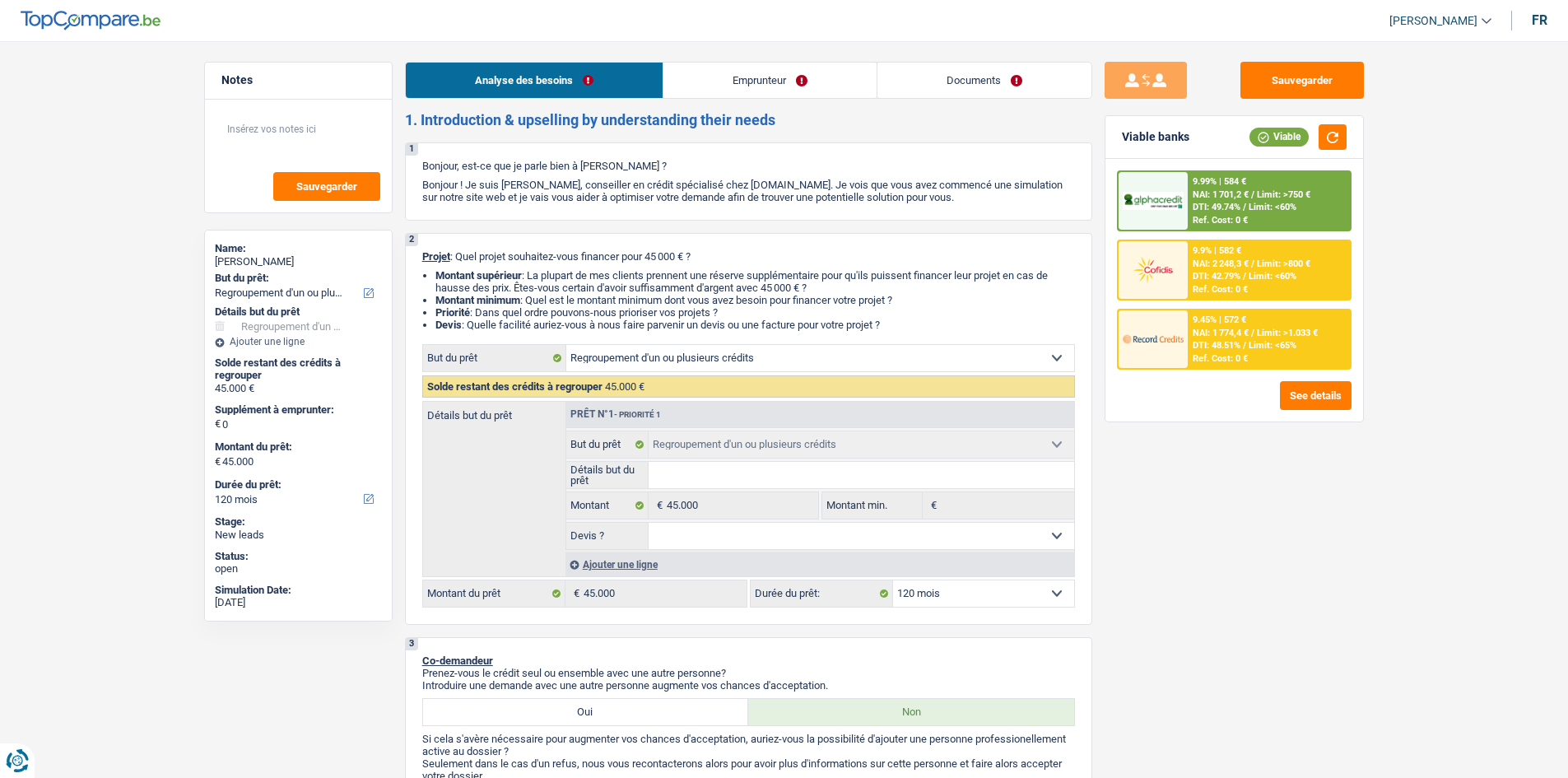
select select "refinancing"
select select "120"
select select "privateEmployee"
select select "familyAllowances"
select select "netSalary"
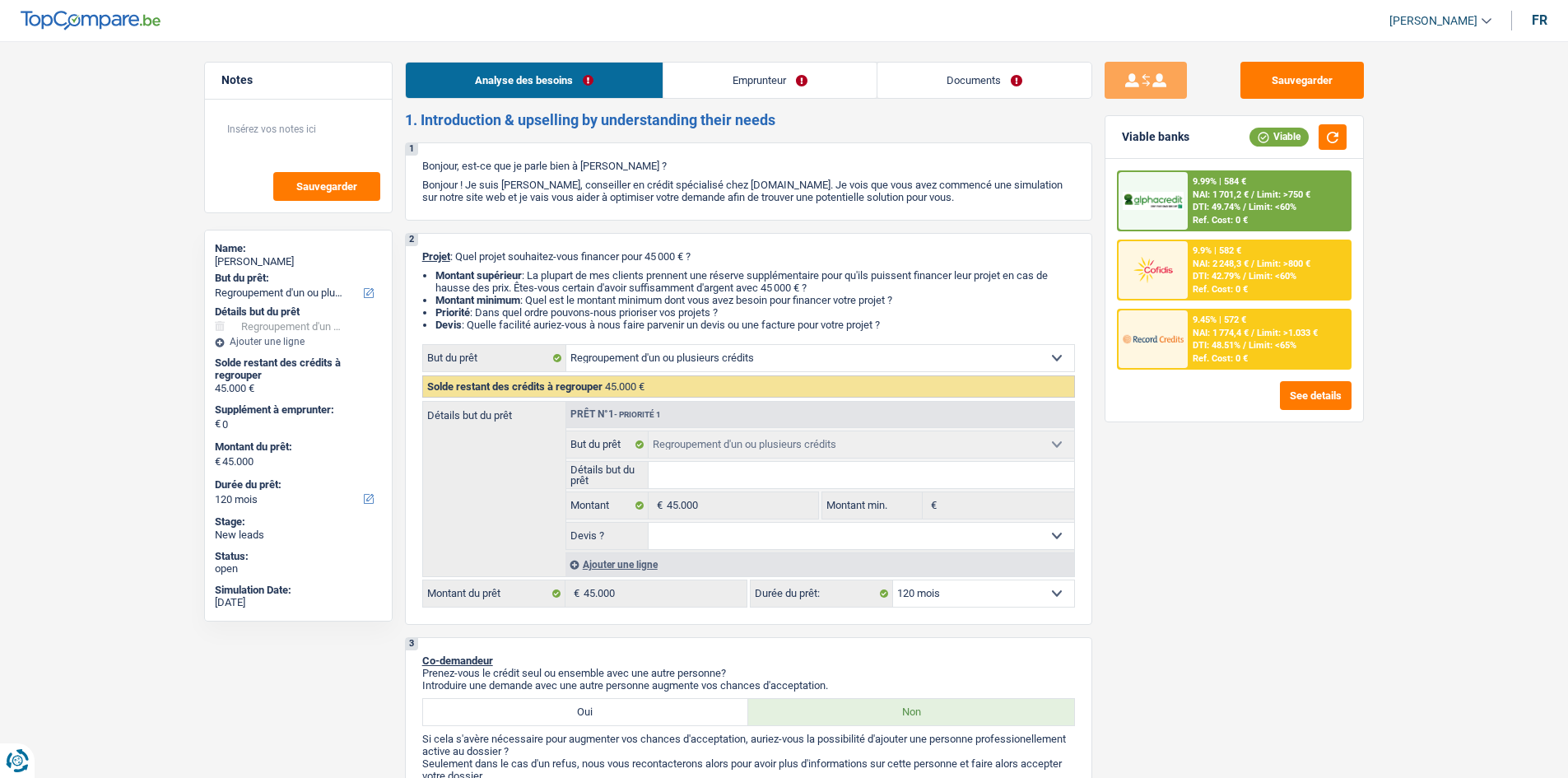
select select "mealVouchers"
select select "ownerWithMortgage"
select select "mortgage"
select select "300"
select select "refinancing"
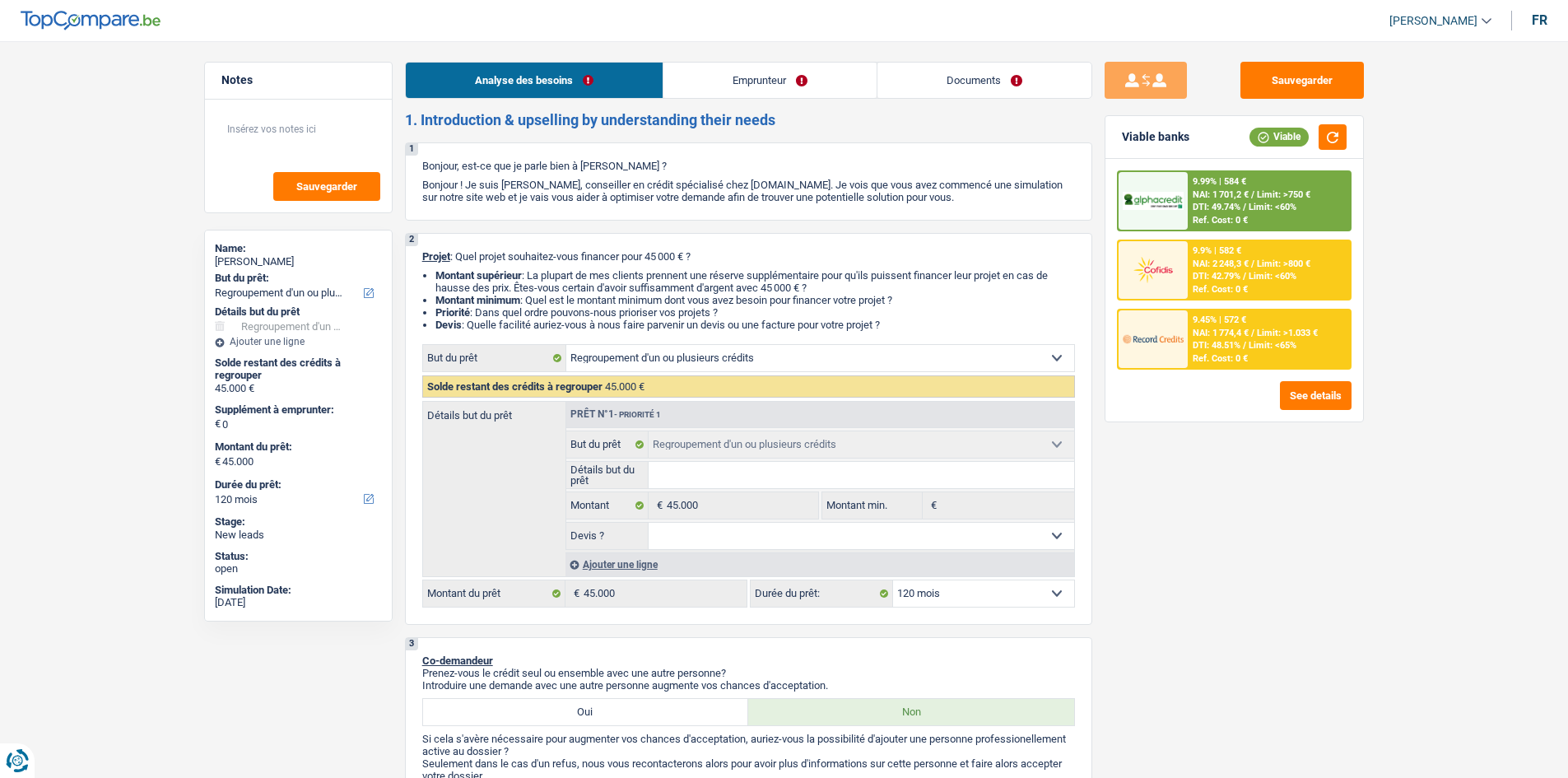
select select "refinancing"
select select "120"
